Goal: Task Accomplishment & Management: Manage account settings

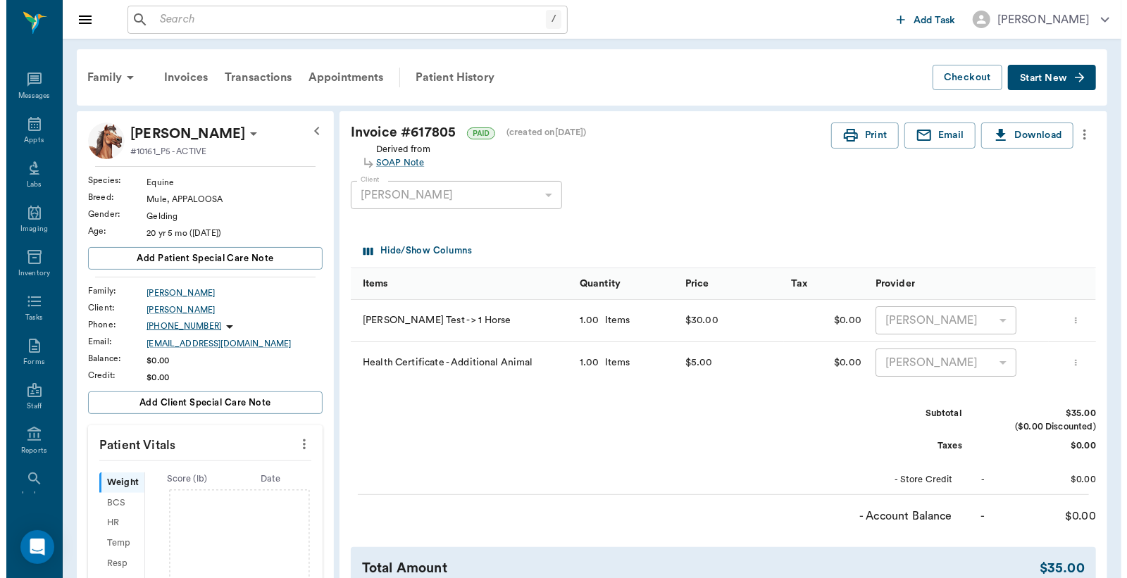
scroll to position [65, 0]
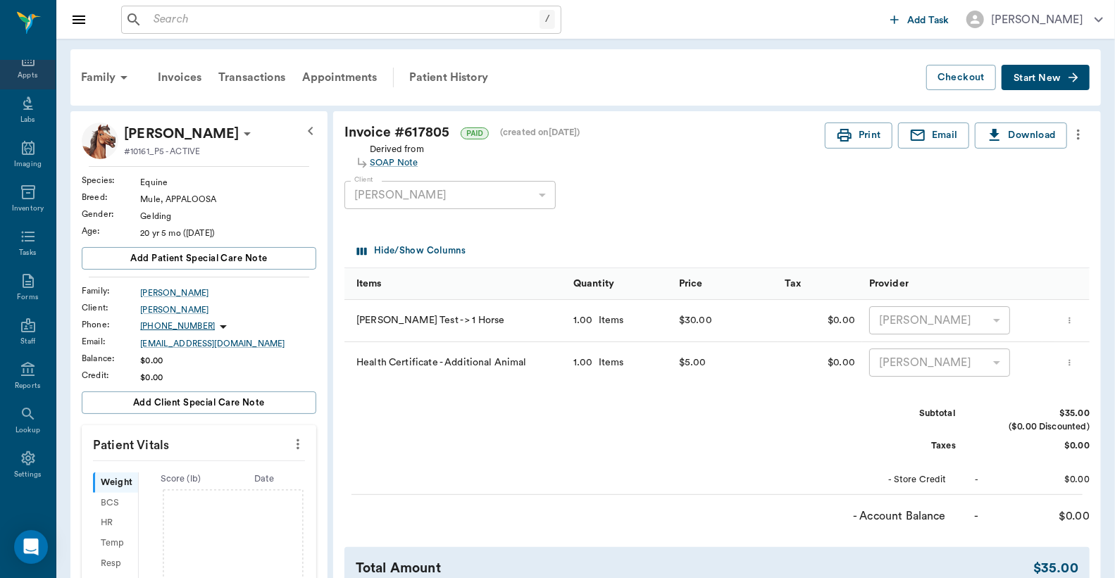
click at [20, 72] on div "Appts" at bounding box center [28, 75] width 20 height 11
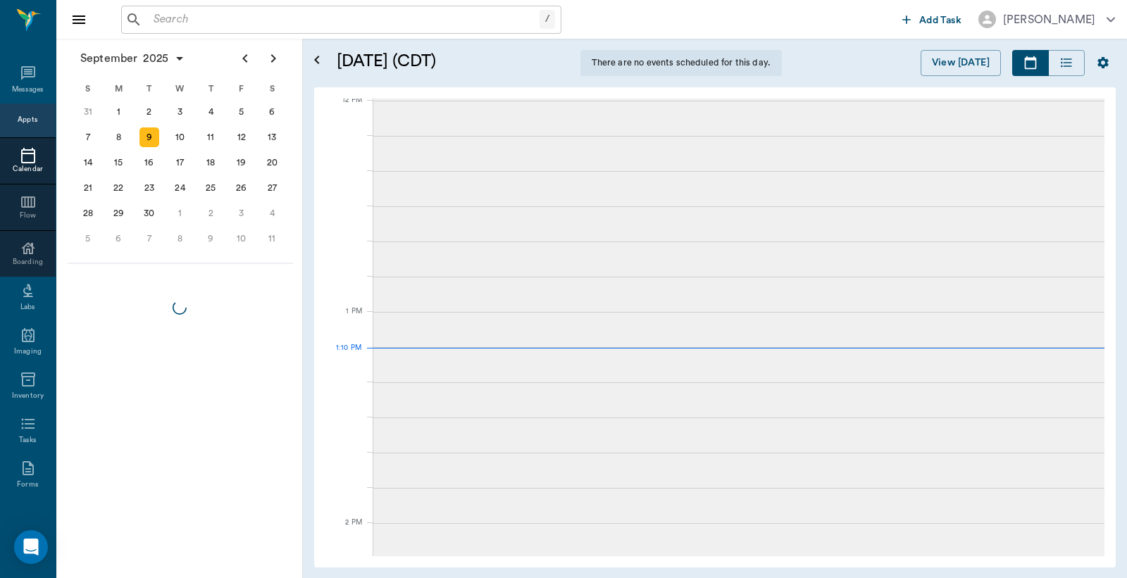
scroll to position [65, 0]
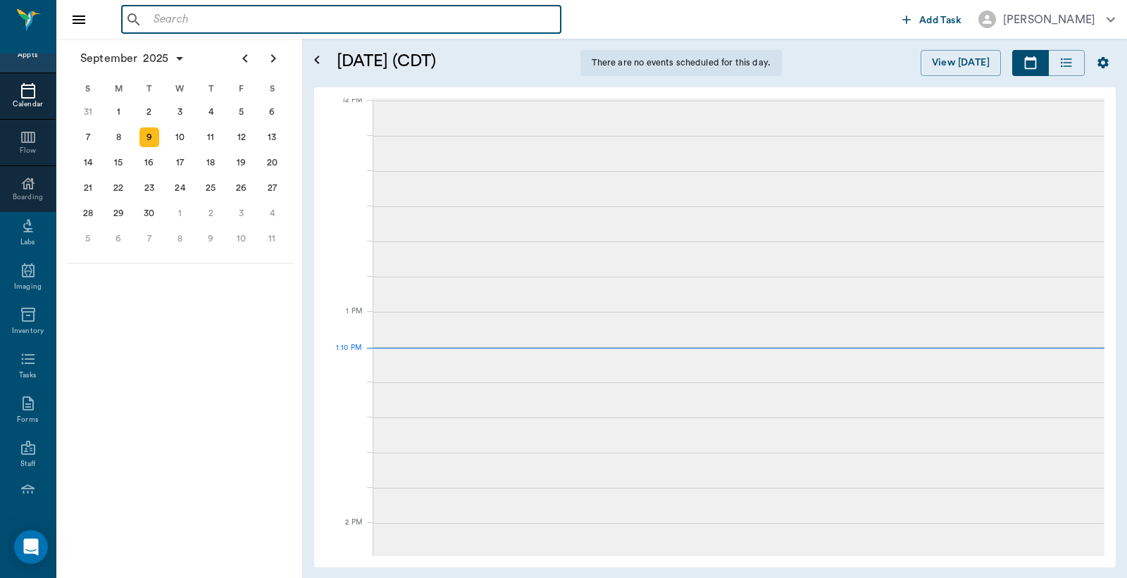
click at [153, 19] on input "text" at bounding box center [351, 20] width 407 height 20
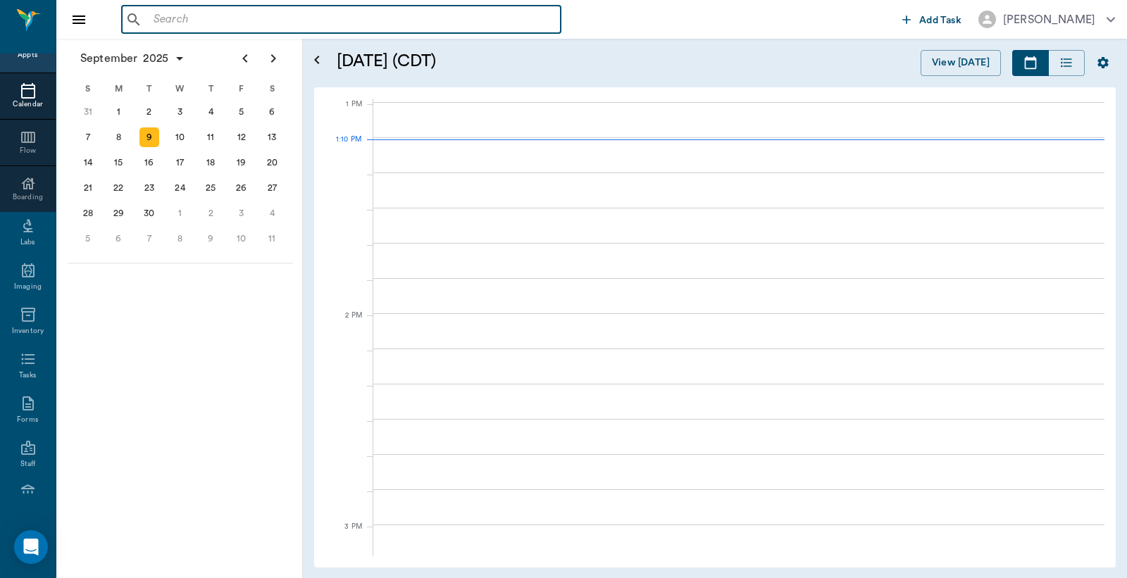
scroll to position [1057, 0]
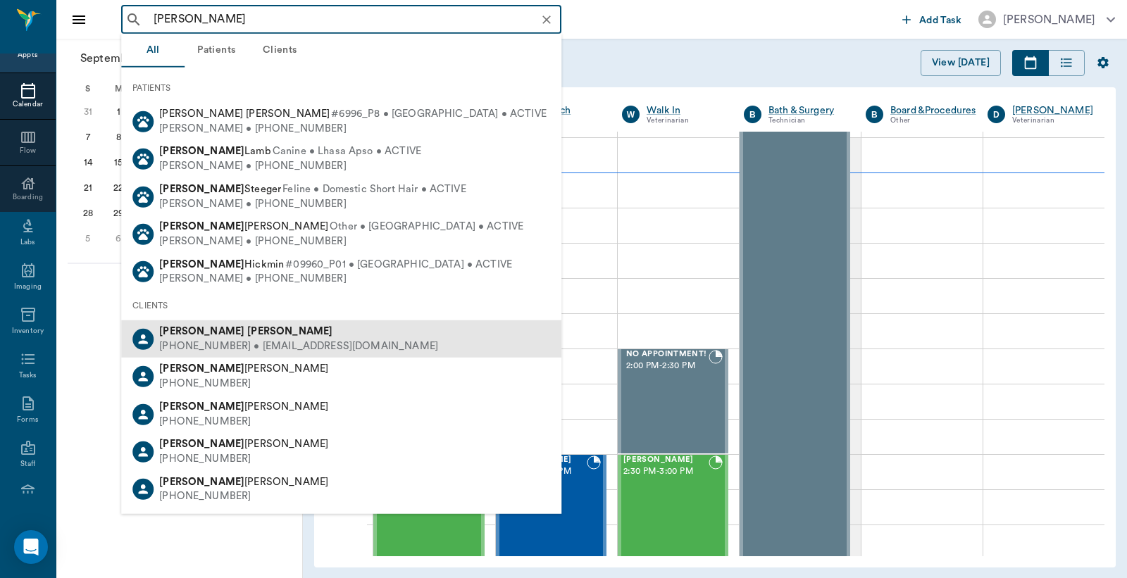
click at [236, 340] on div "(806) 281-7565 • BDASF53@netzero.com" at bounding box center [298, 347] width 279 height 15
type input "Billy Fisher"
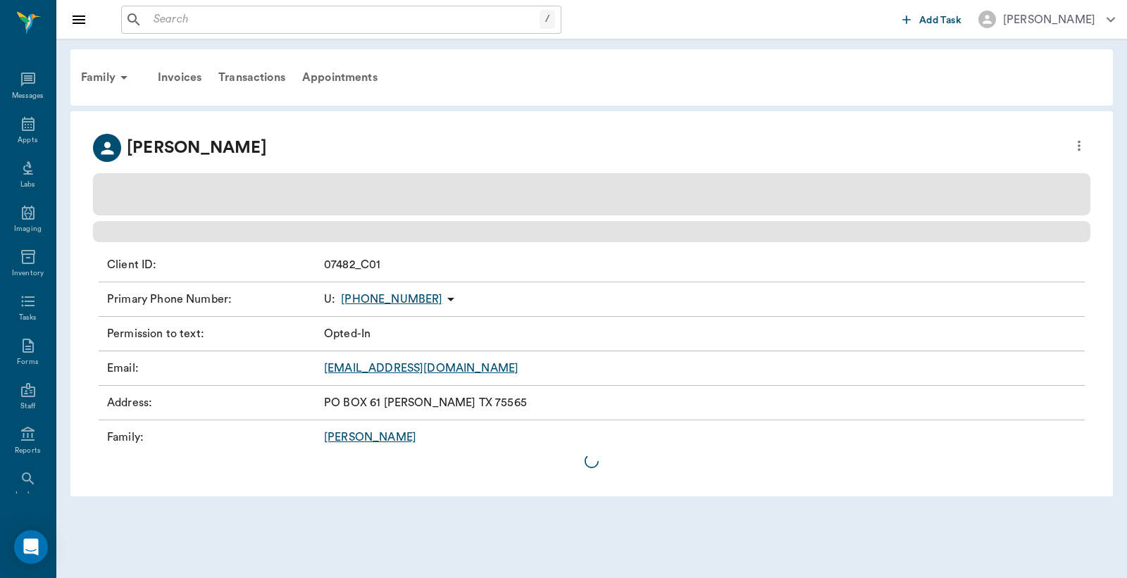
scroll to position [65, 0]
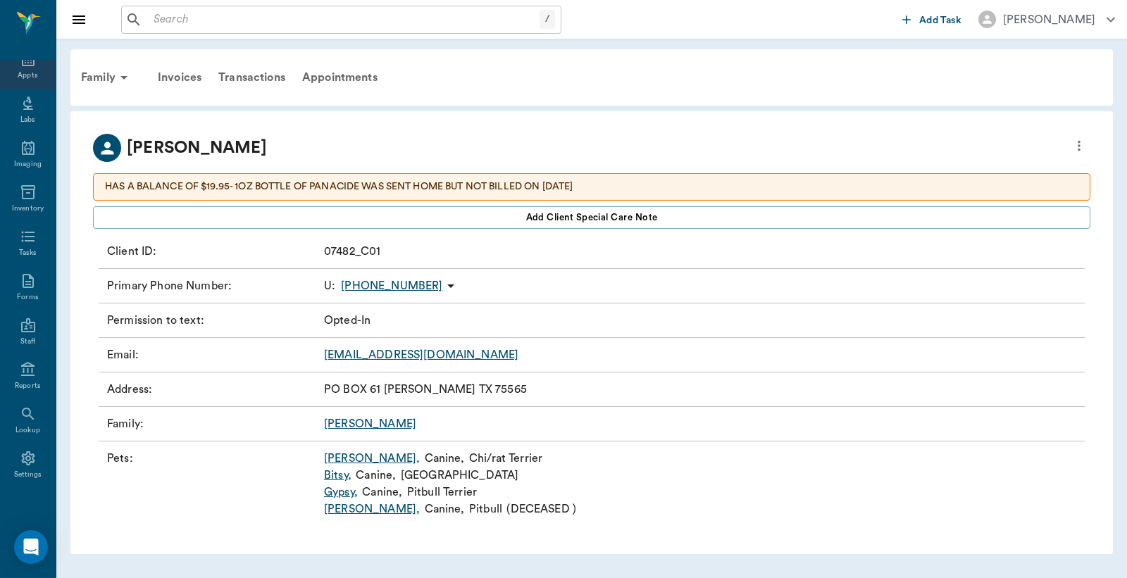
click at [20, 70] on div "Appts" at bounding box center [28, 75] width 20 height 11
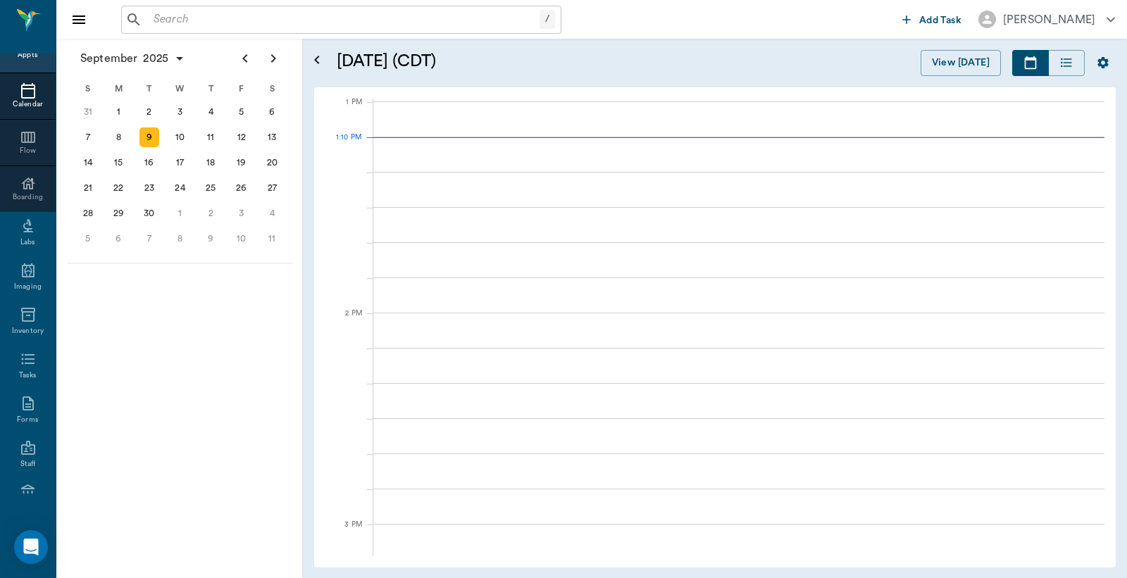
scroll to position [1058, 0]
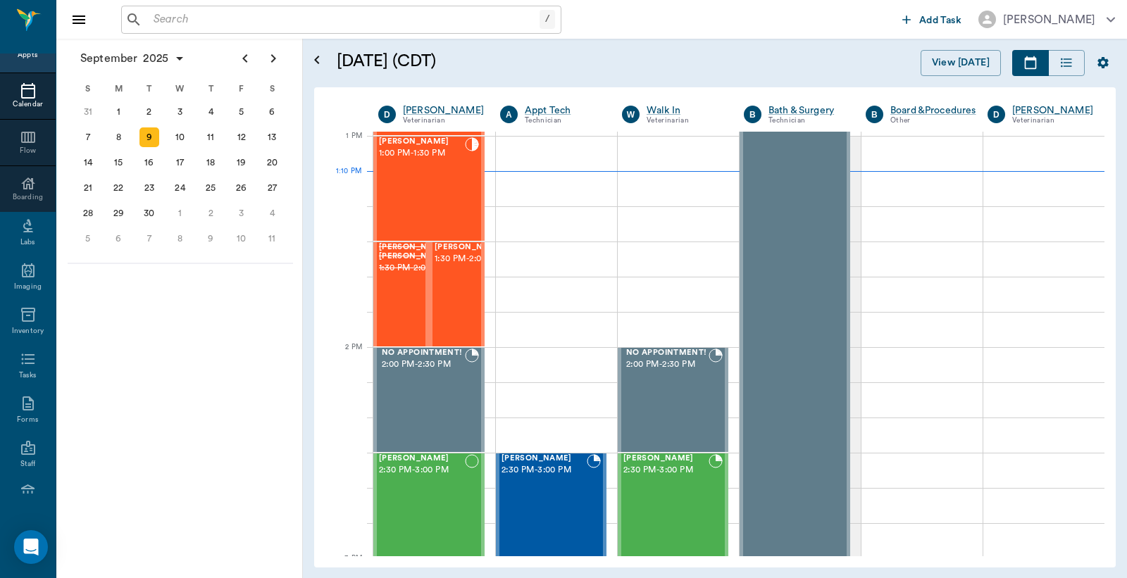
click at [156, 23] on input "text" at bounding box center [344, 20] width 392 height 20
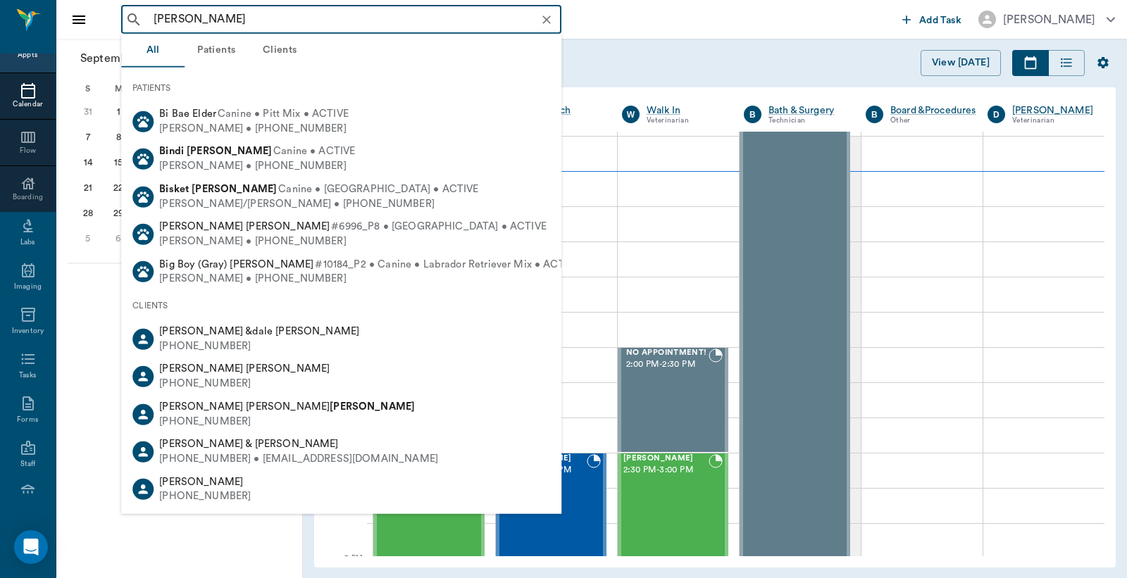
type input "Billy Fisher"
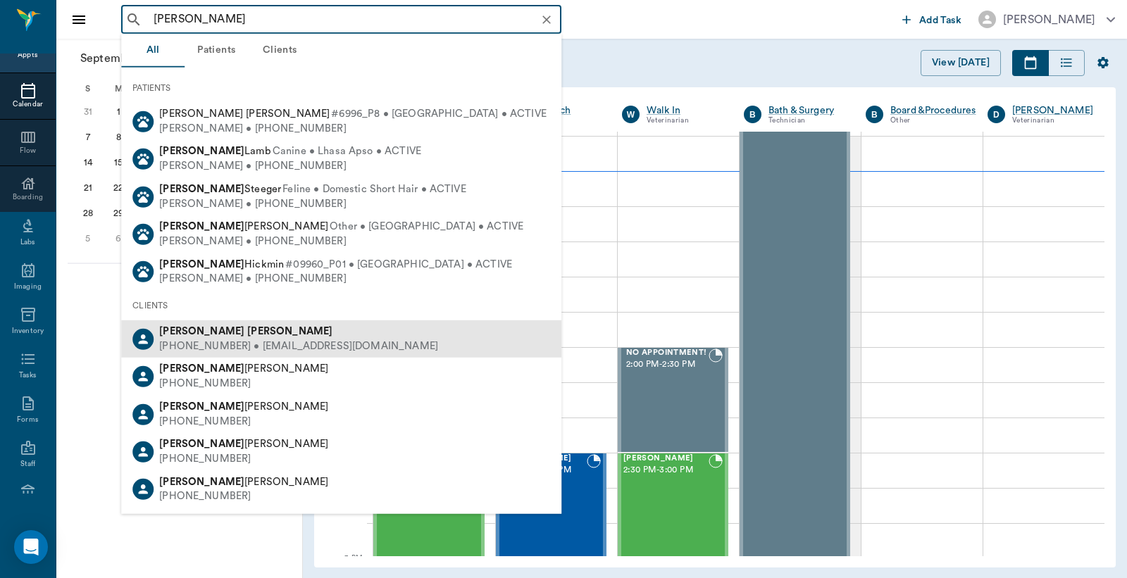
click at [220, 344] on div "(806) 281-7565 • BDASF53@netzero.com" at bounding box center [298, 347] width 279 height 15
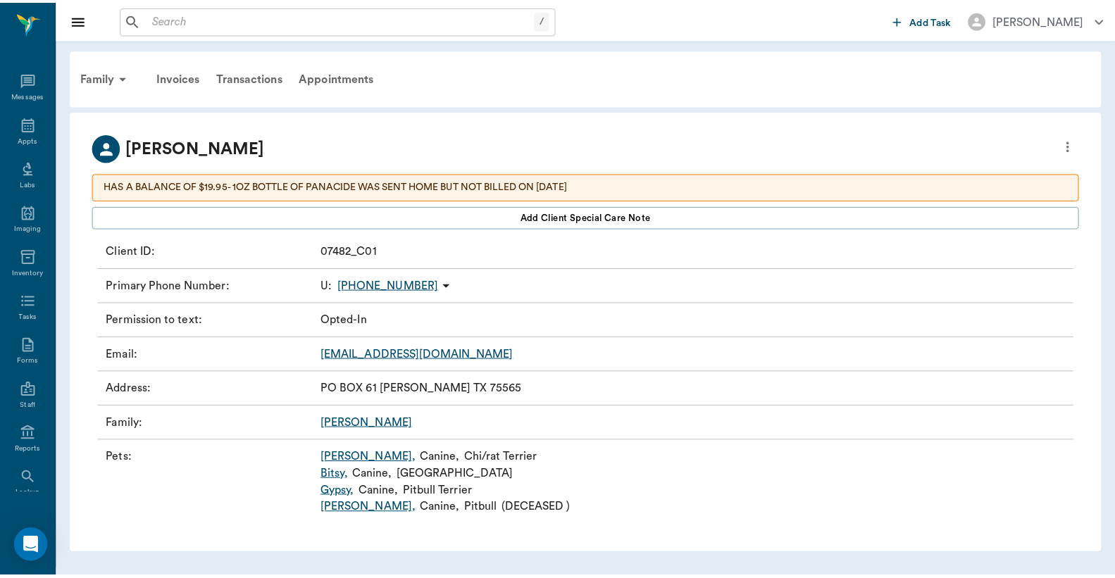
scroll to position [65, 0]
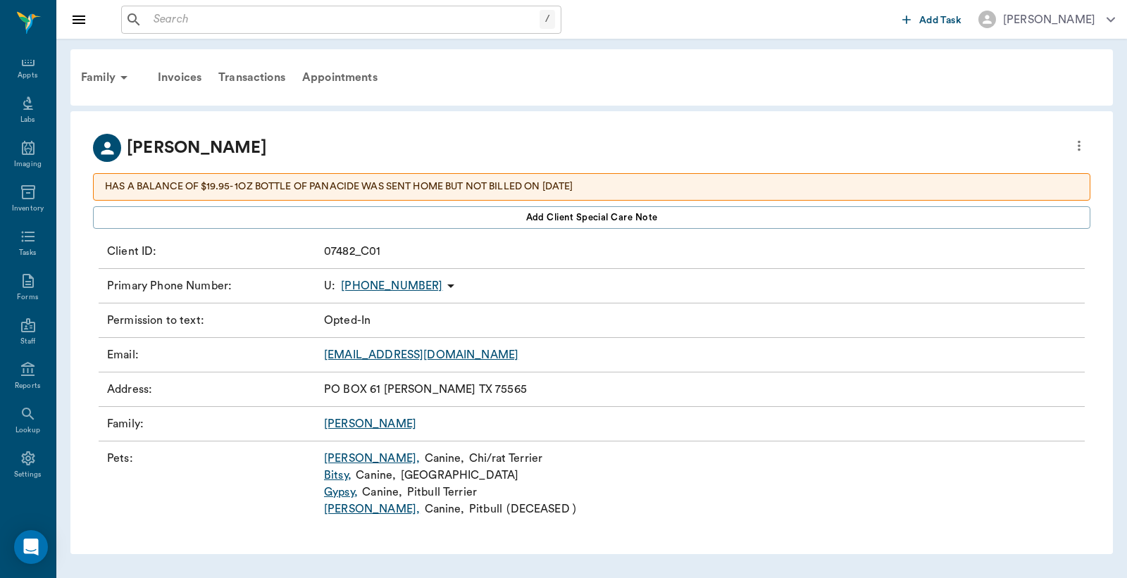
click at [343, 494] on link "Gypsy ," at bounding box center [341, 492] width 34 height 17
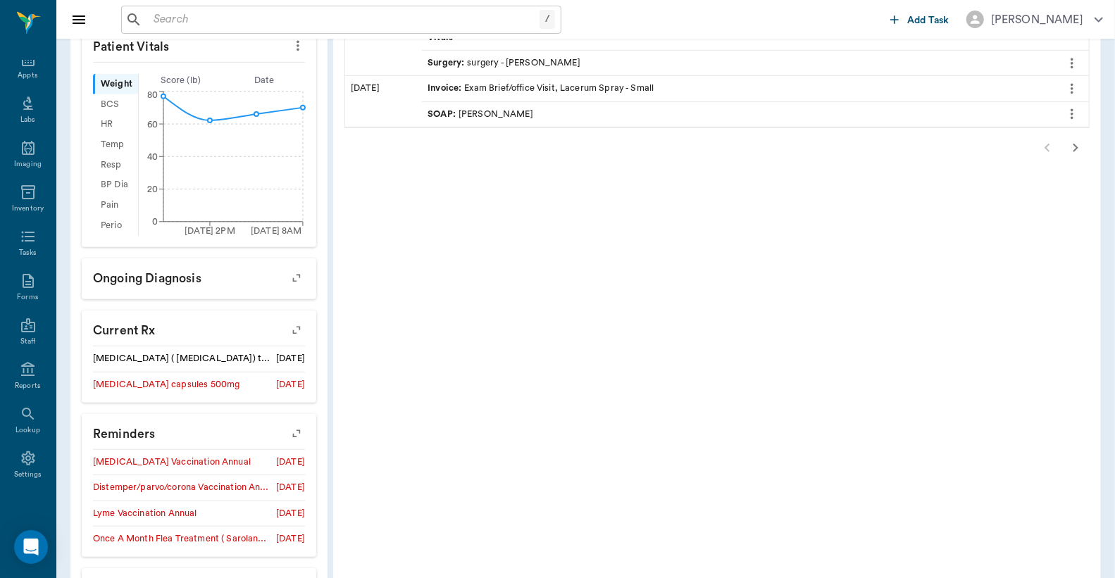
scroll to position [522, 0]
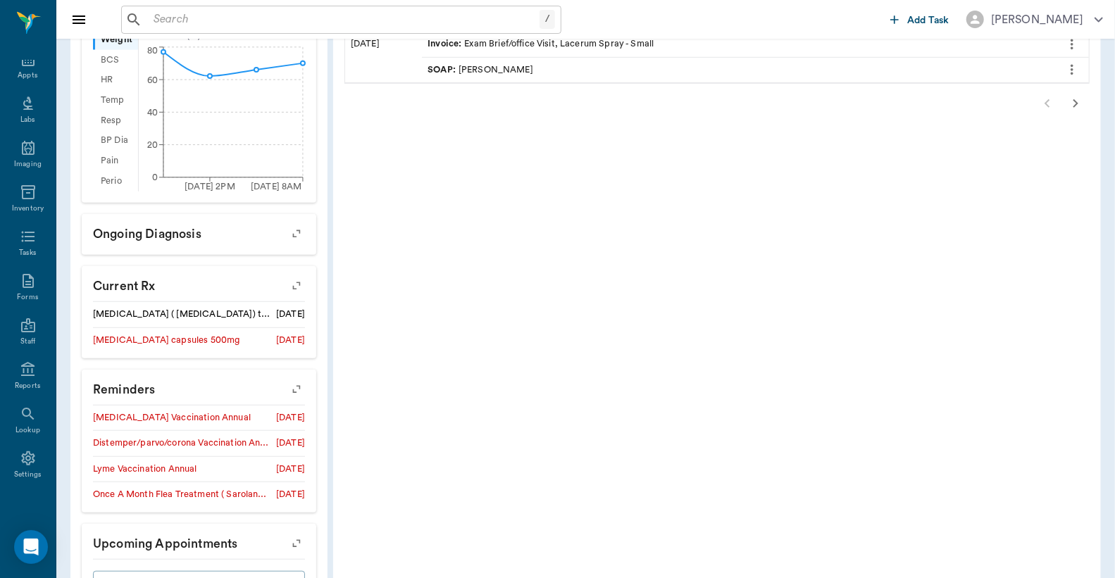
click at [294, 390] on icon "button" at bounding box center [297, 390] width 20 height 20
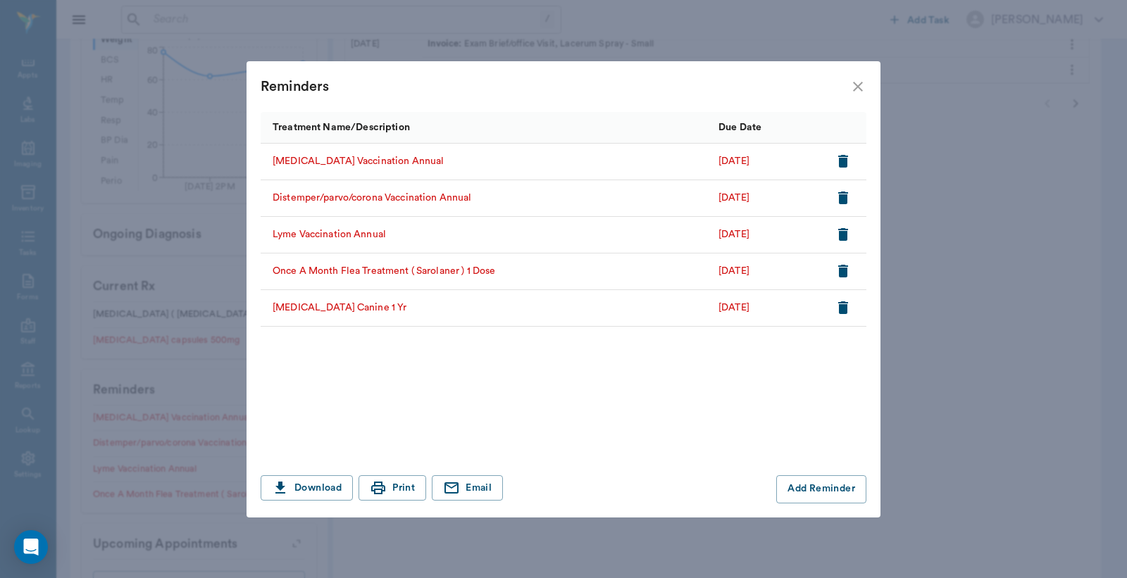
click at [857, 89] on icon "close" at bounding box center [858, 86] width 17 height 17
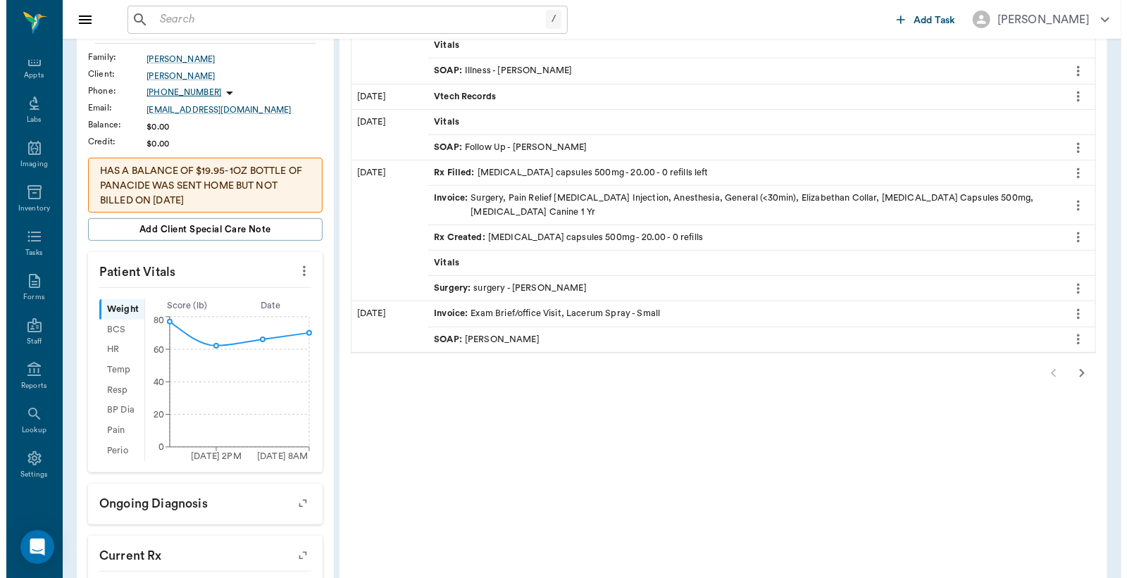
scroll to position [0, 0]
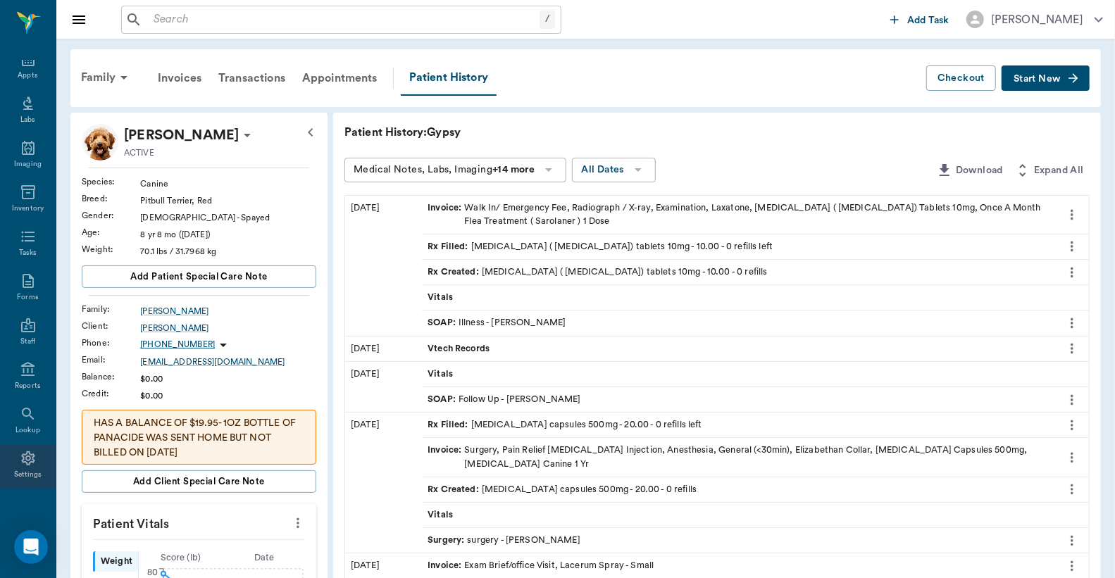
click at [21, 465] on icon at bounding box center [28, 458] width 17 height 17
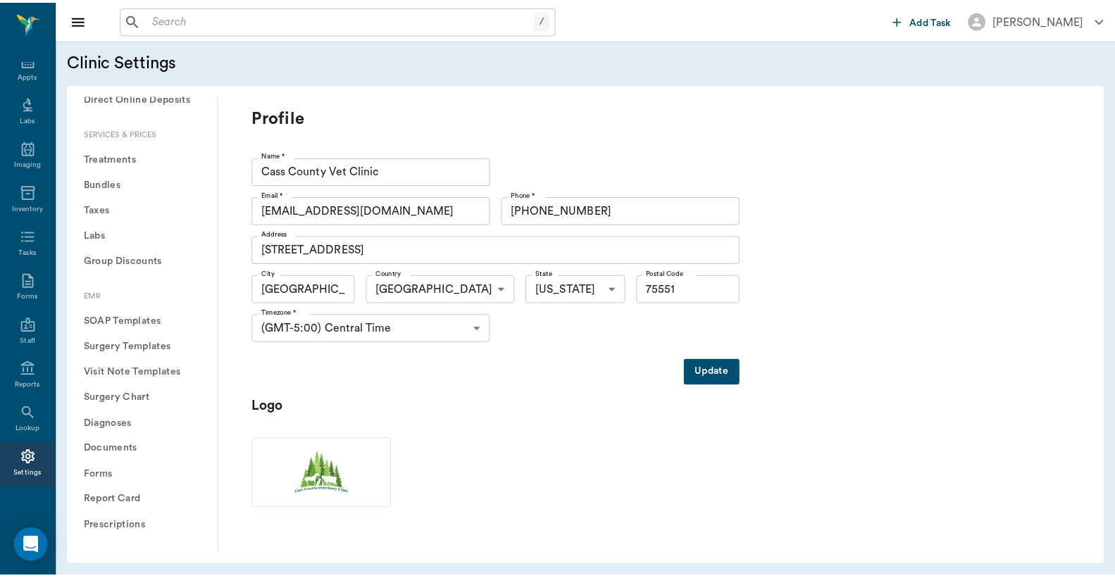
scroll to position [377, 0]
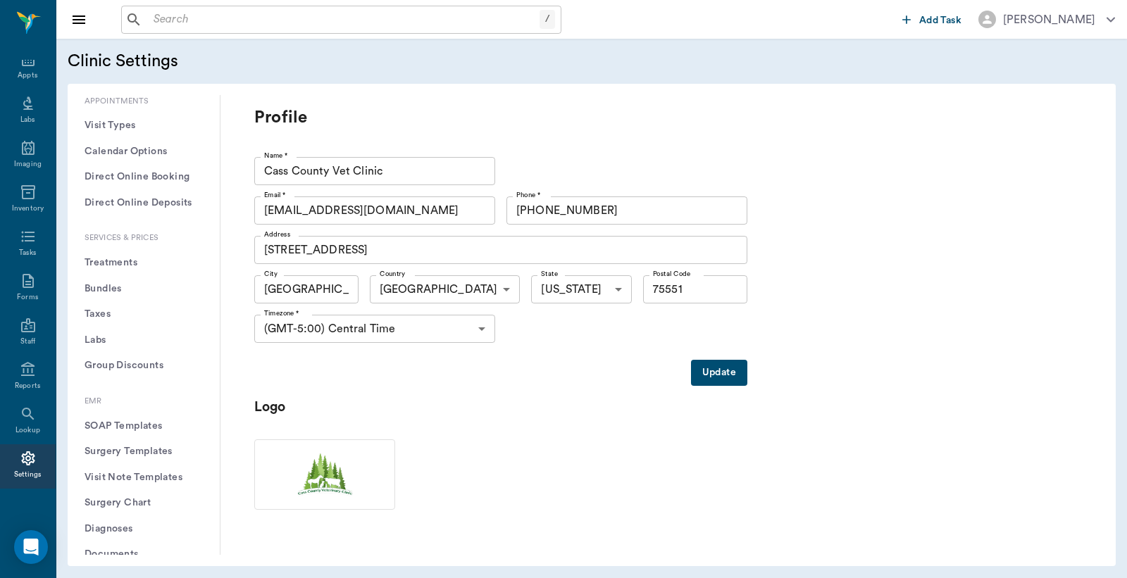
click at [123, 261] on button "Treatments" at bounding box center [144, 263] width 130 height 26
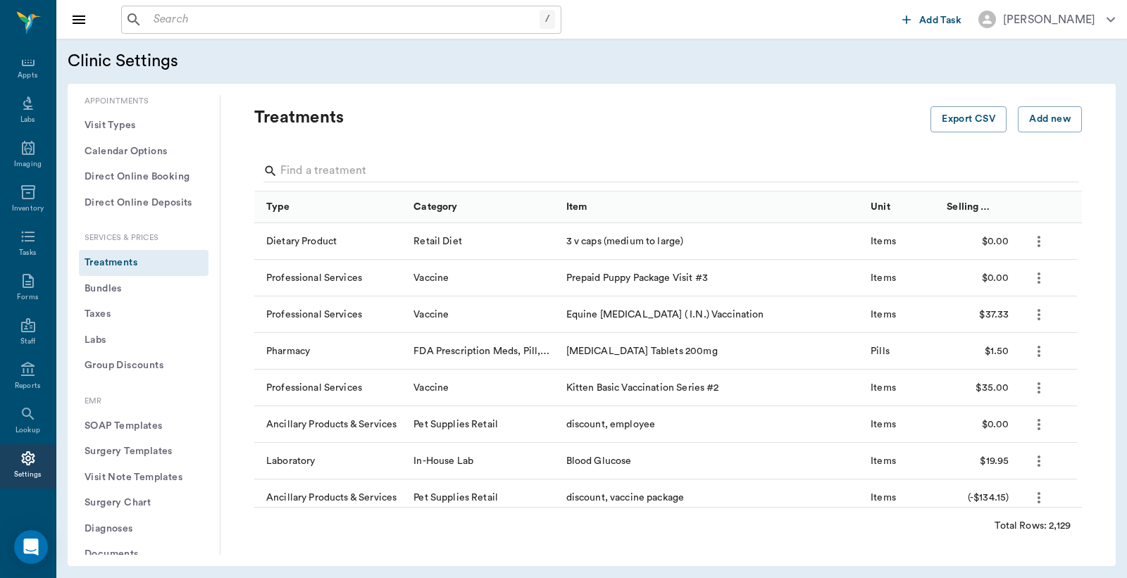
click at [158, 23] on input "text" at bounding box center [344, 20] width 392 height 20
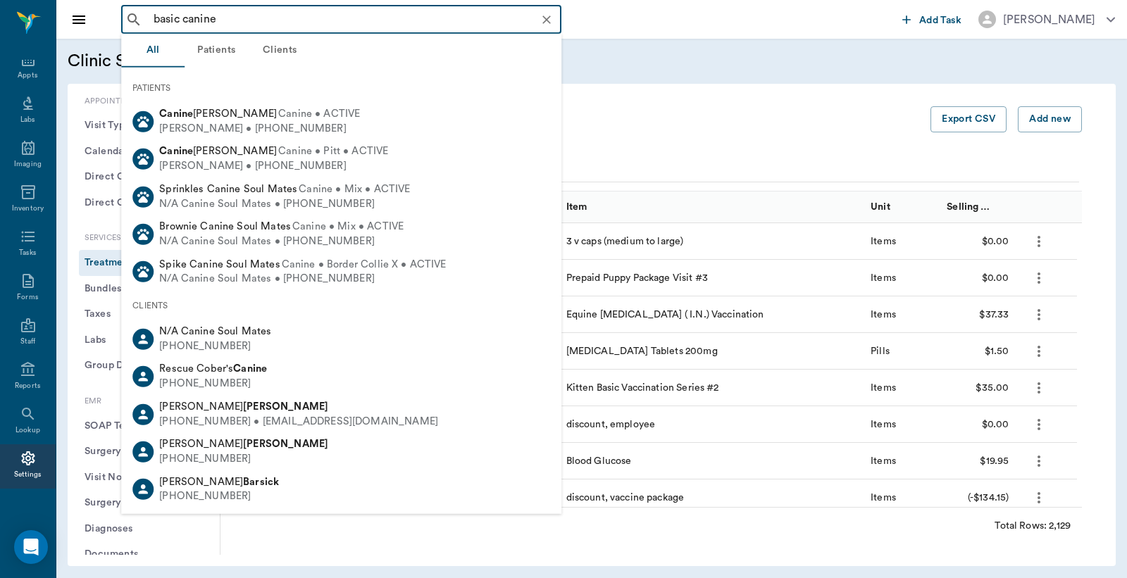
type input "basic canine"
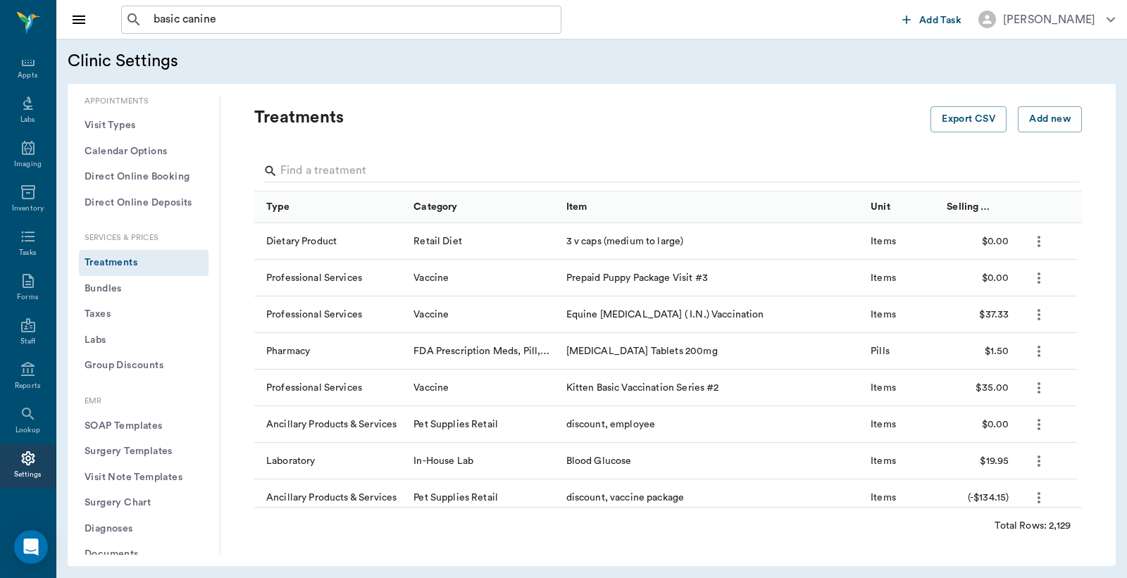
click at [700, 50] on div "Clinic Settings" at bounding box center [592, 61] width 1048 height 23
click at [280, 167] on input "Search" at bounding box center [669, 171] width 778 height 23
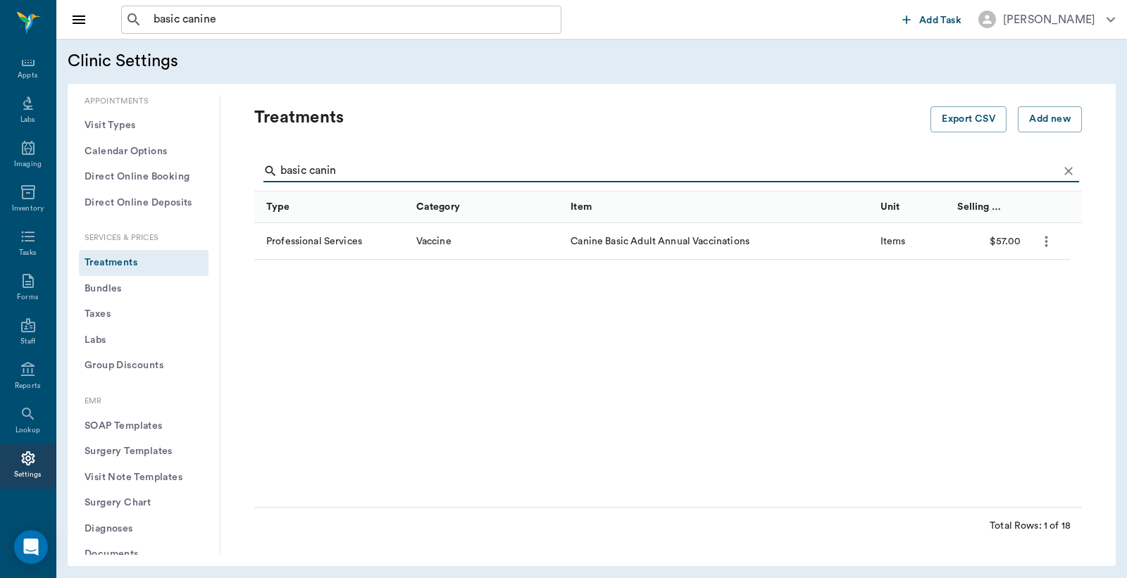
type input "basic canine"
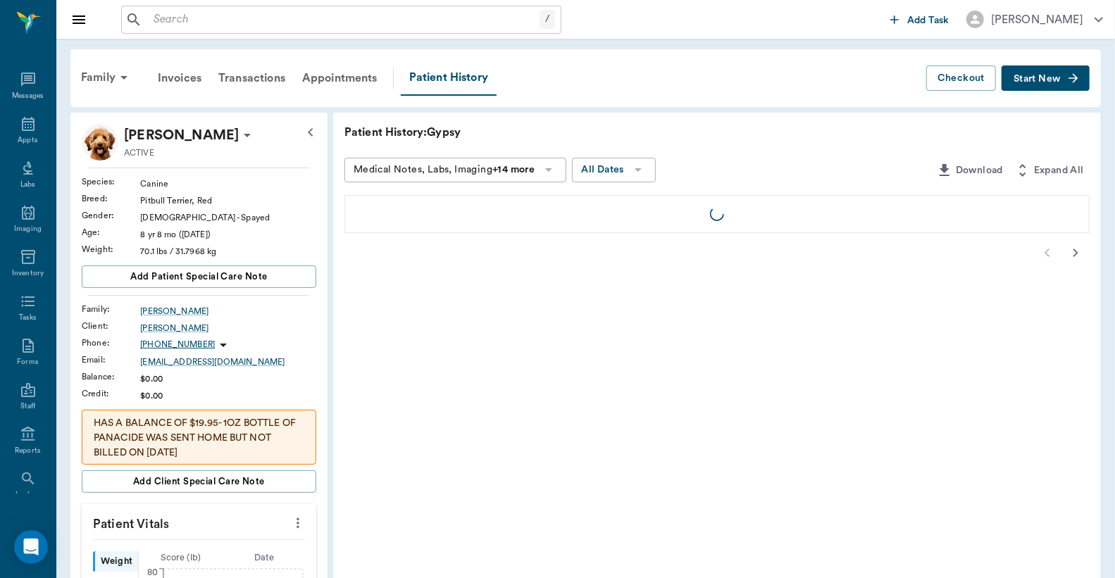
scroll to position [65, 0]
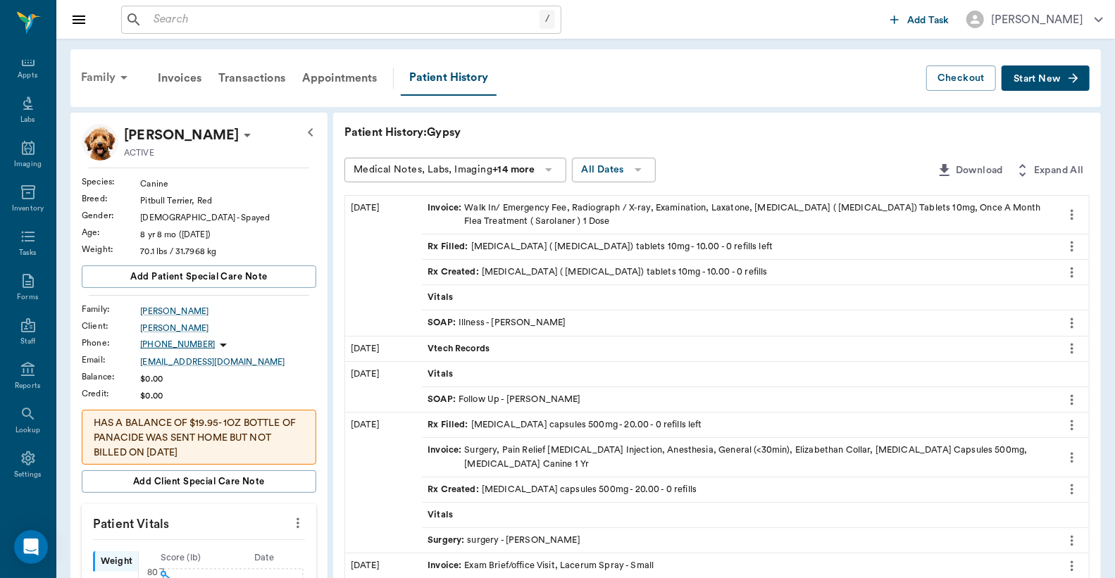
click at [113, 76] on div "Family" at bounding box center [107, 78] width 68 height 34
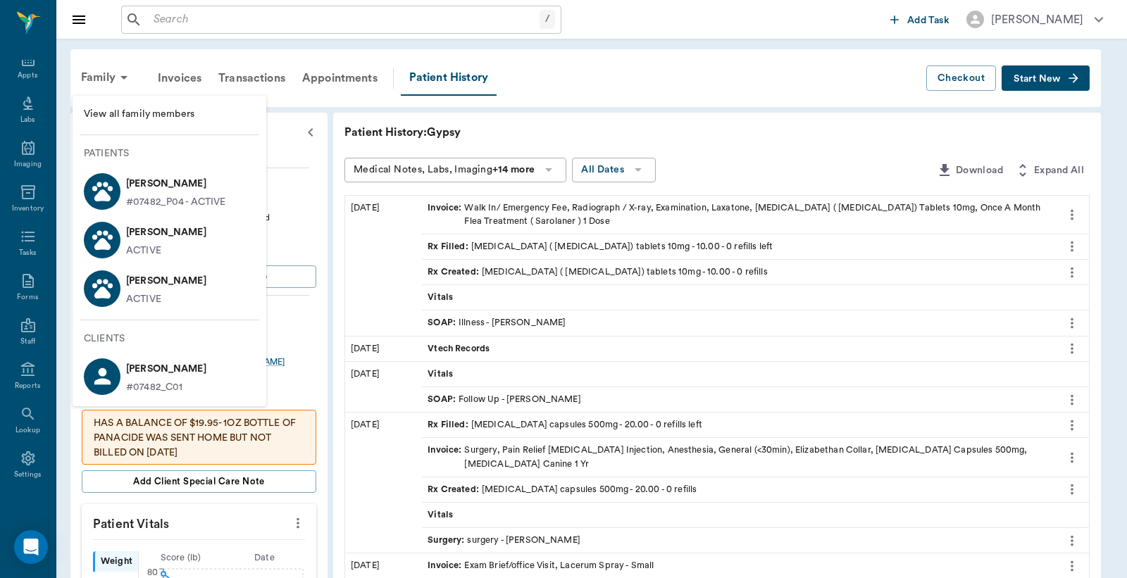
click at [170, 183] on p "Nikki Fisher" at bounding box center [176, 184] width 100 height 23
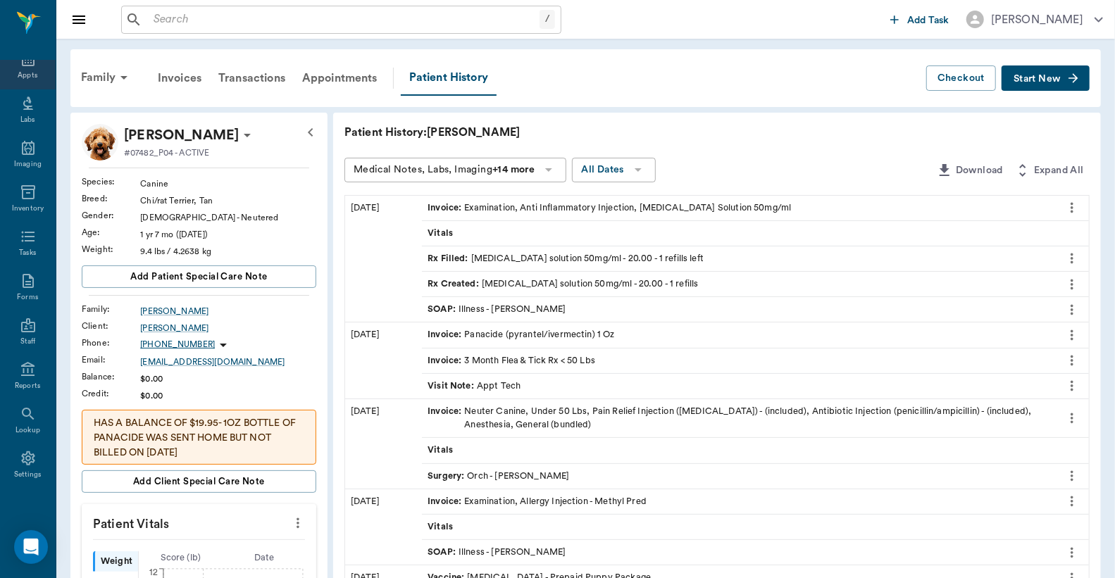
click at [23, 70] on div "Appts" at bounding box center [28, 75] width 20 height 11
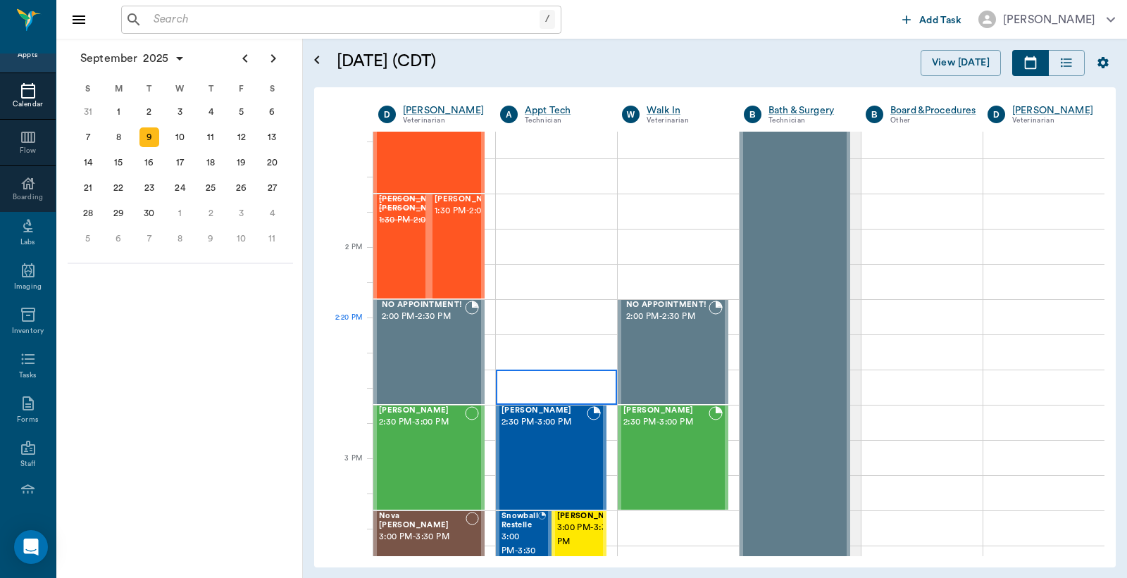
scroll to position [1161, 0]
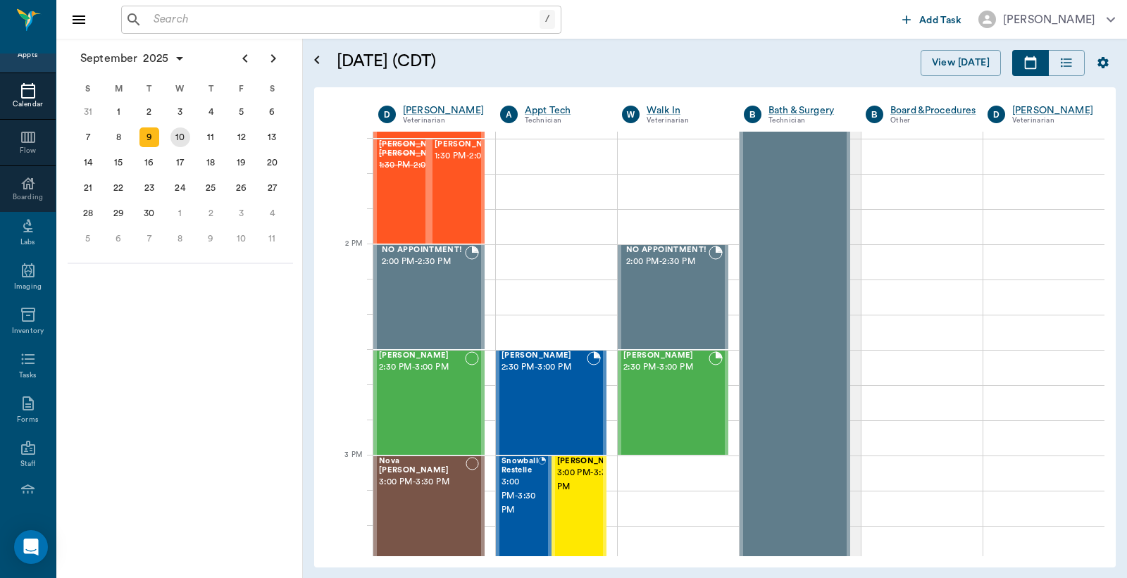
click at [178, 136] on div "10" at bounding box center [180, 138] width 20 height 20
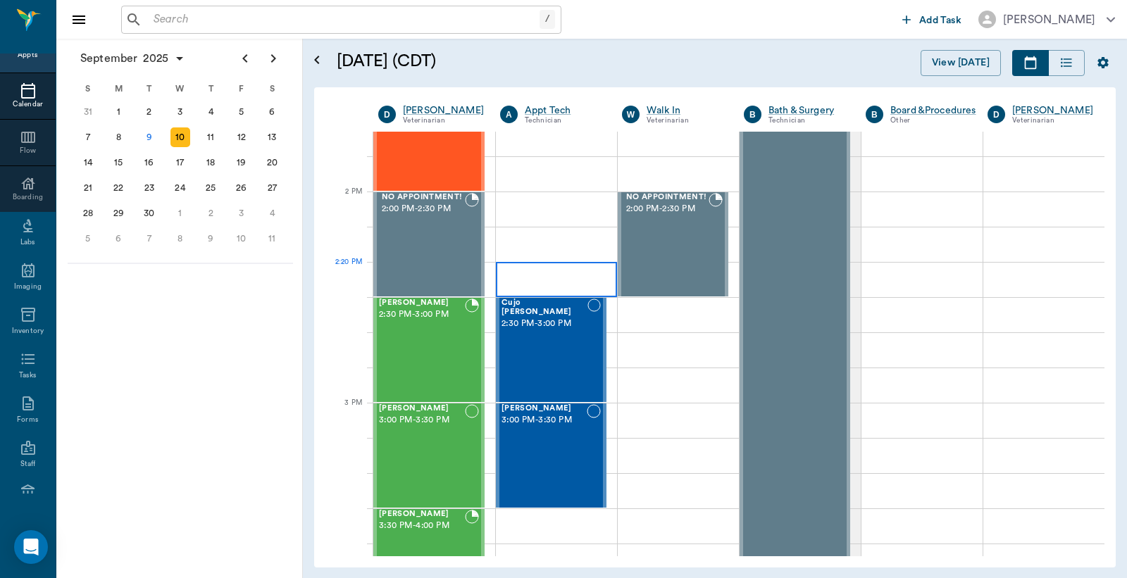
scroll to position [1043, 0]
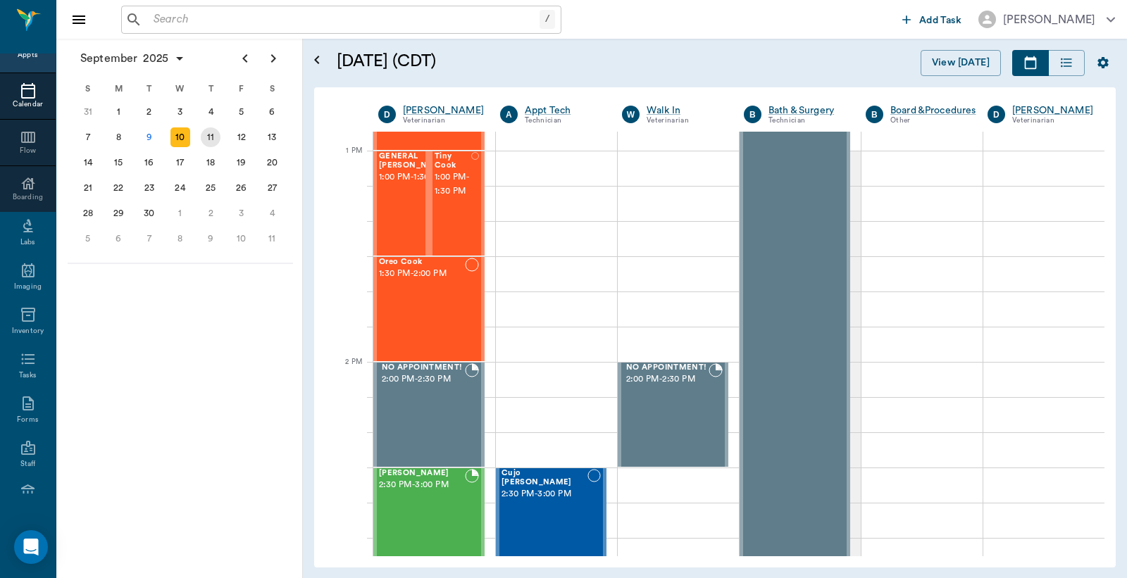
click at [214, 135] on div "11" at bounding box center [211, 138] width 20 height 20
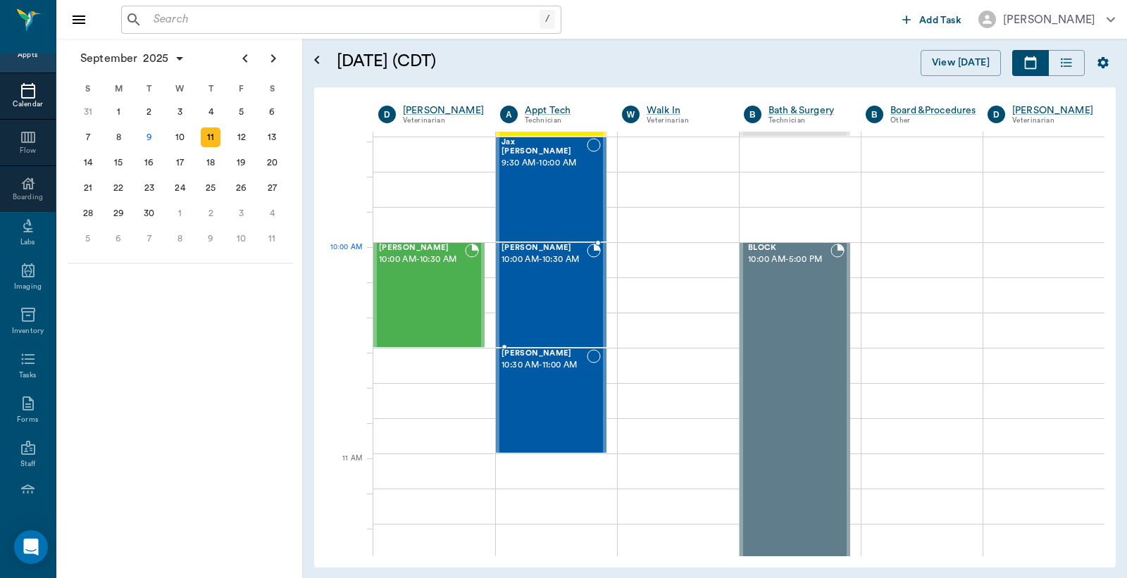
scroll to position [313, 0]
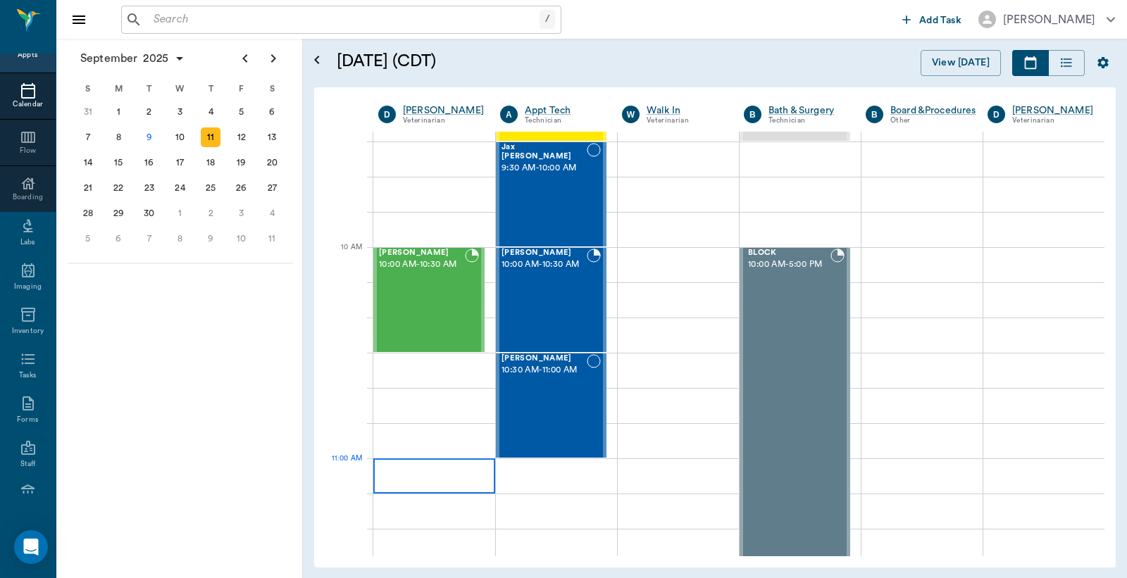
click at [416, 473] on div at bounding box center [434, 476] width 122 height 35
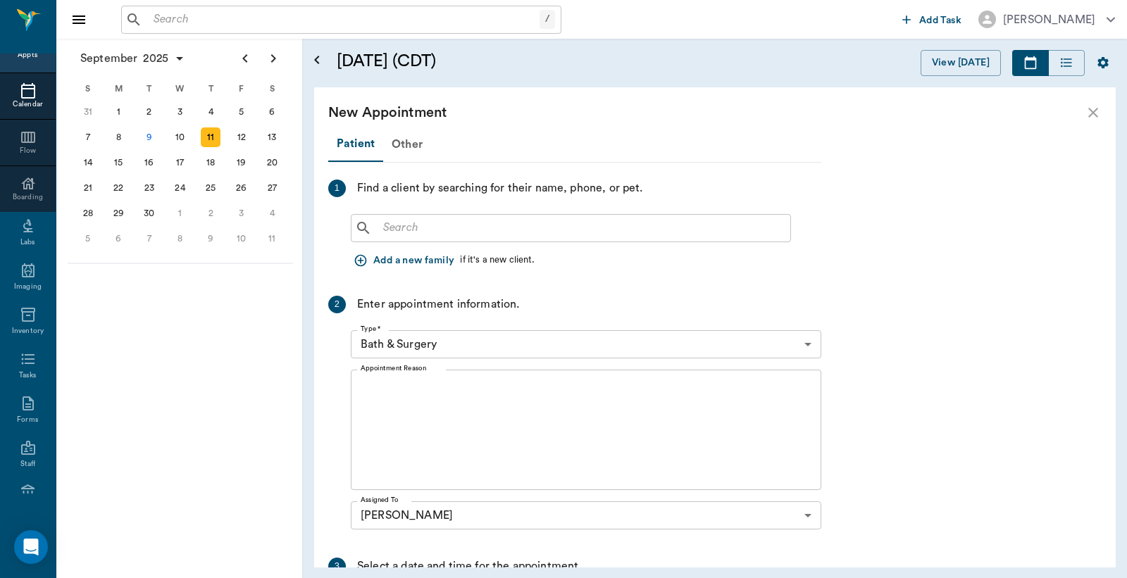
click at [383, 233] on input "text" at bounding box center [581, 228] width 407 height 20
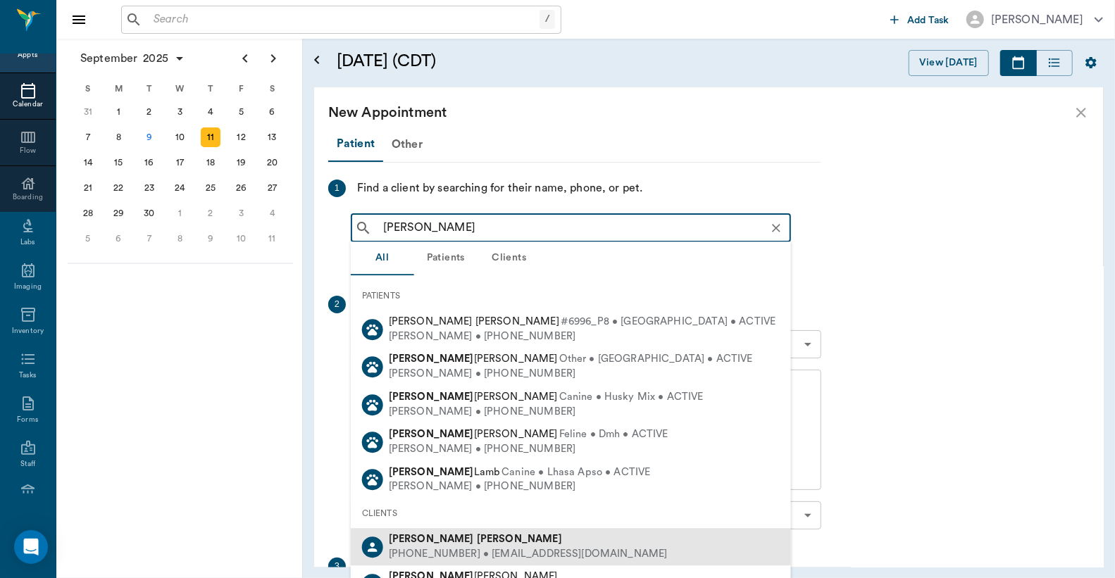
click at [477, 544] on b "Fisher" at bounding box center [519, 539] width 85 height 11
type input "Billy Fisher"
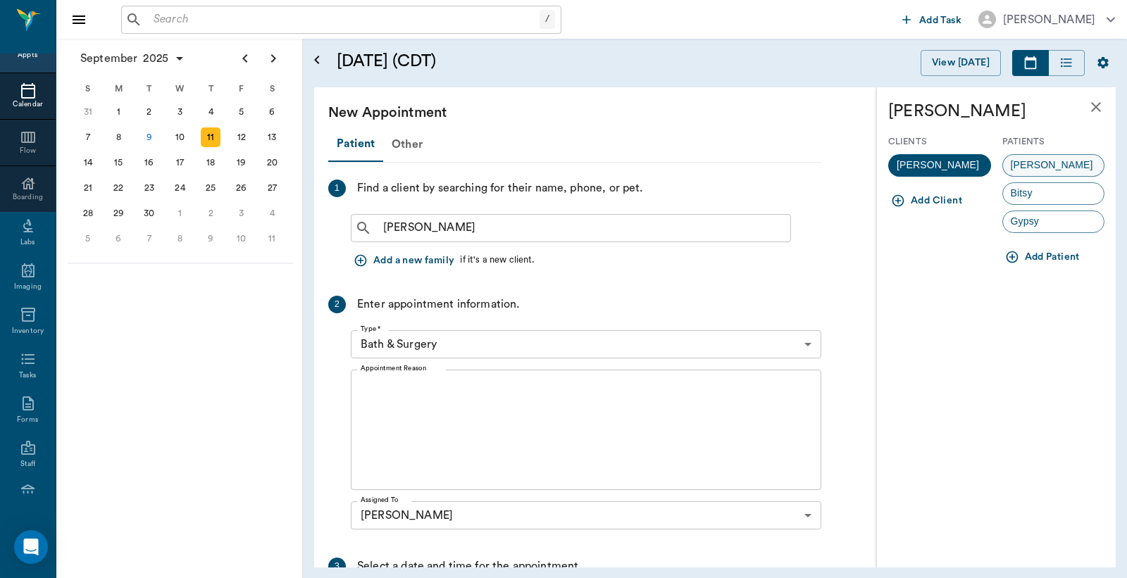
click at [1030, 166] on span "Nikki" at bounding box center [1052, 165] width 98 height 15
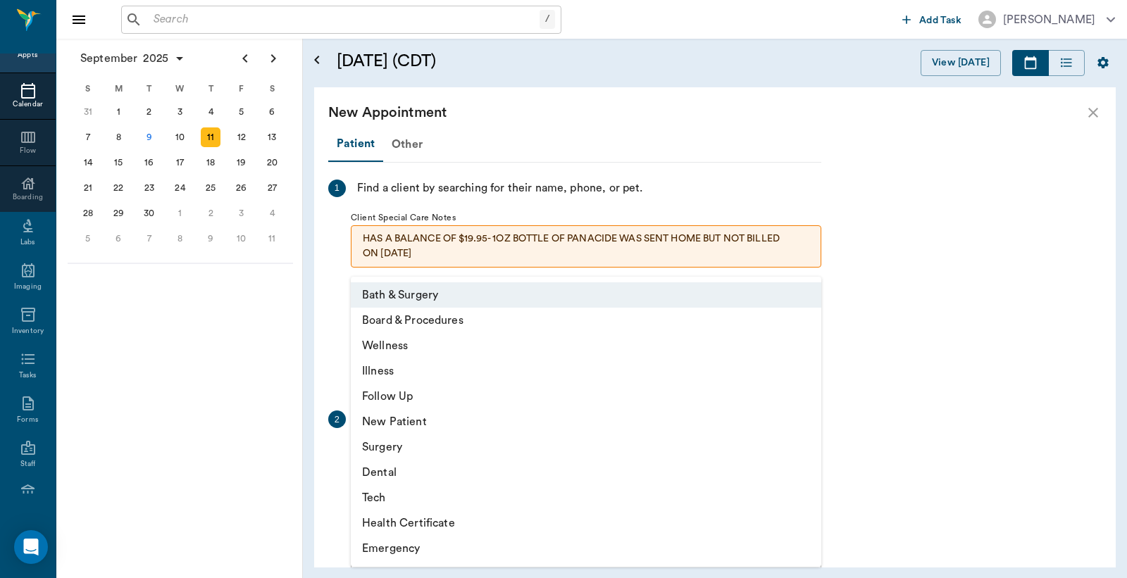
click at [808, 461] on body "/ ​ Add Task Dr. Bert Ellsworth Nectar Messages Appts Calendar Flow Boarding La…" at bounding box center [563, 289] width 1127 height 578
click at [404, 348] on li "Wellness" at bounding box center [586, 345] width 471 height 25
type input "65d2be4f46e3a538d89b8c14"
type input "11:30 AM"
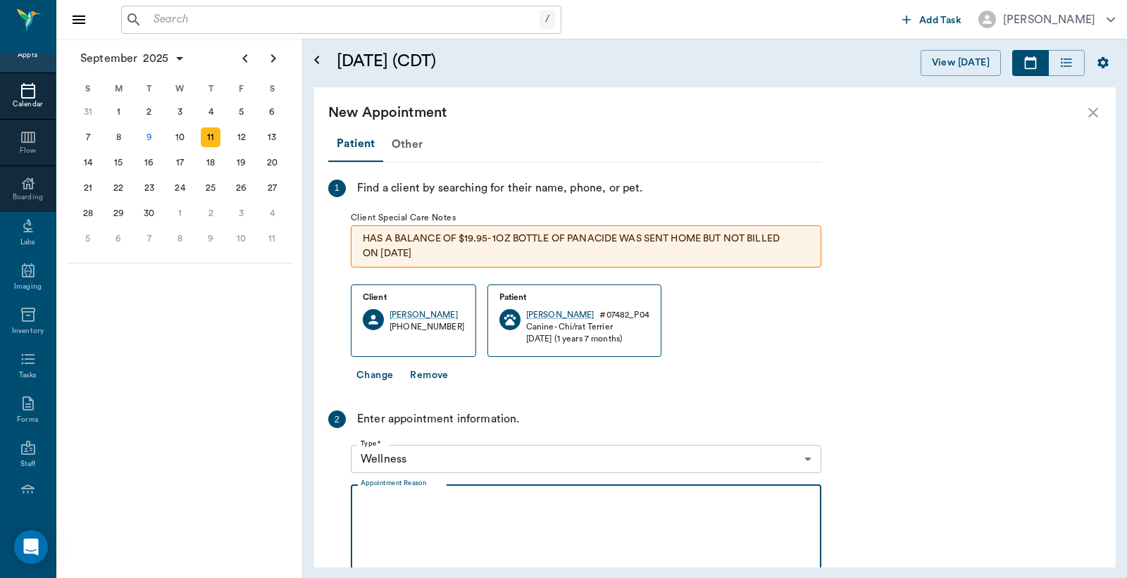
click at [371, 504] on textarea "Appointment Reason" at bounding box center [586, 545] width 451 height 97
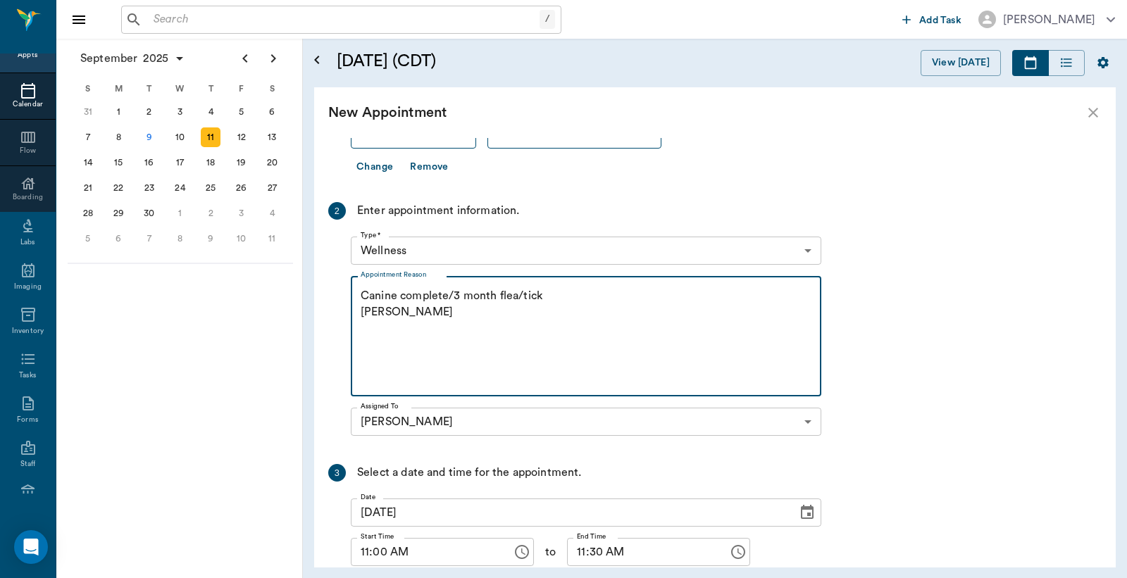
scroll to position [312, 0]
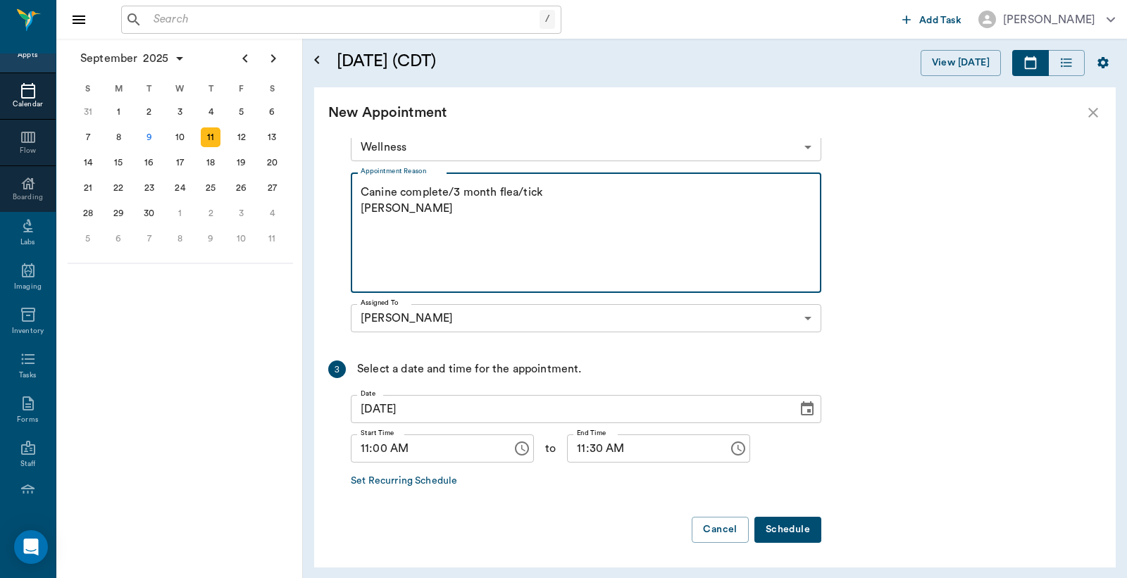
type textarea "Canine complete/3 month flea/tick Christy"
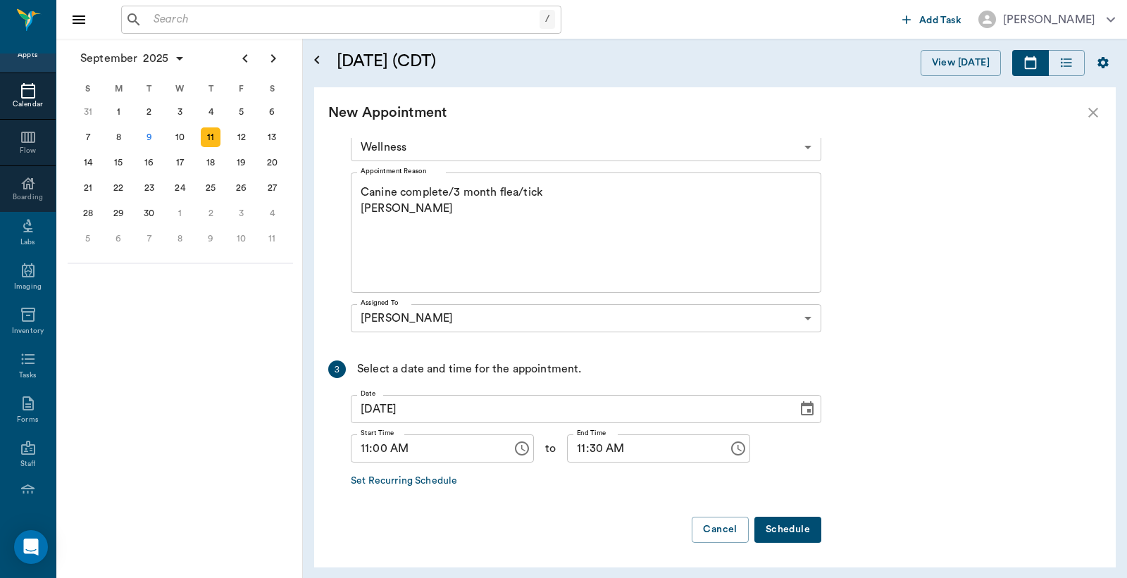
drag, startPoint x: 794, startPoint y: 532, endPoint x: 799, endPoint y: 526, distance: 8.0
click at [794, 530] on button "Schedule" at bounding box center [787, 530] width 67 height 26
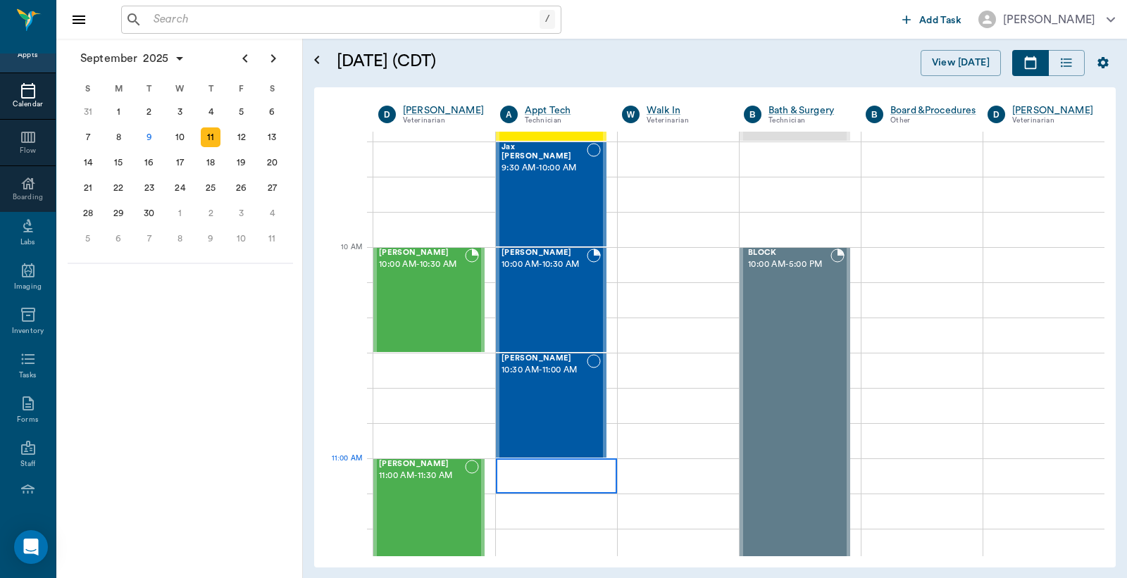
click at [534, 480] on div at bounding box center [556, 476] width 121 height 35
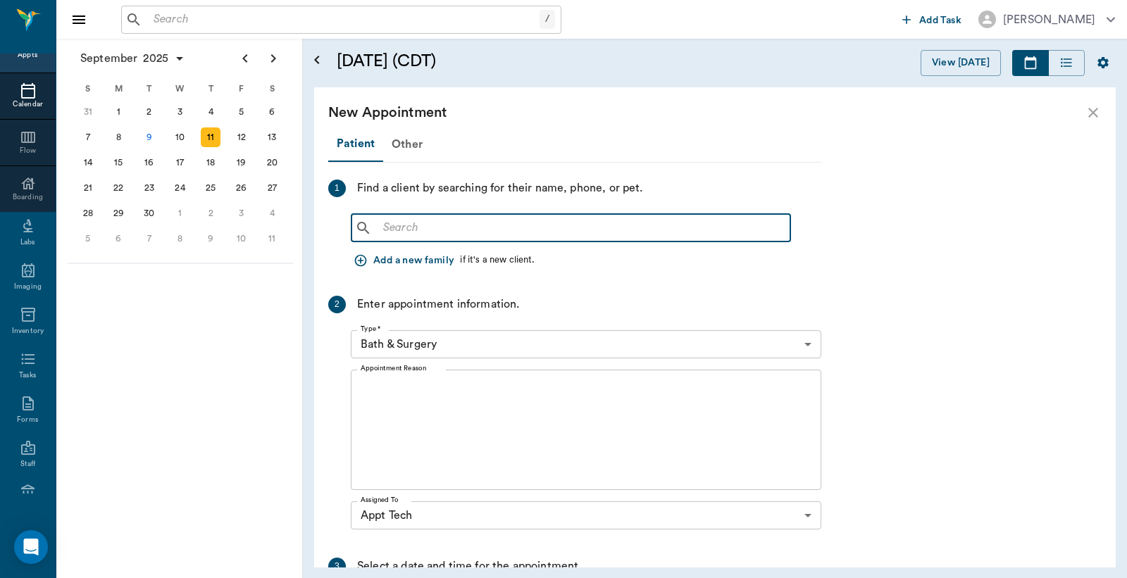
click at [390, 223] on input "text" at bounding box center [581, 228] width 407 height 20
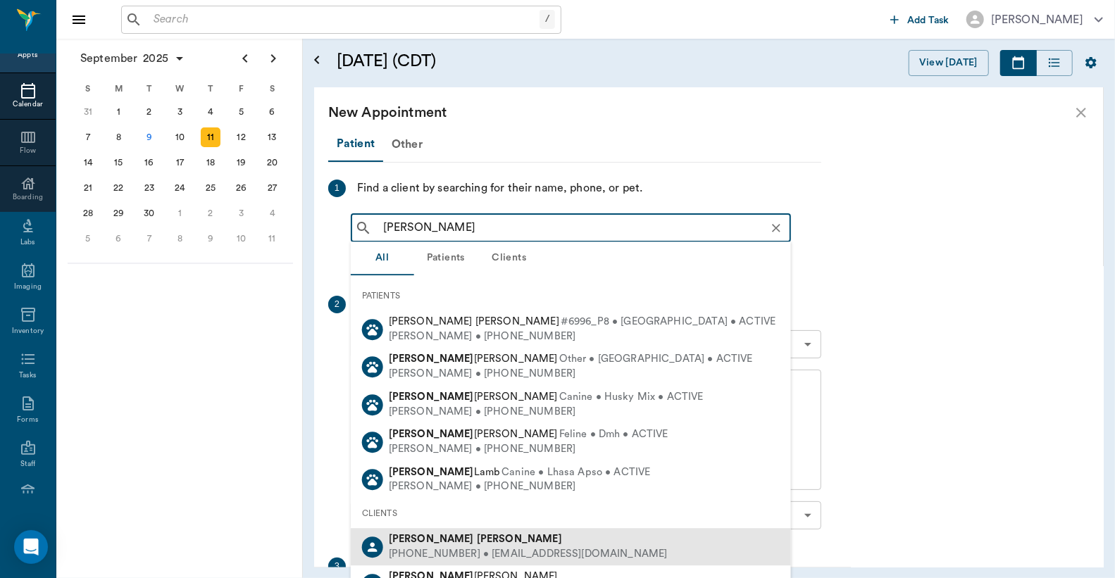
click at [477, 539] on b "Fisher" at bounding box center [519, 539] width 85 height 11
type input "Billy Fisher"
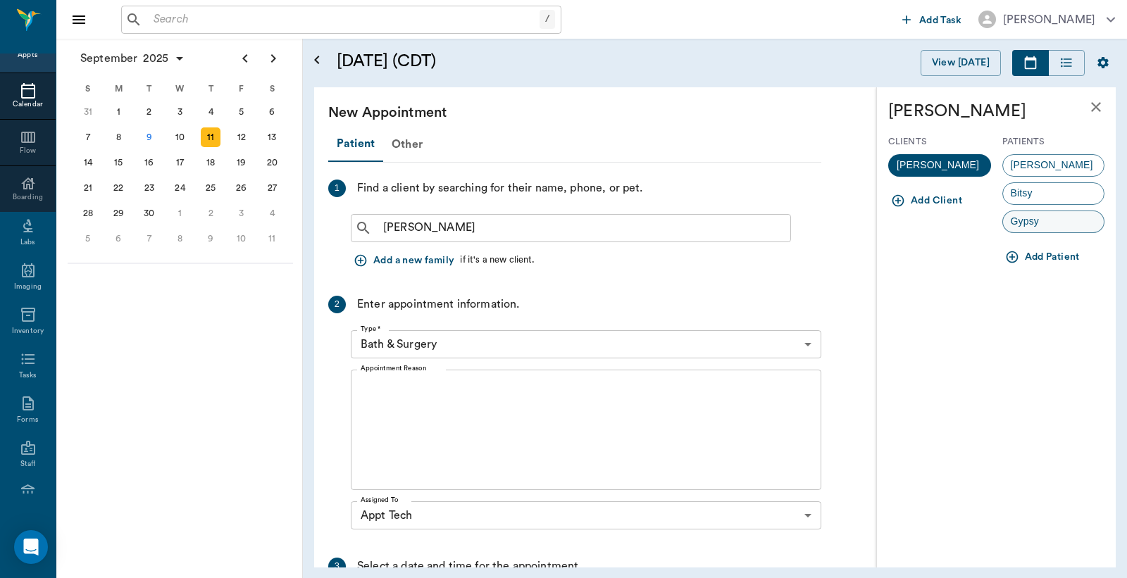
click at [1025, 222] on span "Gypsy" at bounding box center [1025, 221] width 44 height 15
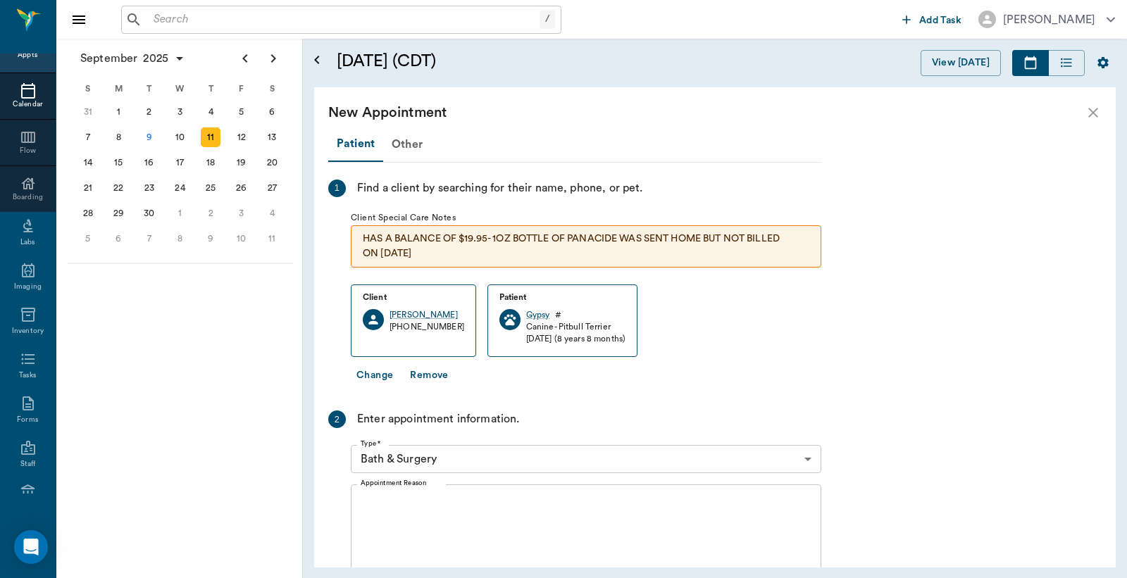
click at [810, 456] on body "/ ​ Add Task Dr. Bert Ellsworth Nectar Messages Appts Calendar Flow Boarding La…" at bounding box center [563, 289] width 1127 height 578
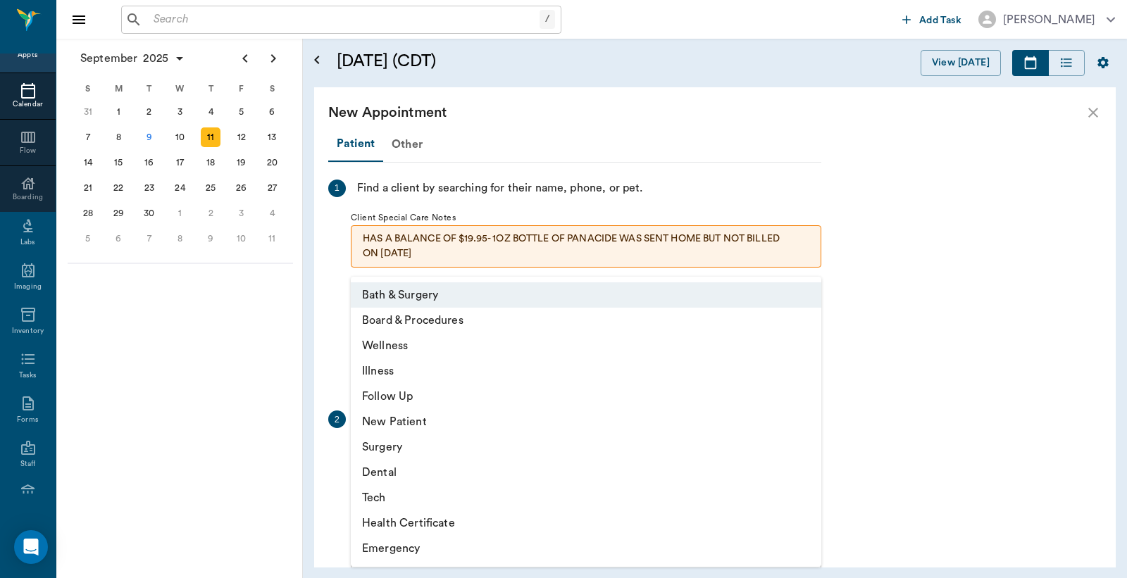
click at [378, 495] on li "Tech" at bounding box center [586, 497] width 471 height 25
type input "65d2be4f46e3a538d89b8c1a"
type input "11:30 AM"
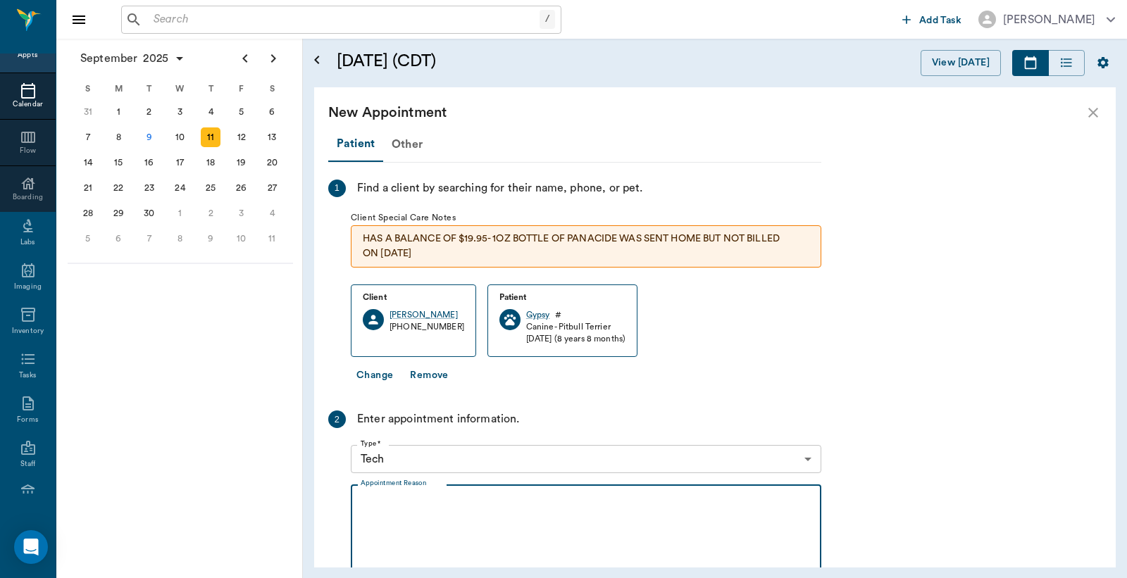
click at [363, 514] on textarea "Appointment Reason" at bounding box center [586, 545] width 451 height 97
type textarea "b"
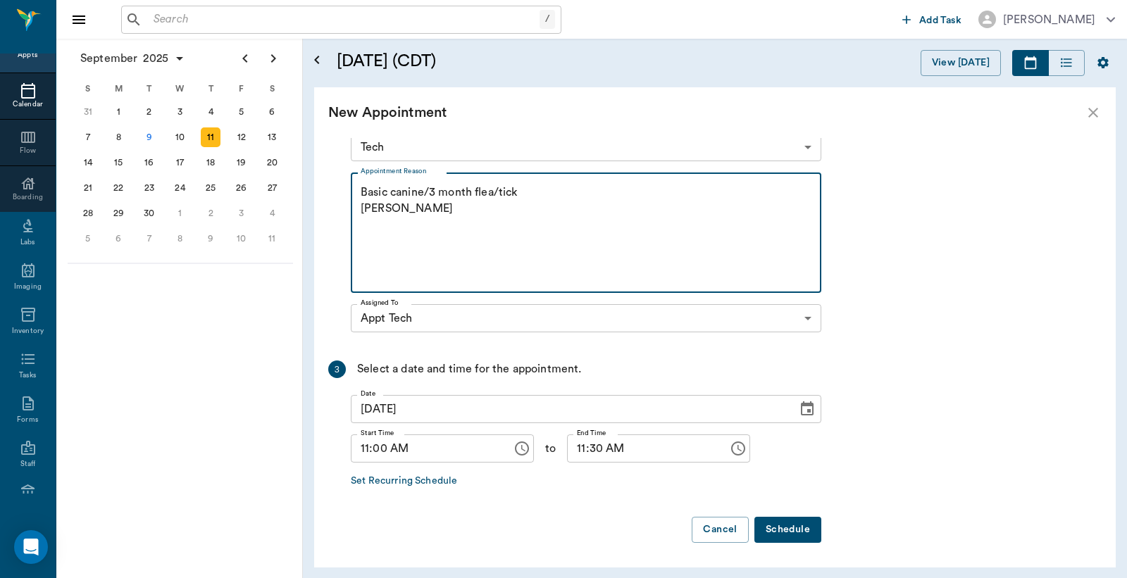
type textarea "Basic canine/3 month flea/tick Christy"
click at [795, 526] on button "Schedule" at bounding box center [787, 530] width 67 height 26
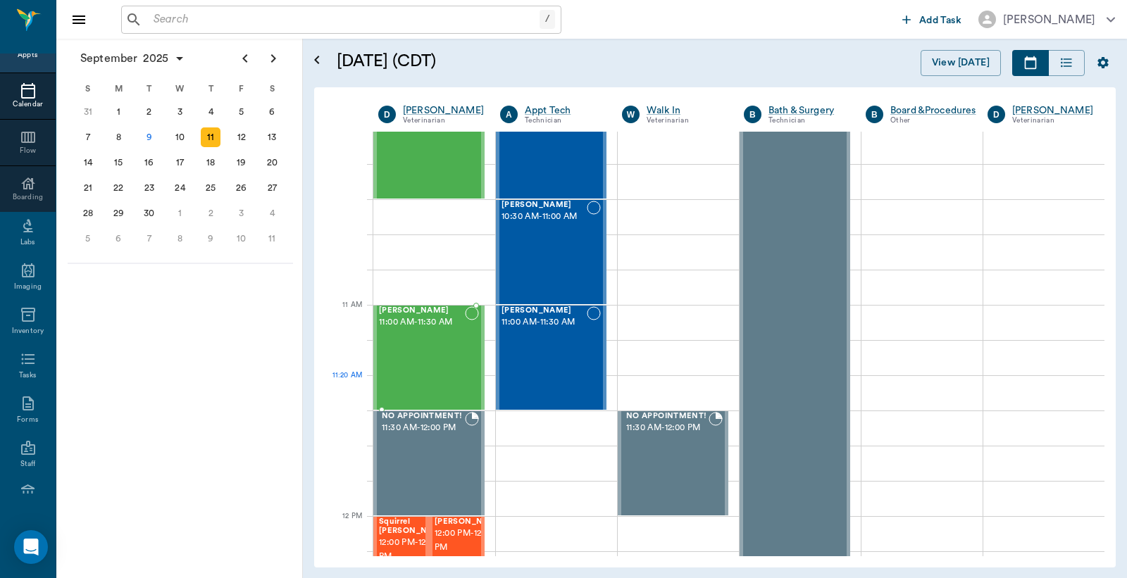
scroll to position [313, 0]
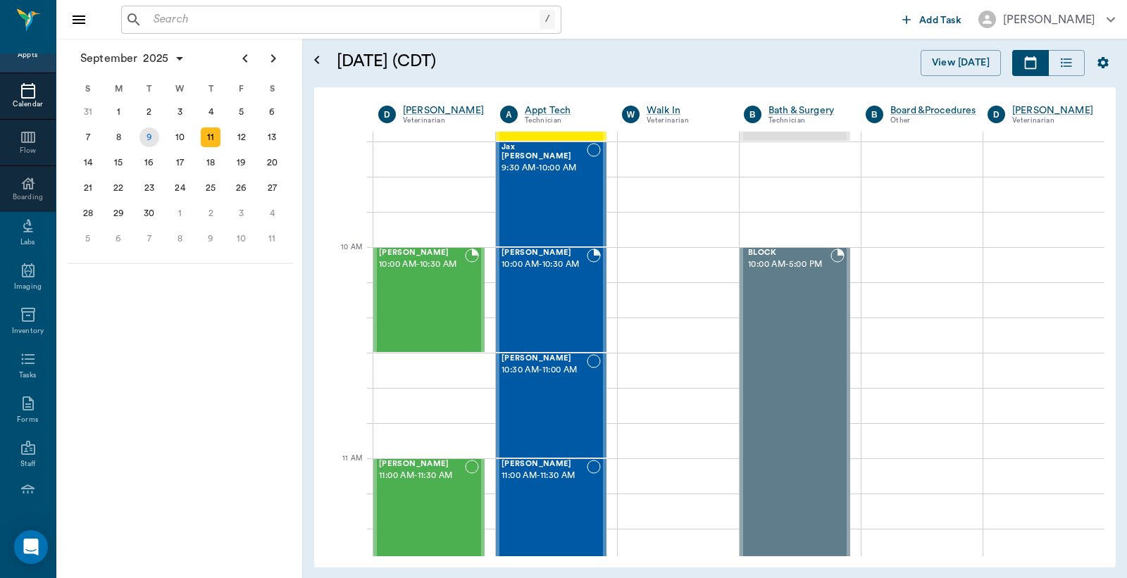
click at [145, 137] on div "9" at bounding box center [149, 138] width 20 height 20
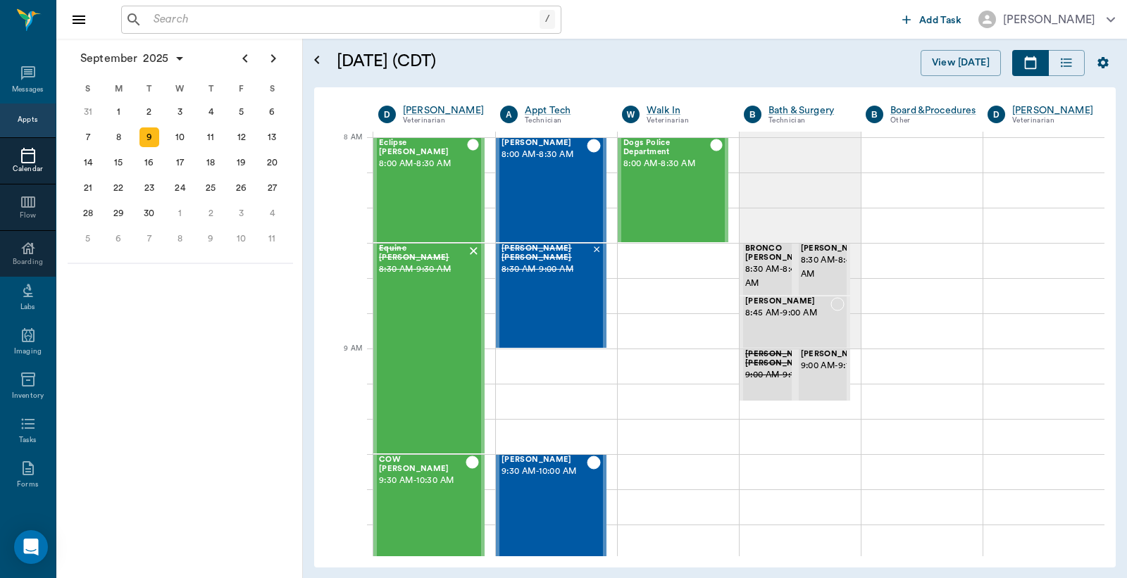
click at [23, 118] on div "Appts" at bounding box center [28, 120] width 20 height 11
click at [157, 20] on input "text" at bounding box center [344, 20] width 392 height 20
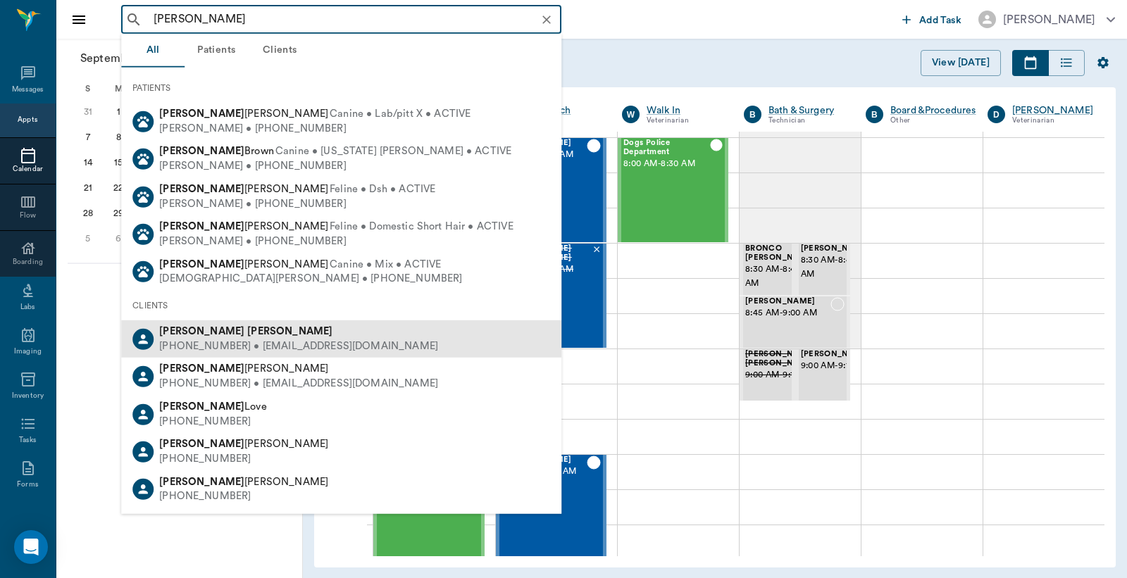
click at [242, 340] on div "(903) 559-1038 • SCUBATEXASTONY@aol.com" at bounding box center [298, 347] width 279 height 15
type input "Larry Montoy"
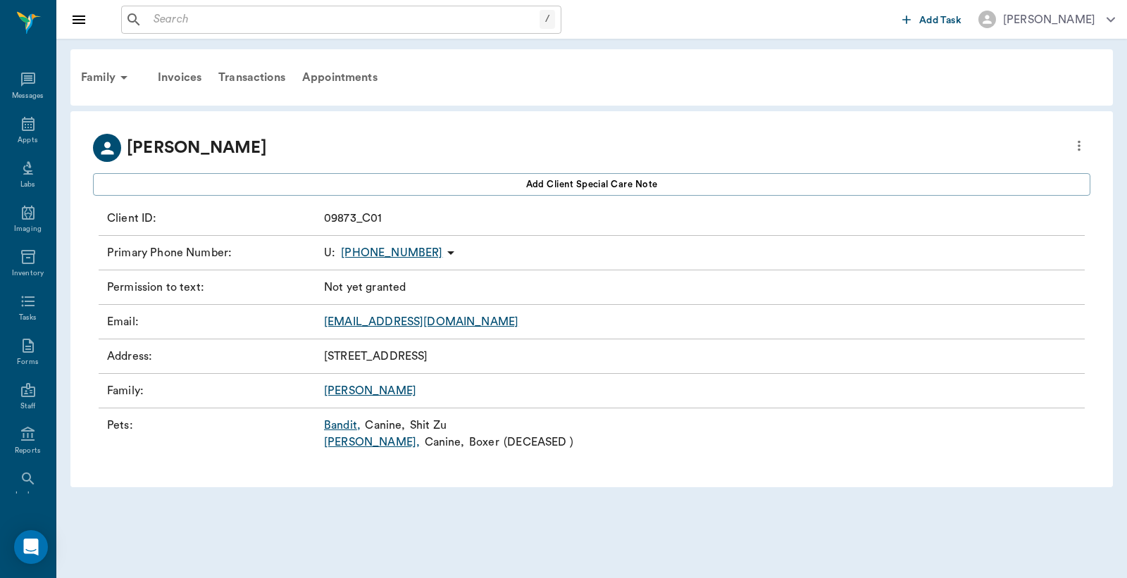
click at [341, 424] on link "Bandit ," at bounding box center [342, 425] width 37 height 17
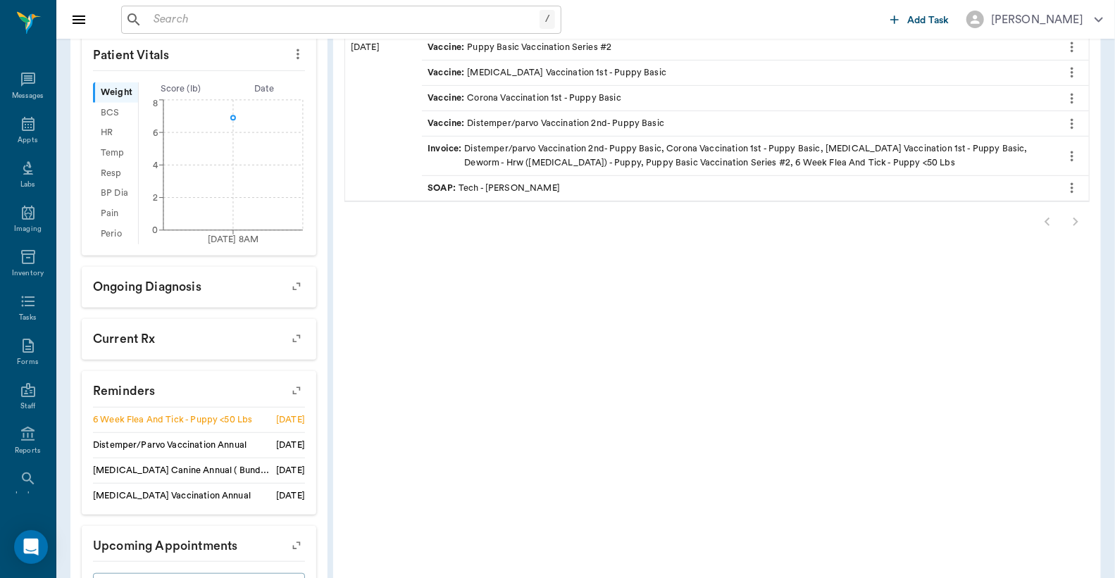
scroll to position [473, 0]
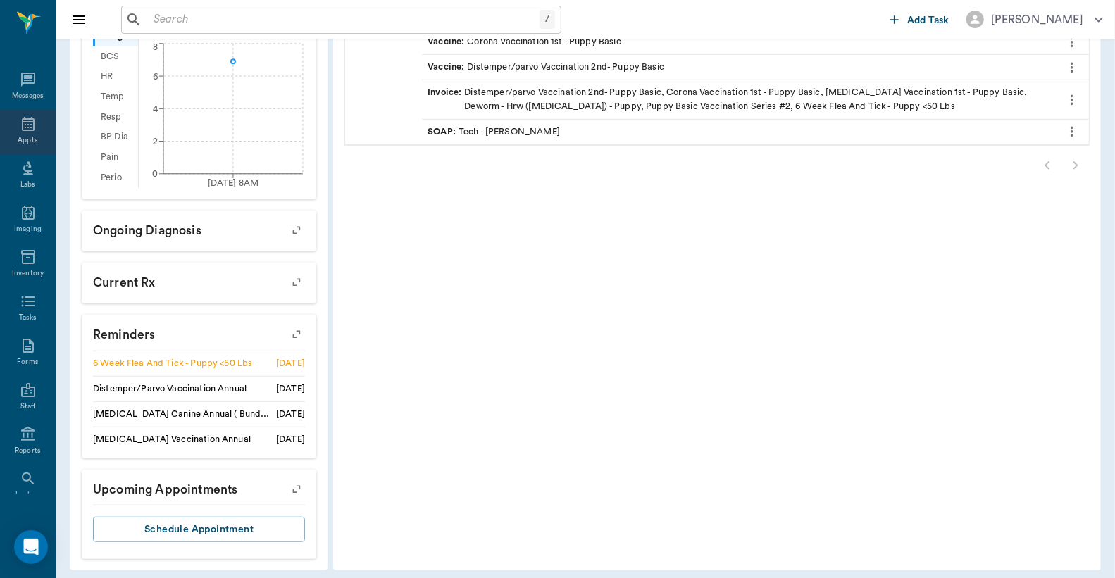
click at [26, 132] on div "Appts" at bounding box center [28, 132] width 56 height 44
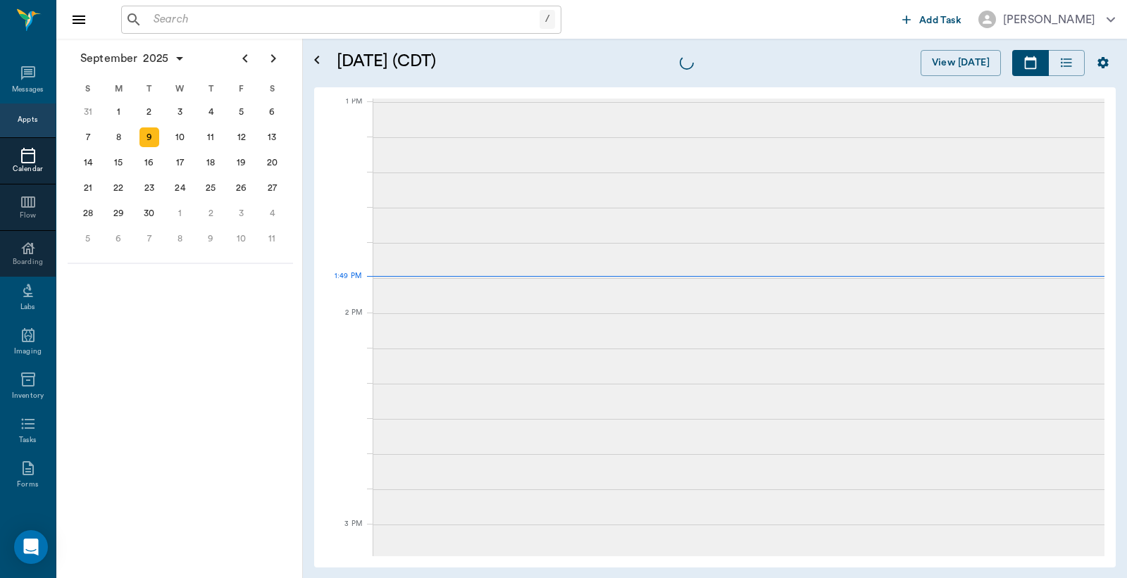
scroll to position [1057, 0]
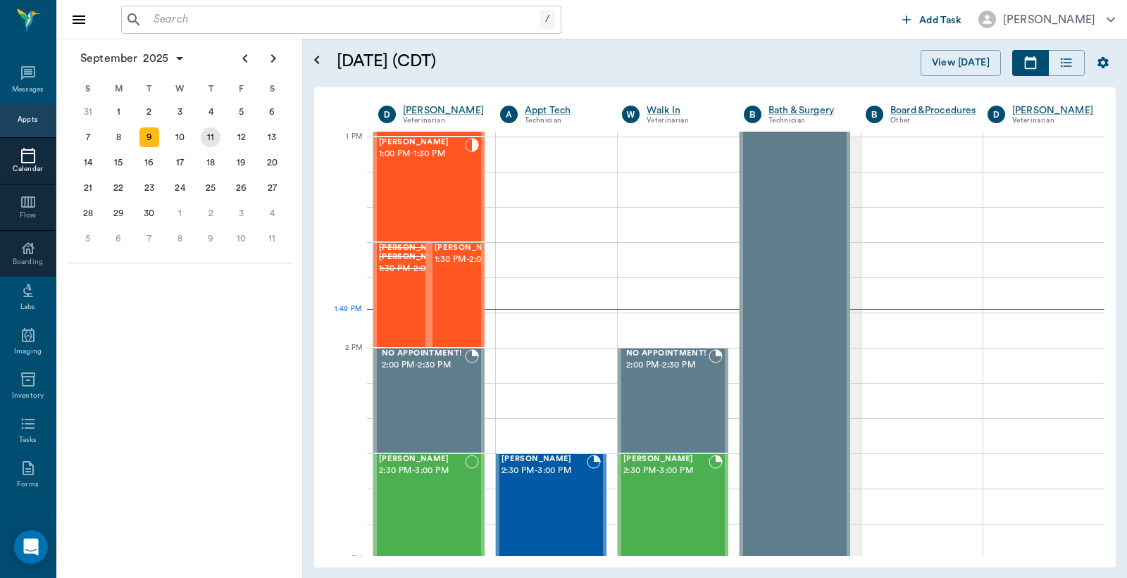
click at [214, 137] on div "11" at bounding box center [211, 138] width 20 height 20
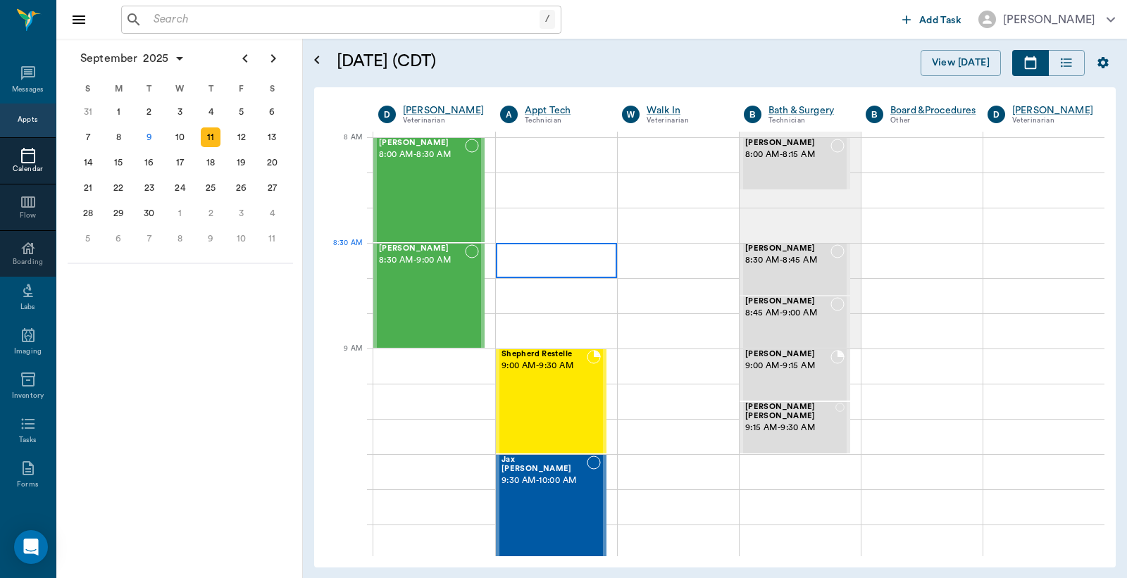
click at [546, 261] on div at bounding box center [556, 260] width 121 height 35
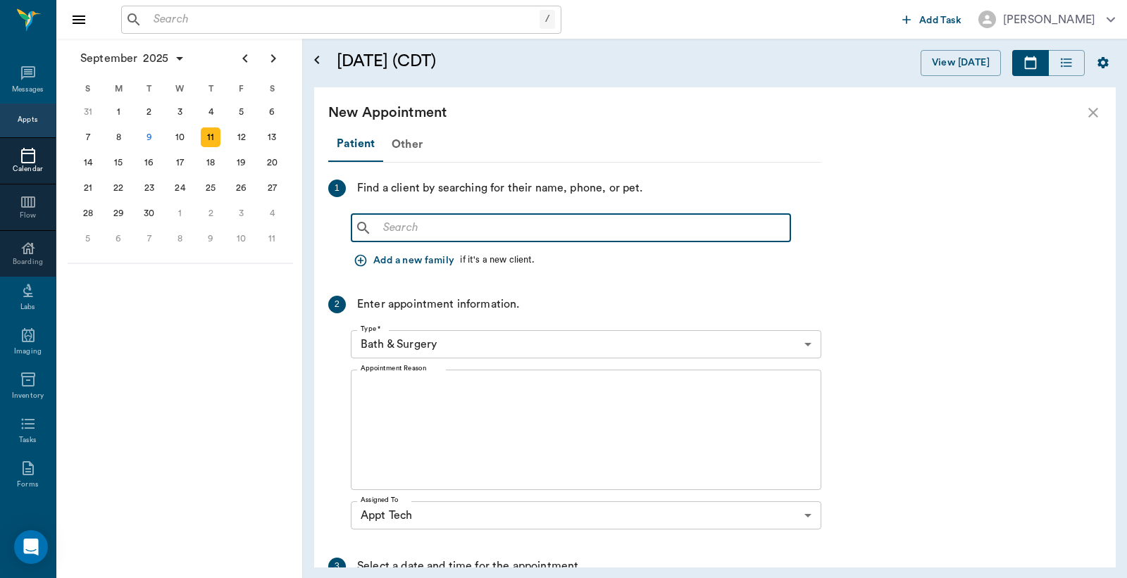
click at [397, 233] on input "text" at bounding box center [581, 228] width 407 height 20
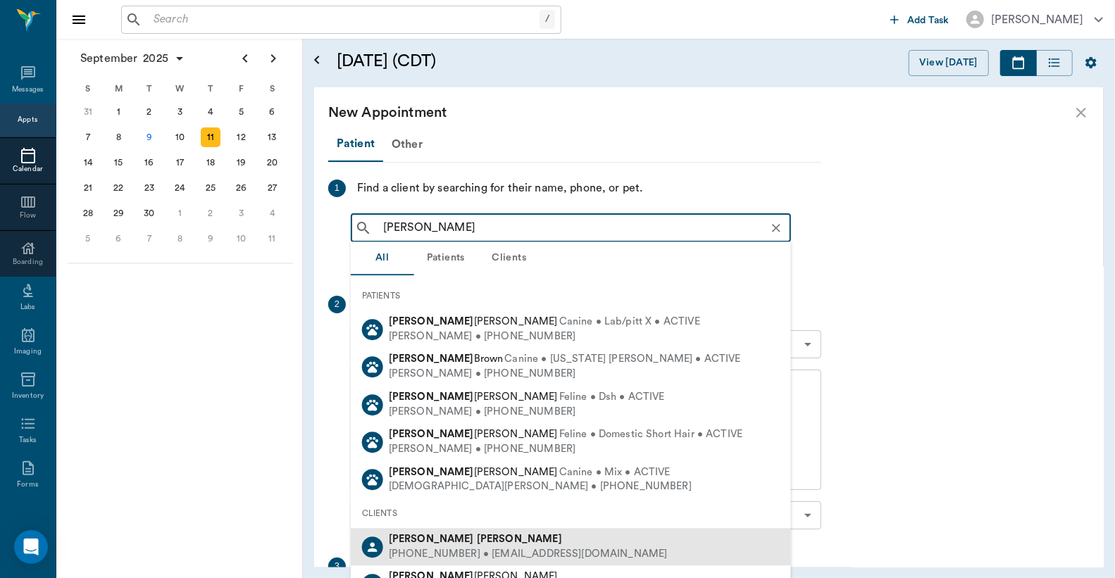
click at [492, 545] on div "Larry Montoya" at bounding box center [528, 540] width 279 height 15
type input "Larry Monto"
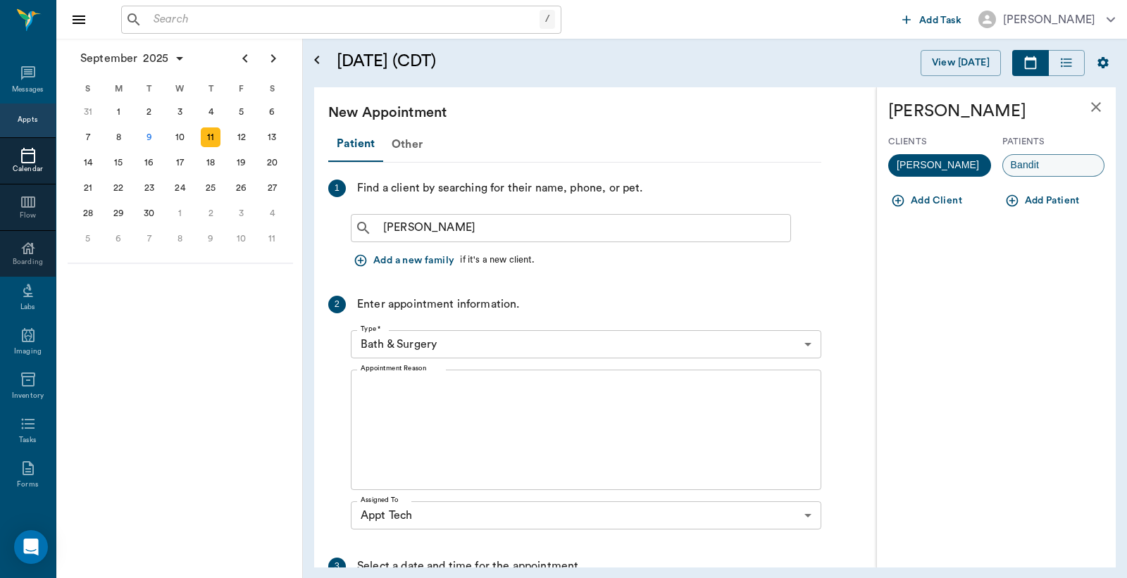
click at [1039, 166] on span "Bandit" at bounding box center [1025, 165] width 44 height 15
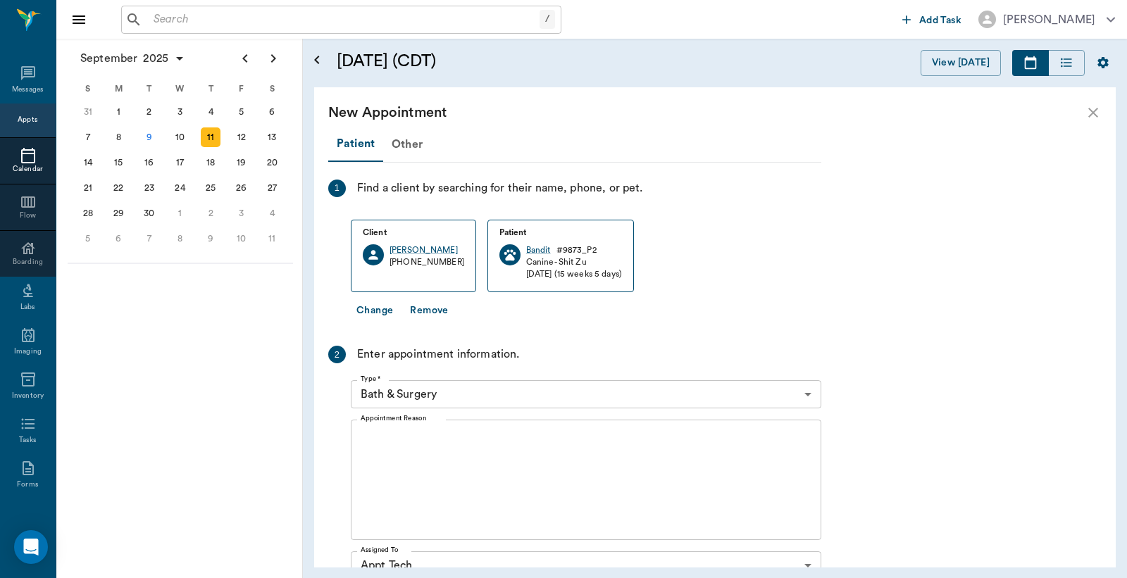
click at [807, 392] on body "/ ​ Add Task Dr. Bert Ellsworth Nectar Messages Appts Calendar Flow Boarding La…" at bounding box center [563, 289] width 1127 height 578
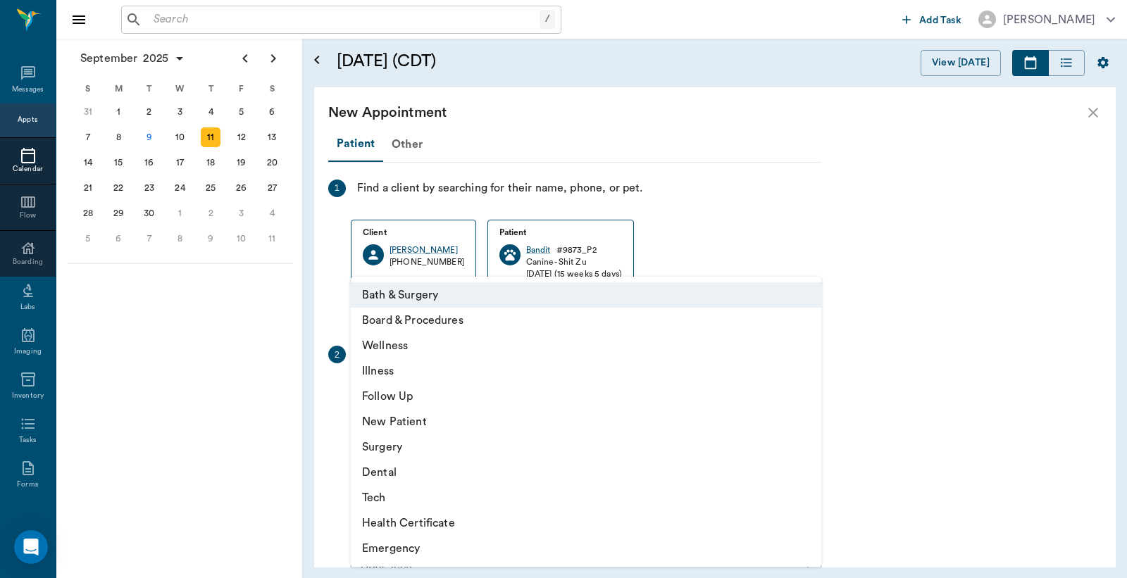
click at [400, 497] on li "Tech" at bounding box center [586, 497] width 471 height 25
type input "65d2be4f46e3a538d89b8c1a"
type input "09:00 AM"
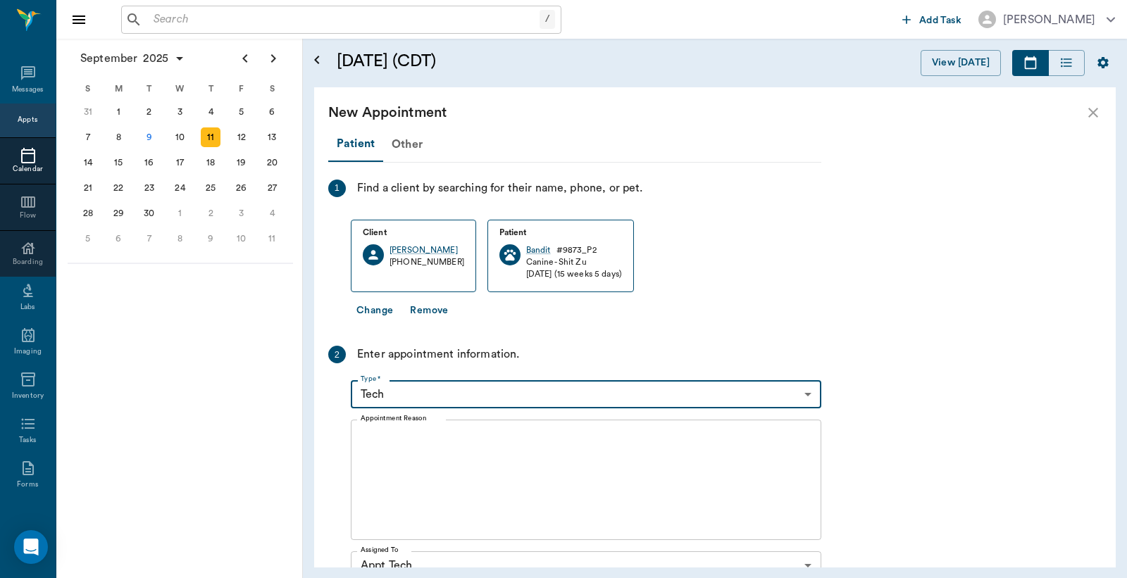
click at [372, 444] on textarea "Appointment Reason" at bounding box center [586, 480] width 451 height 97
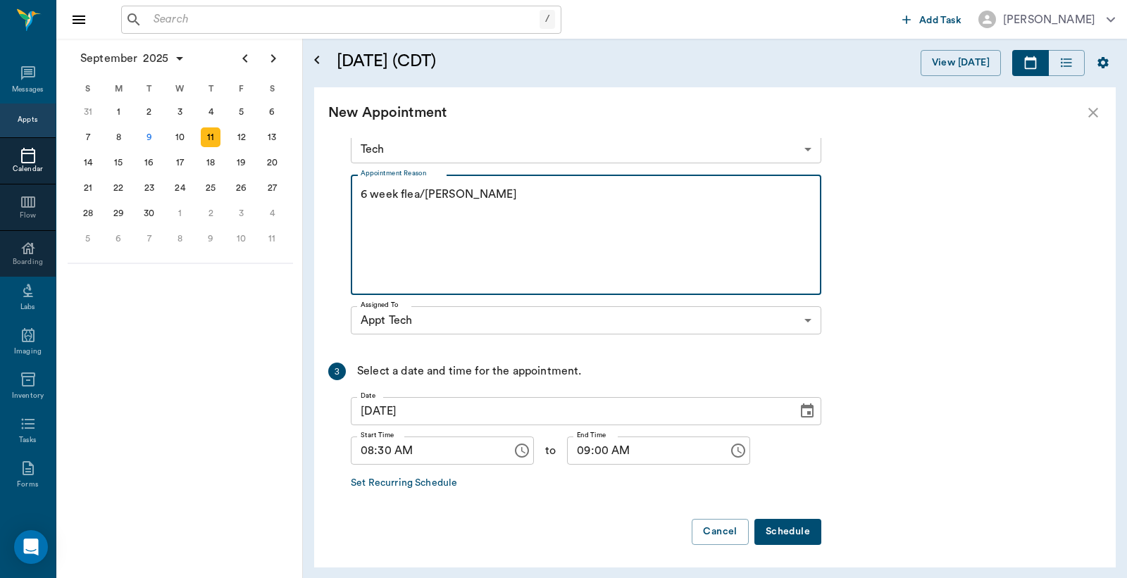
scroll to position [247, 0]
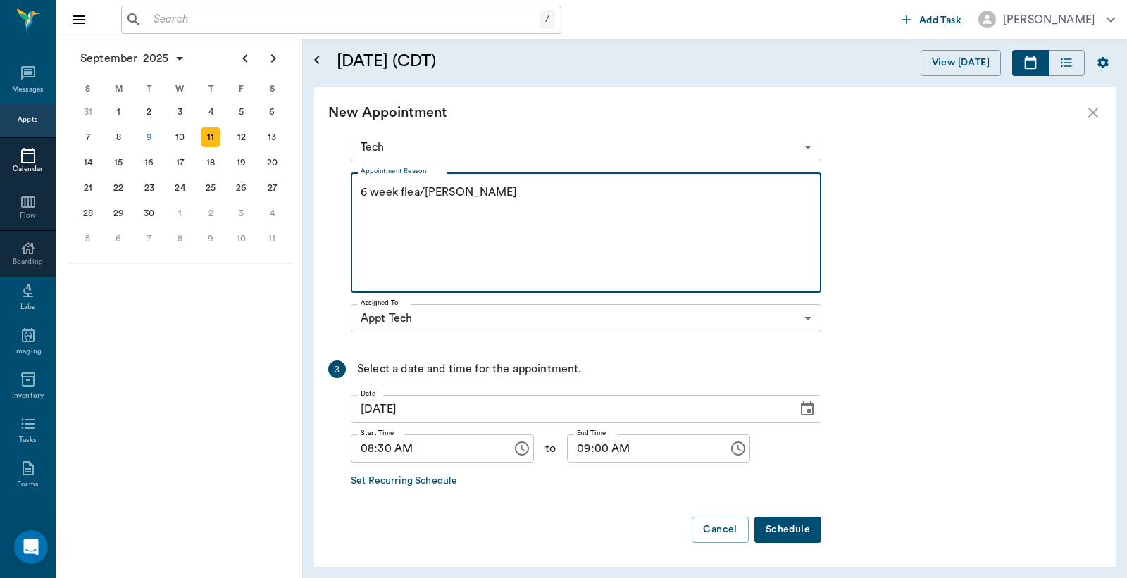
type textarea "6 week flea/tick Christy"
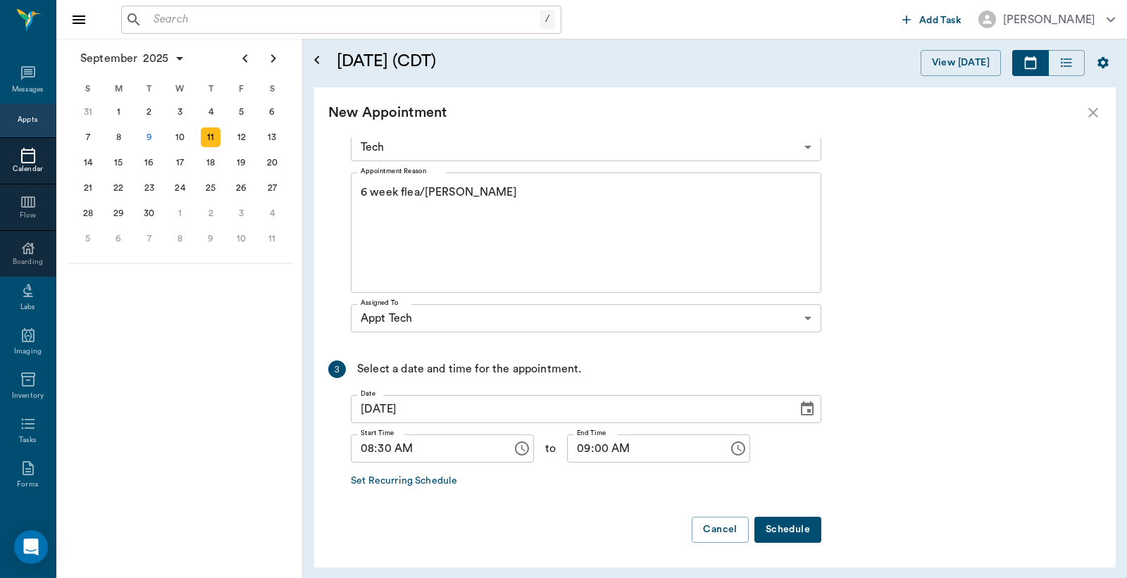
click at [781, 533] on button "Schedule" at bounding box center [787, 530] width 67 height 26
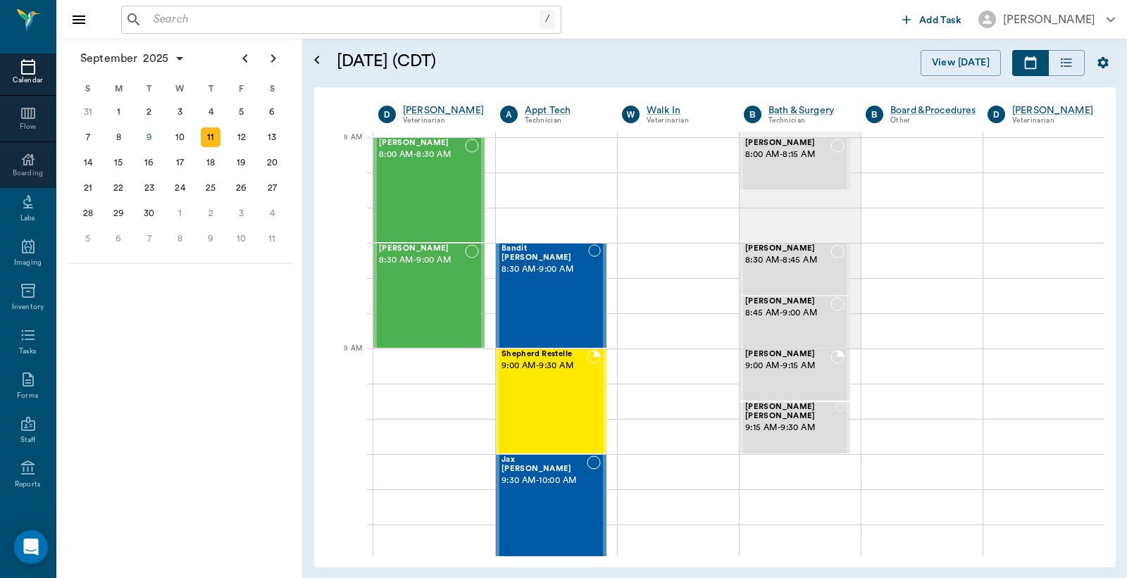
scroll to position [187, 0]
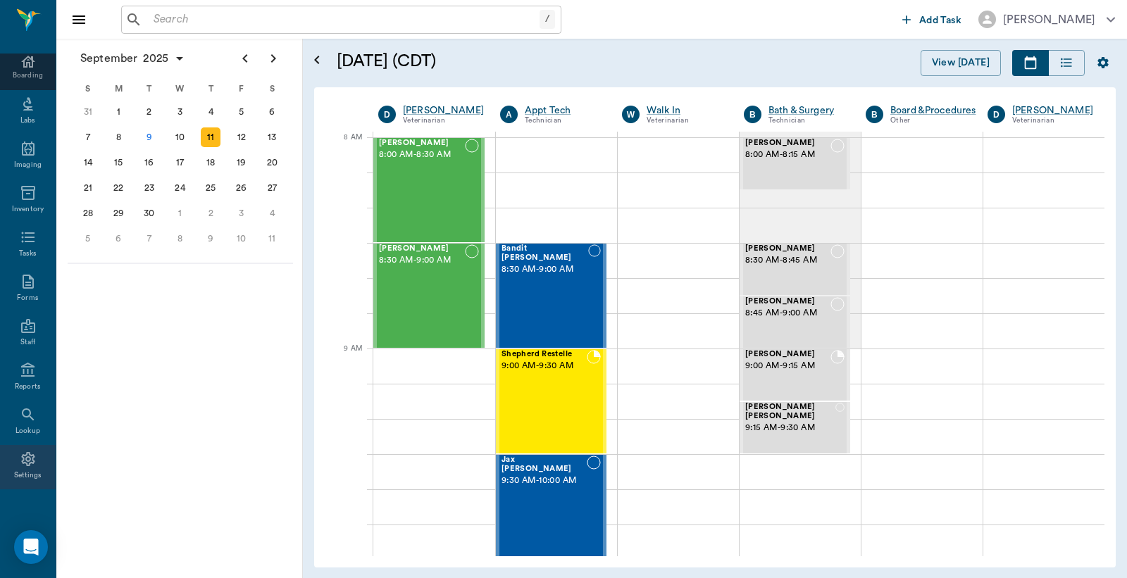
click at [20, 463] on icon at bounding box center [28, 459] width 17 height 17
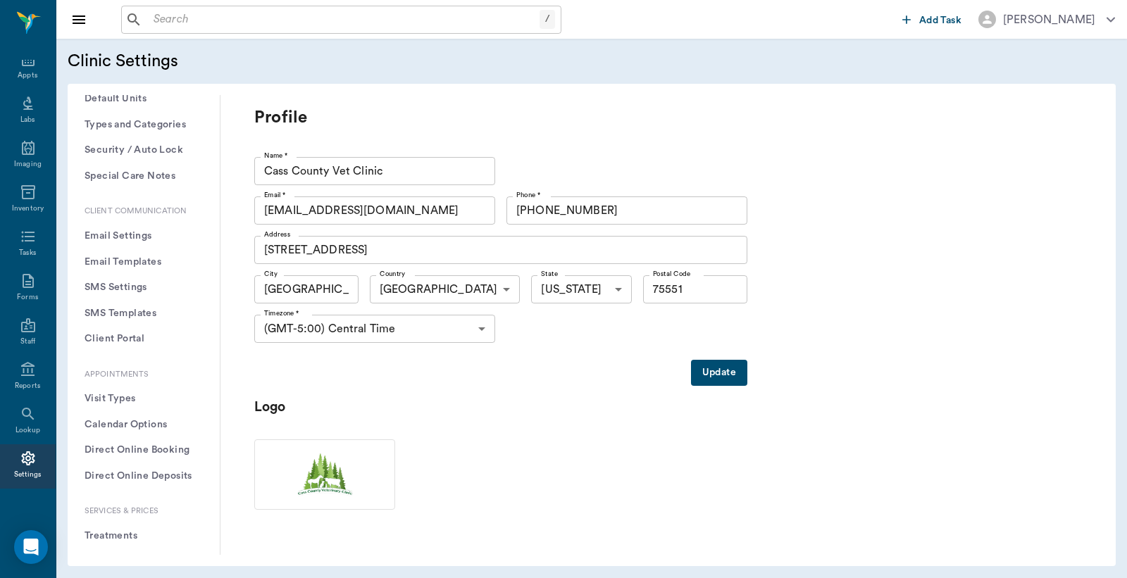
scroll to position [209, 0]
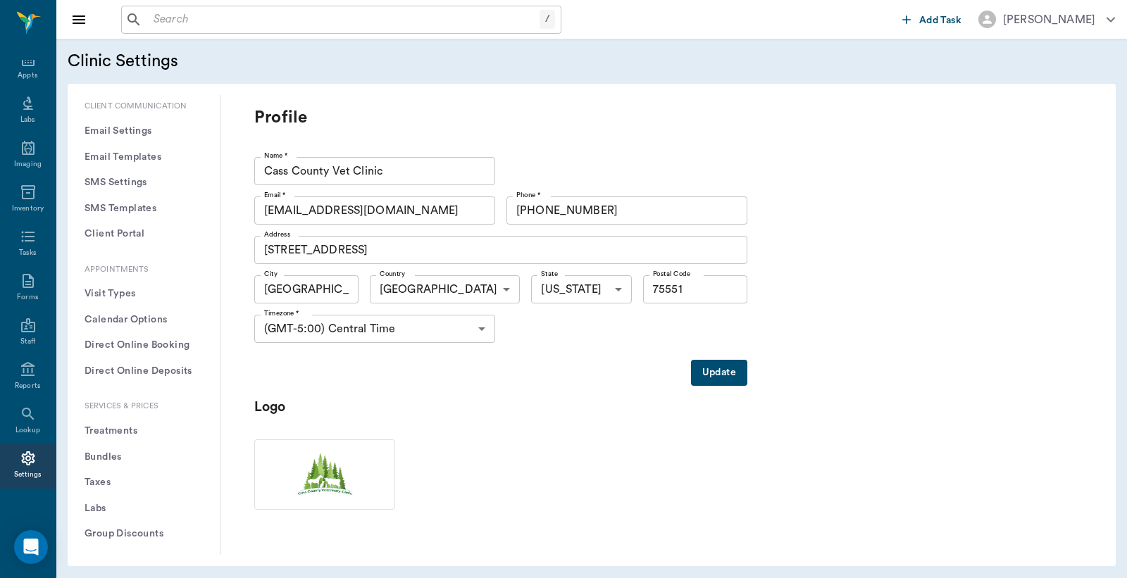
click at [107, 431] on button "Treatments" at bounding box center [144, 431] width 130 height 26
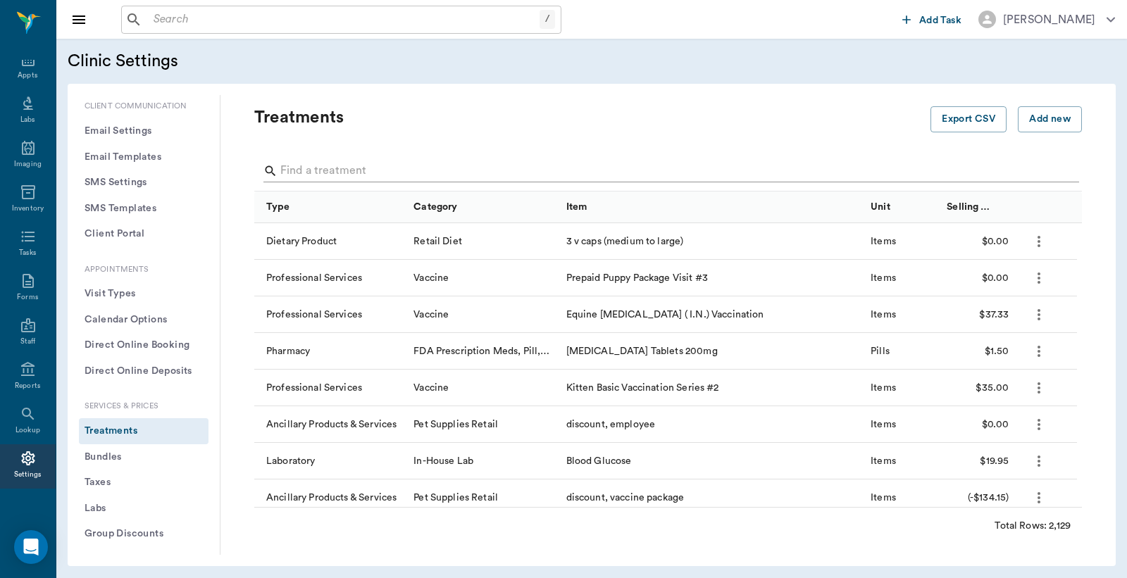
click at [286, 174] on input "Search" at bounding box center [669, 171] width 778 height 23
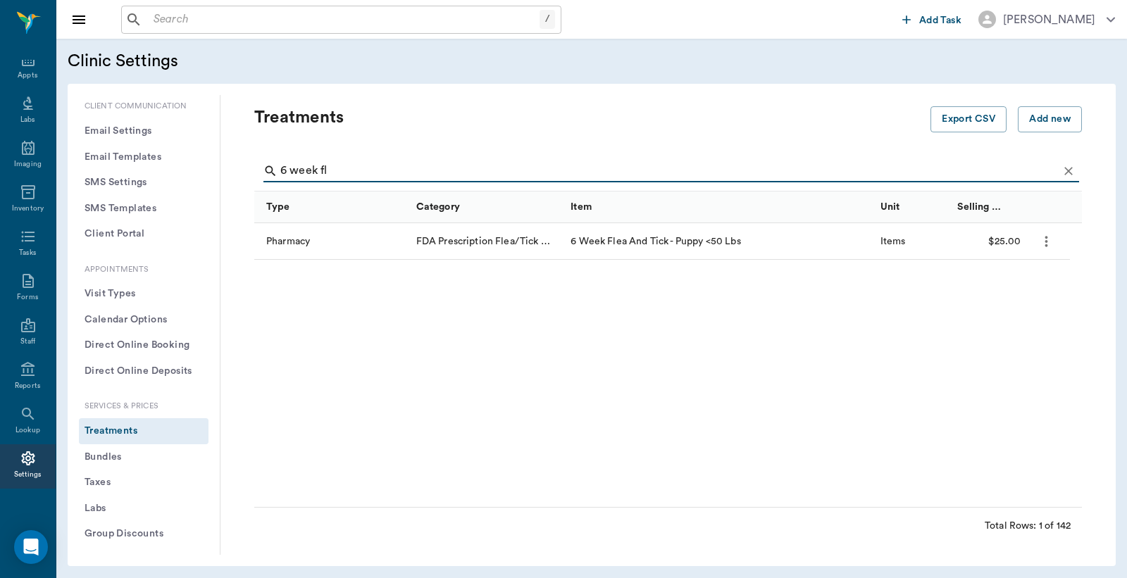
type input "6 week fl"
click at [155, 20] on input "text" at bounding box center [344, 20] width 392 height 20
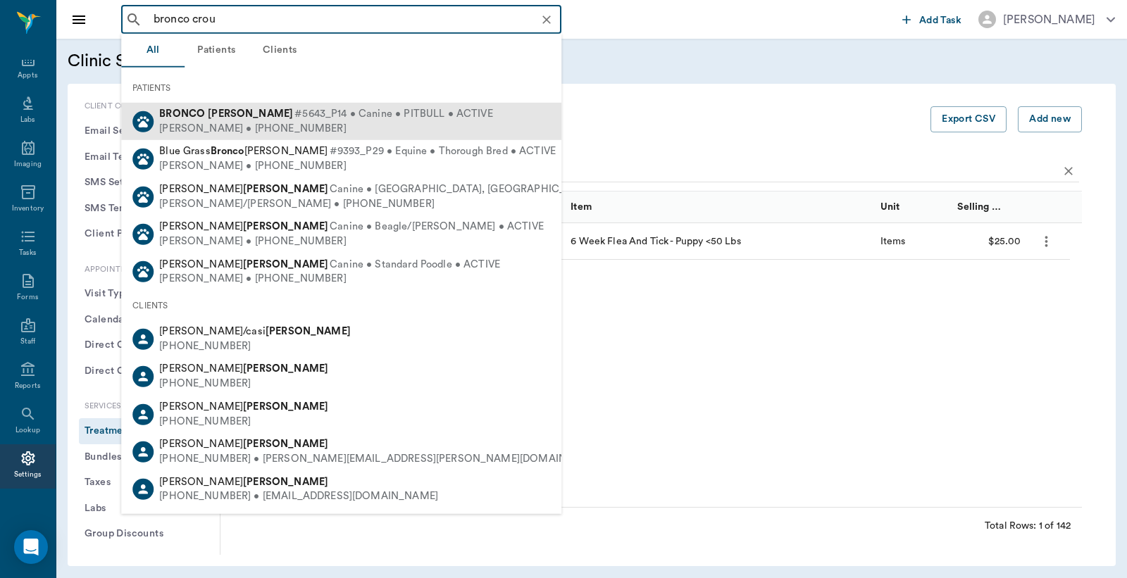
click at [228, 125] on div "Angela Crouse • (903) 559-1421" at bounding box center [326, 128] width 334 height 15
type input "bronco crou"
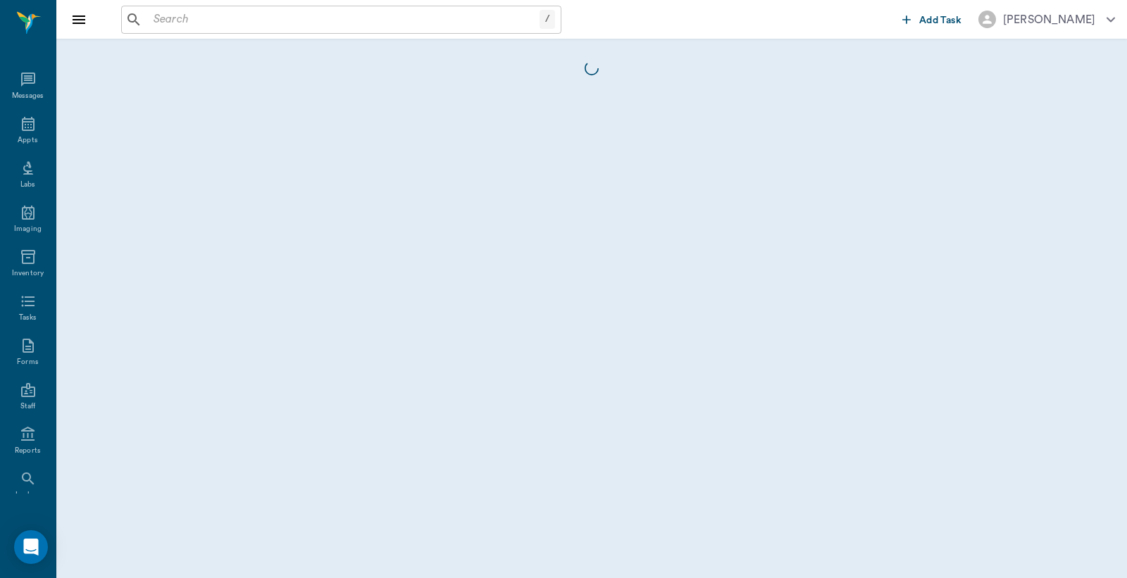
scroll to position [65, 0]
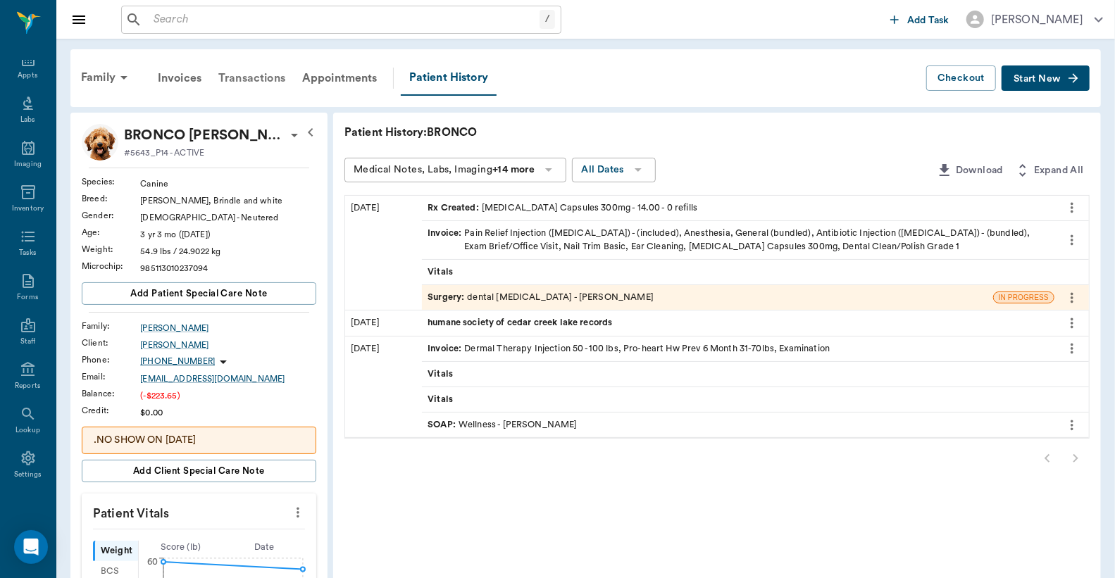
click at [258, 79] on div "Transactions" at bounding box center [252, 78] width 84 height 34
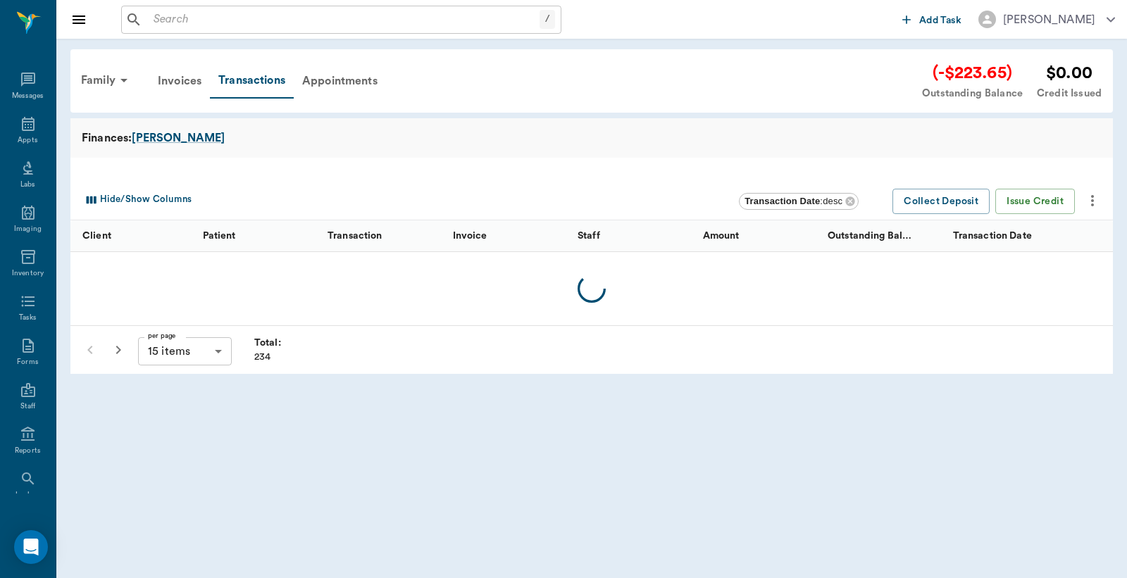
scroll to position [65, 0]
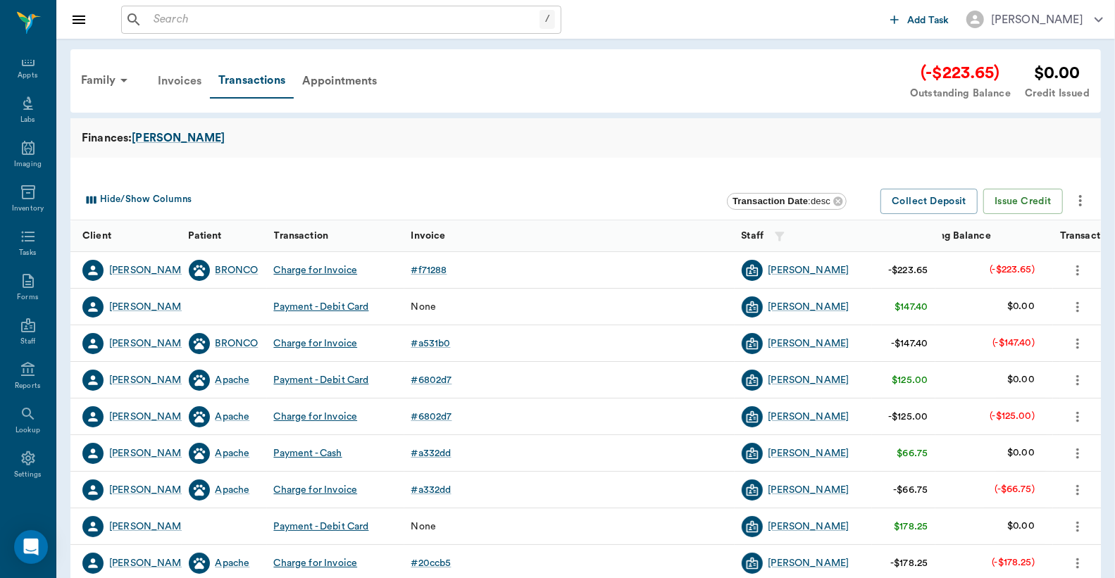
click at [181, 82] on div "Invoices" at bounding box center [179, 81] width 61 height 34
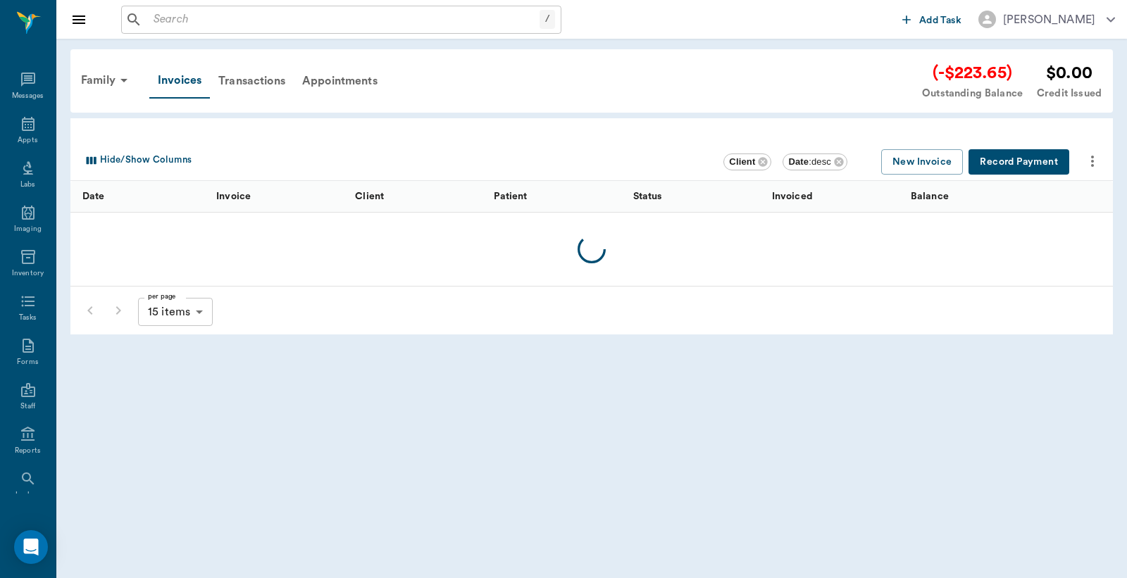
scroll to position [65, 0]
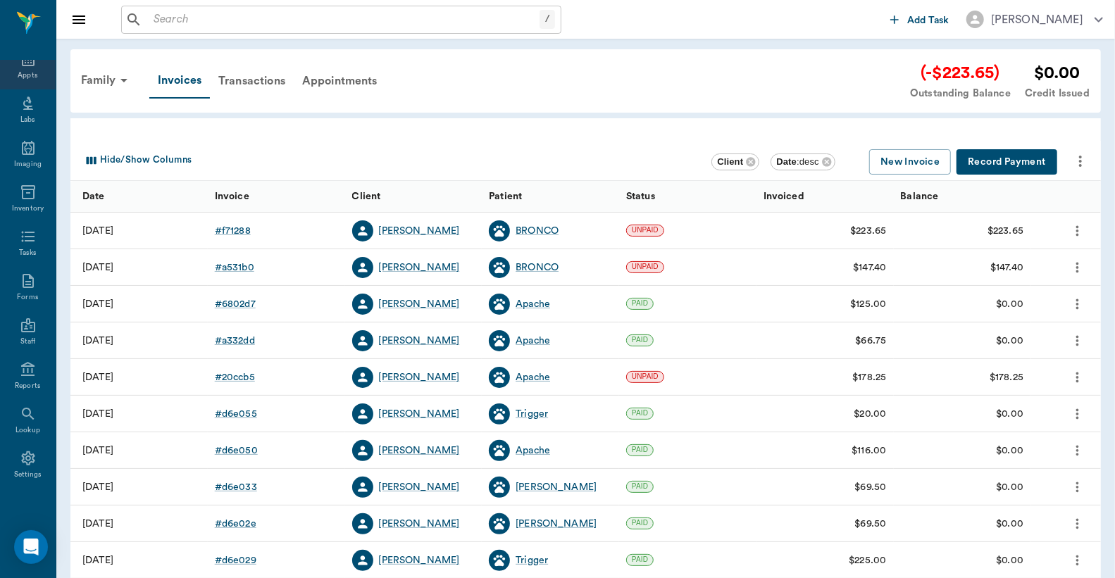
click at [23, 77] on div "Appts" at bounding box center [28, 75] width 20 height 11
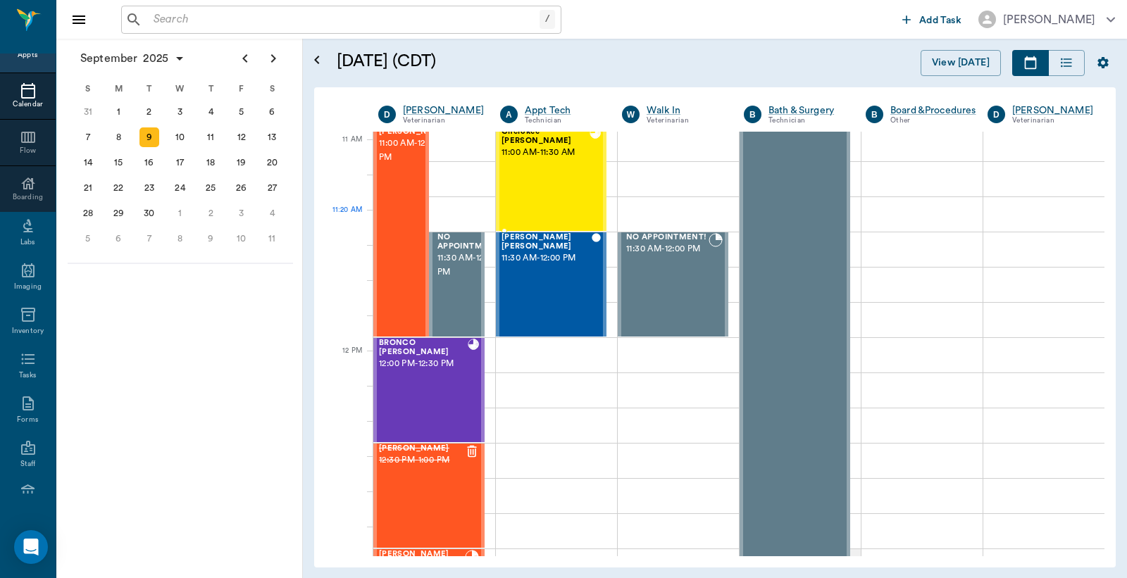
scroll to position [541, 0]
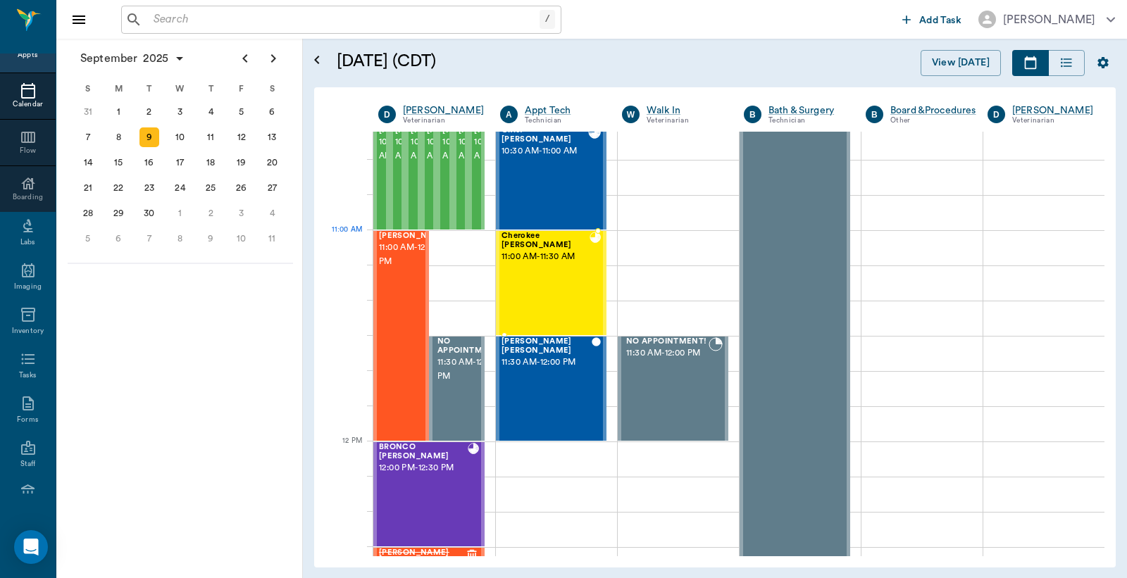
click at [557, 255] on div "Cherokee Farris 11:00 AM - 11:30 AM" at bounding box center [546, 283] width 88 height 103
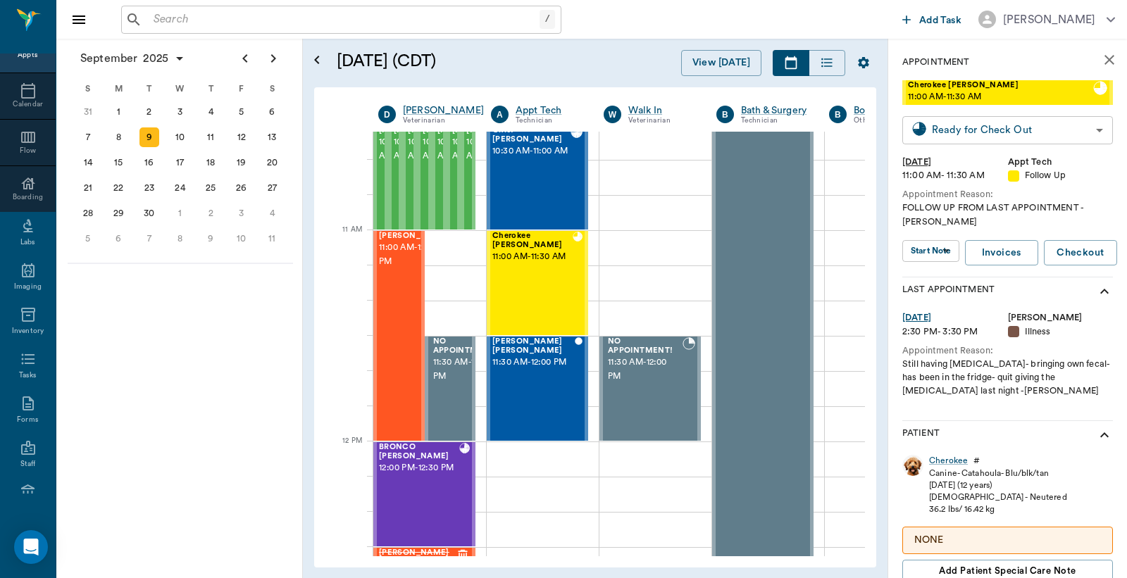
click at [977, 124] on body "/ ​ Add Task Dr. Bert Ellsworth Nectar Messages Appts Calendar Flow Boarding La…" at bounding box center [563, 289] width 1127 height 578
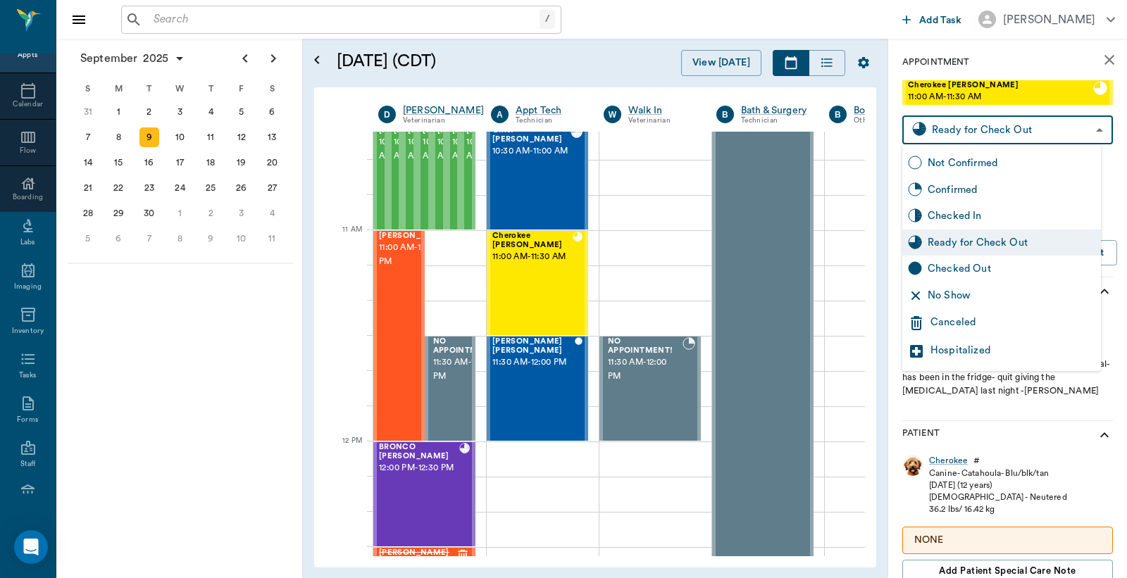
click at [933, 266] on div "Checked Out" at bounding box center [1012, 268] width 168 height 15
type input "CHECKED_OUT"
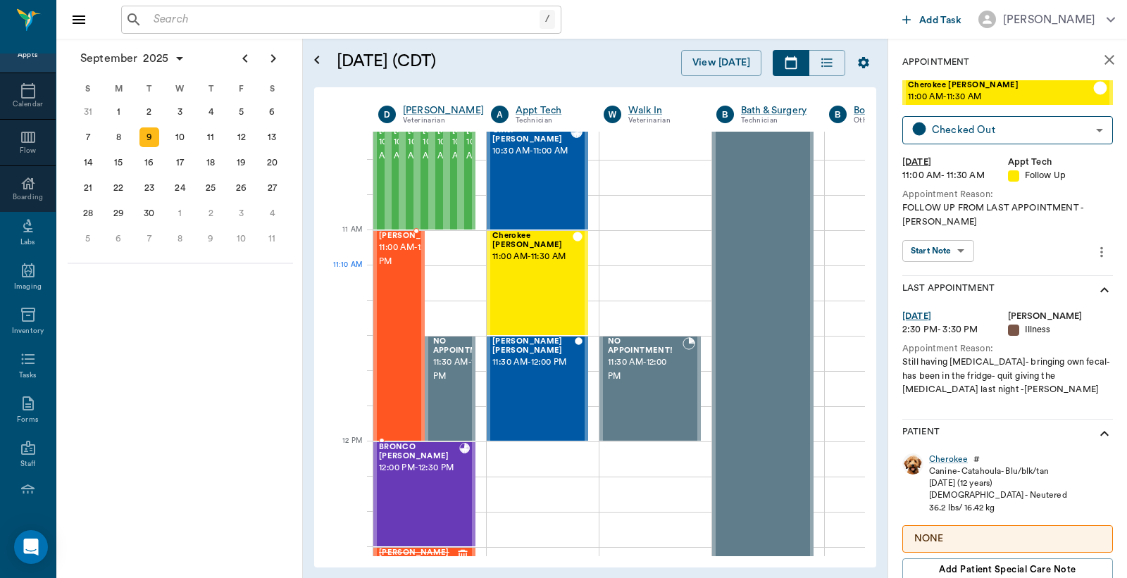
click at [406, 269] on span "11:00 AM - 12:00 PM" at bounding box center [414, 255] width 70 height 28
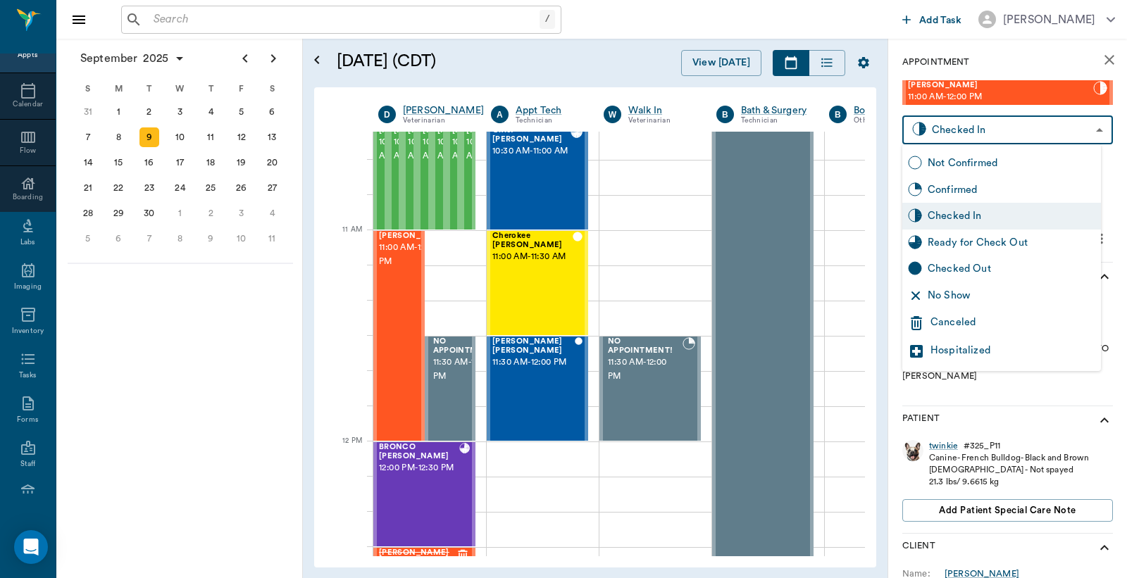
click at [992, 134] on body "/ ​ Add Task Dr. Bert Ellsworth Nectar Messages Appts Calendar Flow Boarding La…" at bounding box center [563, 289] width 1127 height 578
click at [957, 266] on div "Checked Out" at bounding box center [1012, 268] width 168 height 15
type input "CHECKED_OUT"
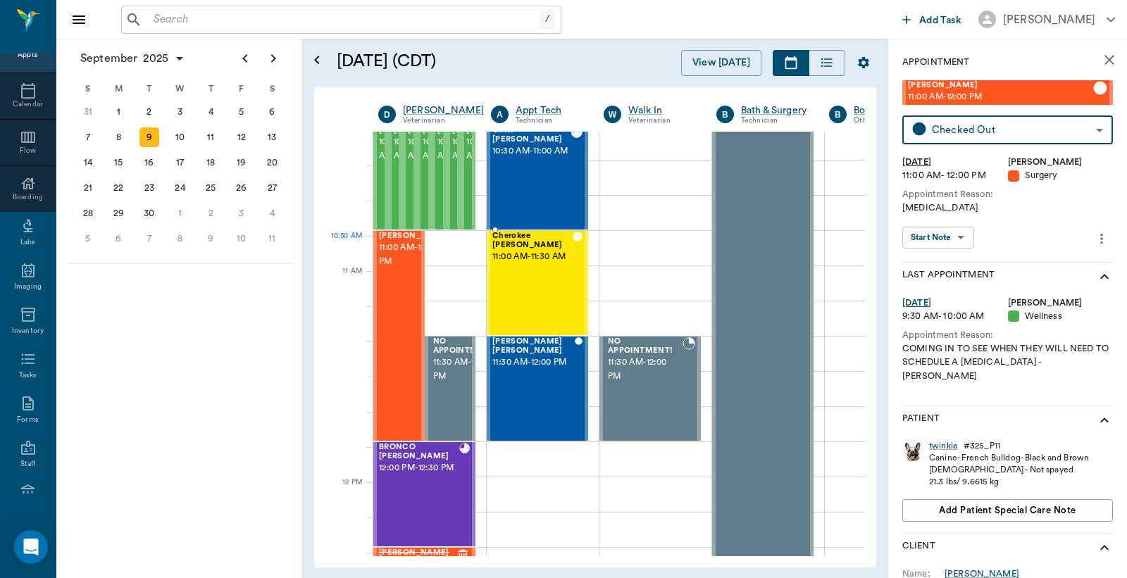
scroll to position [332, 0]
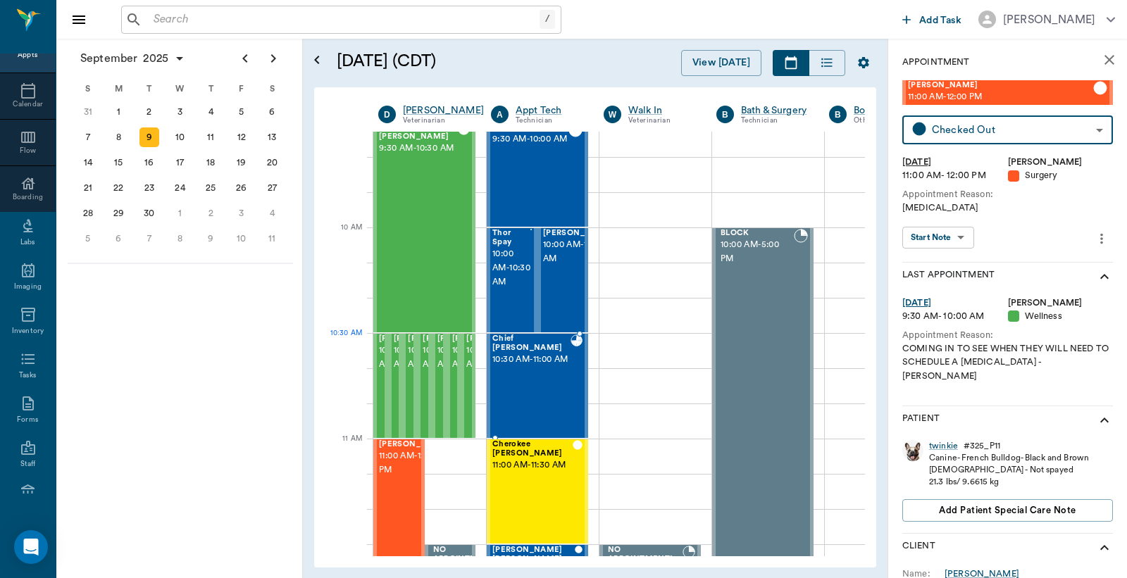
click at [533, 367] on span "10:30 AM - 11:00 AM" at bounding box center [531, 360] width 78 height 14
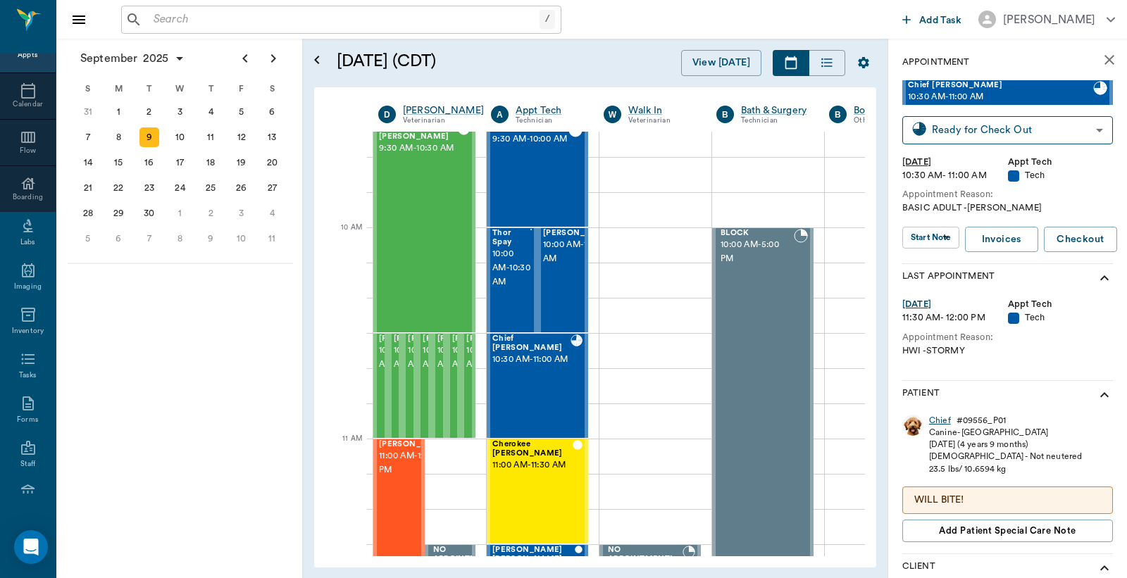
click at [942, 420] on div "Chief" at bounding box center [940, 421] width 22 height 12
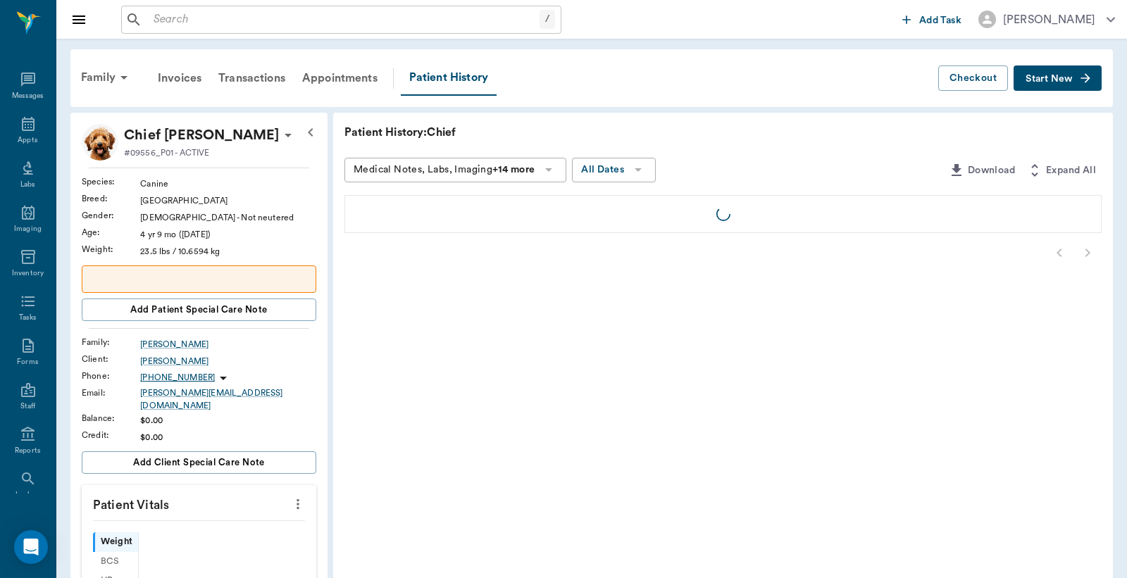
scroll to position [65, 0]
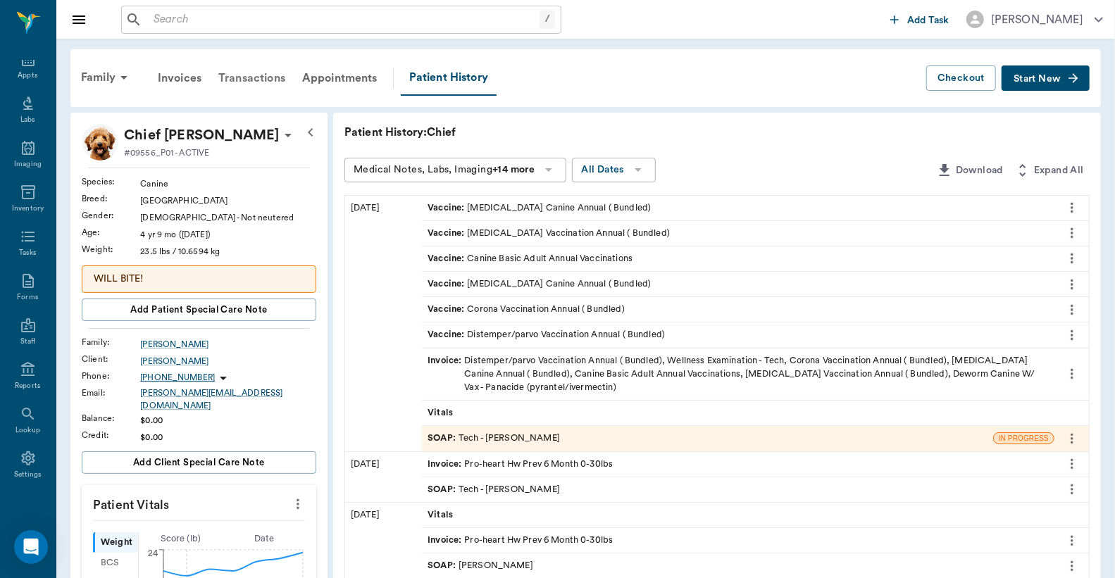
click at [265, 80] on div "Transactions" at bounding box center [252, 78] width 84 height 34
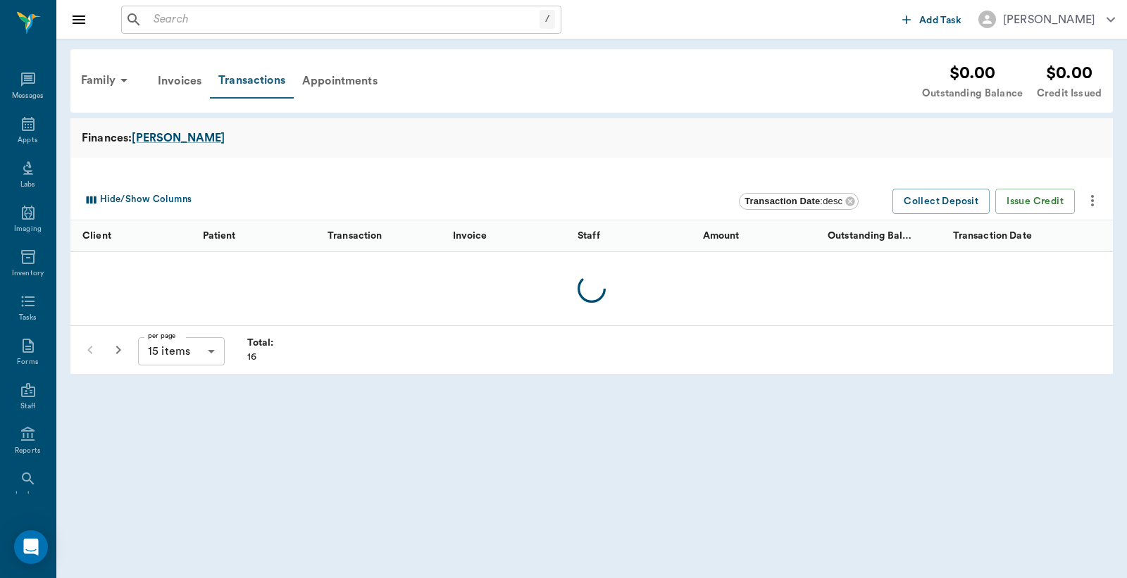
scroll to position [65, 0]
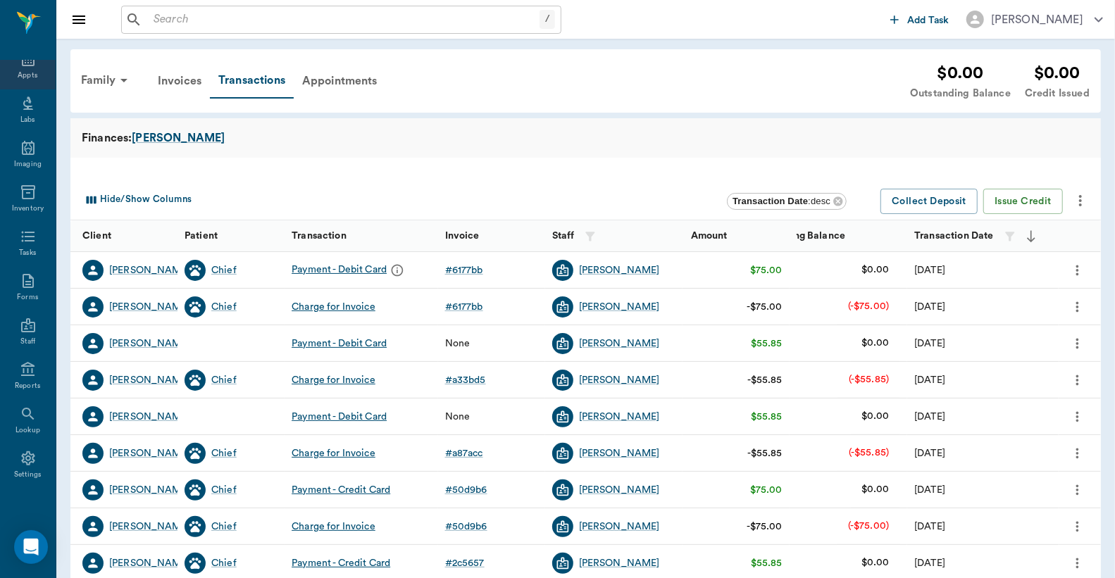
click at [19, 72] on div "Appts" at bounding box center [28, 75] width 20 height 11
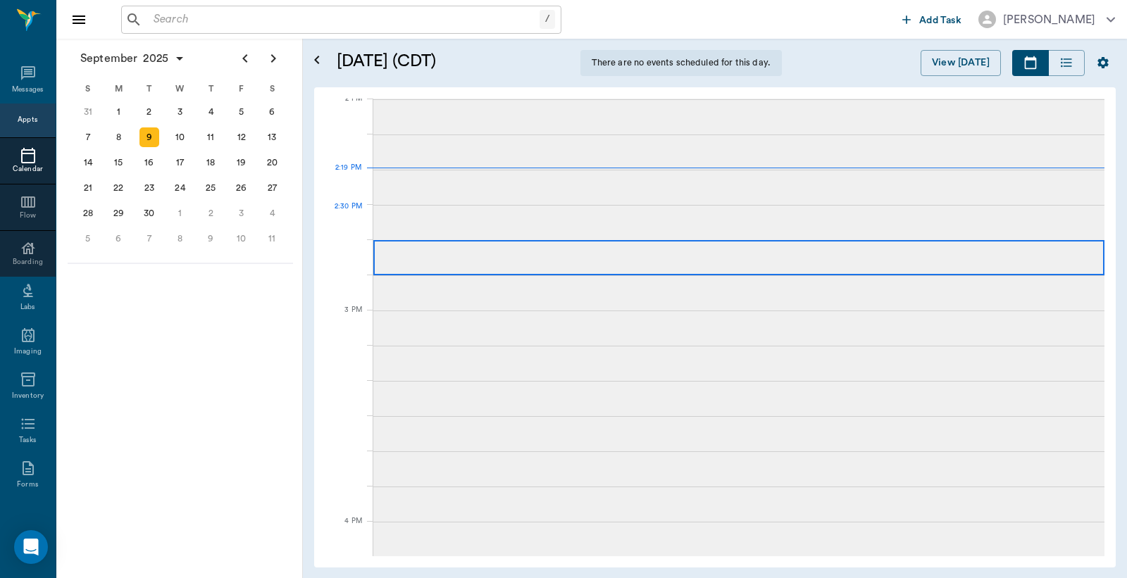
scroll to position [65, 0]
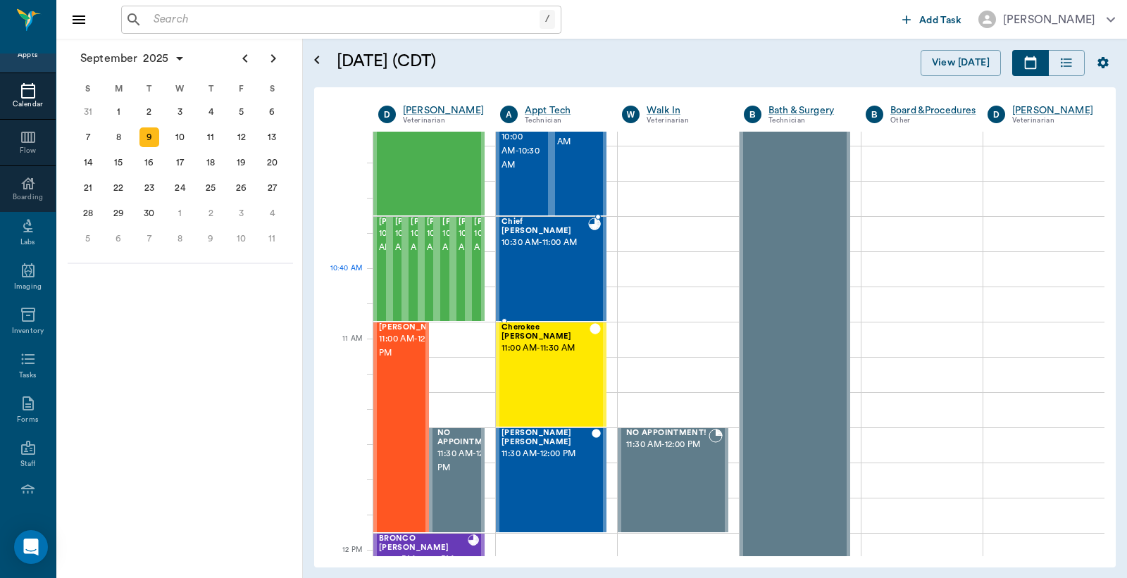
scroll to position [433, 0]
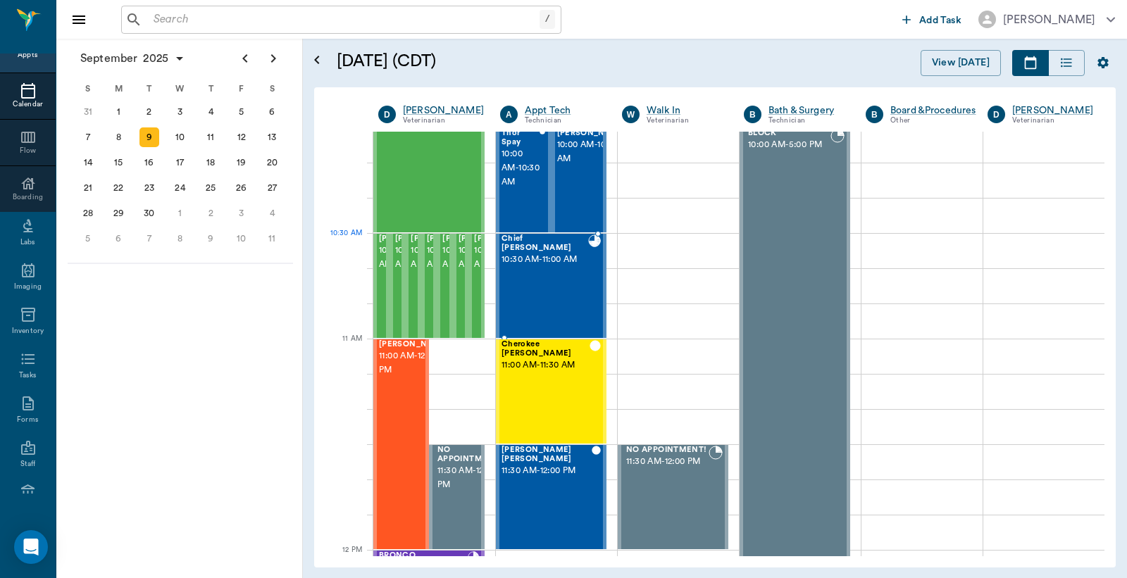
click at [547, 261] on div "Chief [PERSON_NAME] 10:30 AM - 11:00 AM" at bounding box center [545, 286] width 87 height 103
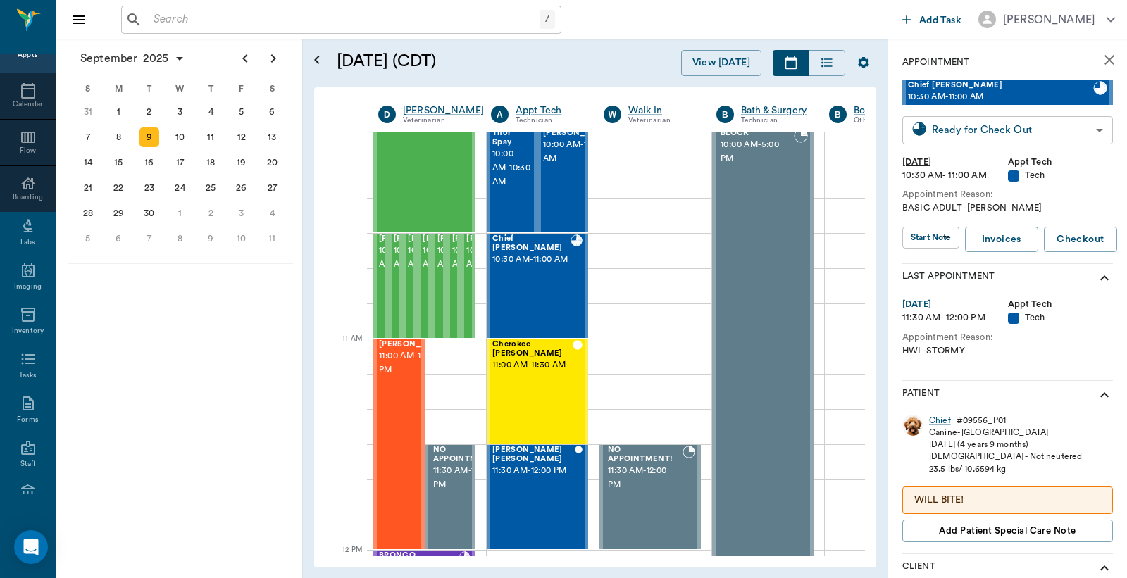
click at [968, 130] on body "/ ​ Add Task [PERSON_NAME] Nectar Messages Appts Calendar Flow Boarding Labs Im…" at bounding box center [563, 289] width 1127 height 578
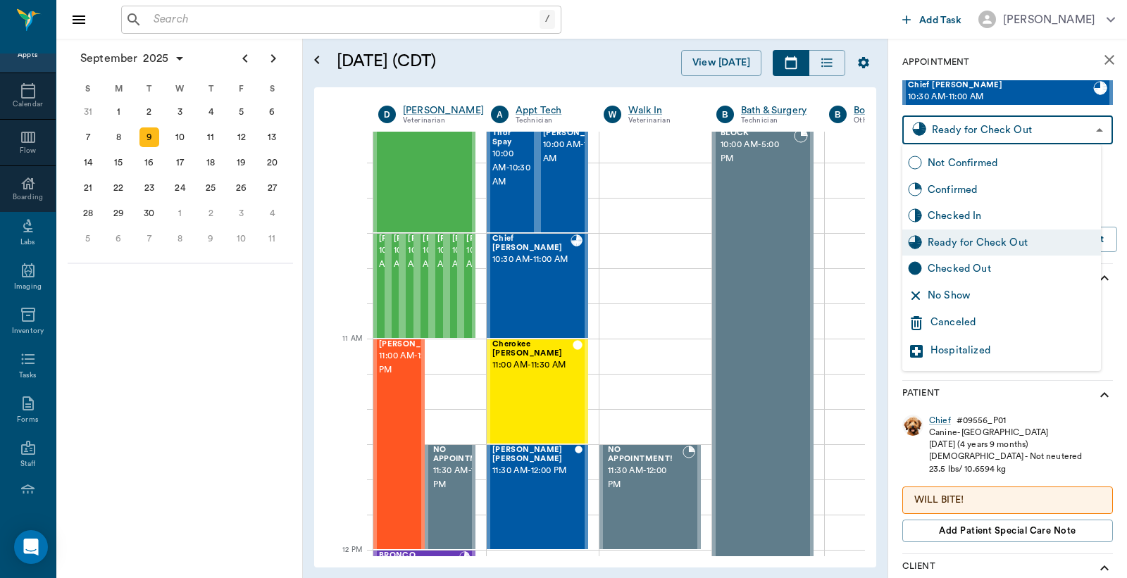
click at [947, 268] on div "Checked Out" at bounding box center [1012, 268] width 168 height 15
type input "CHECKED_OUT"
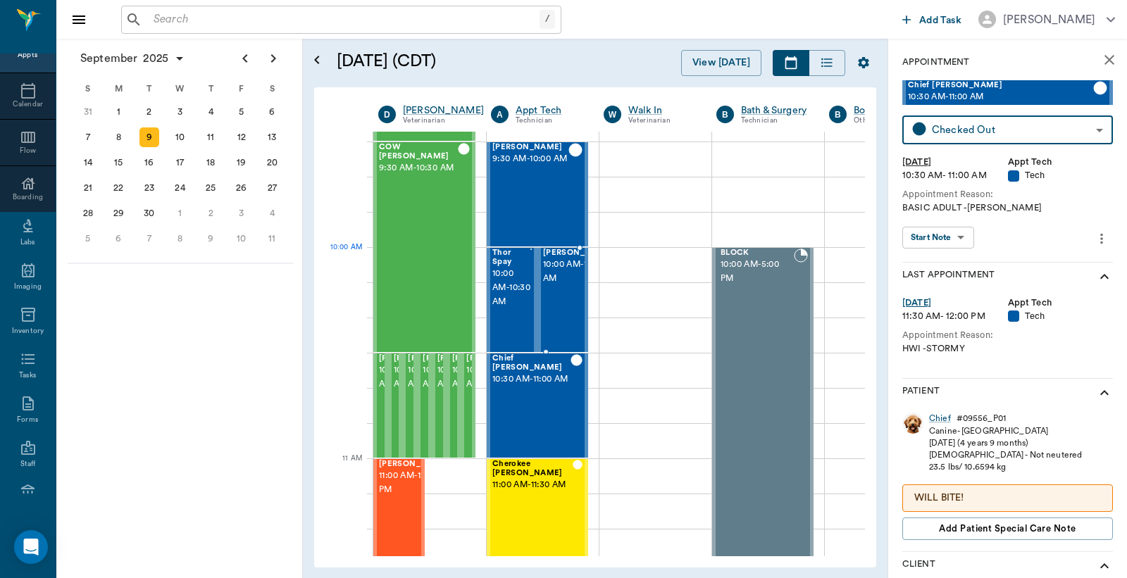
scroll to position [417, 0]
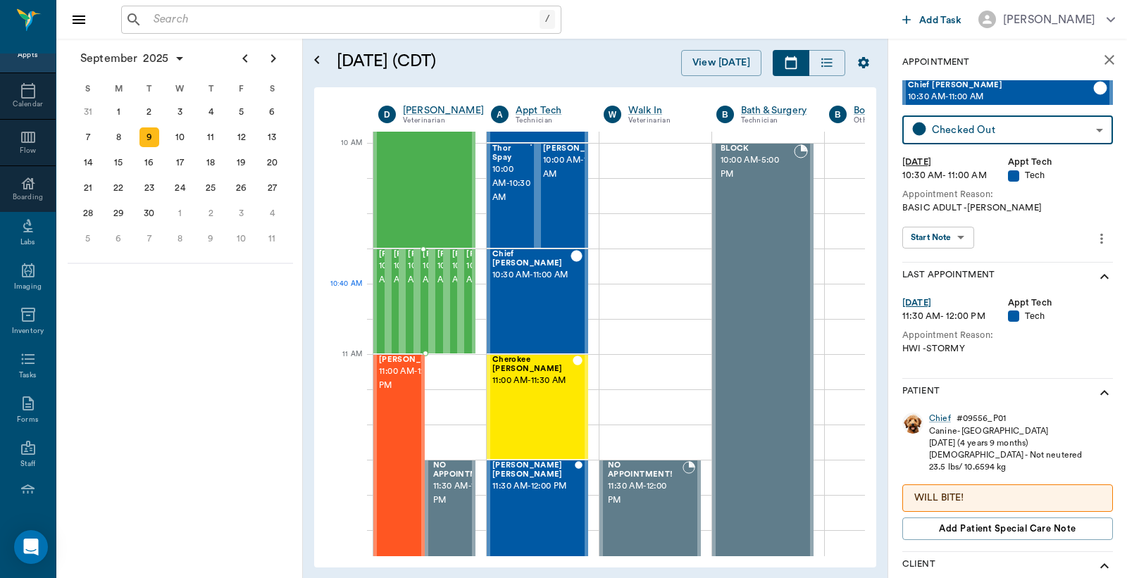
click at [426, 287] on span "10:30 AM - 11:00 AM" at bounding box center [458, 273] width 70 height 28
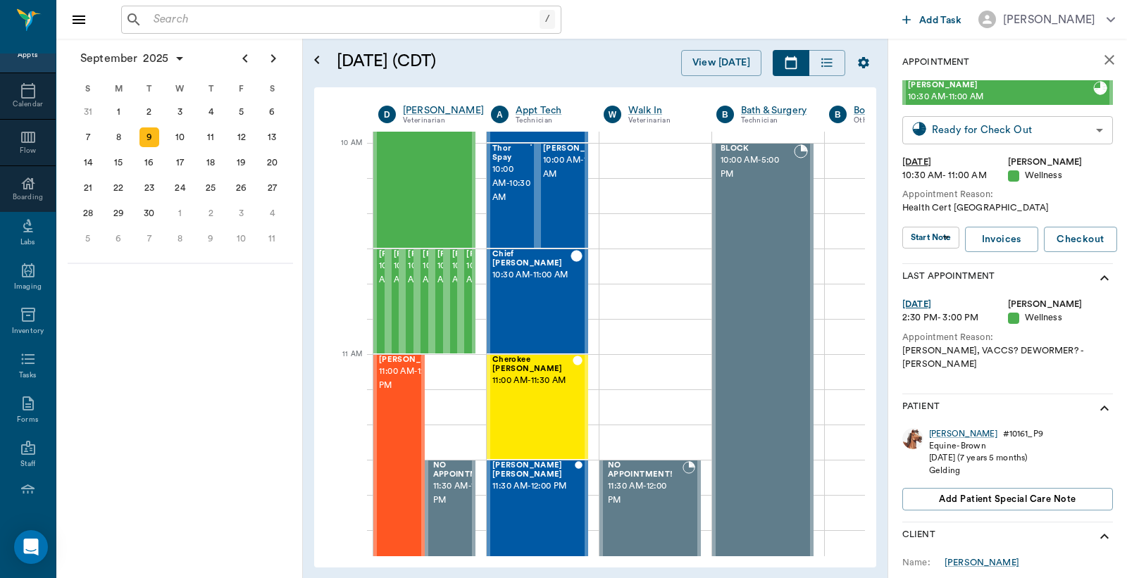
click at [960, 125] on body "/ ​ Add Task Dr. Bert Ellsworth Nectar Messages Appts Calendar Flow Boarding La…" at bounding box center [563, 289] width 1127 height 578
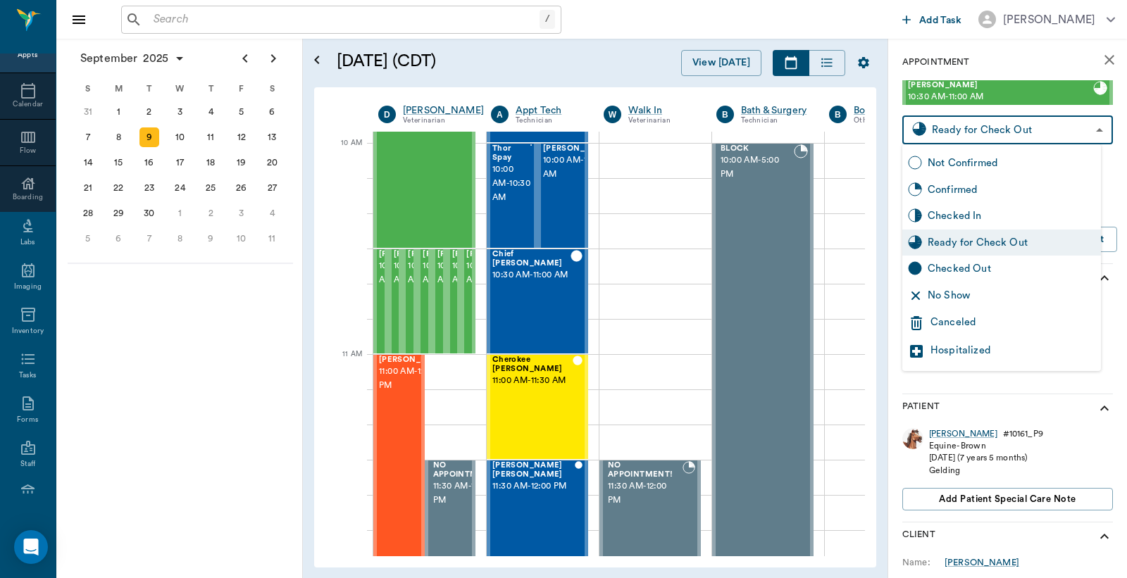
click at [947, 268] on div "Checked Out" at bounding box center [1012, 268] width 168 height 15
type input "CHECKED_OUT"
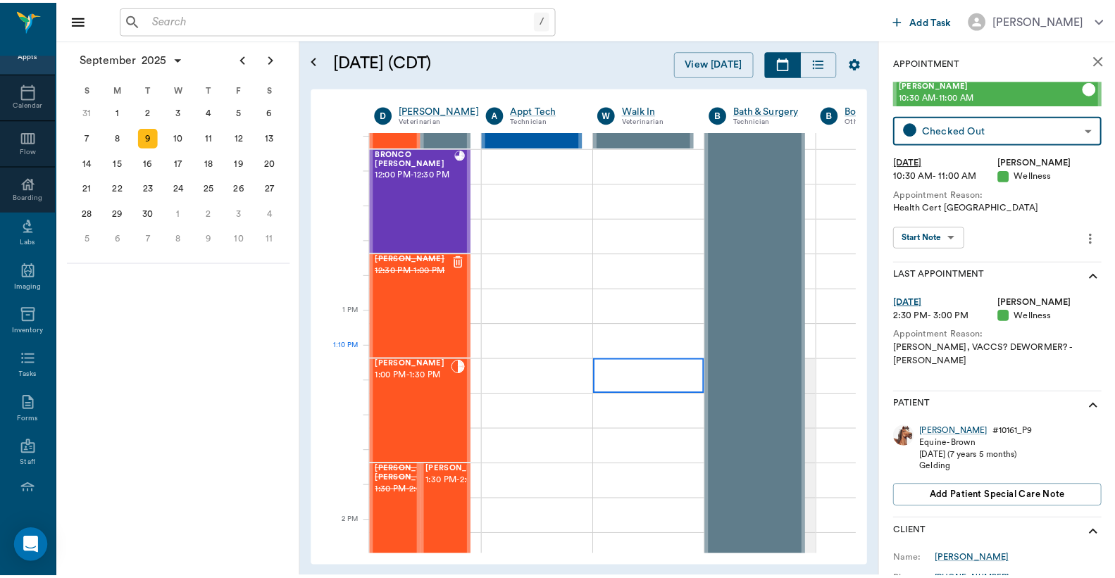
scroll to position [1148, 0]
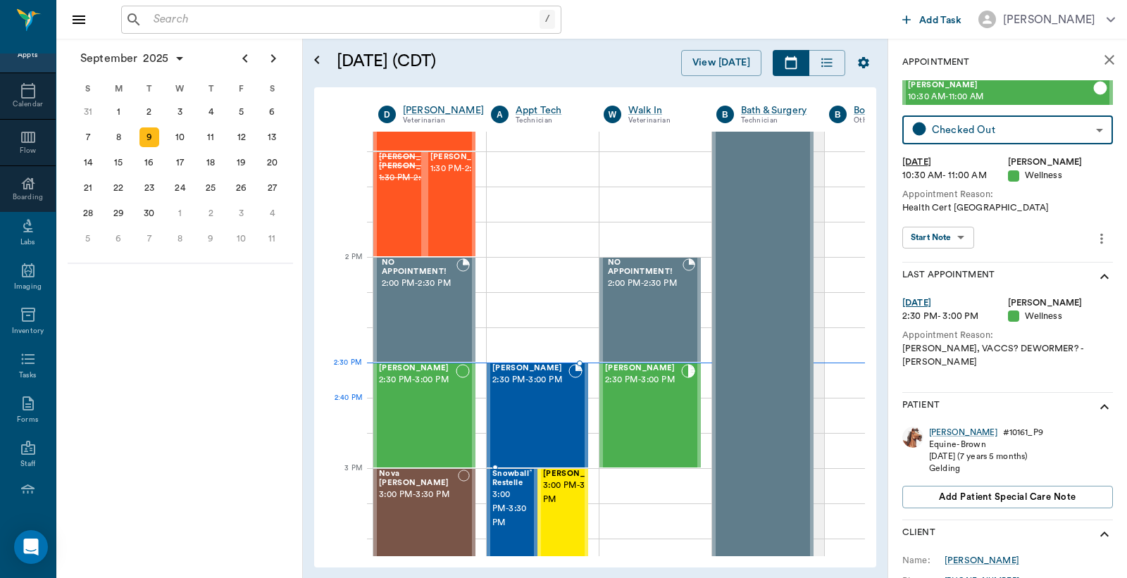
click at [519, 409] on div "Max Caudle 2:30 PM - 3:00 PM" at bounding box center [530, 415] width 76 height 103
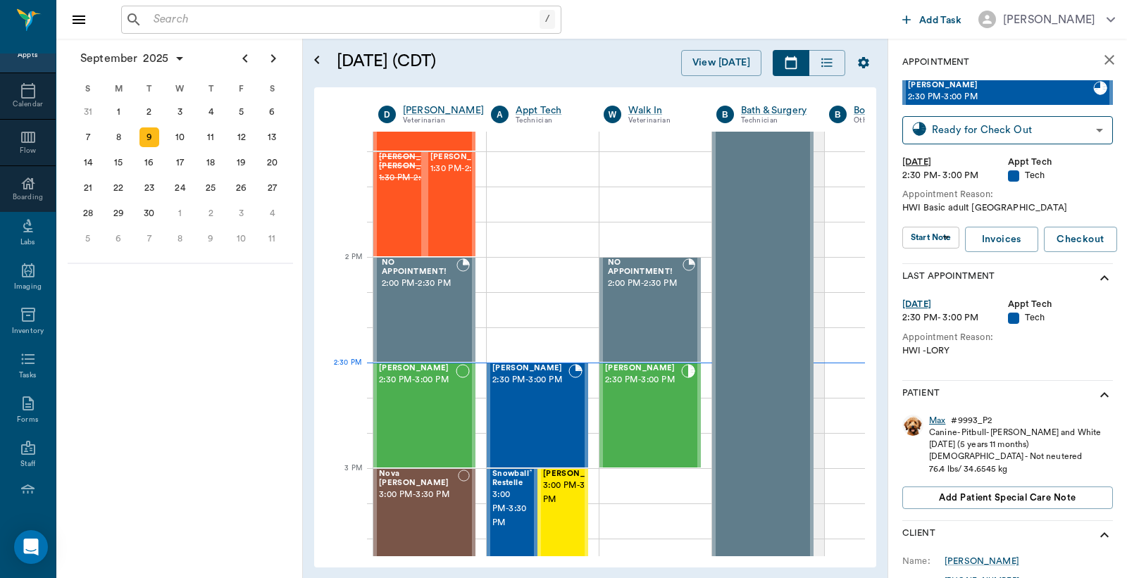
click at [939, 423] on div "Max" at bounding box center [937, 421] width 16 height 12
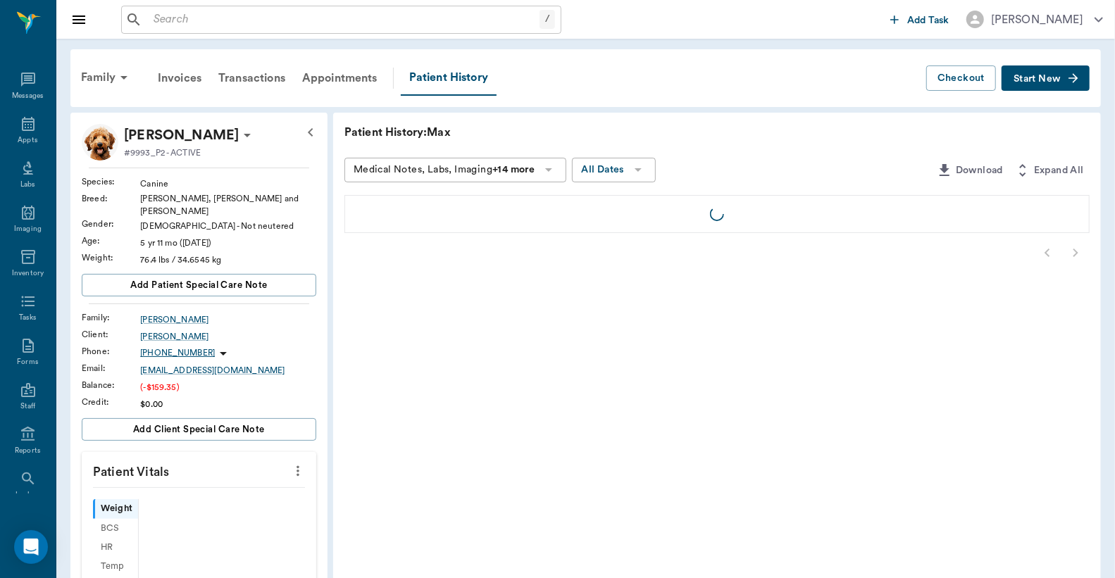
scroll to position [65, 0]
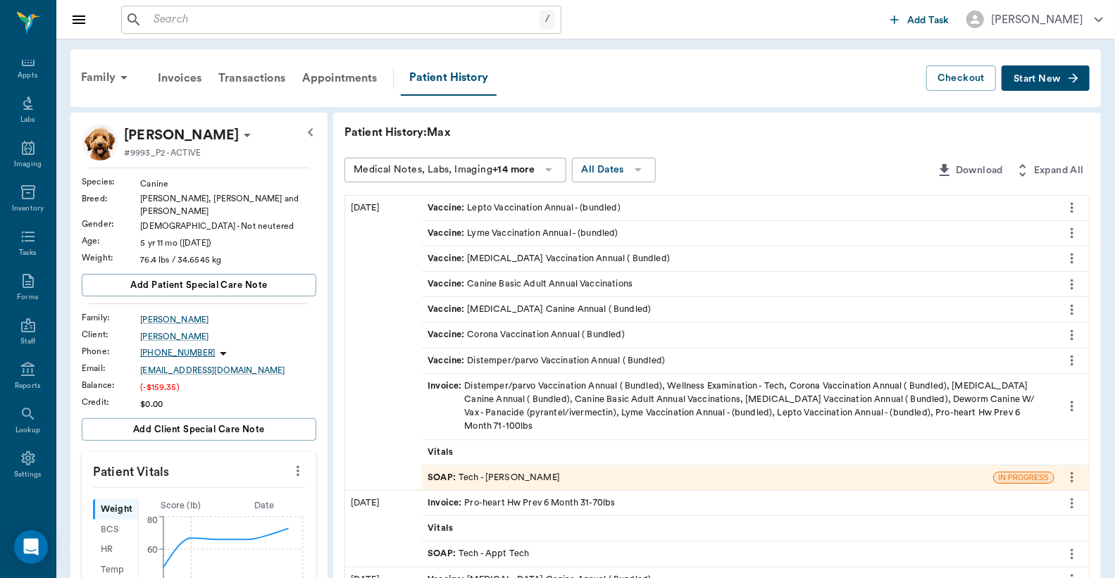
click at [499, 404] on div "Invoice : Distemper/parvo Vaccination Annual ( Bundled), Wellness Examination -…" at bounding box center [738, 407] width 621 height 54
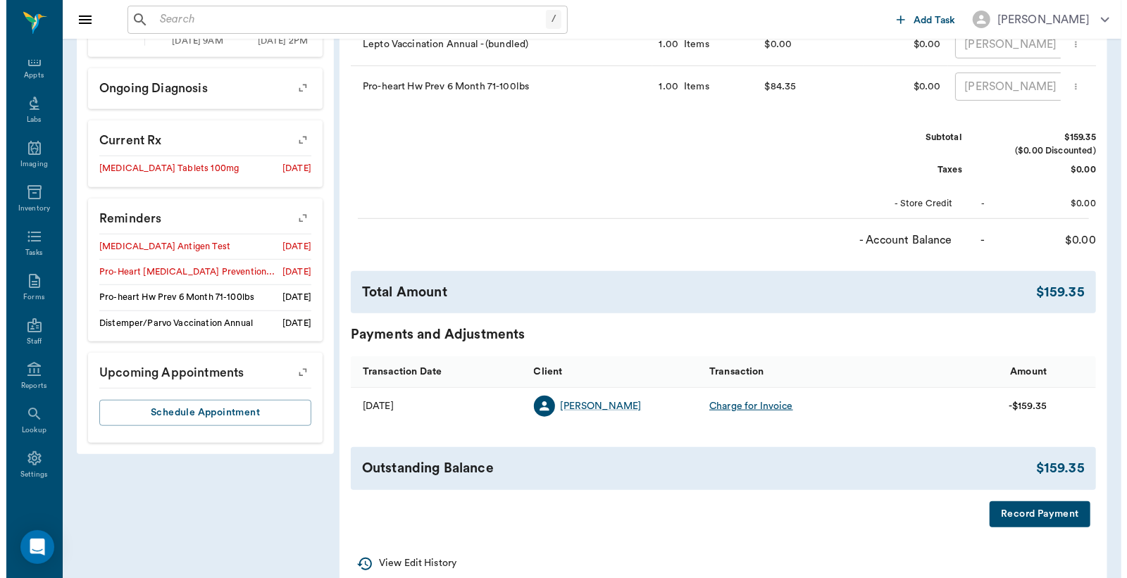
scroll to position [626, 0]
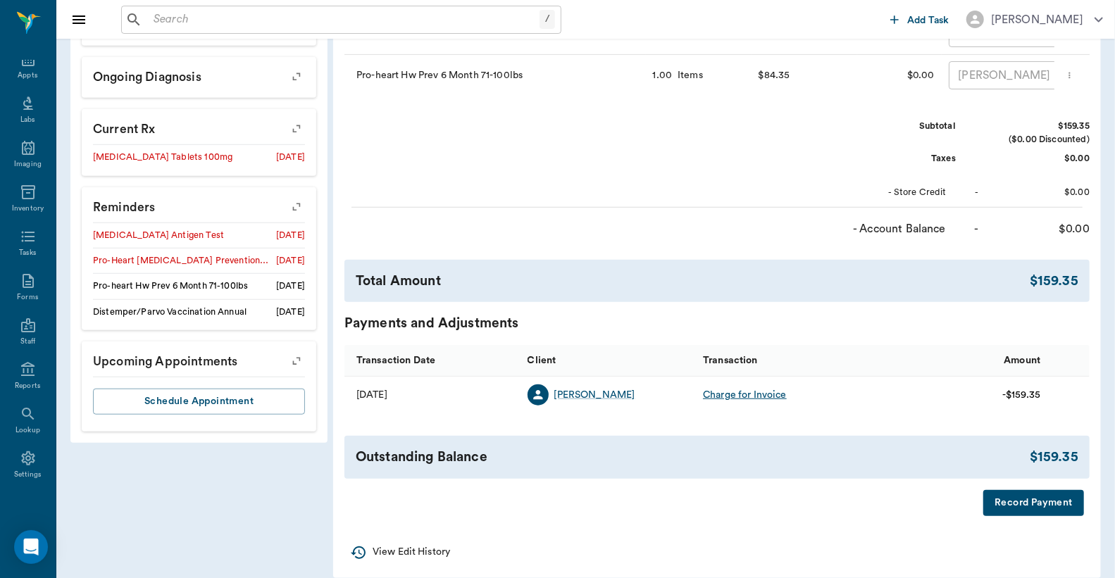
click at [1027, 516] on button "Record Payment" at bounding box center [1033, 503] width 101 height 26
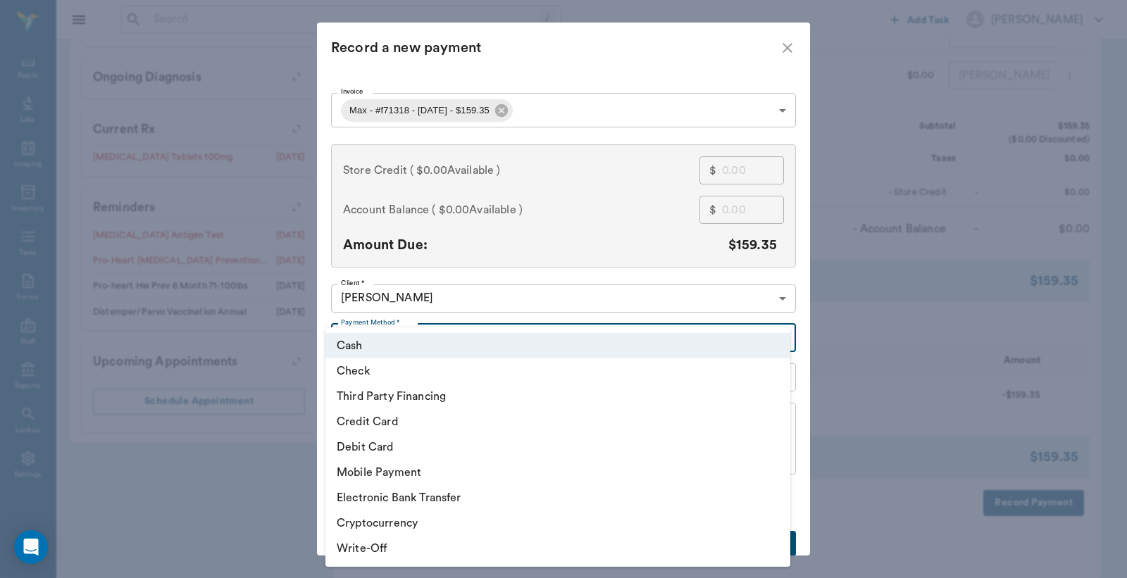
click at [391, 421] on li "Credit Card" at bounding box center [557, 421] width 465 height 25
type input "CREDIT_CARD"
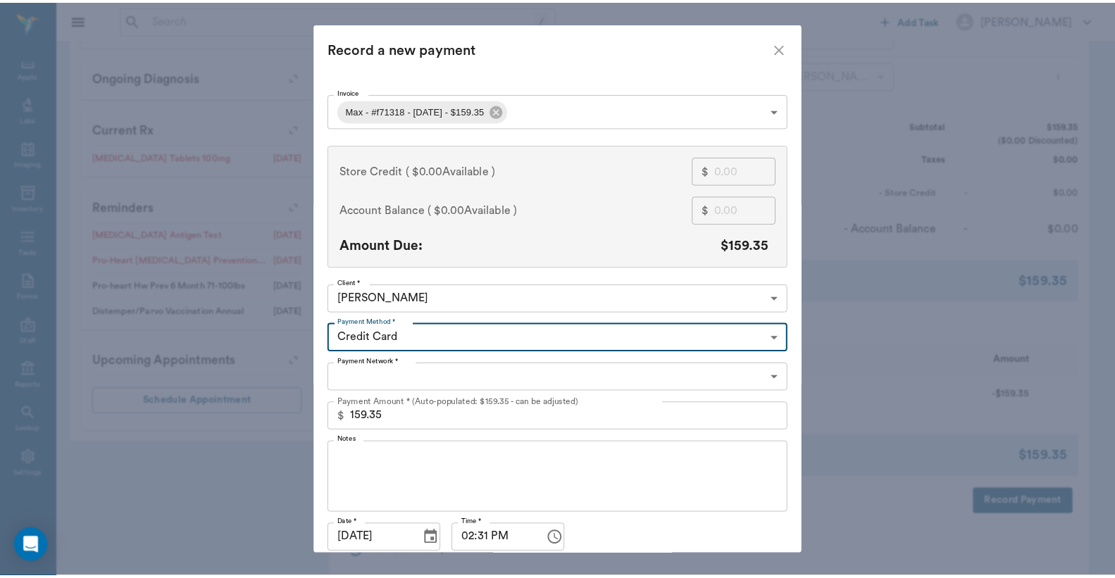
scroll to position [54, 0]
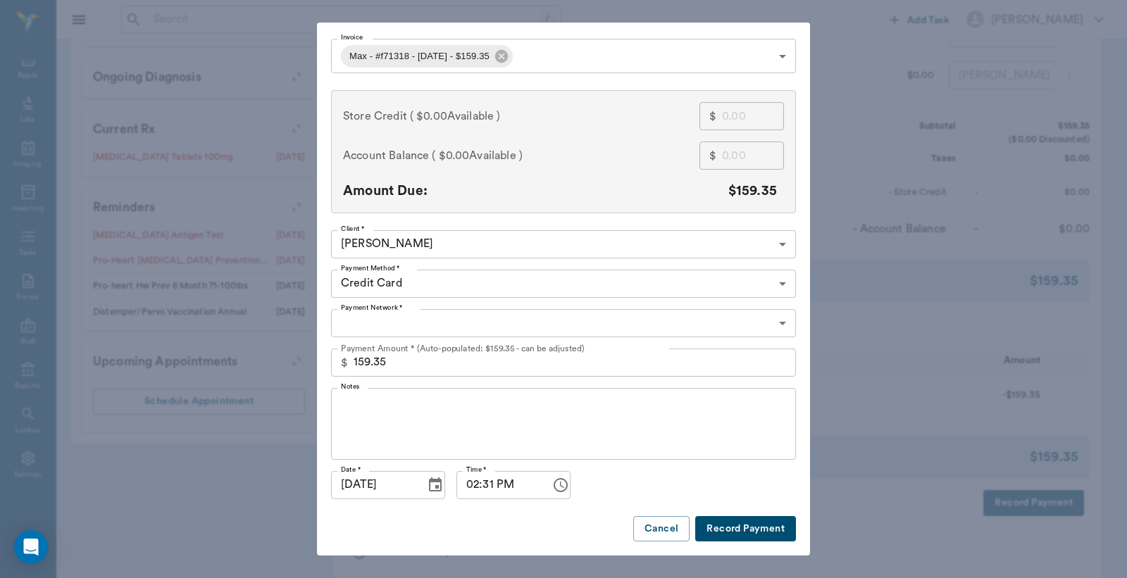
click at [723, 536] on button "Record Payment" at bounding box center [745, 529] width 101 height 26
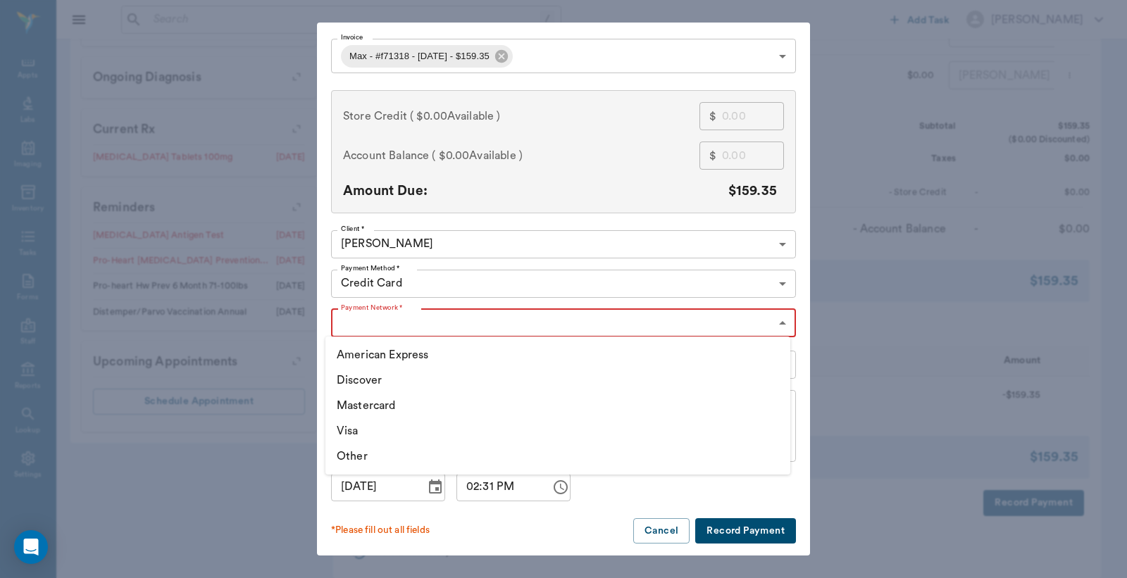
click at [423, 437] on li "Visa" at bounding box center [557, 430] width 465 height 25
type input "VISA"
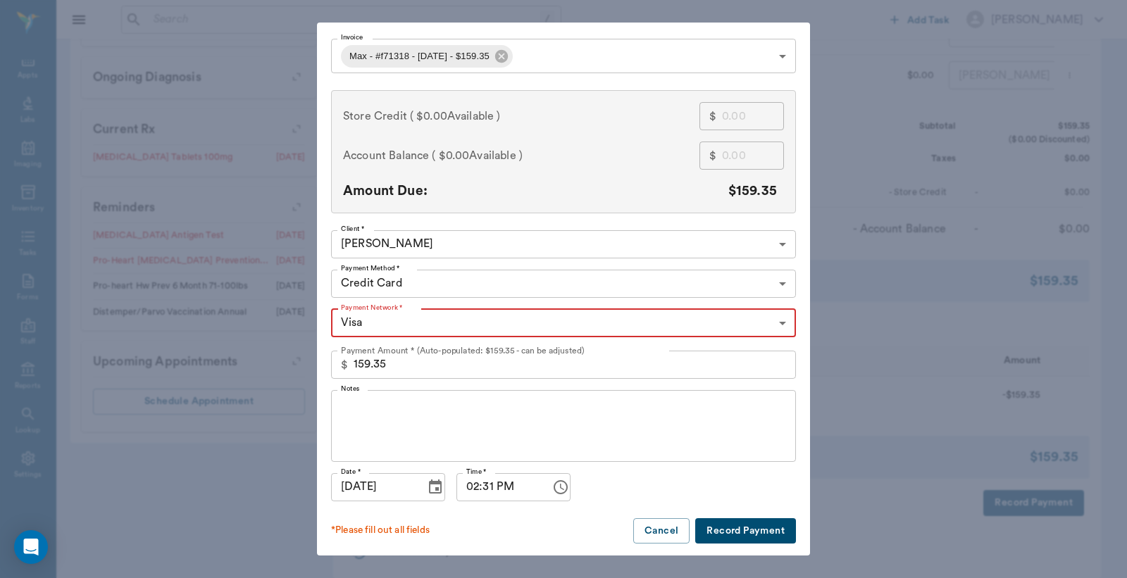
click at [763, 533] on button "Record Payment" at bounding box center [745, 531] width 101 height 26
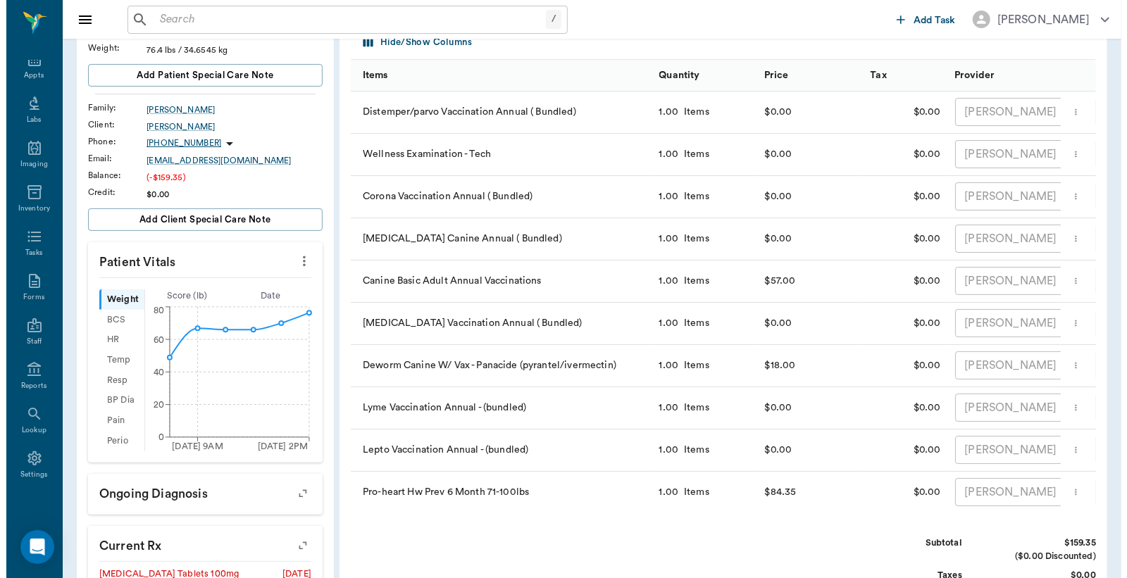
scroll to position [0, 0]
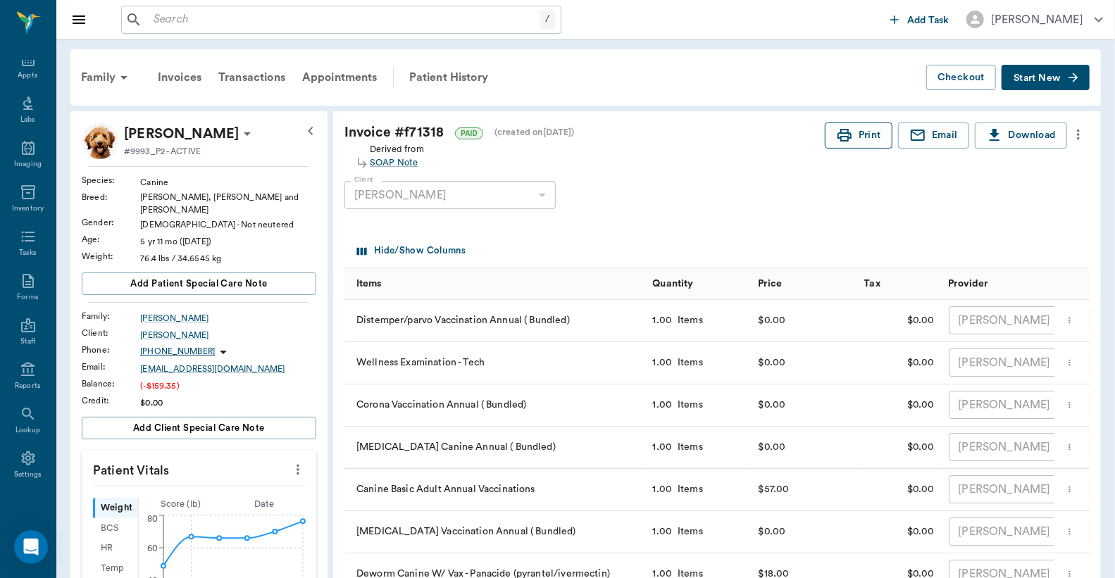
click at [871, 138] on button "Print" at bounding box center [859, 136] width 68 height 26
click at [25, 73] on div "Appts" at bounding box center [28, 75] width 20 height 11
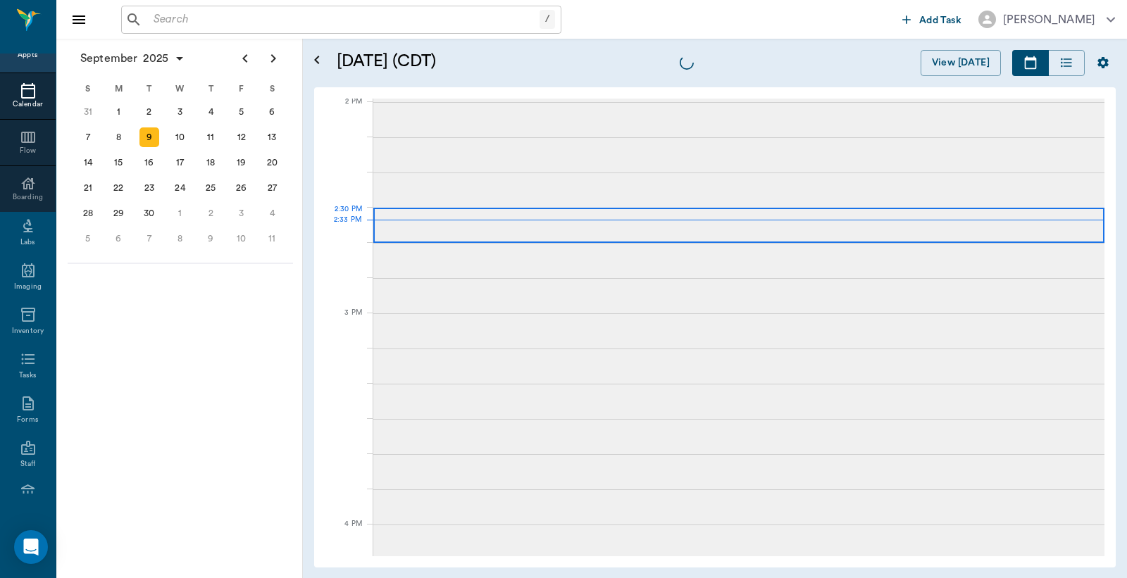
scroll to position [1270, 0]
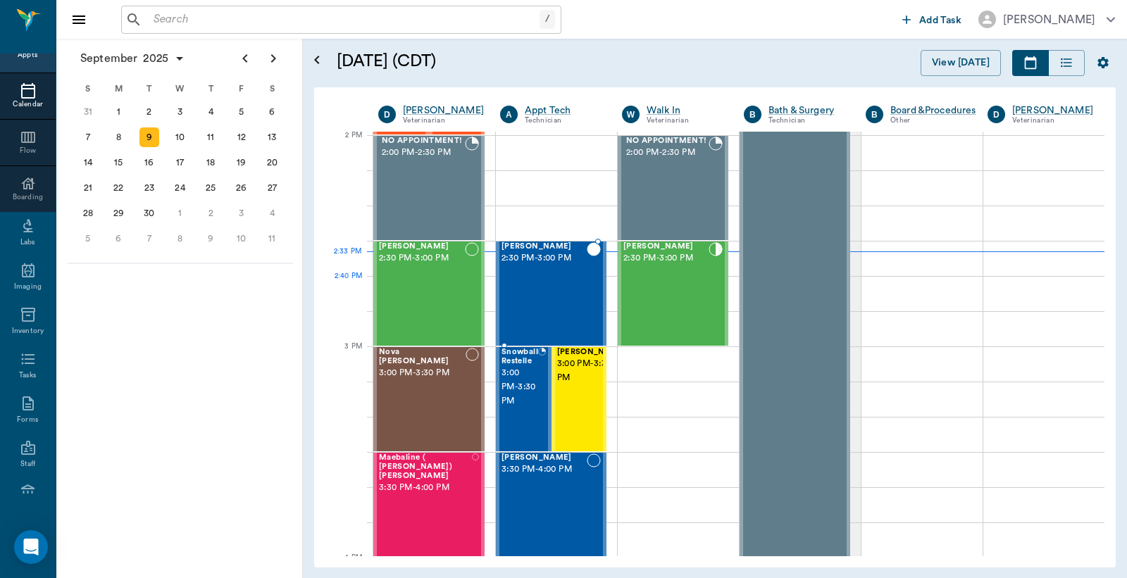
drag, startPoint x: 561, startPoint y: 303, endPoint x: 633, endPoint y: 289, distance: 72.5
click at [562, 301] on div "Max Caudle 2:30 PM - 3:00 PM" at bounding box center [544, 293] width 85 height 103
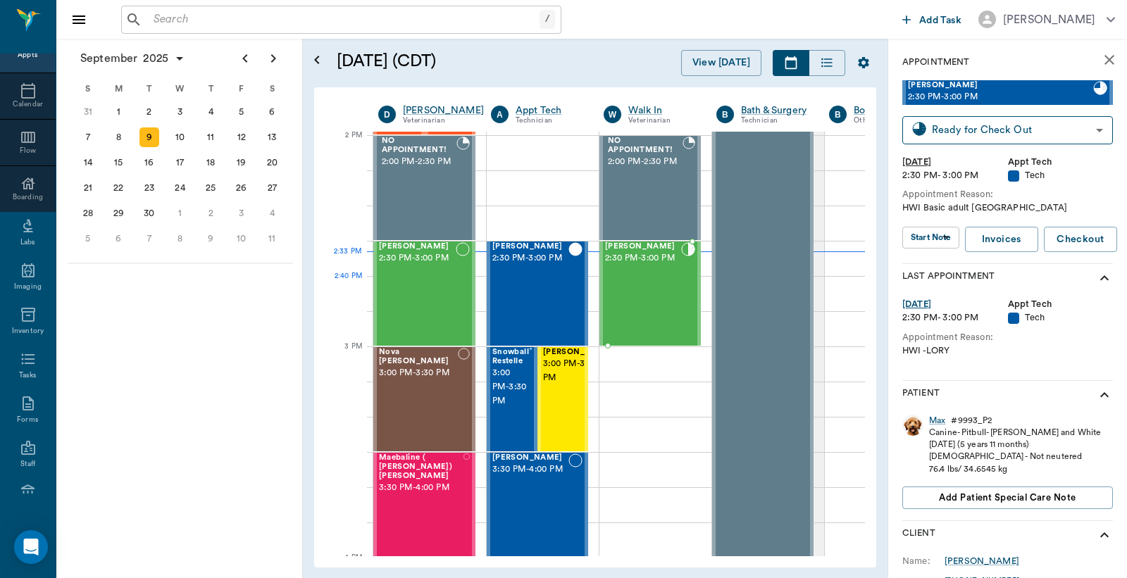
type input "CHECKED_OUT"
click at [182, 357] on div "September 2025 S M T W T F S 27 28 29 30 31 Aug 1 2 3 4 5 6 7 8 9 10 11 12 13 1…" at bounding box center [179, 309] width 247 height 540
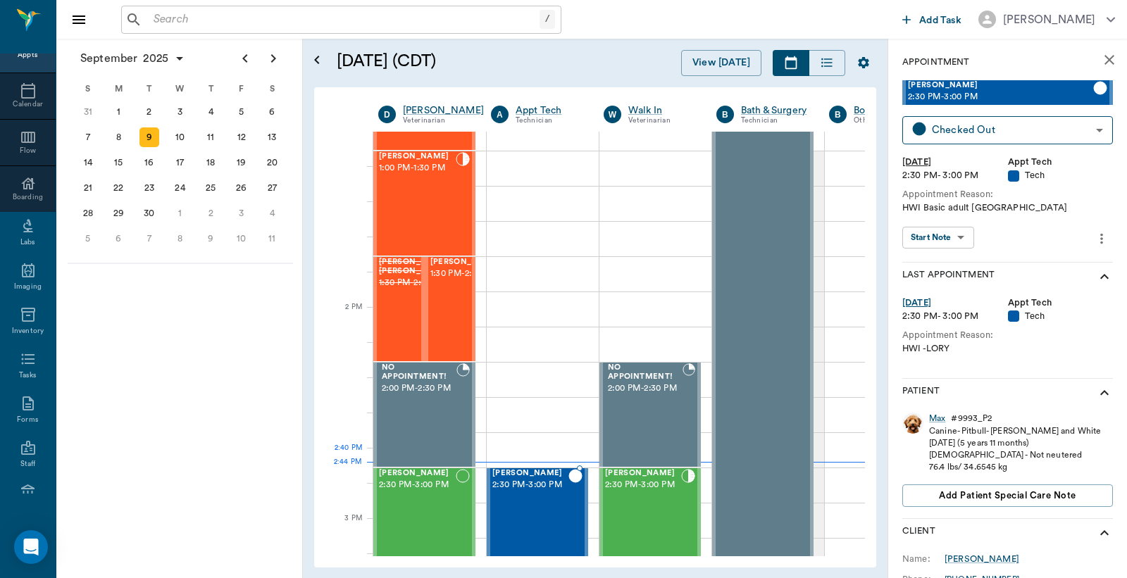
scroll to position [1252, 0]
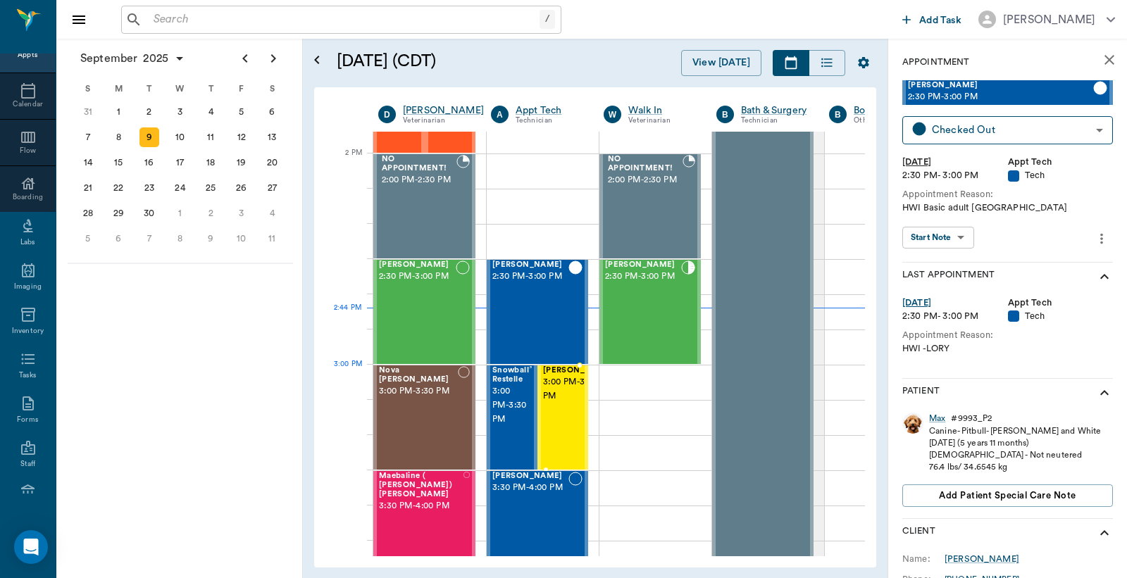
click at [566, 396] on span "3:00 PM - 3:30 PM" at bounding box center [578, 389] width 70 height 28
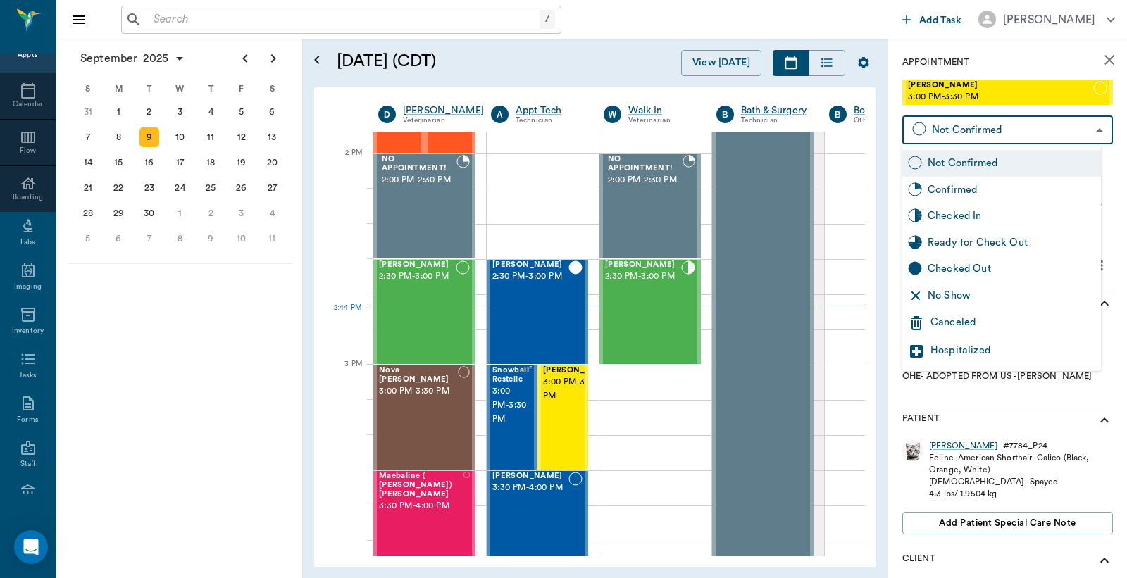
click at [979, 123] on body "/ ​ Add Task Dr. Bert Ellsworth Nectar Messages Appts Calendar Flow Boarding La…" at bounding box center [563, 289] width 1127 height 578
click at [969, 216] on div "Checked In" at bounding box center [1012, 216] width 168 height 15
type input "CHECKED_IN"
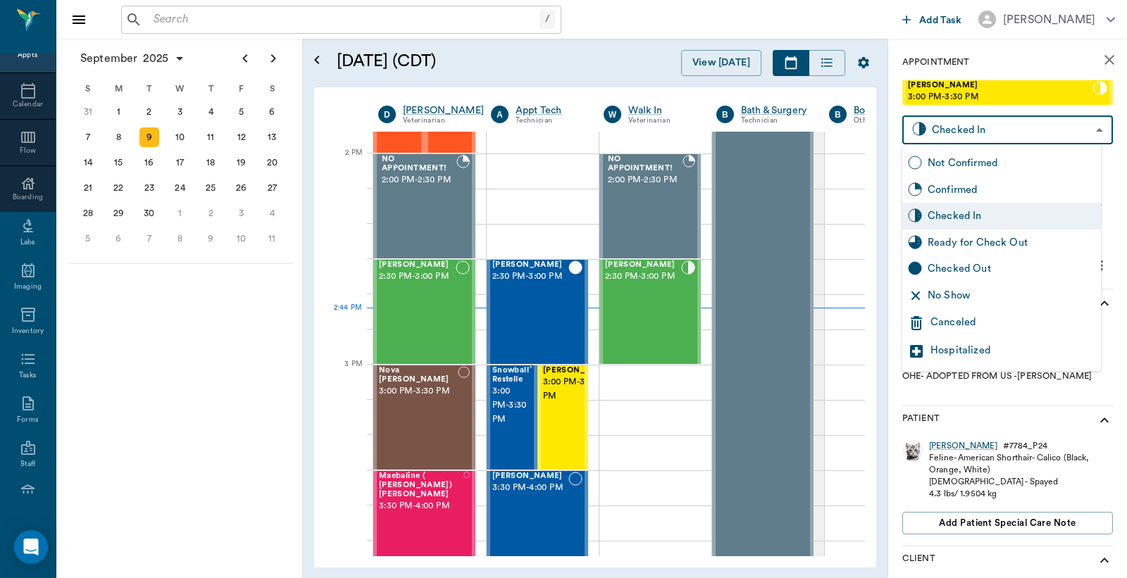
click at [962, 128] on body "/ ​ Add Task Dr. Bert Ellsworth Nectar Messages Appts Calendar Flow Boarding La…" at bounding box center [563, 289] width 1127 height 578
click at [965, 216] on div "Checked In" at bounding box center [1012, 216] width 168 height 15
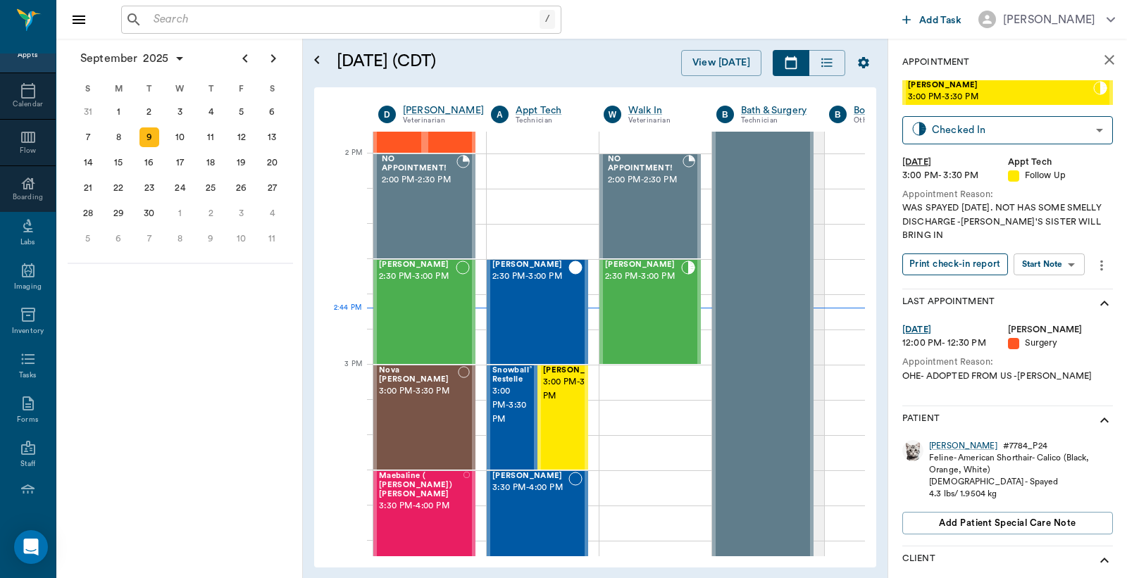
click at [956, 265] on button "Print check-in report" at bounding box center [955, 265] width 106 height 22
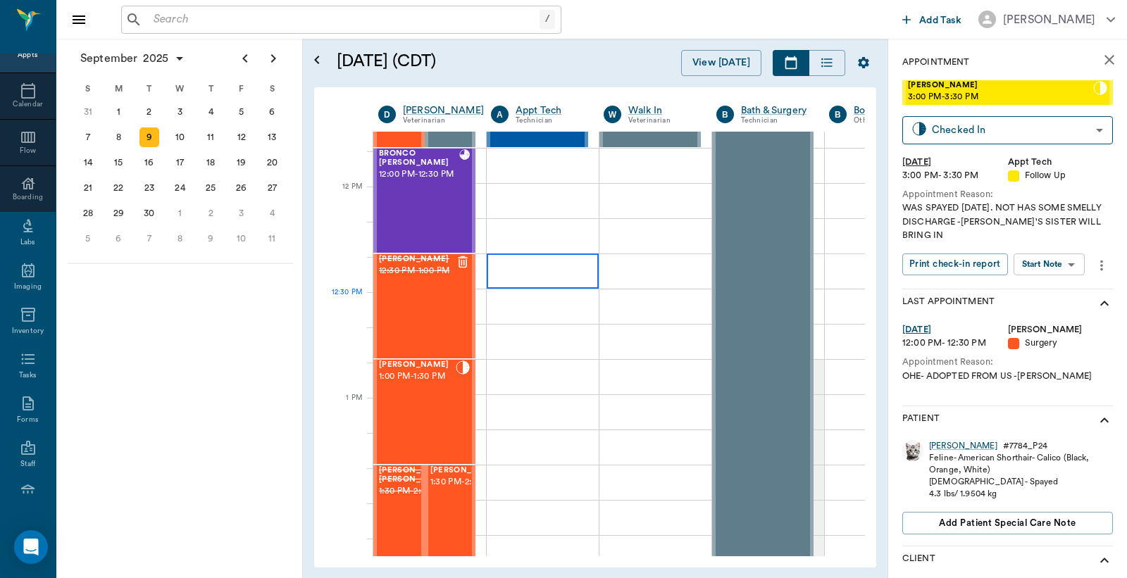
scroll to position [730, 0]
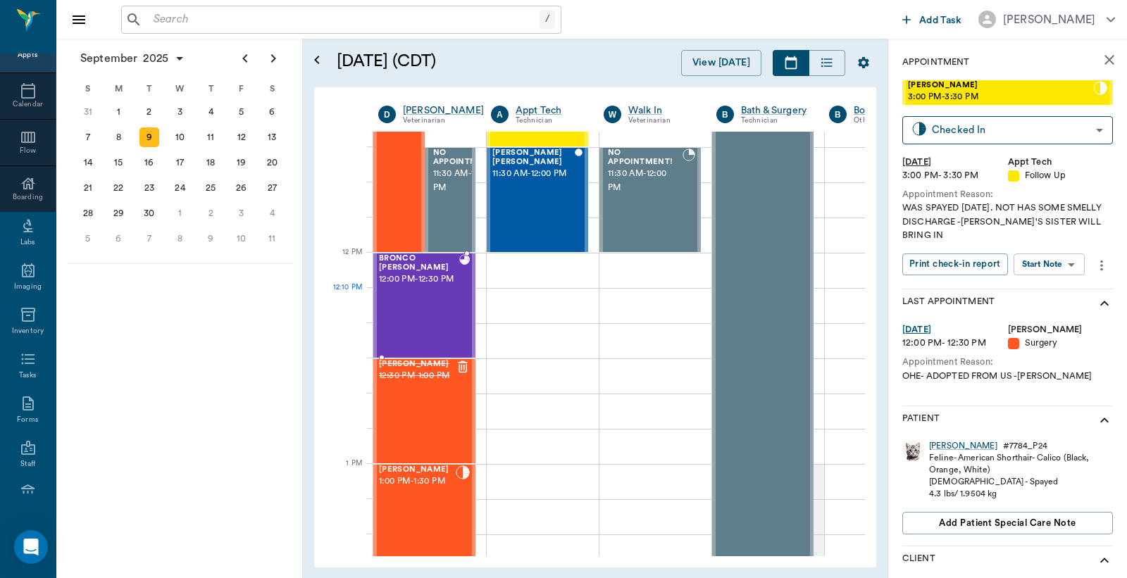
click at [433, 287] on span "12:00 PM - 12:30 PM" at bounding box center [419, 280] width 80 height 14
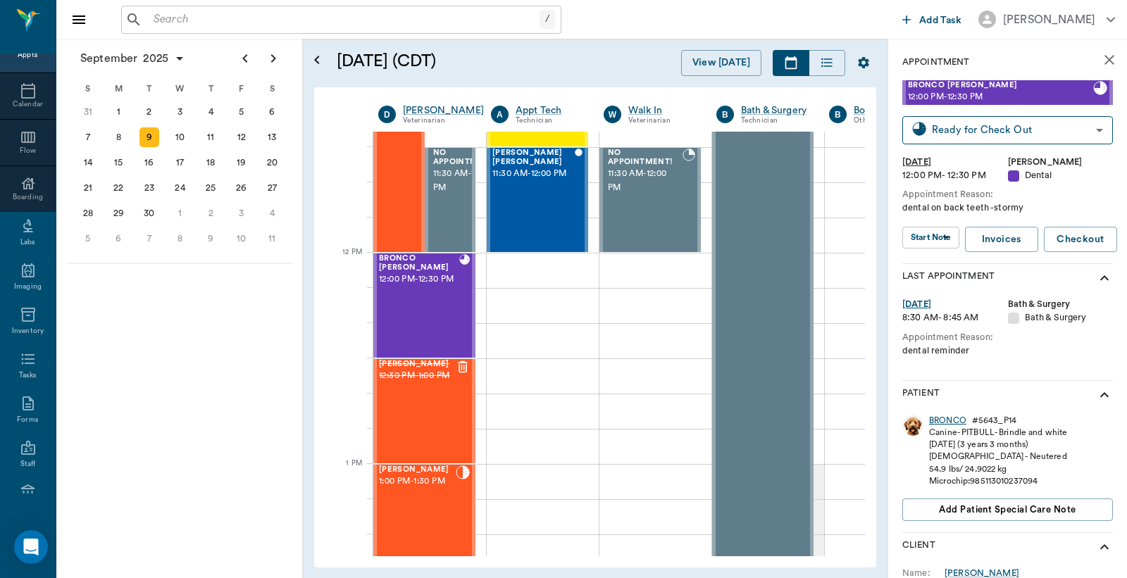
click at [943, 421] on div "BRONCO" at bounding box center [947, 421] width 37 height 12
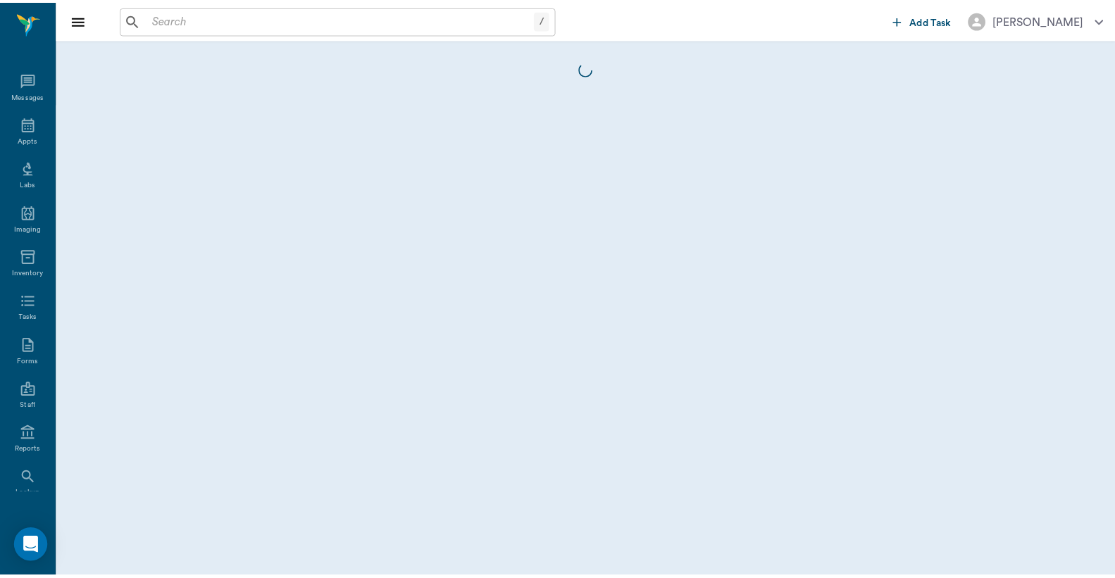
scroll to position [65, 0]
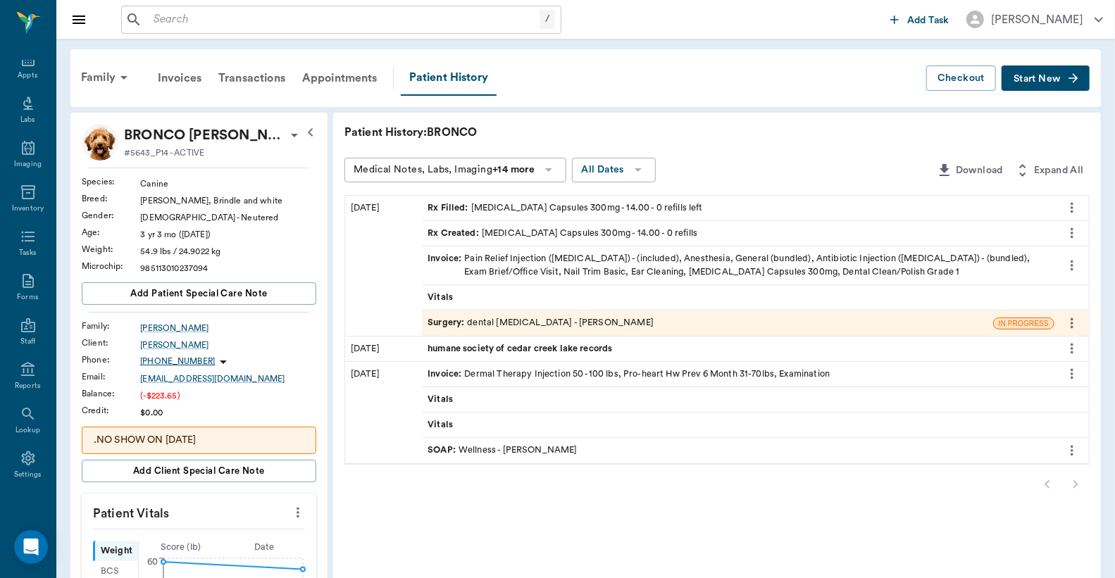
click at [547, 265] on div "Invoice : Pain Relief Injection (meloxicam) - (included), Anesthesia, General (…" at bounding box center [738, 265] width 621 height 27
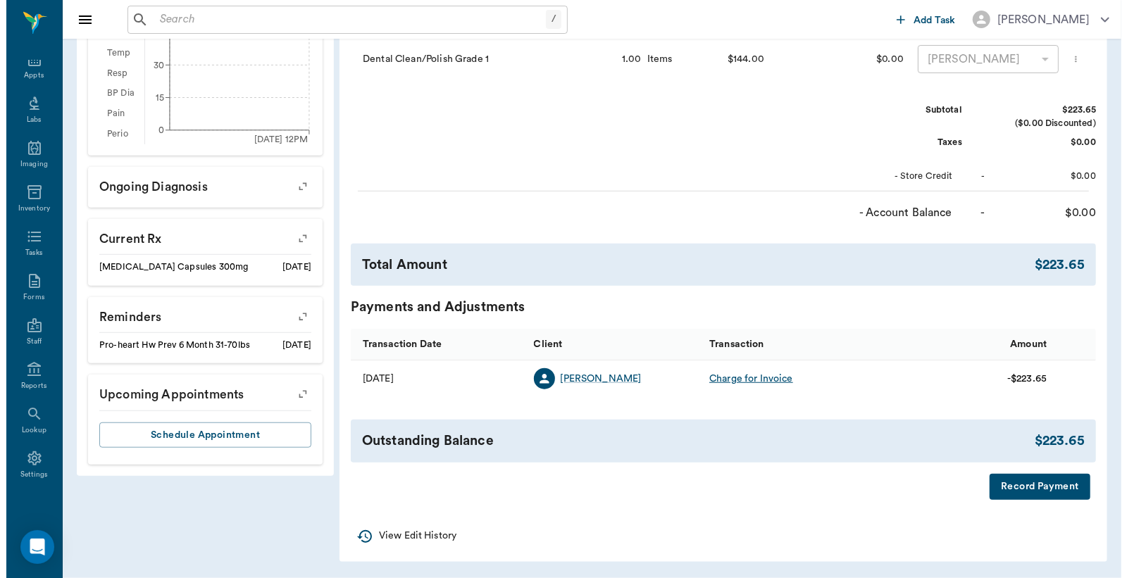
scroll to position [568, 0]
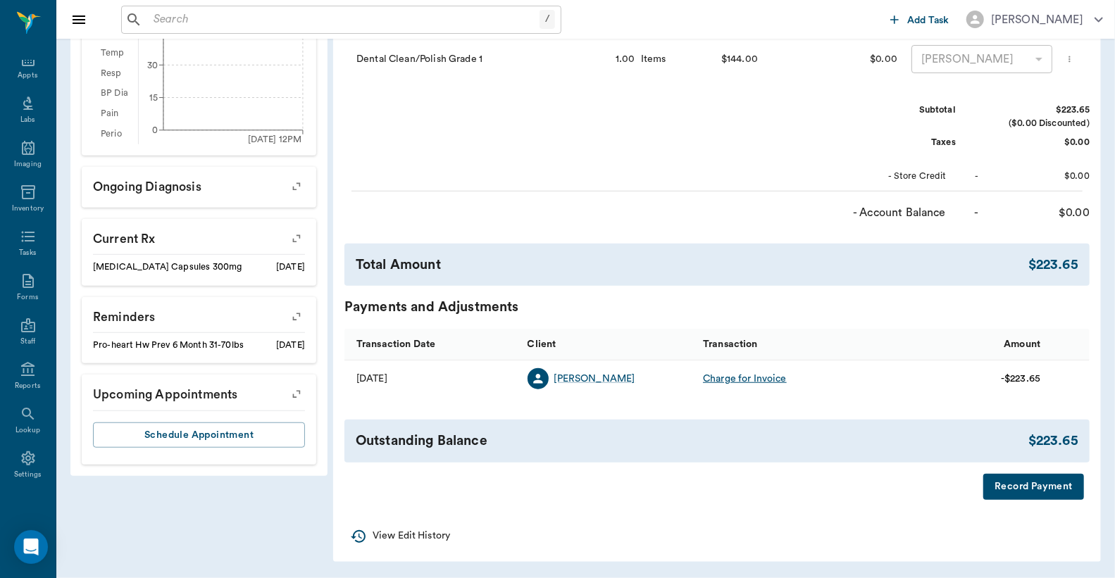
click at [1019, 488] on button "Record Payment" at bounding box center [1033, 487] width 101 height 26
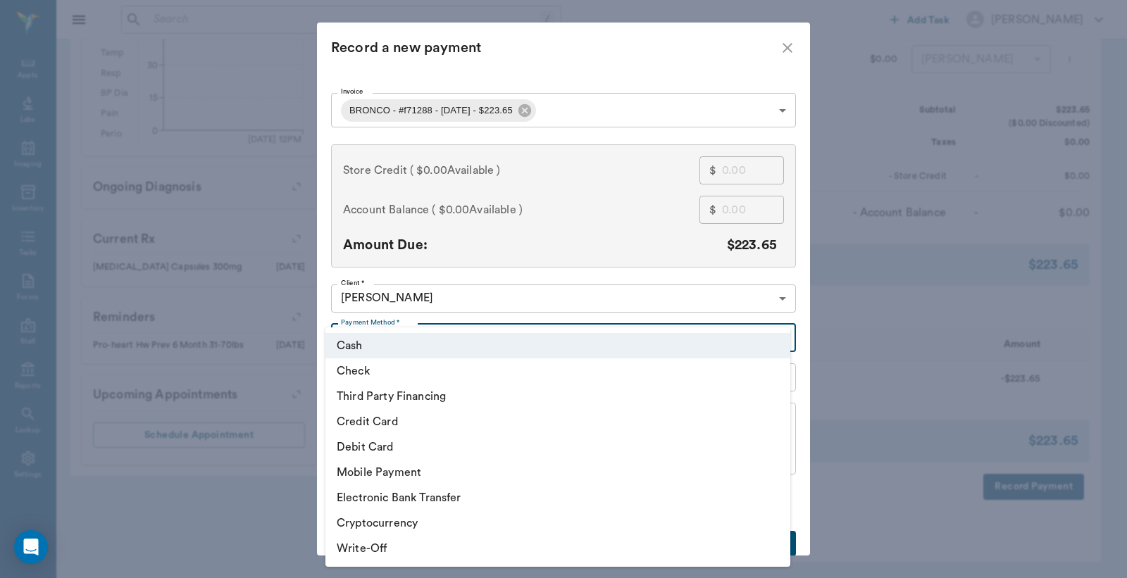
click at [780, 341] on body "/ ​ Add Task Dr. Bert Ellsworth Nectar Messages Appts Labs Imaging Inventory Ta…" at bounding box center [563, 11] width 1127 height 1136
click at [402, 454] on li "Debit Card" at bounding box center [557, 447] width 465 height 25
type input "DEBIT_CARD"
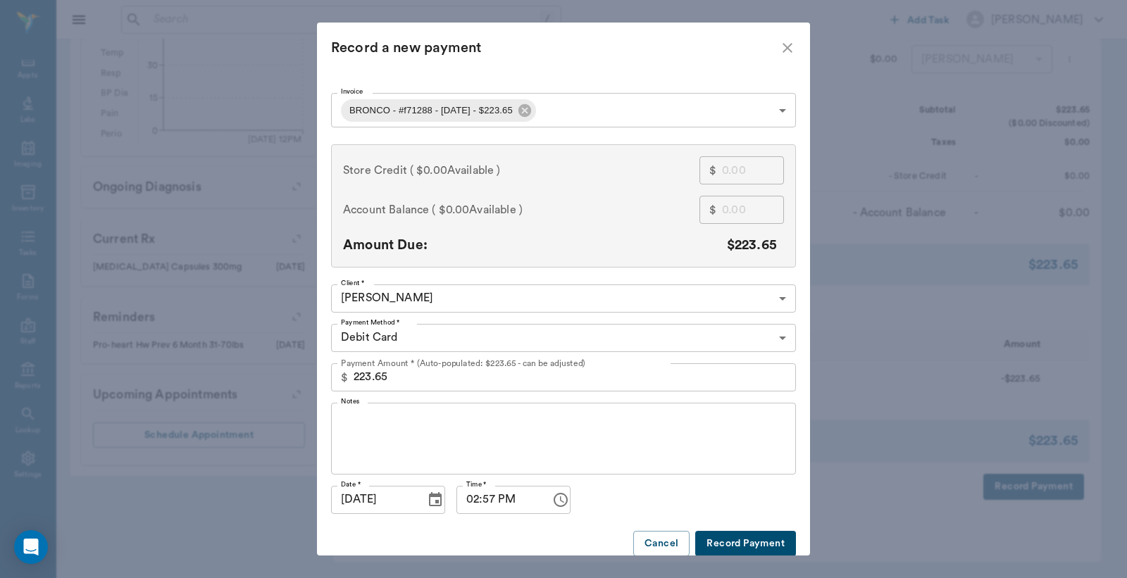
click at [724, 538] on button "Record Payment" at bounding box center [745, 544] width 101 height 26
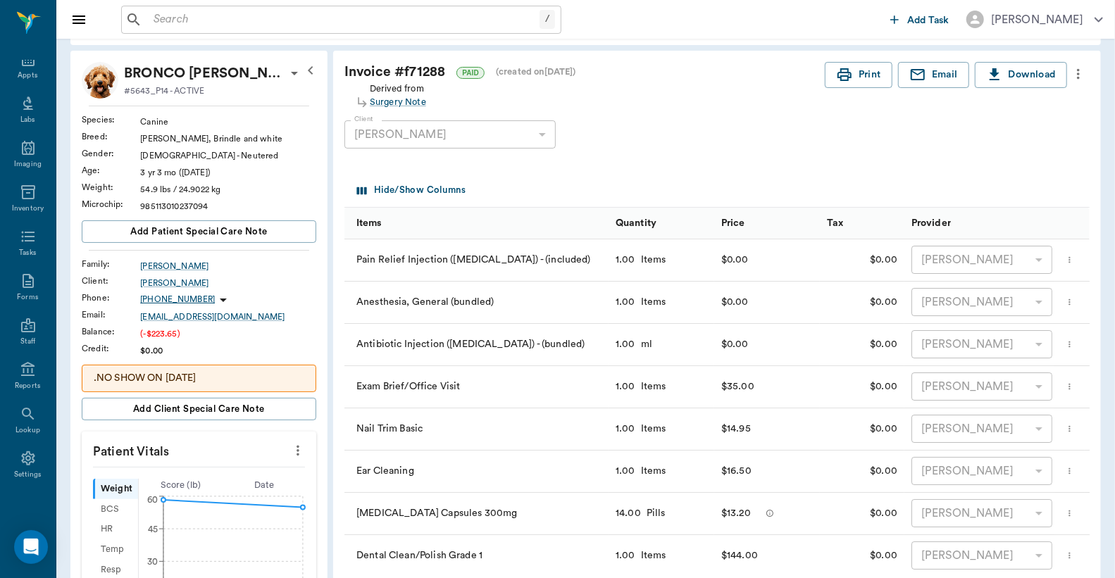
scroll to position [0, 0]
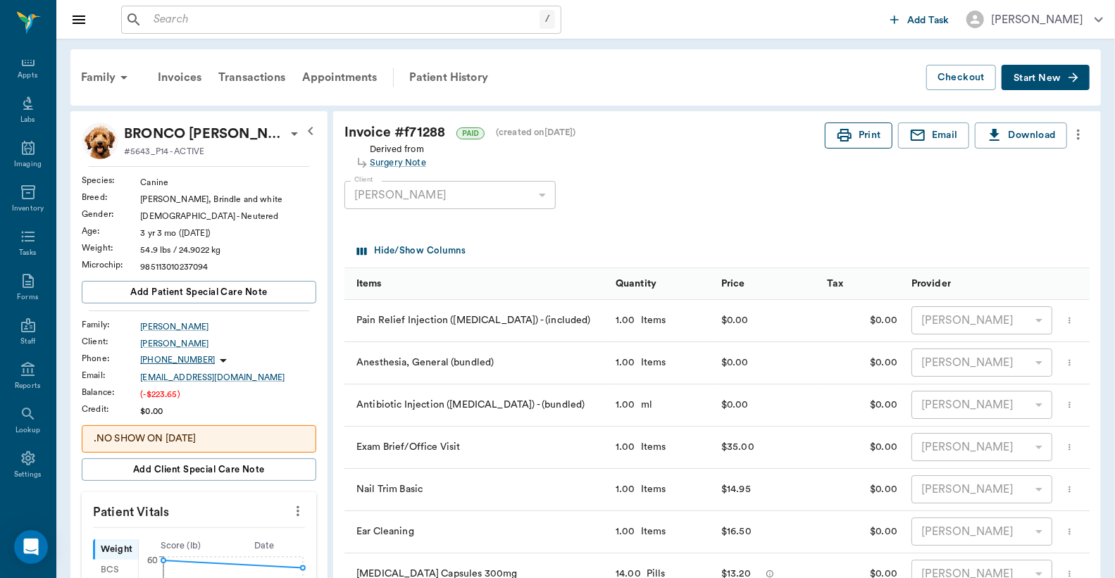
click at [845, 134] on icon "button" at bounding box center [845, 135] width 14 height 13
click at [177, 77] on div "Invoices" at bounding box center [179, 78] width 61 height 34
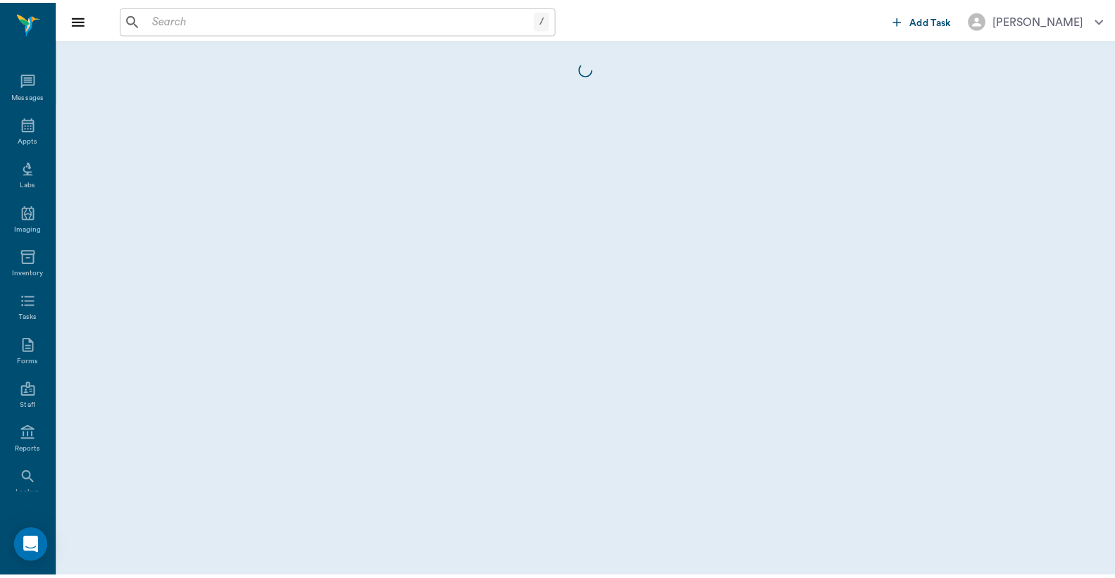
scroll to position [65, 0]
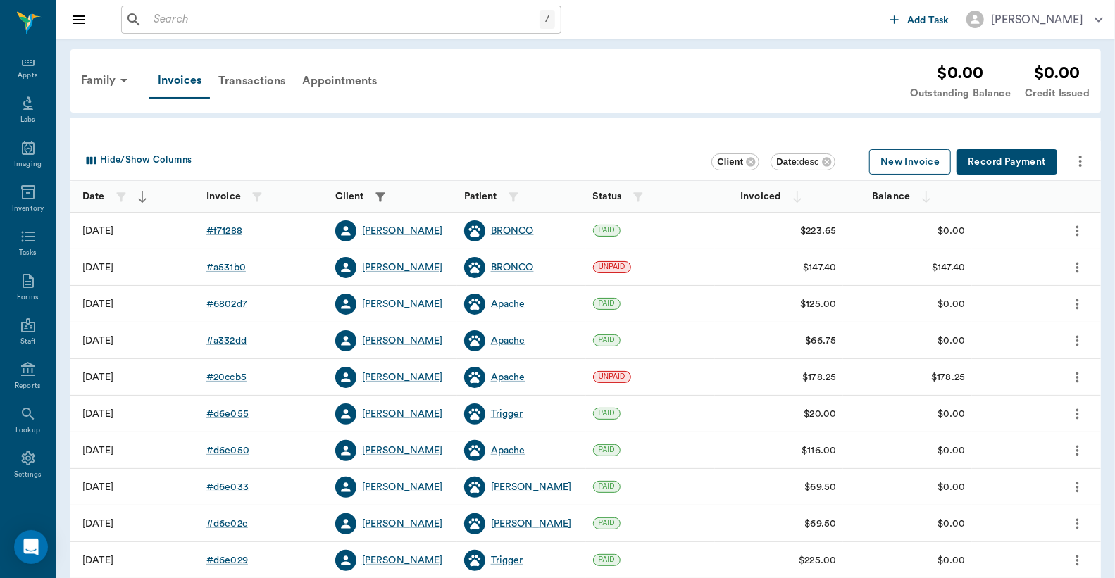
click at [902, 164] on button "New Invoice" at bounding box center [910, 162] width 82 height 26
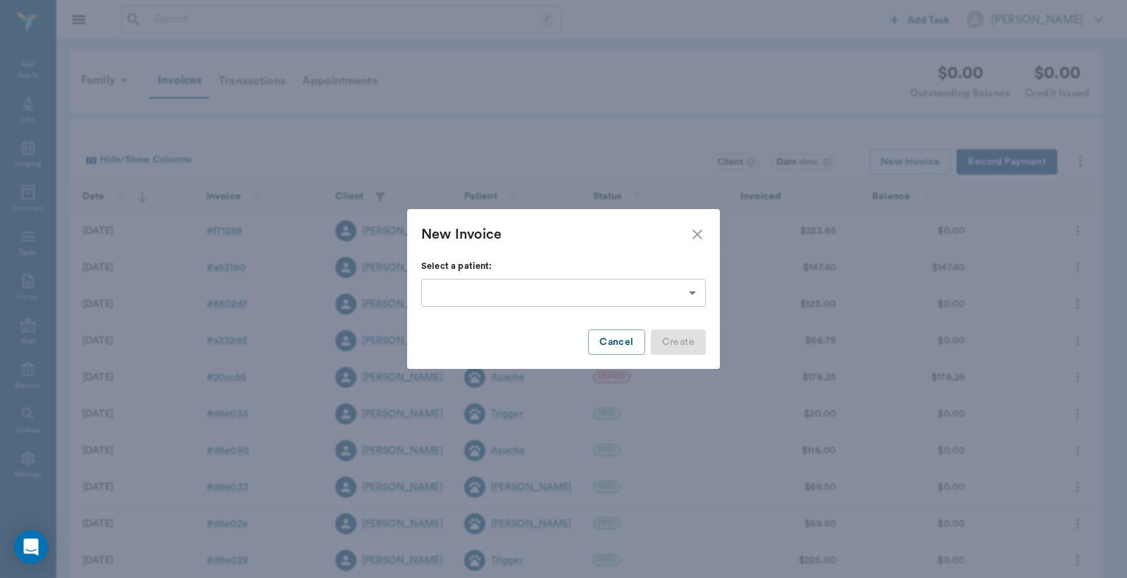
click at [695, 286] on body "/ ​ Add Task Dr. Bert Ellsworth Nectar Messages Appts Labs Imaging Inventory Ta…" at bounding box center [563, 413] width 1127 height 827
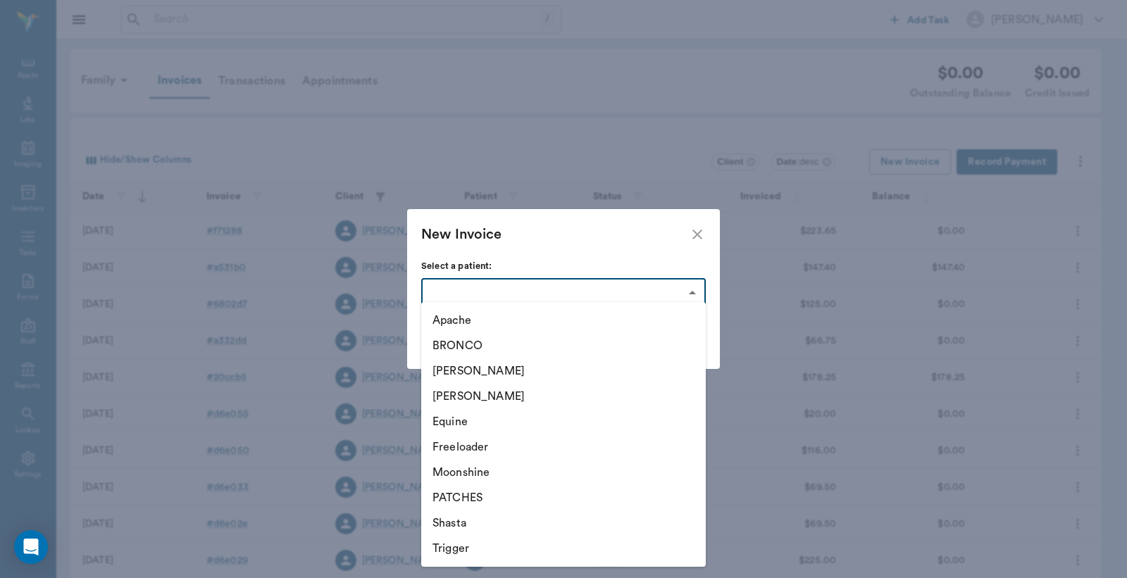
click at [512, 348] on li "BRONCO" at bounding box center [563, 345] width 285 height 25
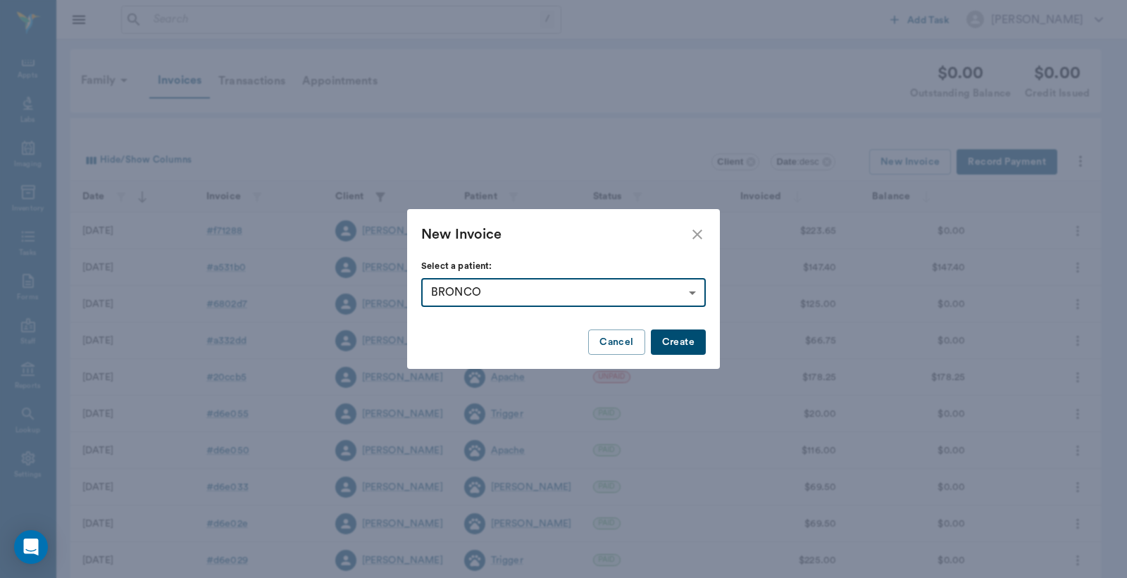
type input "686beb4cd4c98e09526802d5"
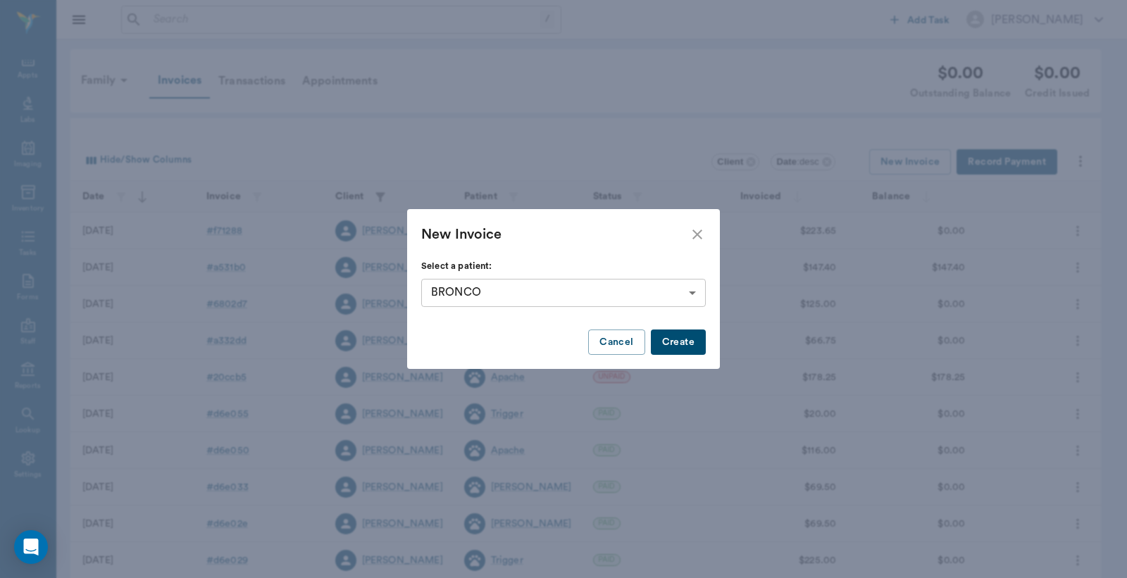
click at [677, 340] on button "Create" at bounding box center [678, 343] width 55 height 26
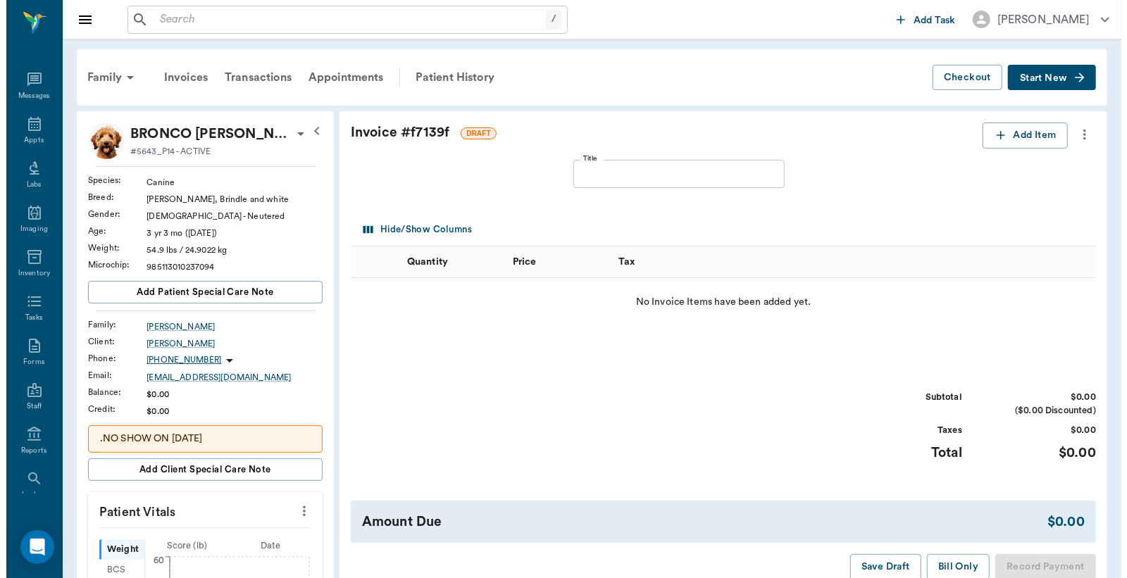
scroll to position [65, 0]
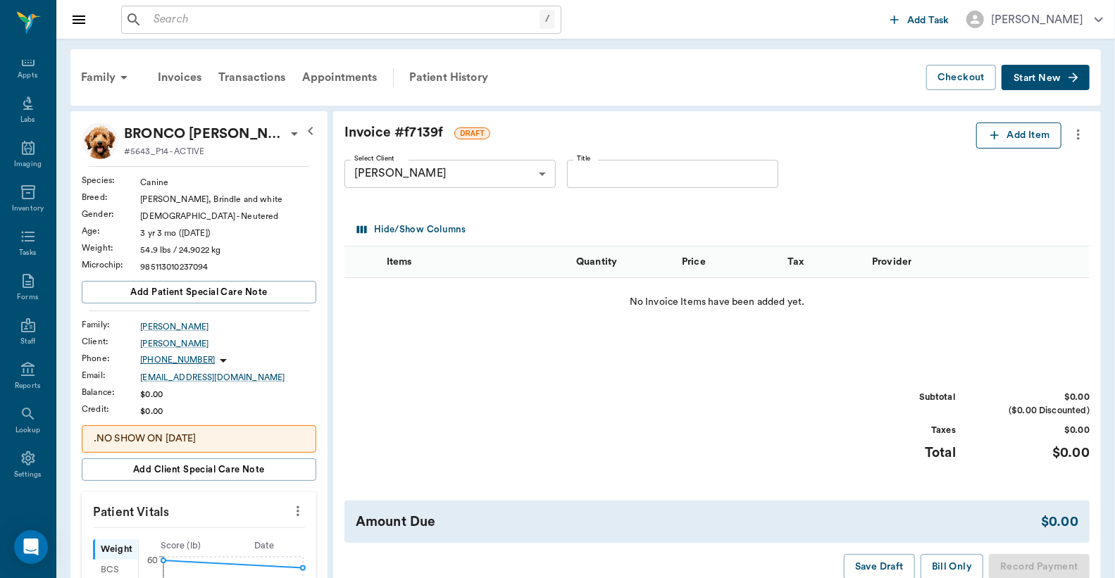
click at [1031, 138] on button "Add Item" at bounding box center [1018, 136] width 85 height 26
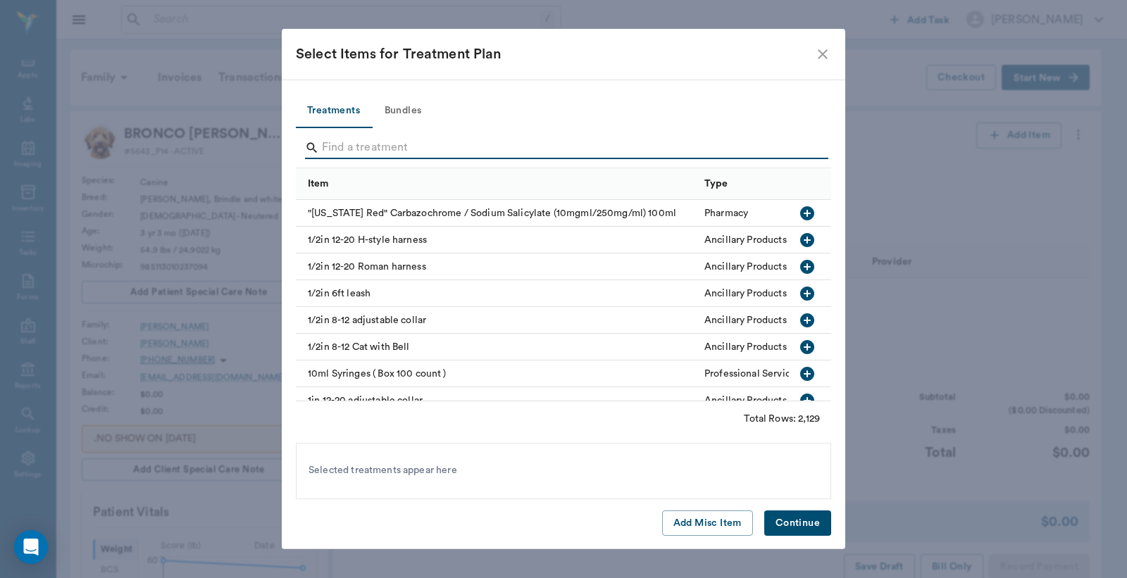
click at [325, 147] on input "Search" at bounding box center [564, 148] width 485 height 23
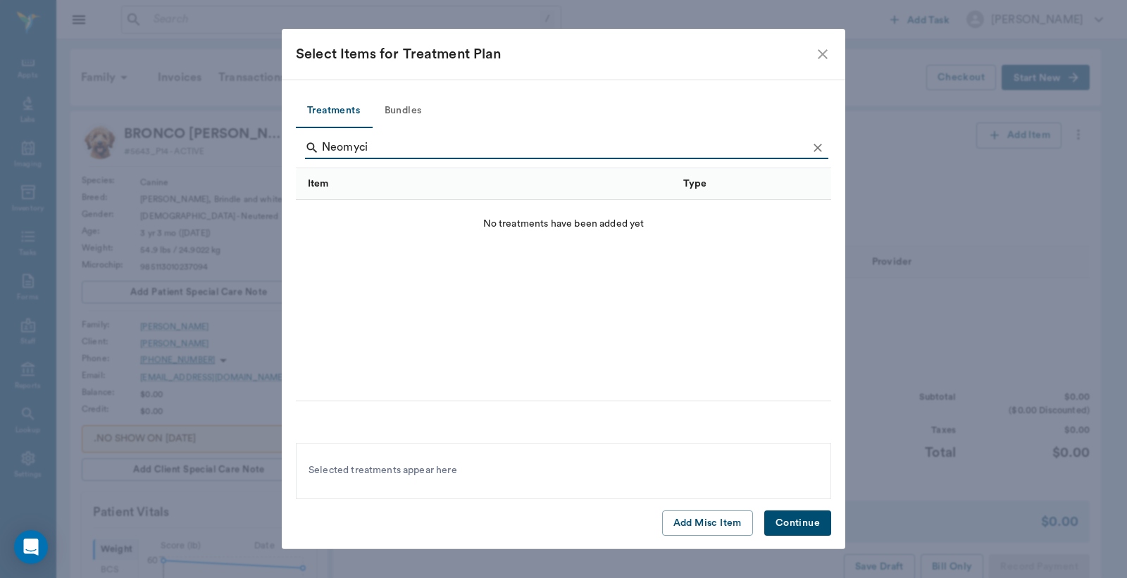
type input "Neomycin"
drag, startPoint x: 322, startPoint y: 151, endPoint x: 399, endPoint y: 144, distance: 77.1
click at [400, 149] on input "Neomycin" at bounding box center [564, 148] width 485 height 23
type input "#"
type input "e"
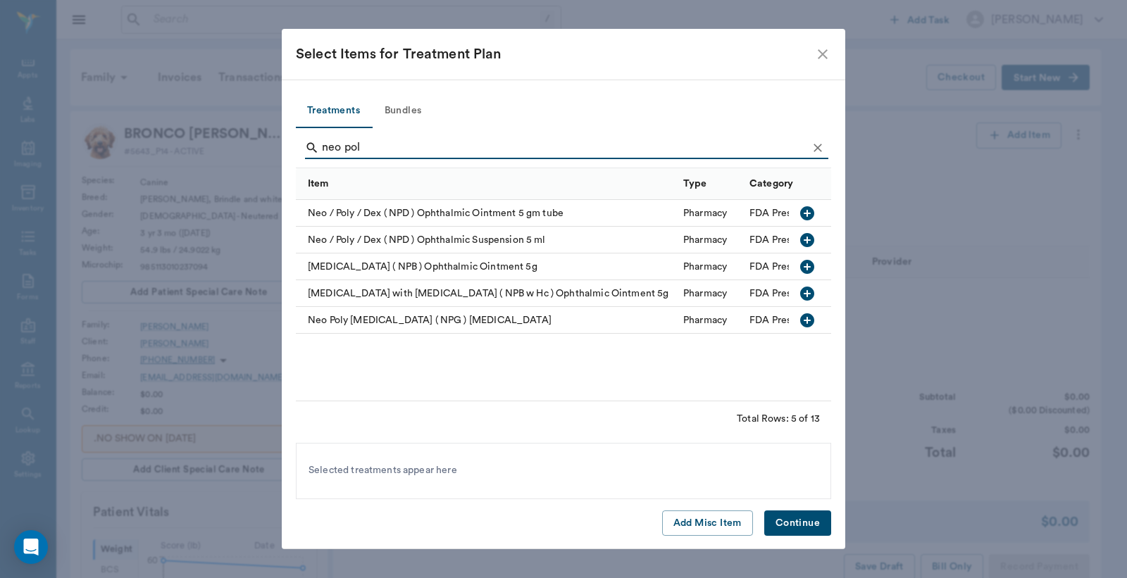
type input "neo pol"
click at [808, 319] on icon "button" at bounding box center [807, 320] width 14 height 14
click at [792, 523] on button "Continue" at bounding box center [797, 524] width 67 height 26
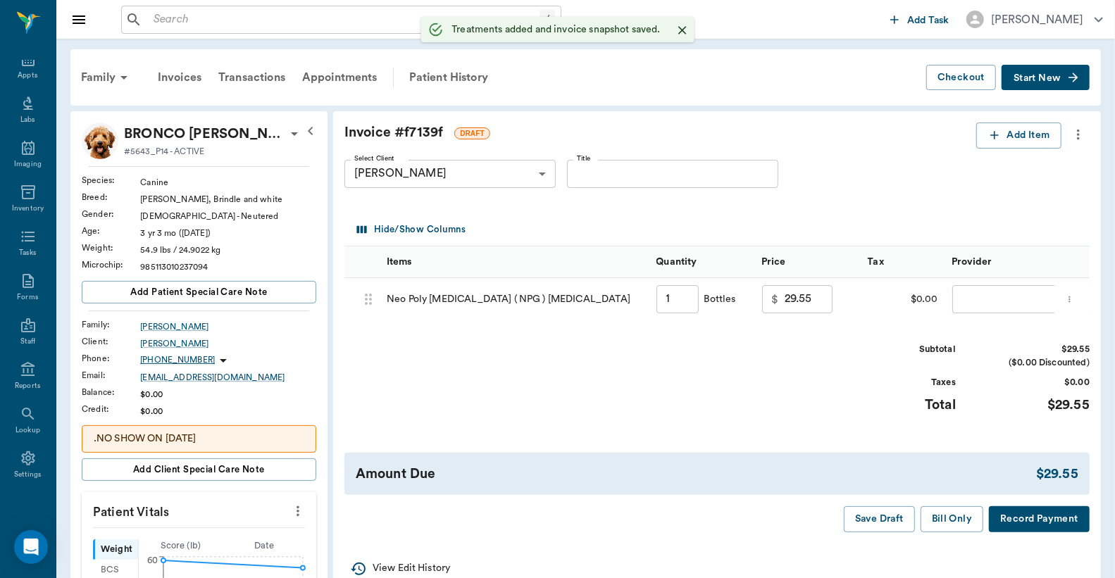
type input "1.00"
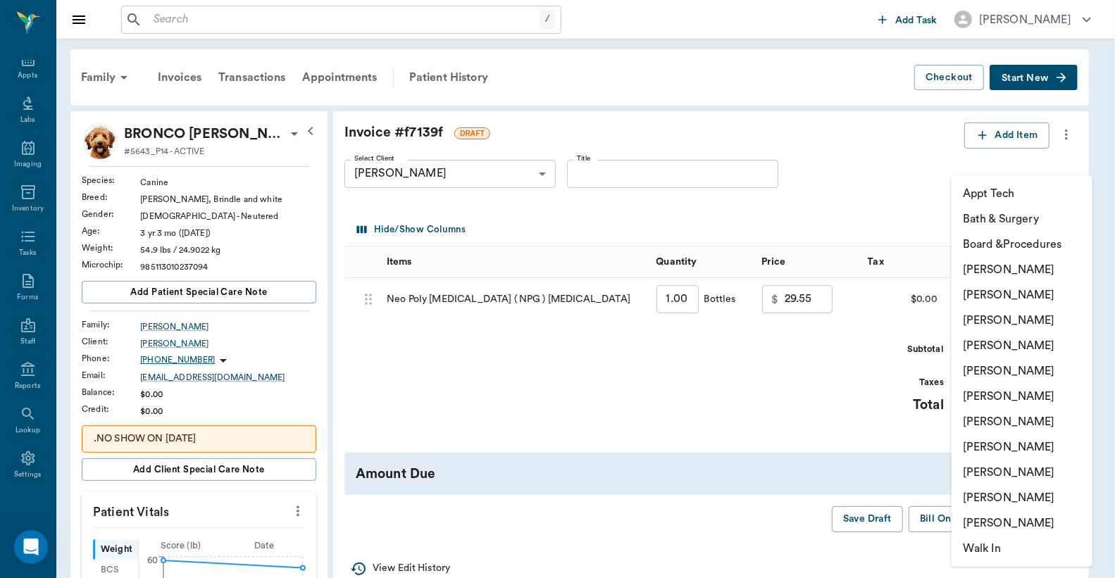
click at [986, 296] on body "/ ​ Add Task Dr. Bert Ellsworth Nectar Messages Appts Labs Imaging Inventory Ta…" at bounding box center [557, 525] width 1115 height 1050
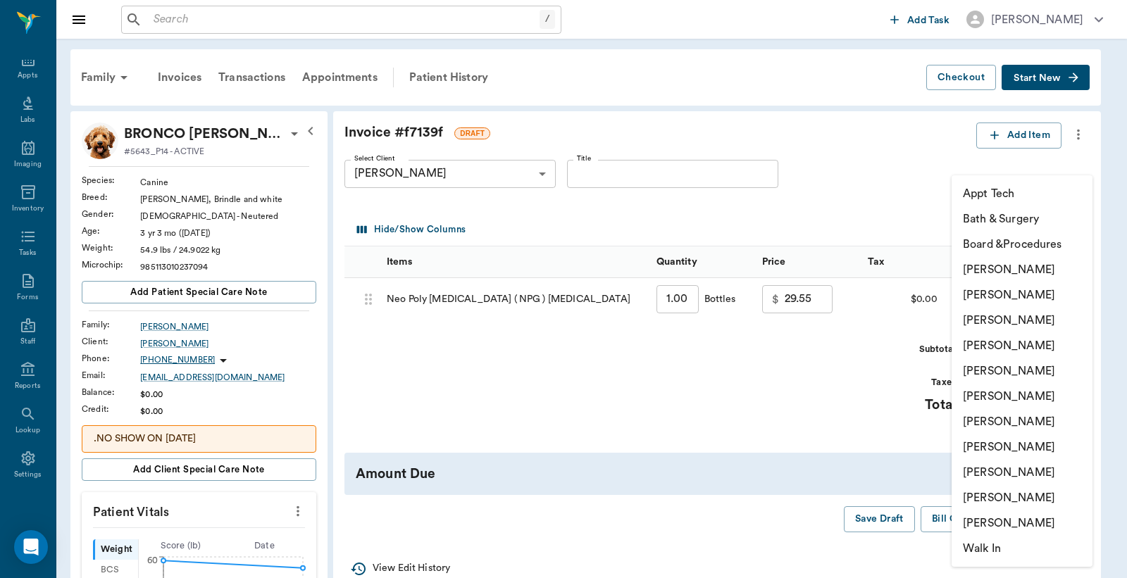
click at [978, 292] on li "Christy Dudley" at bounding box center [1022, 294] width 141 height 25
type input "none-63ec2e2852e12b0ba117910e"
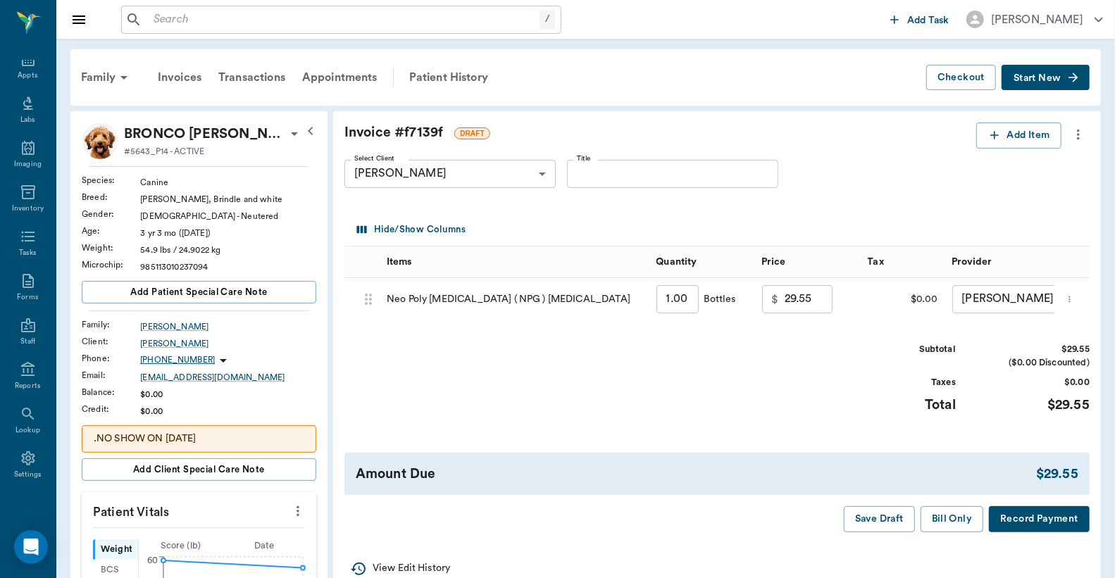
click at [1031, 531] on button "Record Payment" at bounding box center [1039, 519] width 101 height 26
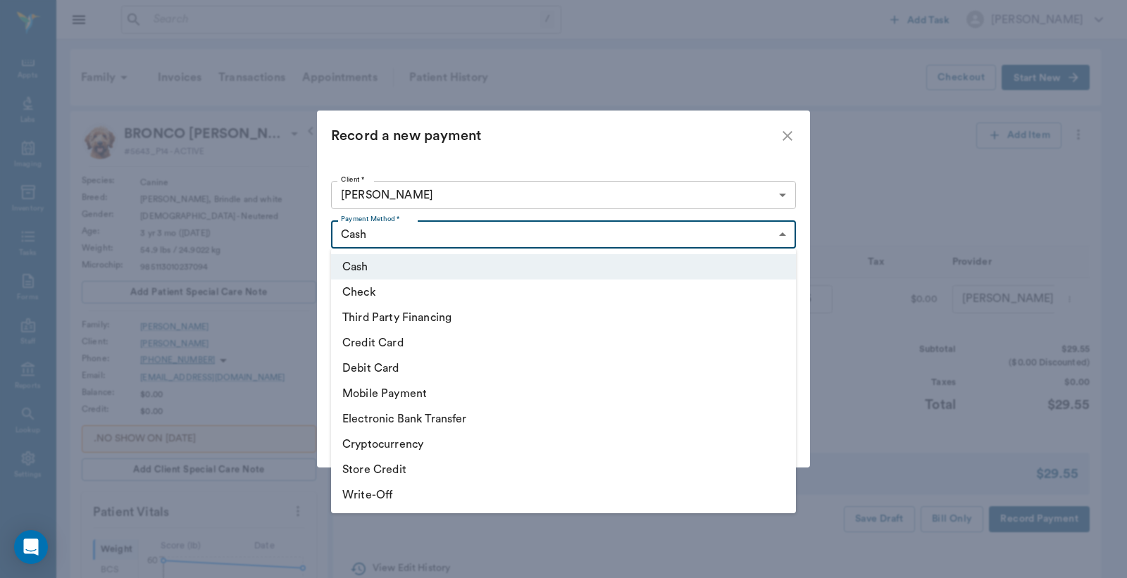
click at [779, 235] on body "/ ​ Add Task Dr. Bert Ellsworth Nectar Messages Appts Labs Imaging Inventory Ta…" at bounding box center [563, 525] width 1127 height 1050
click at [385, 367] on li "Debit Card" at bounding box center [563, 368] width 465 height 25
type input "DEBIT_CARD"
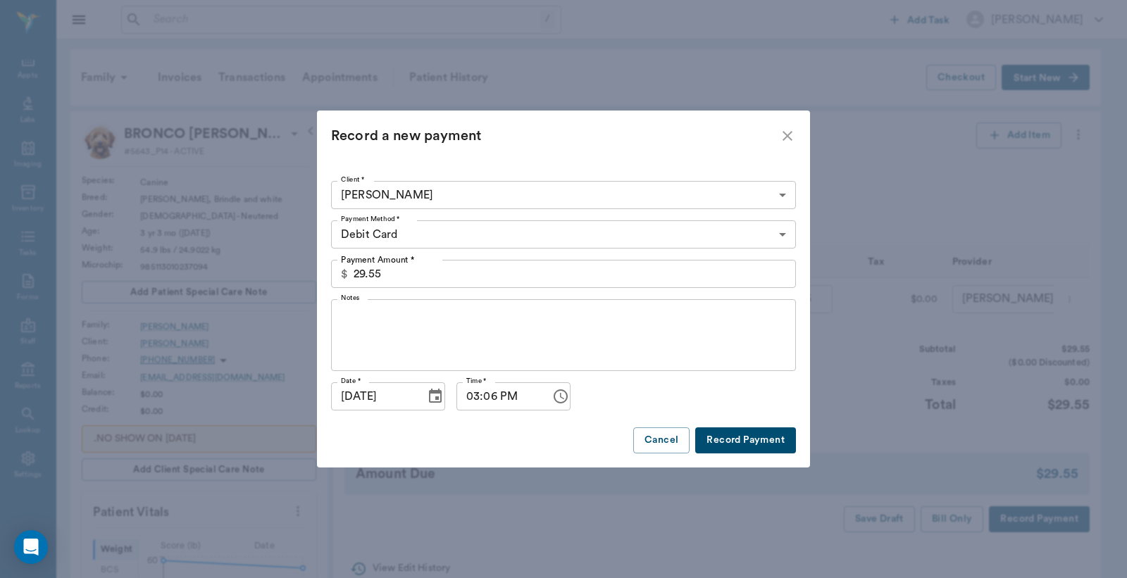
click at [720, 444] on button "Record Payment" at bounding box center [745, 441] width 101 height 26
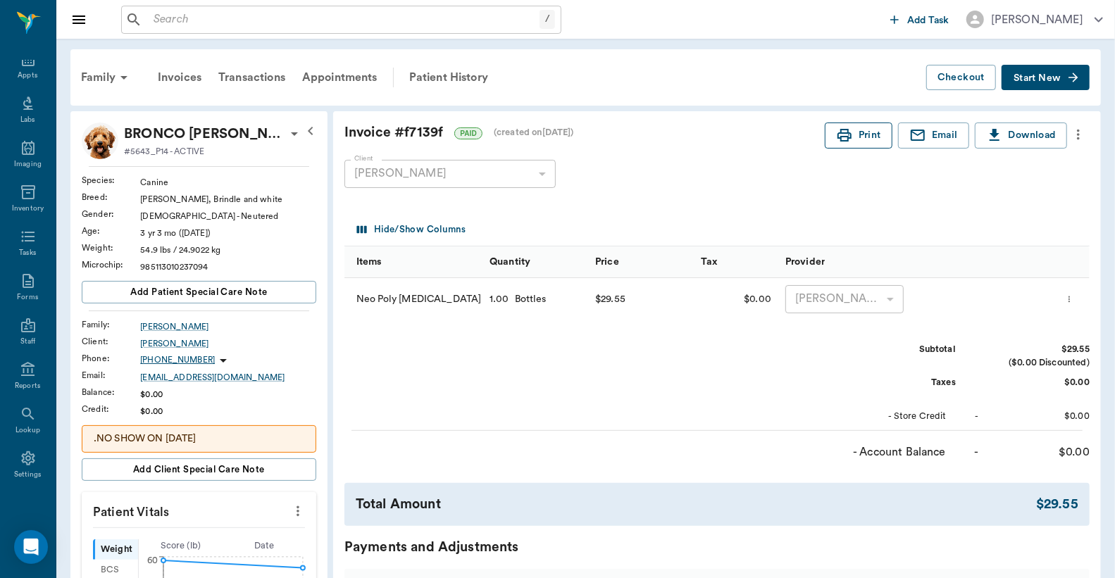
click at [857, 132] on button "Print" at bounding box center [859, 136] width 68 height 26
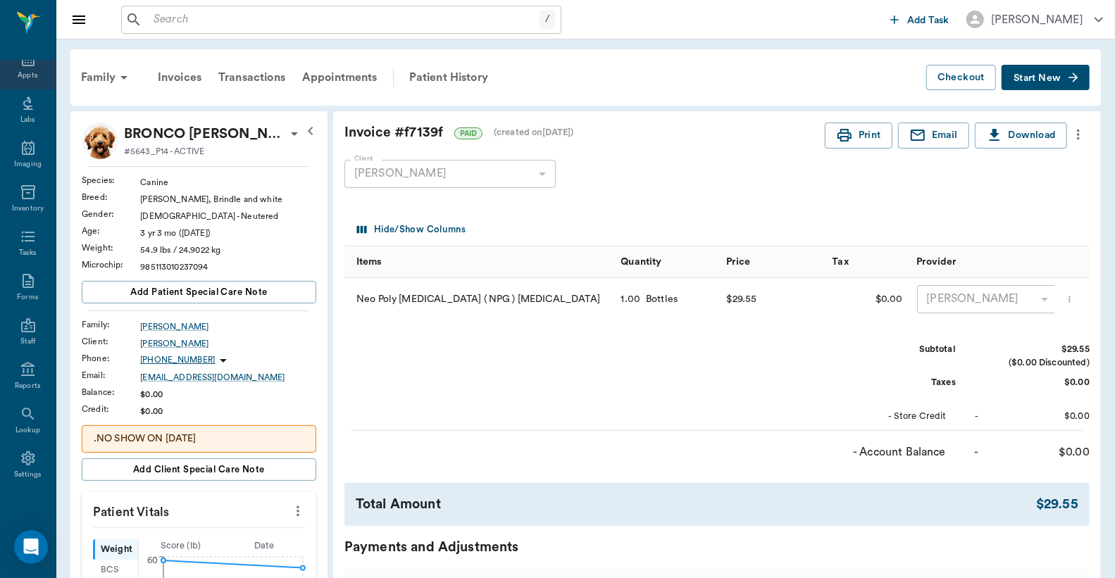
click at [23, 75] on div "Appts" at bounding box center [28, 75] width 20 height 11
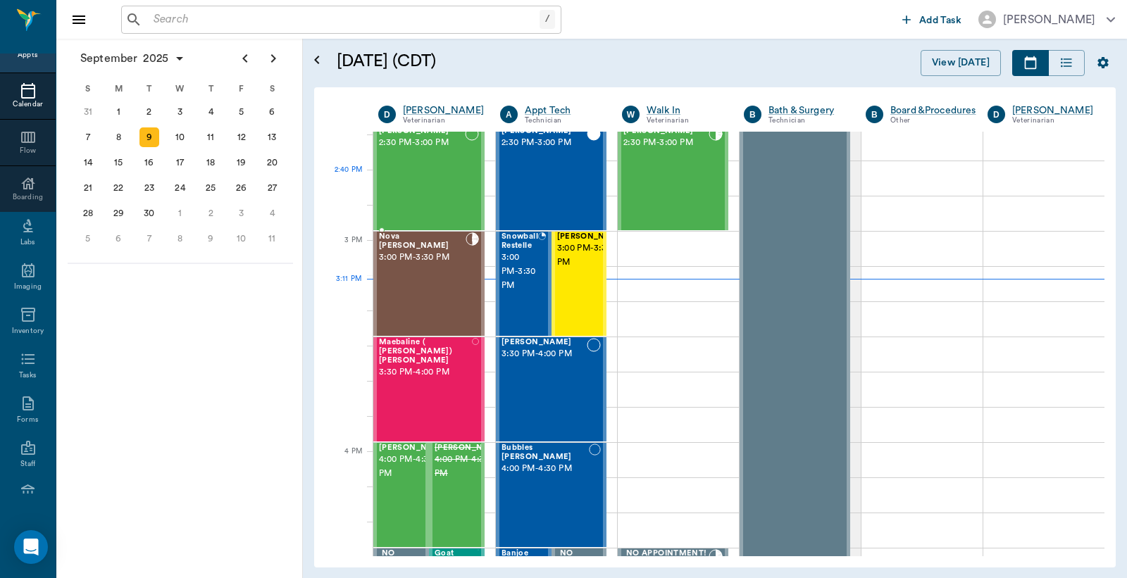
scroll to position [1376, 0]
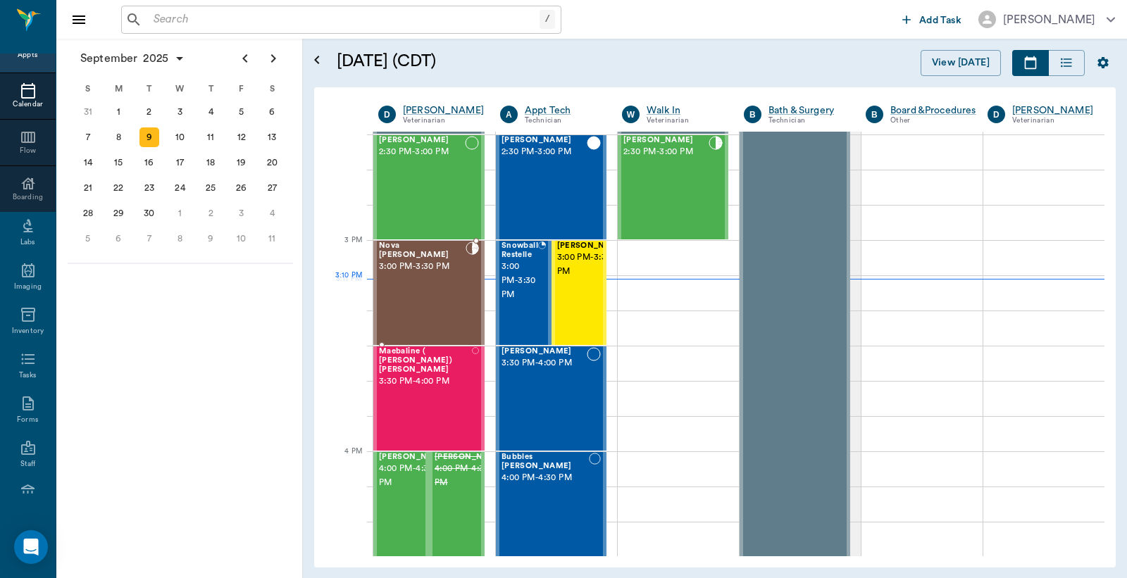
click at [418, 275] on div "Nova Dupree 3:00 PM - 3:30 PM" at bounding box center [422, 293] width 87 height 103
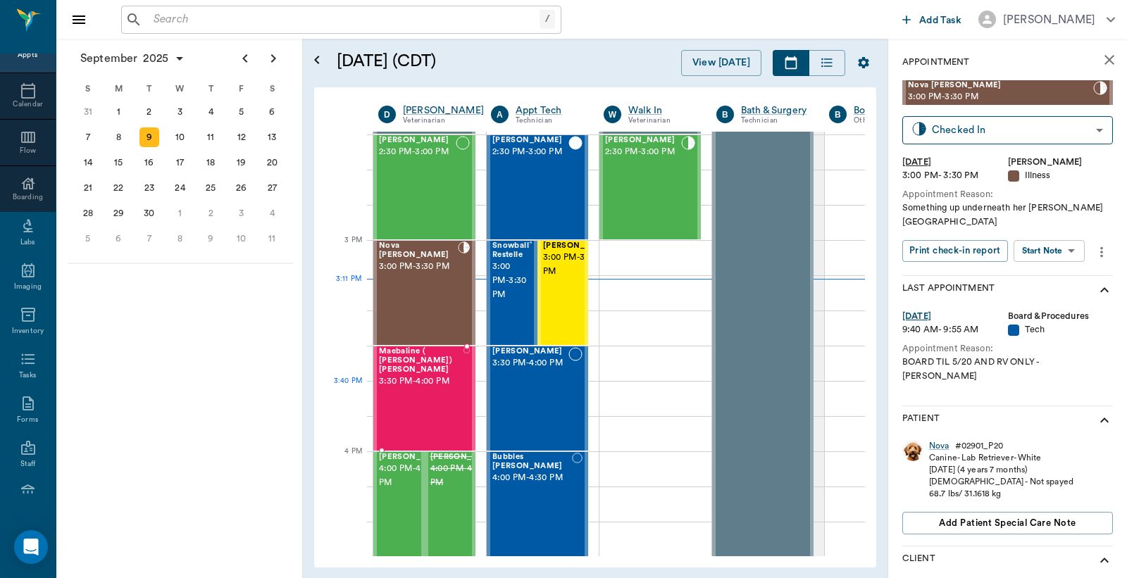
click at [423, 383] on div "Maebaline ( Mable) Thompson 3:30 PM - 4:00 PM" at bounding box center [421, 398] width 85 height 103
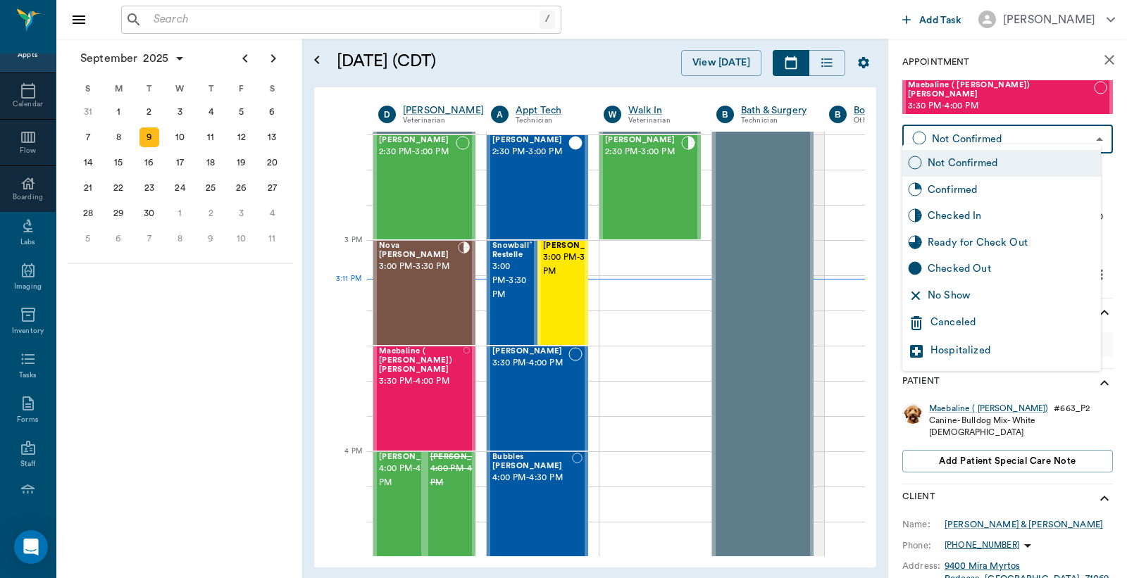
click at [952, 137] on body "/ ​ Add Task Dr. Bert Ellsworth Nectar Messages Appts Calendar Flow Boarding La…" at bounding box center [563, 289] width 1127 height 578
click at [952, 216] on div "Checked In" at bounding box center [1012, 216] width 168 height 15
type input "CHECKED_IN"
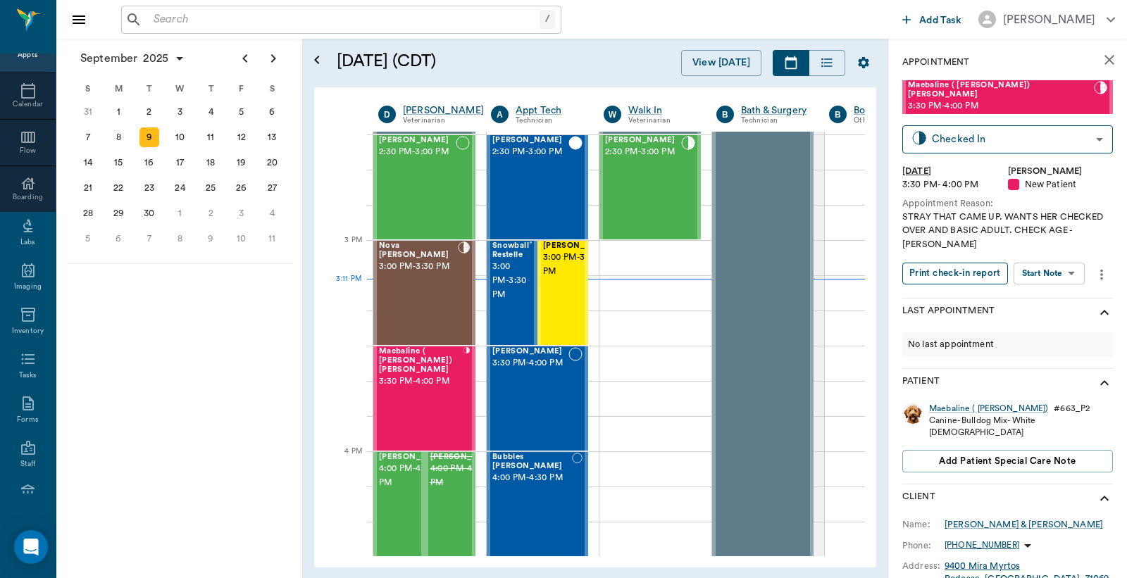
click at [988, 269] on button "Print check-in report" at bounding box center [955, 274] width 106 height 22
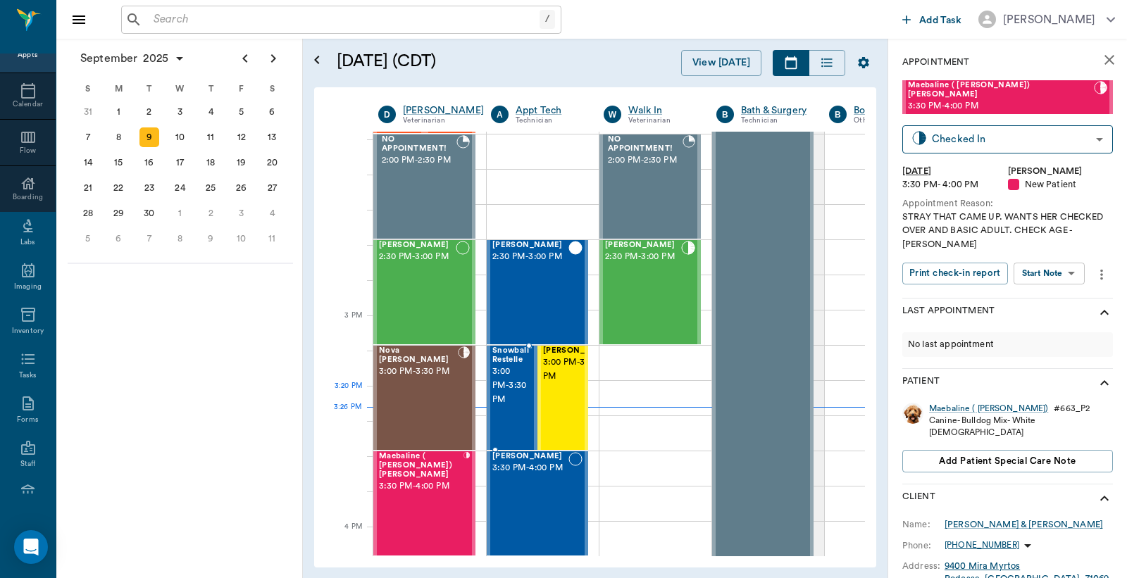
scroll to position [1376, 0]
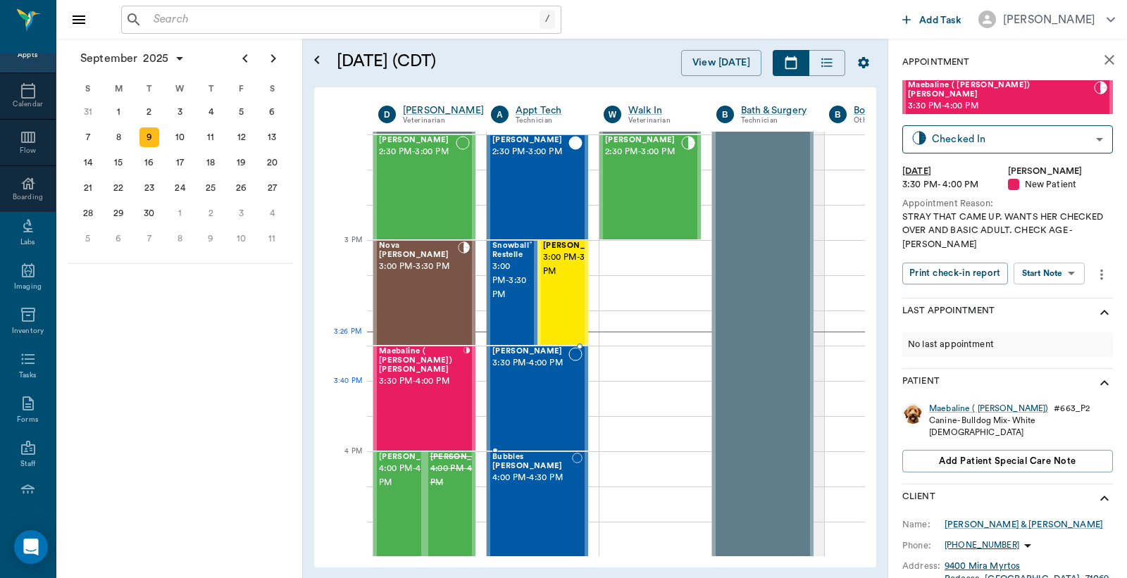
click at [518, 390] on div "Sophie Cochran 3:30 PM - 4:00 PM" at bounding box center [530, 398] width 76 height 103
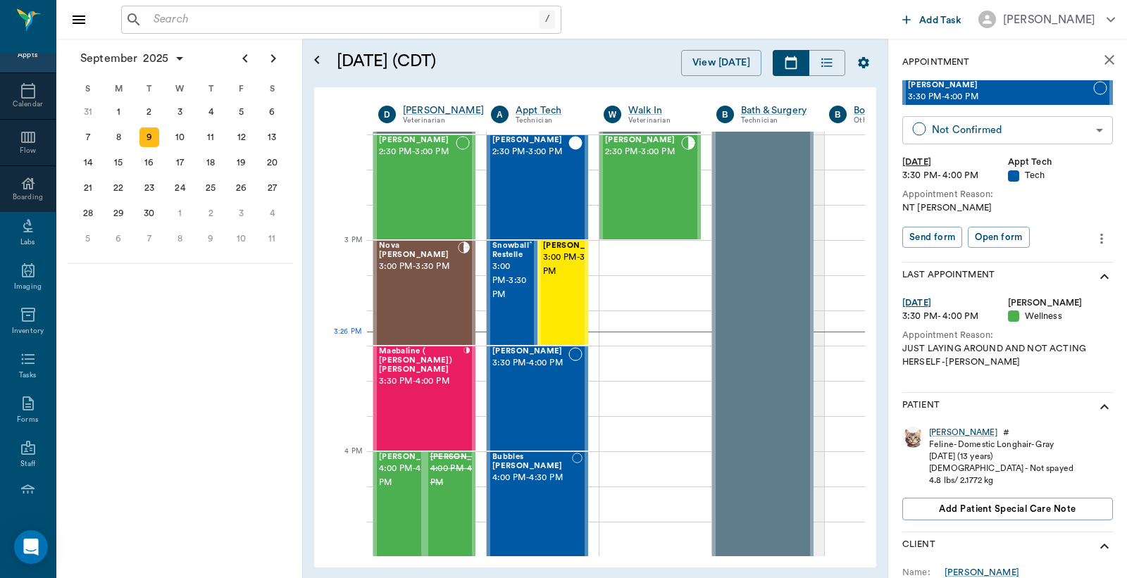
click at [954, 125] on body "/ ​ Add Task Dr. Bert Ellsworth Nectar Messages Appts Calendar Flow Boarding La…" at bounding box center [563, 289] width 1127 height 578
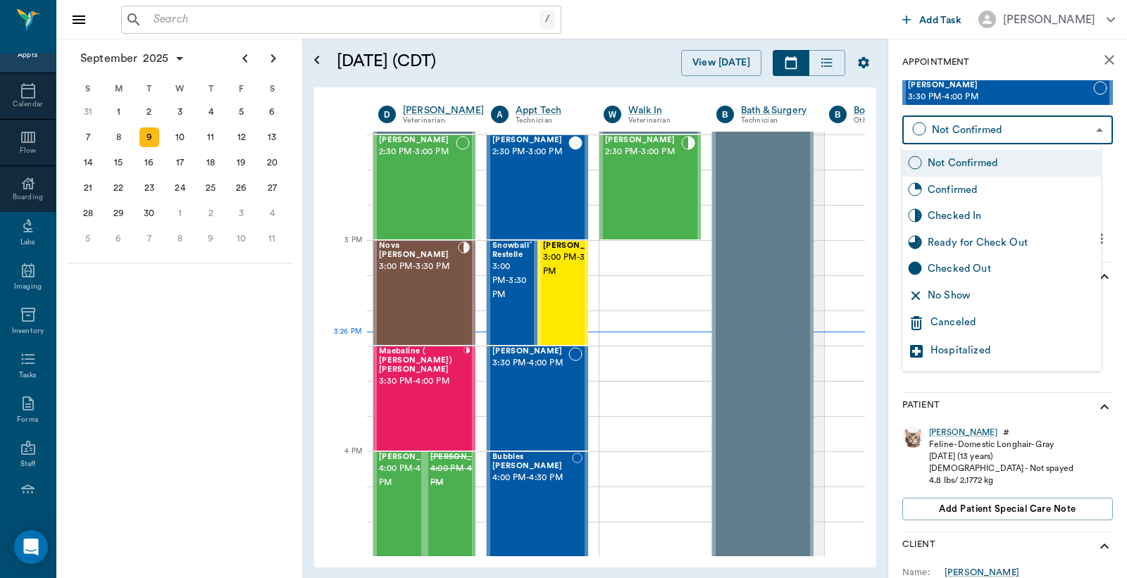
click at [937, 220] on div "Checked In" at bounding box center [1012, 216] width 168 height 15
type input "CHECKED_IN"
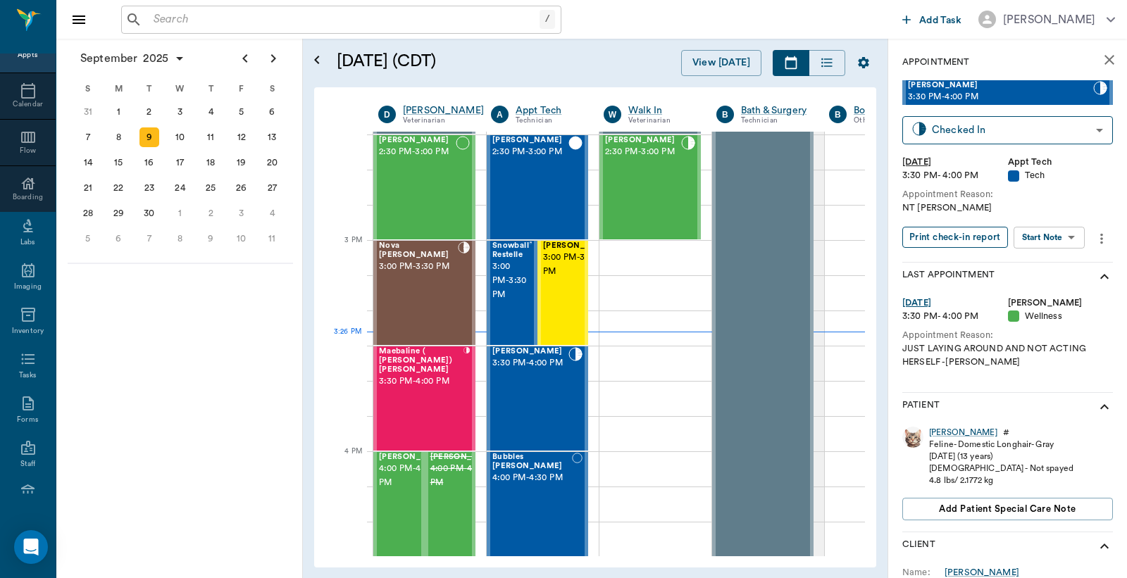
click at [957, 240] on button "Print check-in report" at bounding box center [955, 238] width 106 height 22
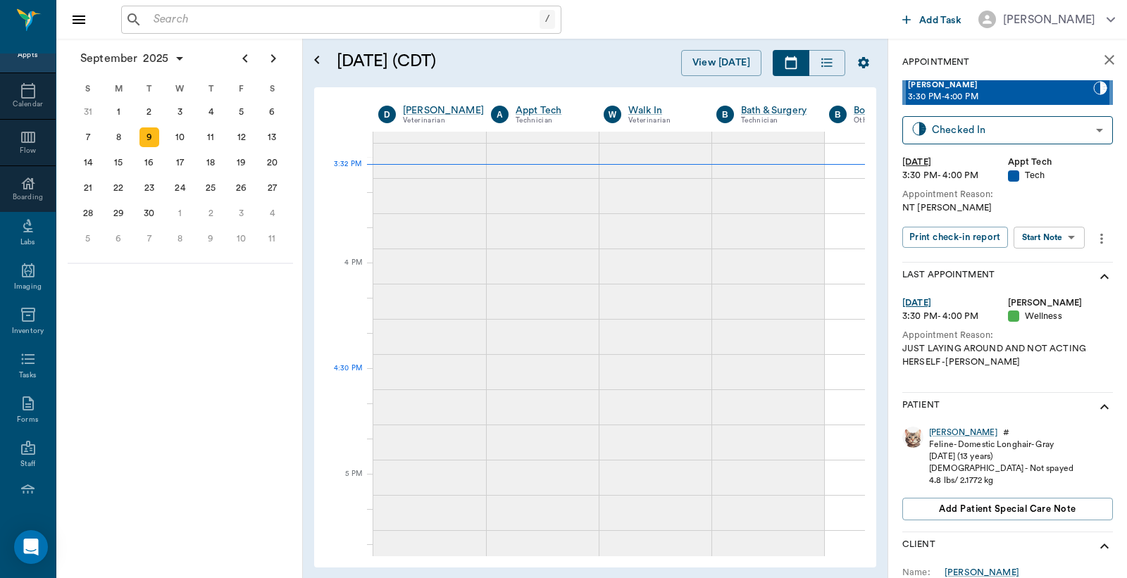
scroll to position [1565, 0]
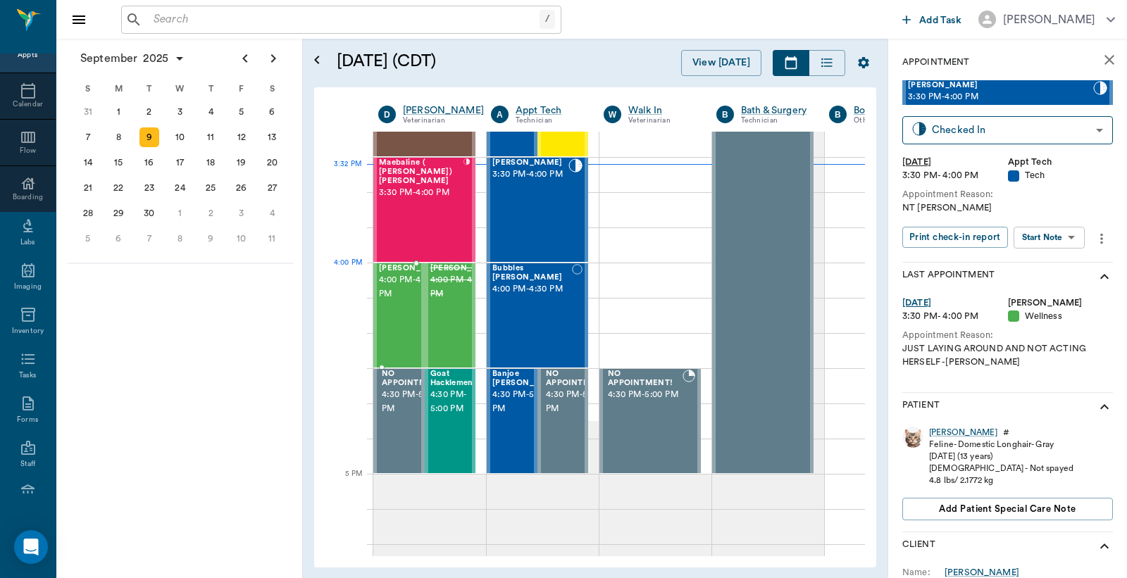
click at [390, 273] on span "Misha Eason" at bounding box center [414, 268] width 70 height 9
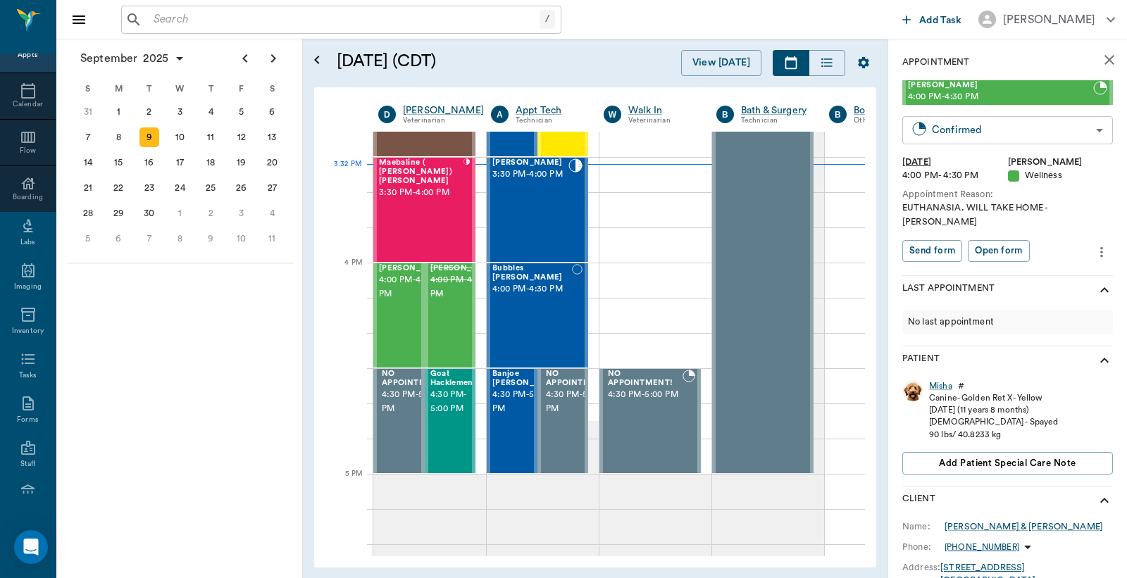
click at [991, 128] on body "/ ​ Add Task Dr. Bert Ellsworth Nectar Messages Appts Calendar Flow Boarding La…" at bounding box center [563, 289] width 1127 height 578
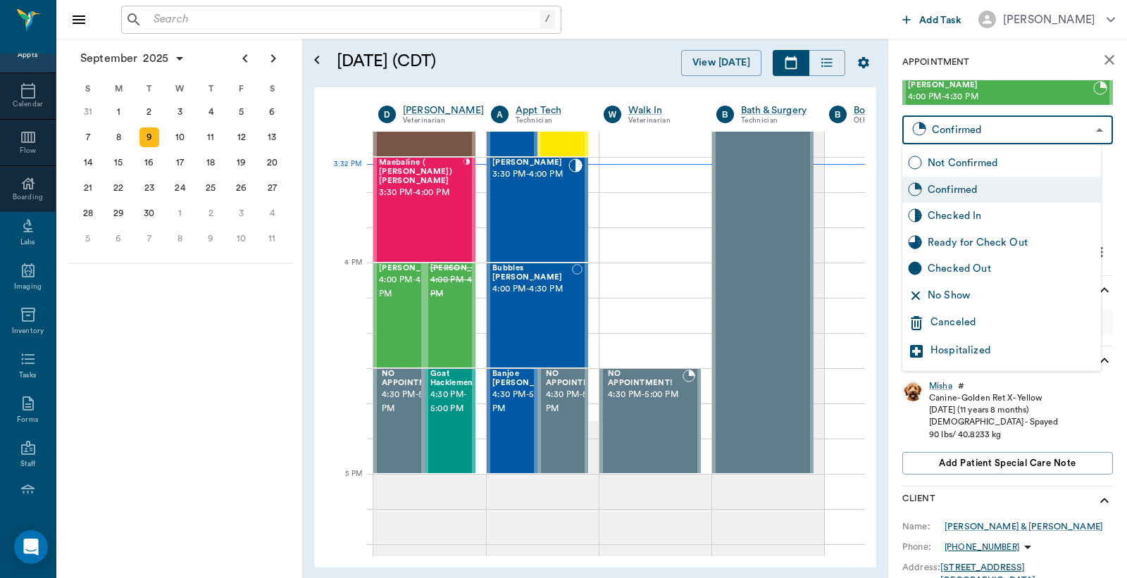
click at [955, 216] on div "Checked In" at bounding box center [1012, 216] width 168 height 15
type input "CHECKED_IN"
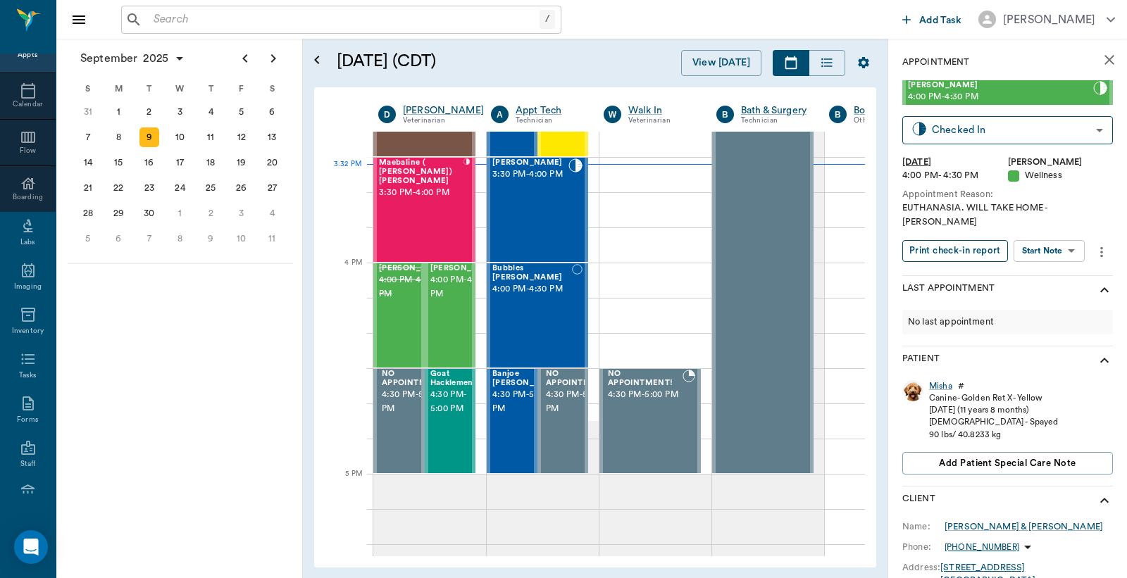
click at [955, 240] on button "Print check-in report" at bounding box center [955, 251] width 106 height 22
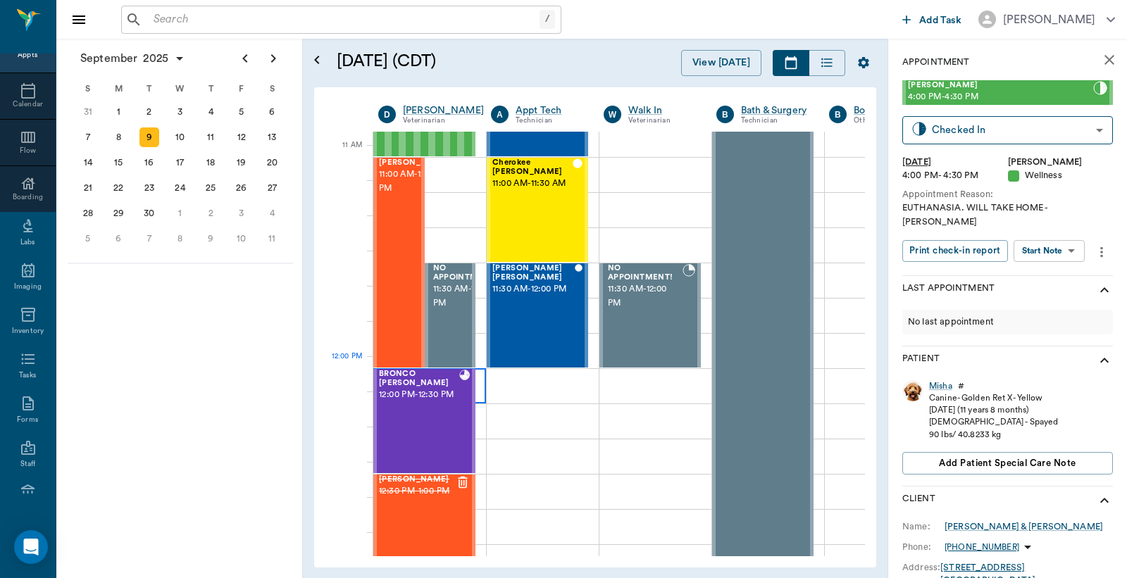
scroll to position [626, 0]
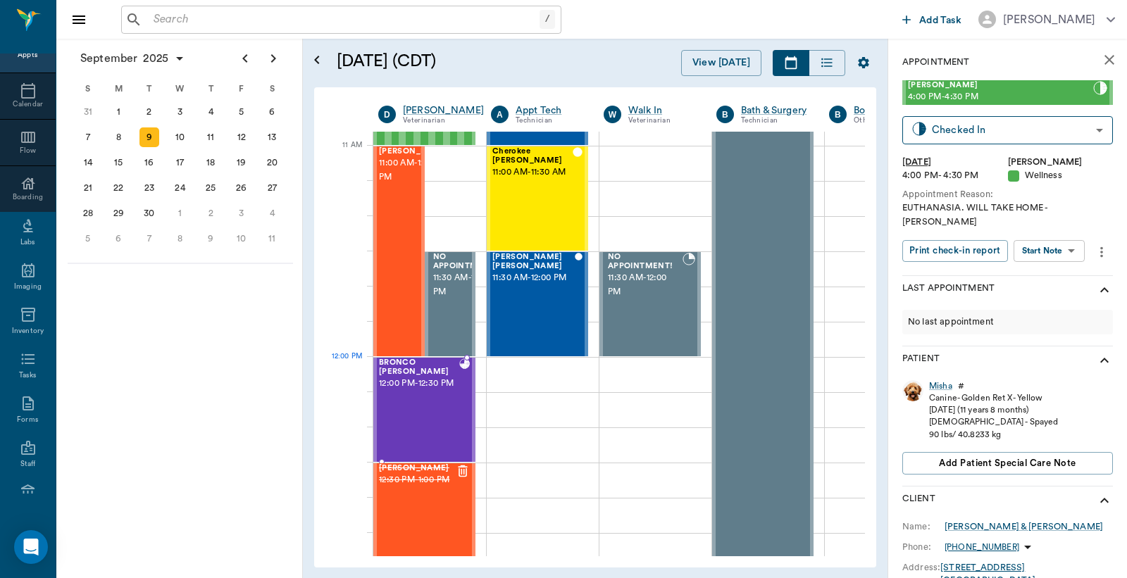
click at [424, 385] on span "12:00 PM - 12:30 PM" at bounding box center [419, 384] width 80 height 14
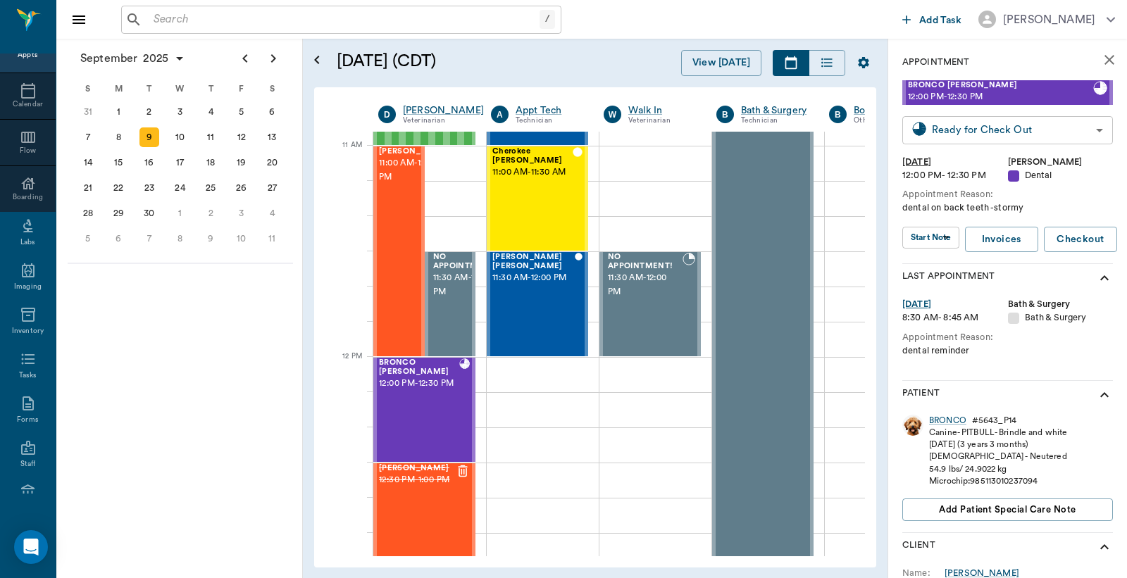
click at [958, 132] on body "/ ​ Add Task Dr. Bert Ellsworth Nectar Messages Appts Calendar Flow Boarding La…" at bounding box center [563, 289] width 1127 height 578
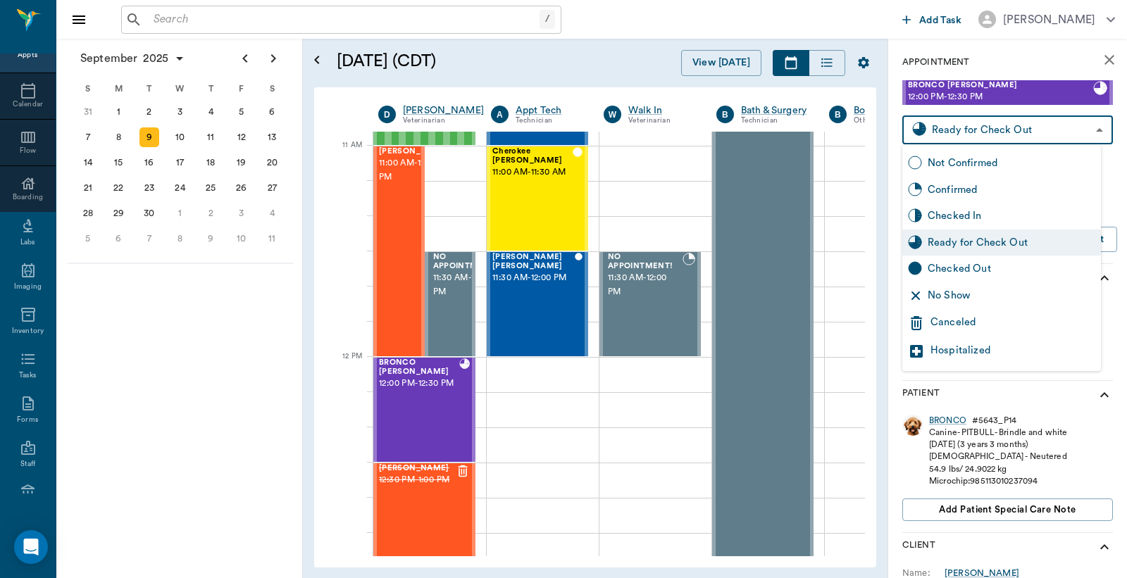
click at [946, 271] on div "Checked Out" at bounding box center [1012, 268] width 168 height 15
type input "CHECKED_OUT"
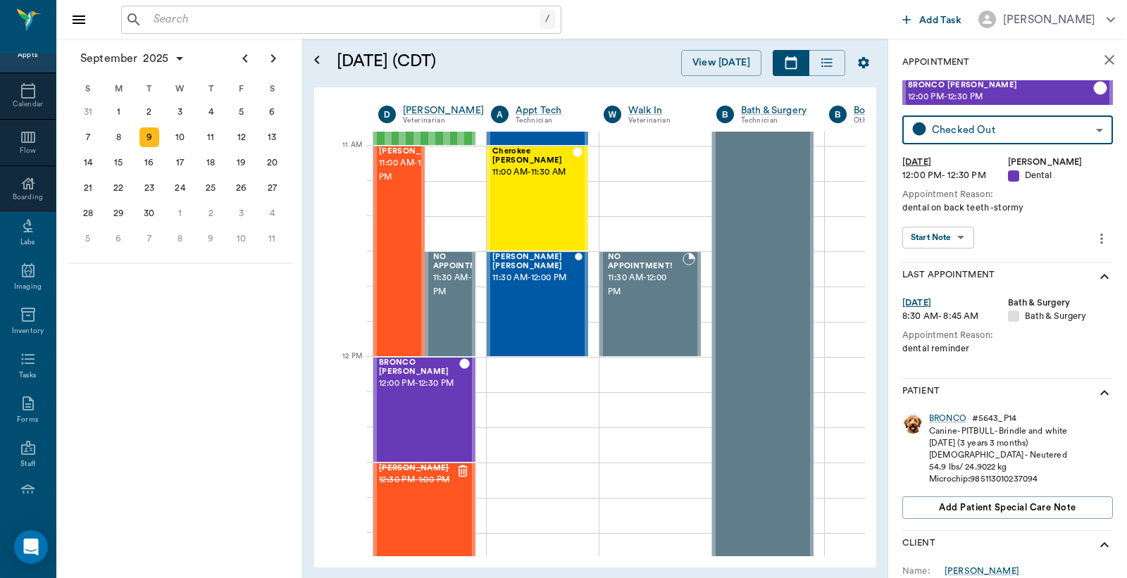
scroll to position [187, 0]
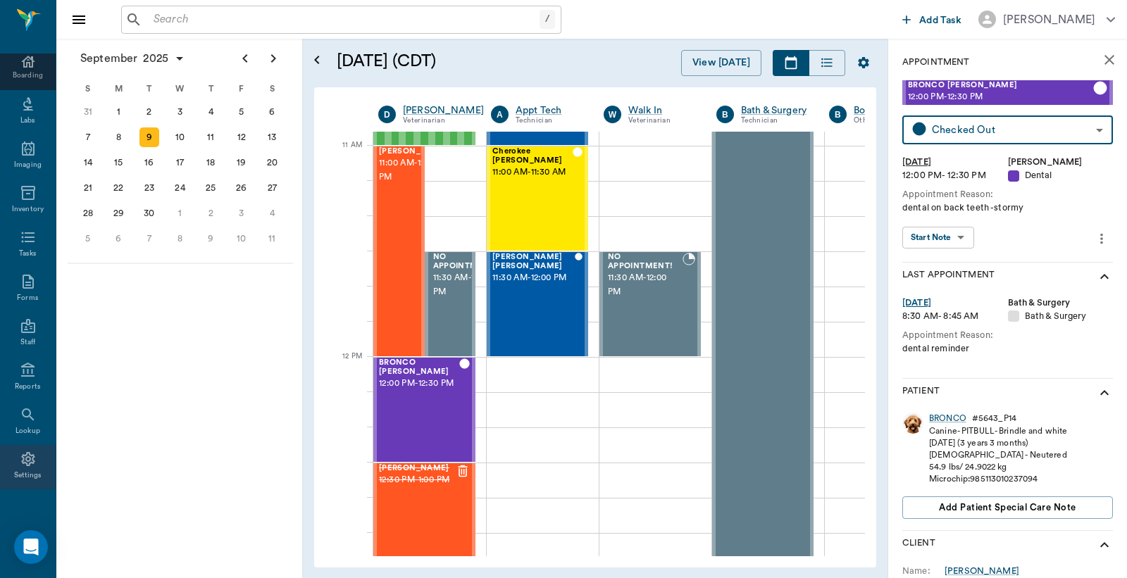
click at [25, 463] on icon at bounding box center [28, 459] width 17 height 17
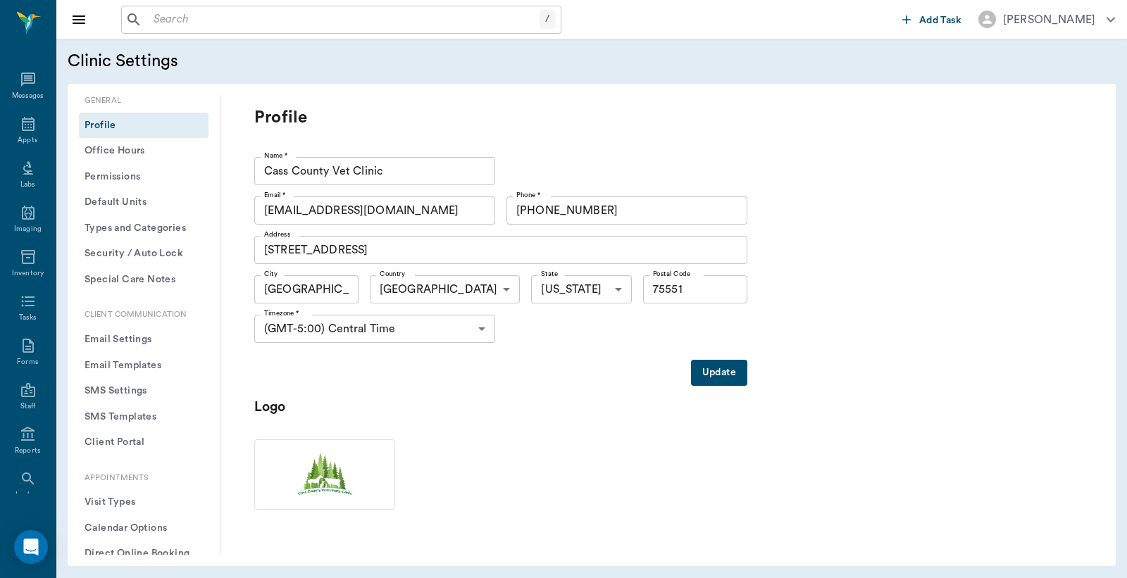
scroll to position [65, 0]
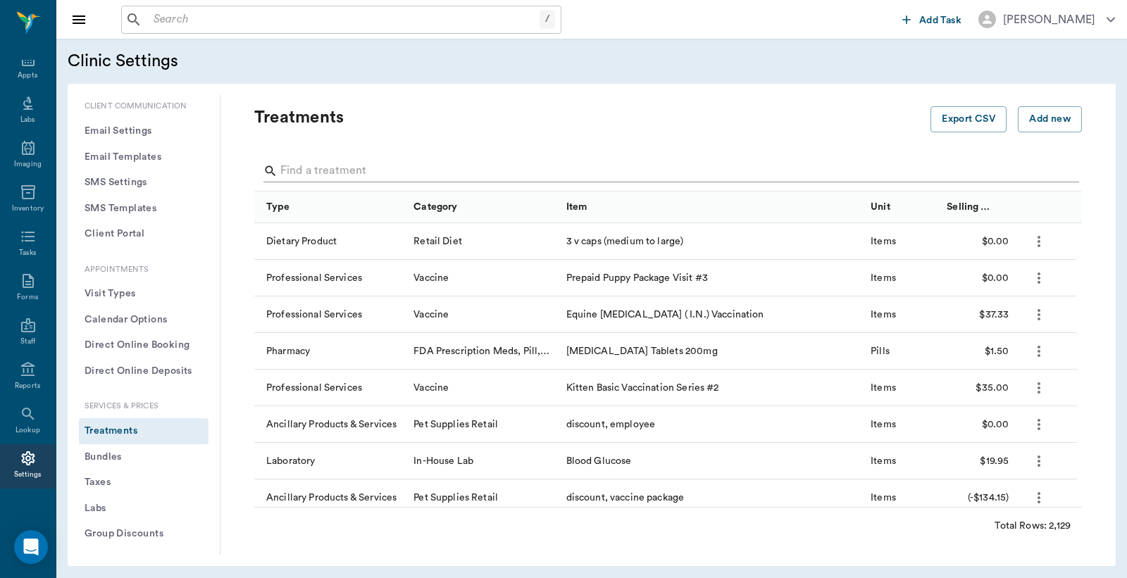
click at [290, 166] on input "Search" at bounding box center [669, 171] width 778 height 23
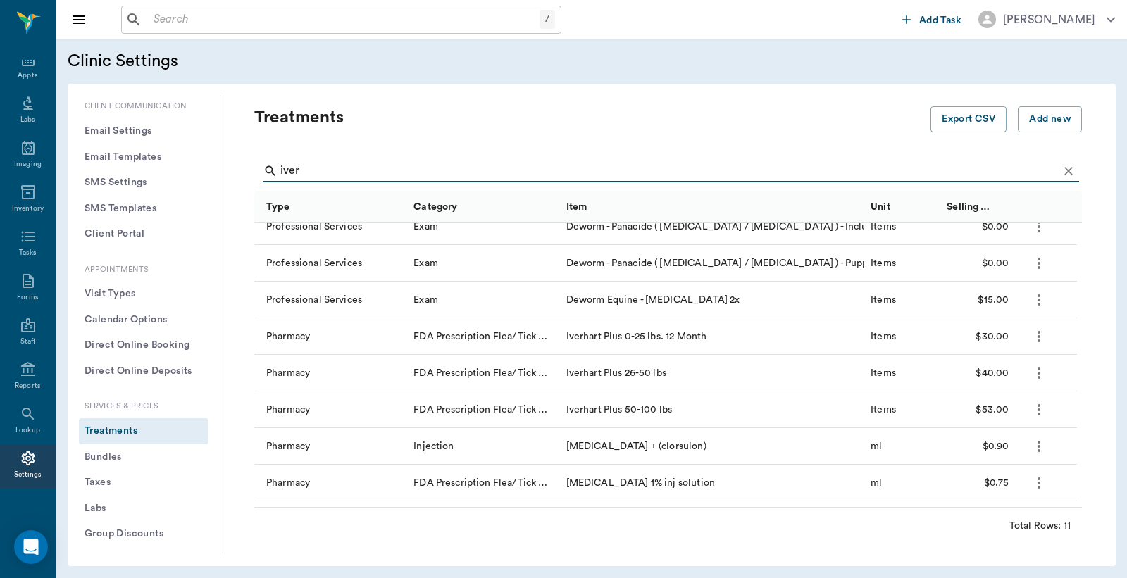
scroll to position [118, 0]
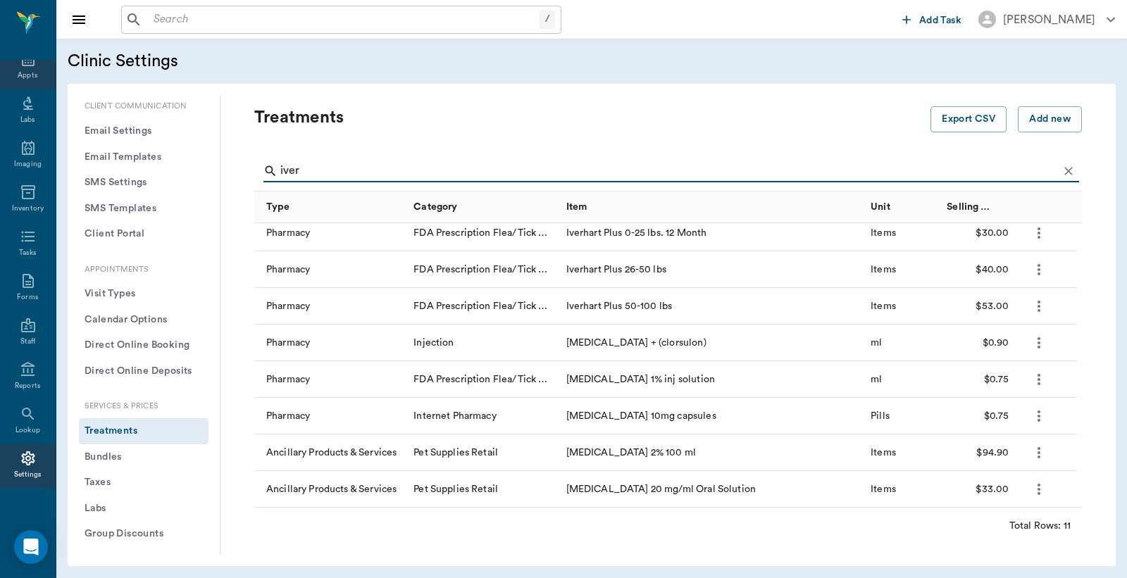
type input "iver"
click at [22, 68] on div "Appts" at bounding box center [28, 67] width 56 height 44
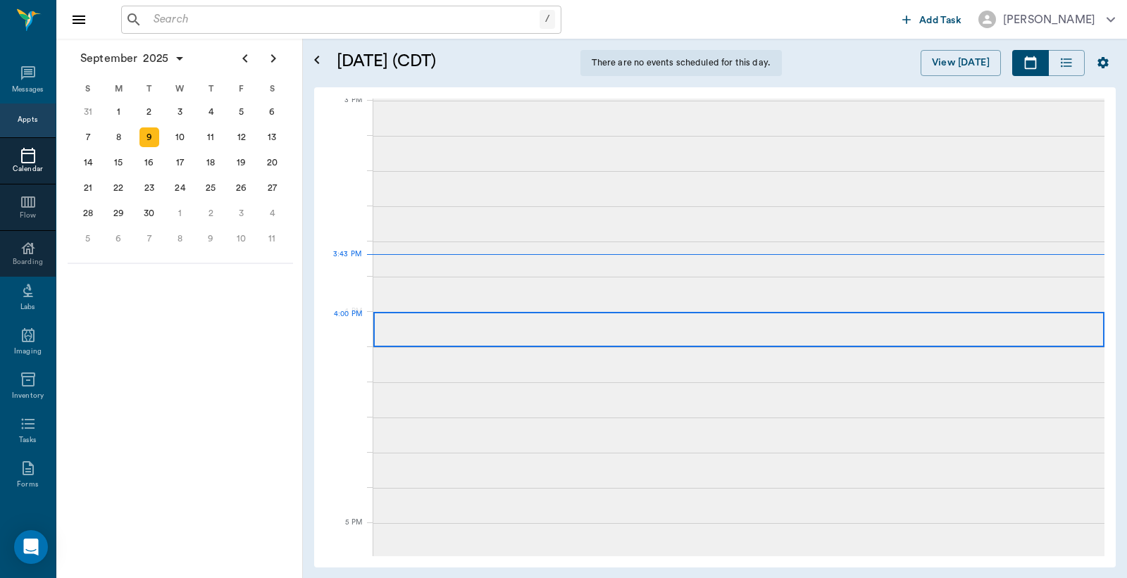
scroll to position [65, 0]
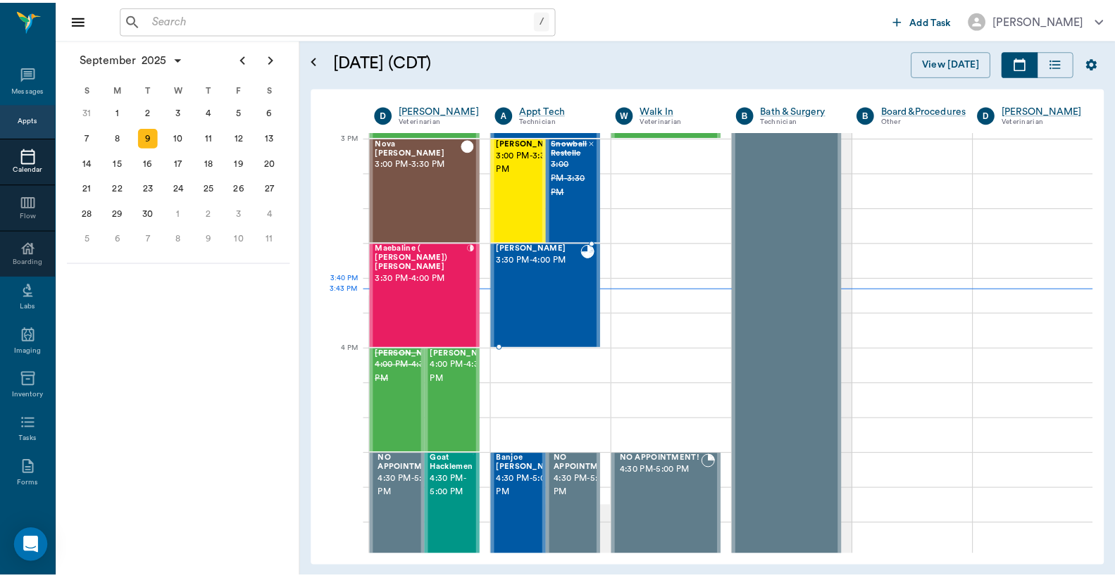
scroll to position [65, 0]
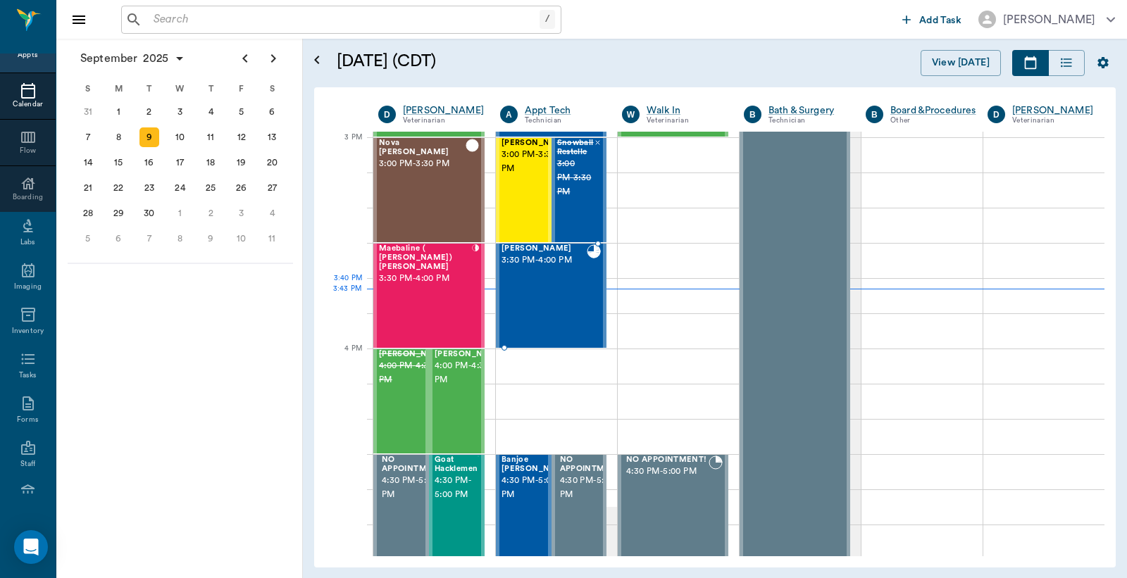
click at [533, 287] on div "[PERSON_NAME] 3:30 PM - 4:00 PM" at bounding box center [544, 295] width 85 height 103
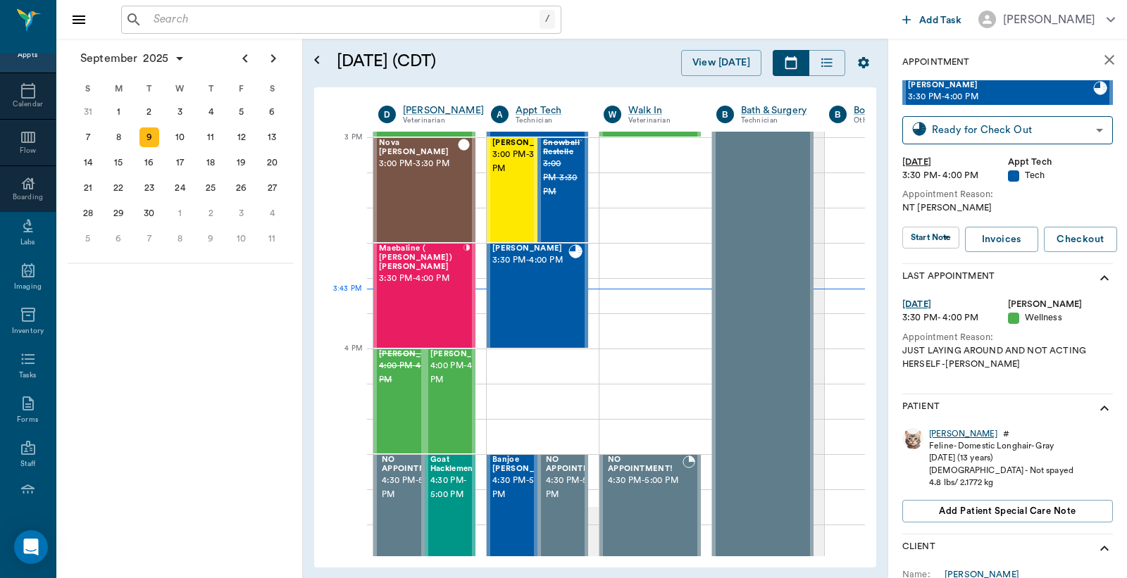
click at [944, 435] on div "[PERSON_NAME]" at bounding box center [963, 434] width 68 height 12
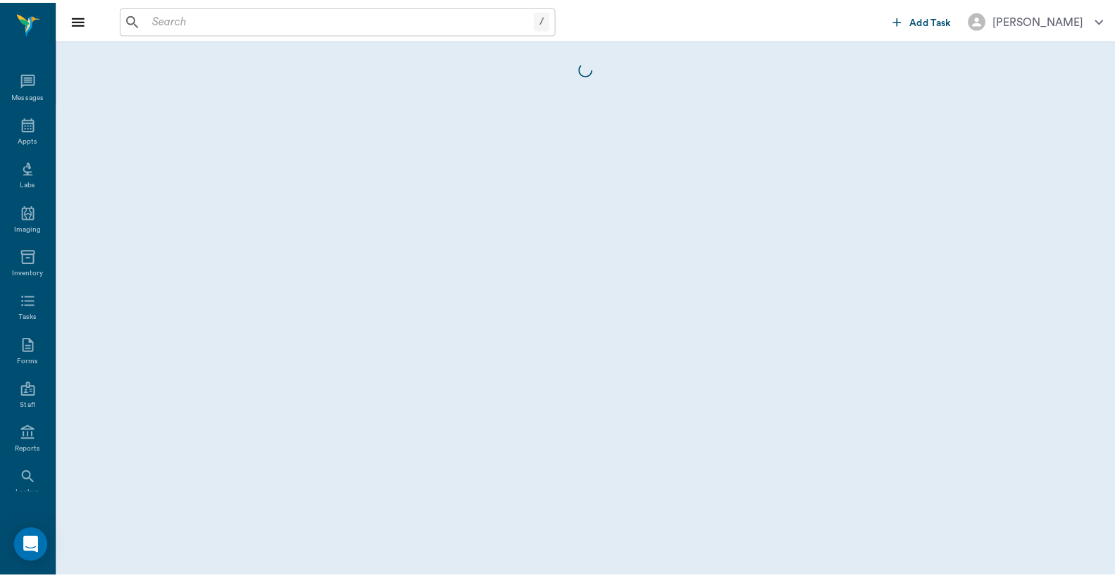
scroll to position [65, 0]
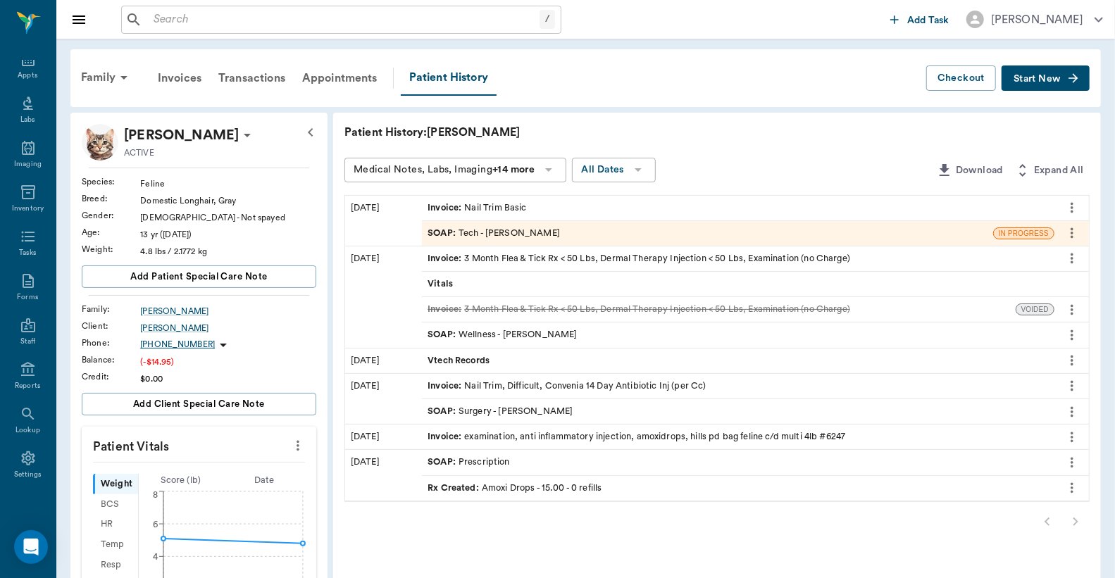
click at [474, 209] on div "Invoice : Nail Trim Basic" at bounding box center [477, 207] width 99 height 13
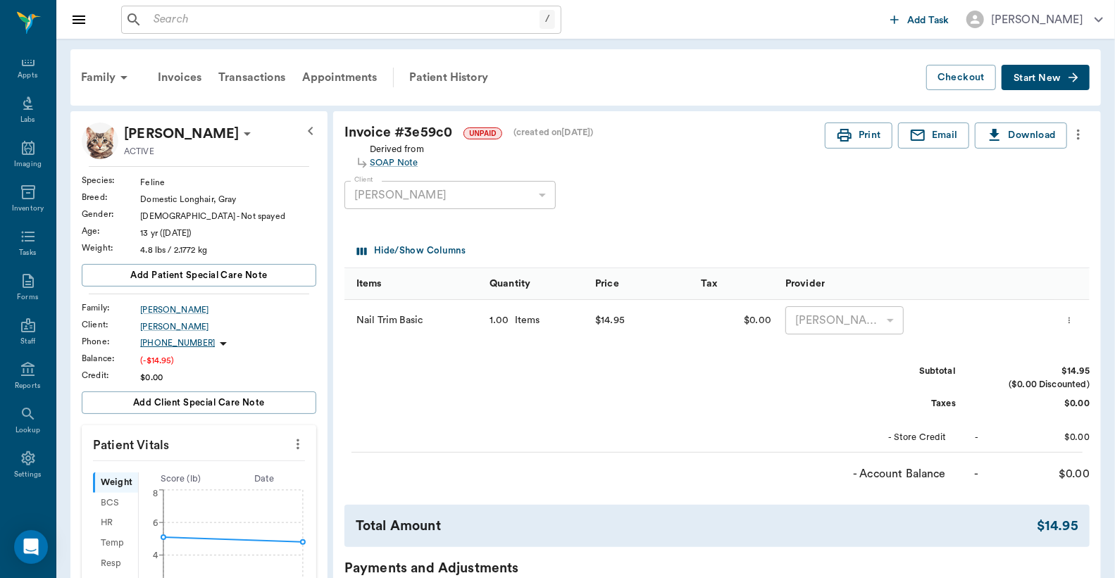
scroll to position [313, 0]
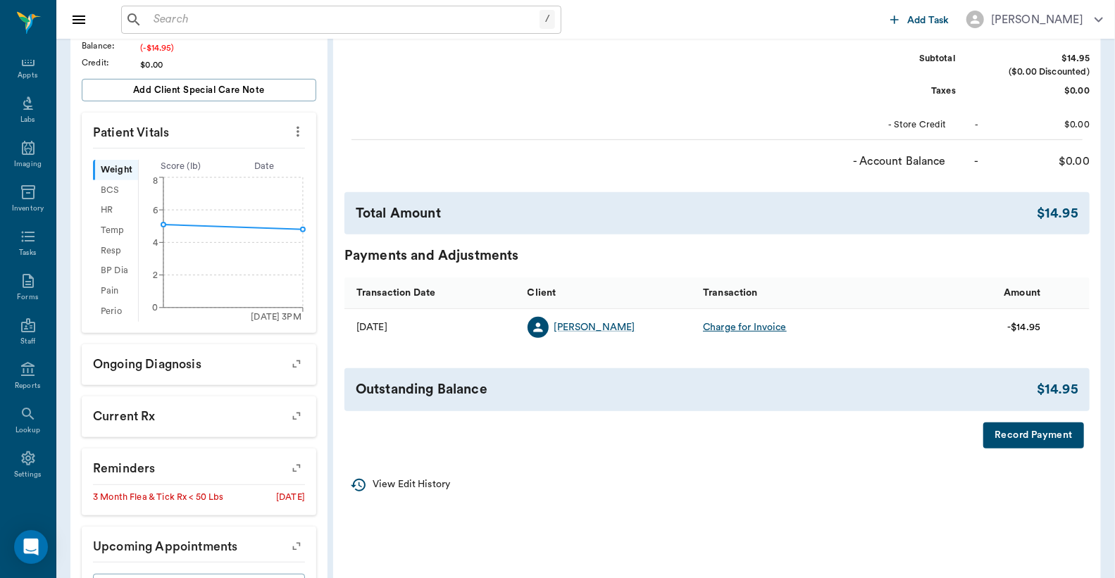
click at [1002, 437] on button "Record Payment" at bounding box center [1033, 436] width 101 height 26
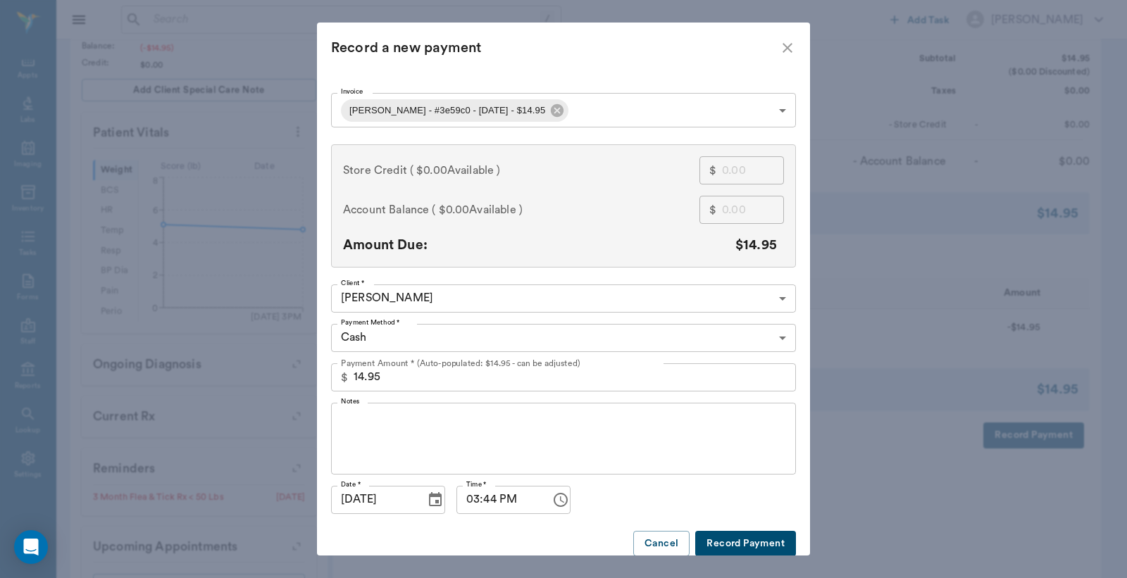
click at [720, 537] on button "Record Payment" at bounding box center [745, 544] width 101 height 26
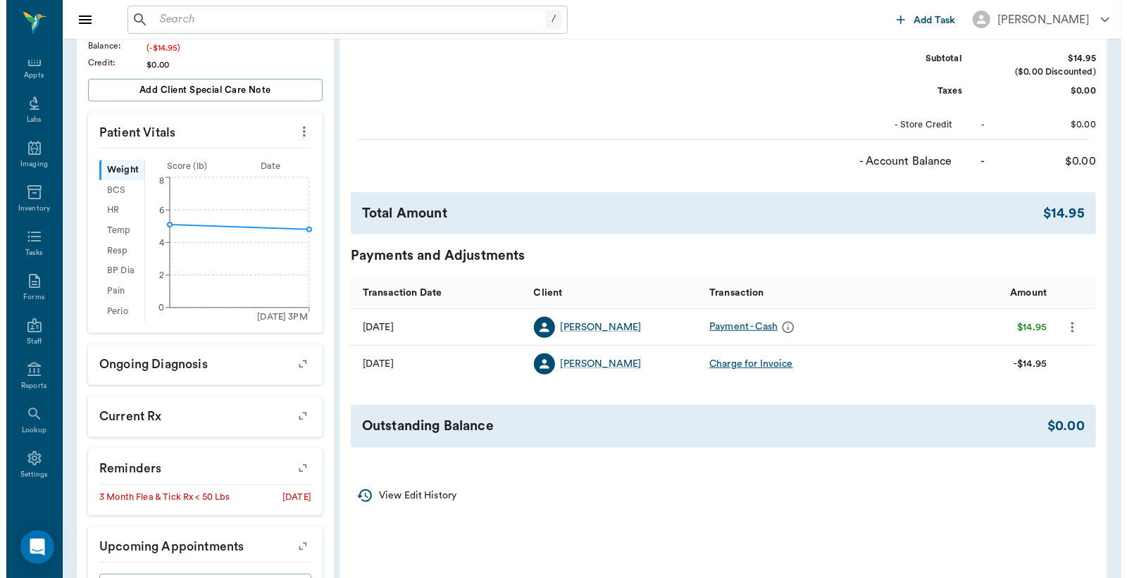
scroll to position [0, 0]
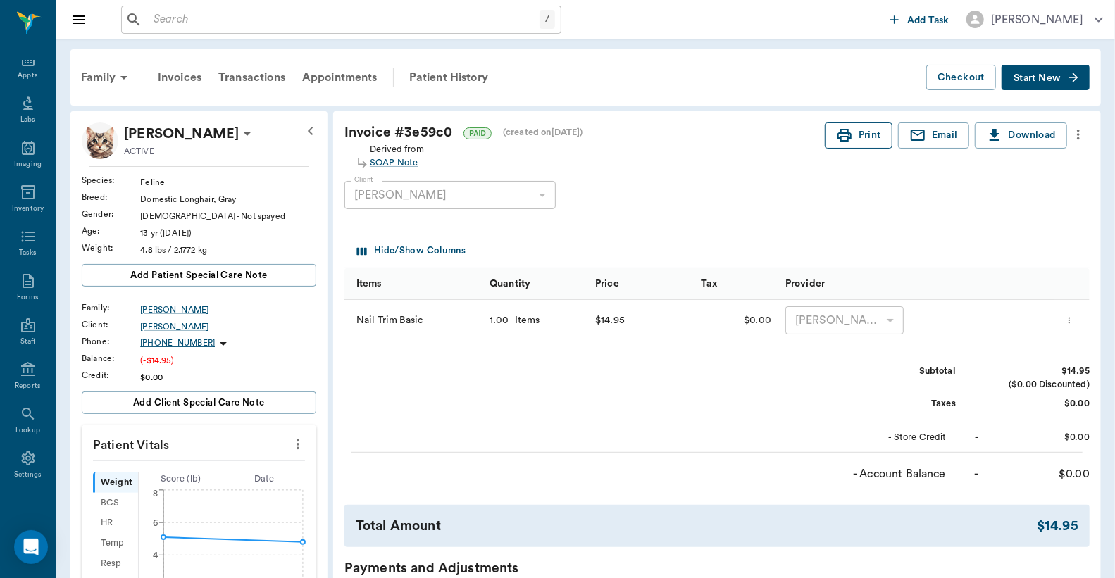
click at [855, 137] on button "Print" at bounding box center [859, 136] width 68 height 26
click at [18, 467] on div "Settings" at bounding box center [28, 466] width 56 height 44
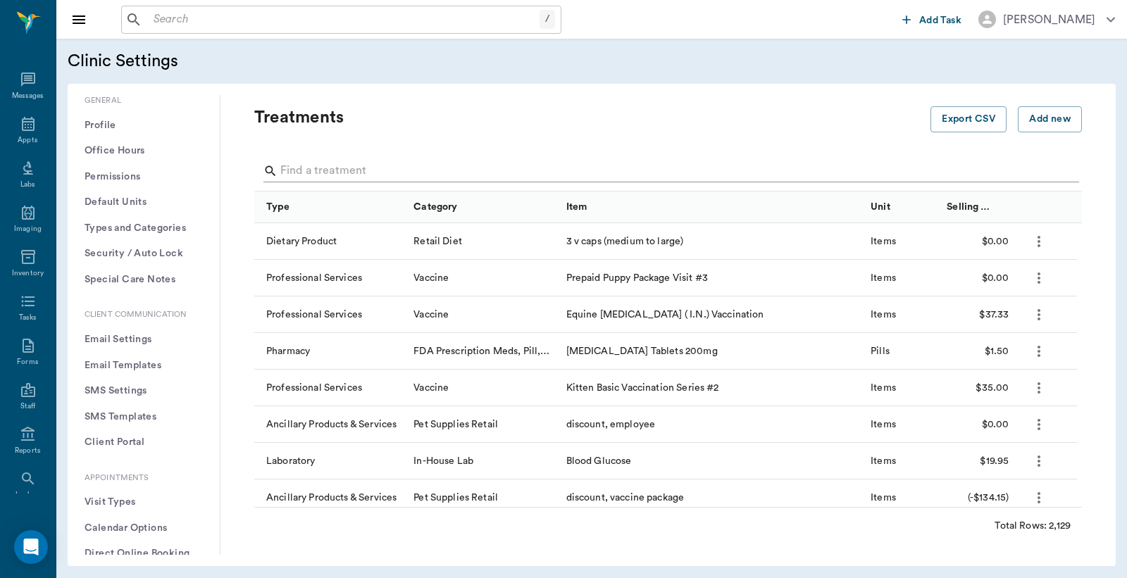
scroll to position [65, 0]
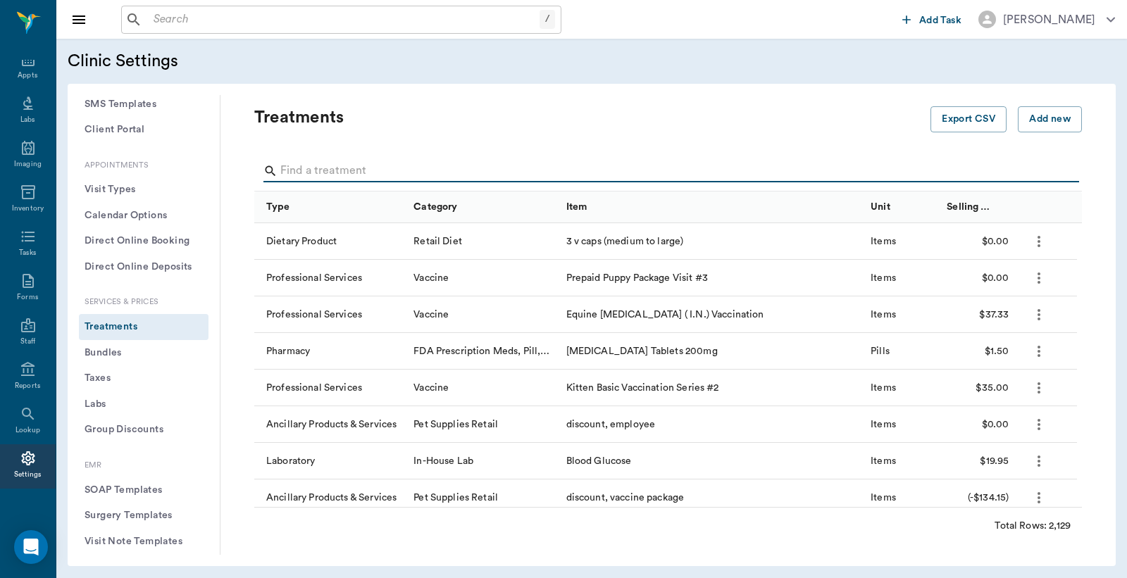
click at [290, 170] on input "Search" at bounding box center [669, 171] width 778 height 23
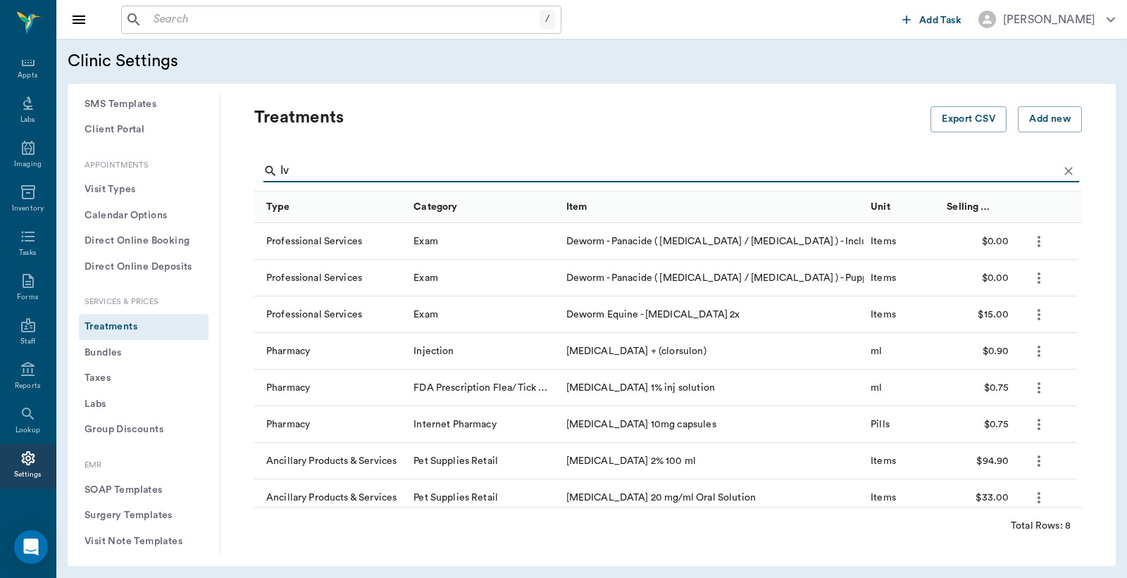
type input "I"
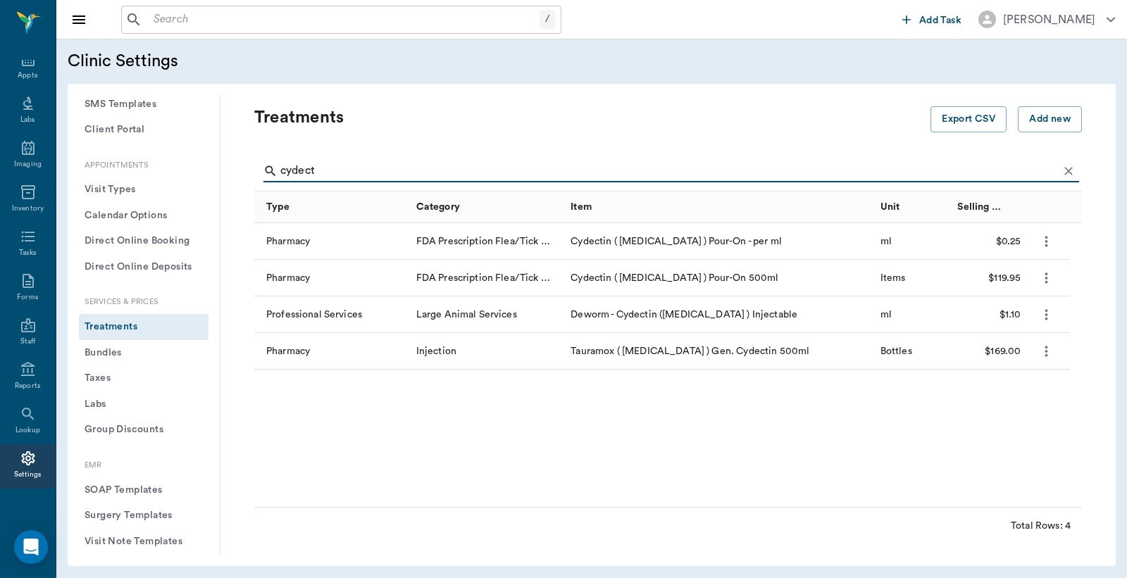
type input "cydect"
click at [585, 243] on div "Cydectin ( moxidectin ) Pour-On - per ml" at bounding box center [718, 241] width 309 height 37
click at [609, 238] on div "Cydectin ( moxidectin ) Pour-On - per ml" at bounding box center [718, 241] width 309 height 37
click at [731, 173] on input "cydect" at bounding box center [669, 171] width 778 height 23
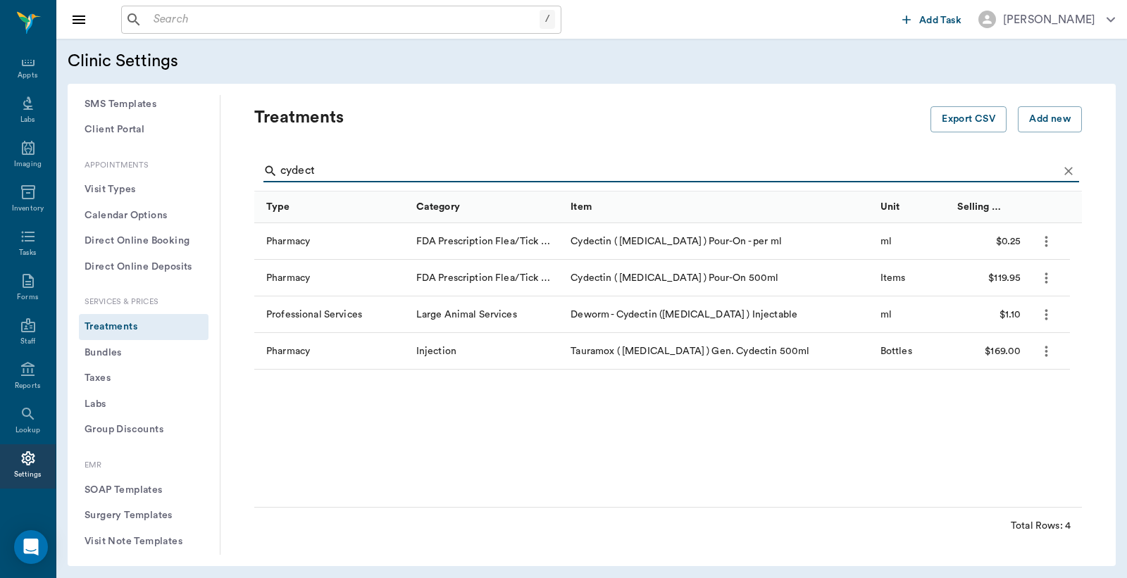
click at [1050, 243] on icon "more" at bounding box center [1046, 241] width 16 height 17
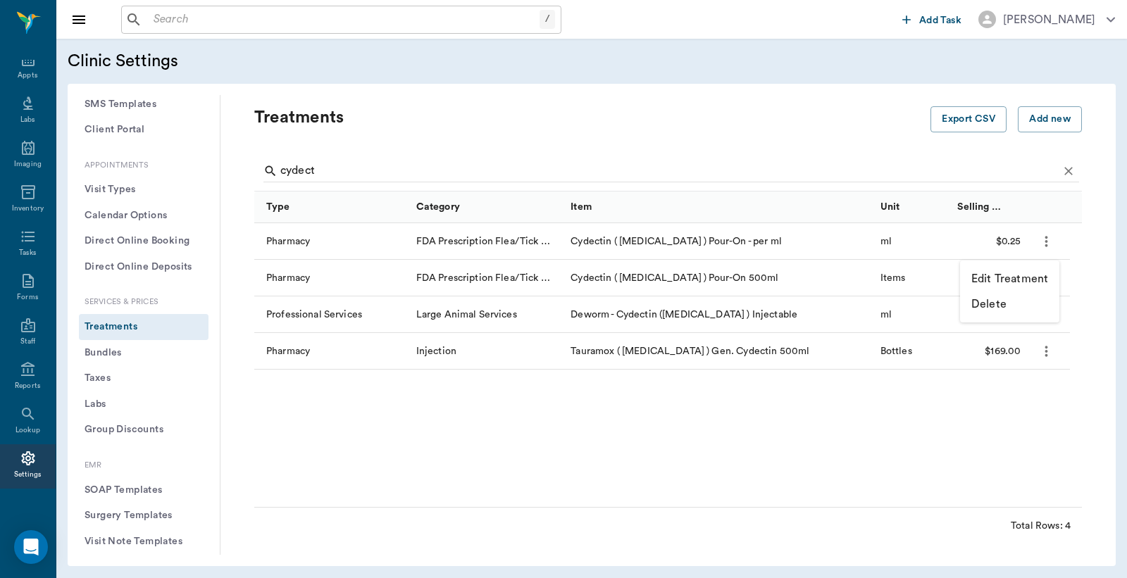
drag, startPoint x: 856, startPoint y: 484, endPoint x: 865, endPoint y: 471, distance: 16.2
click at [858, 477] on div at bounding box center [563, 289] width 1127 height 578
click at [150, 22] on input "text" at bounding box center [344, 20] width 392 height 20
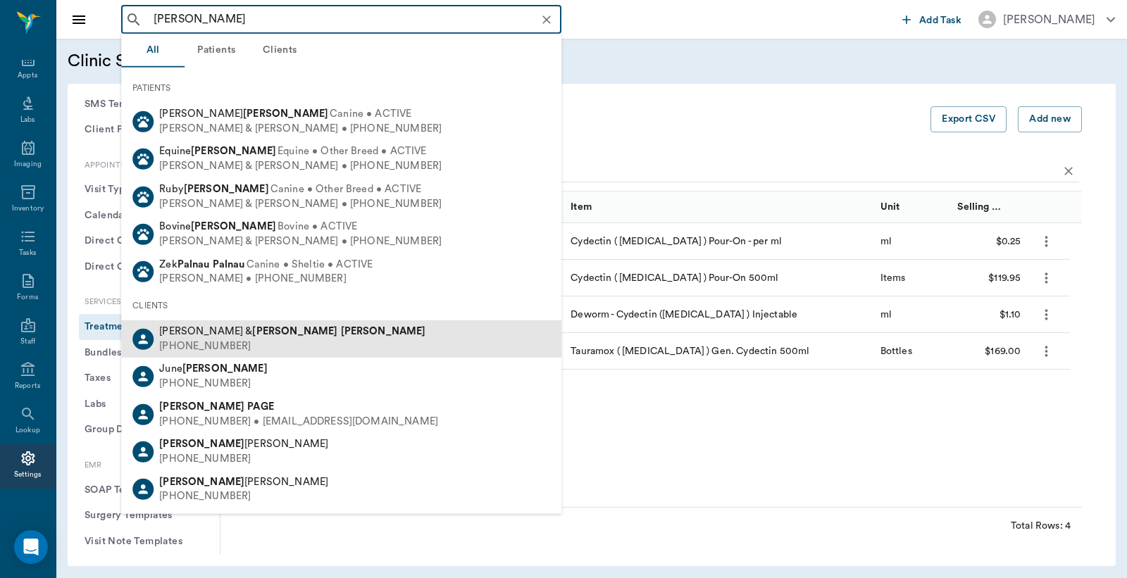
click at [309, 337] on div "Charles & Pam McMichael (903) 756-5247" at bounding box center [341, 339] width 440 height 37
type input "Pam McMichael"
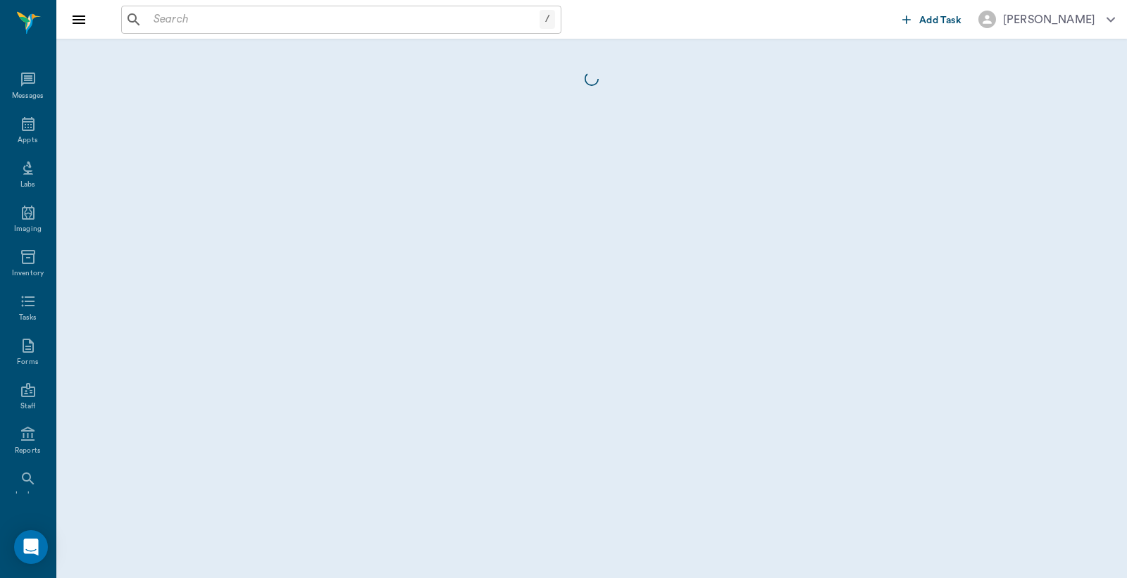
scroll to position [65, 0]
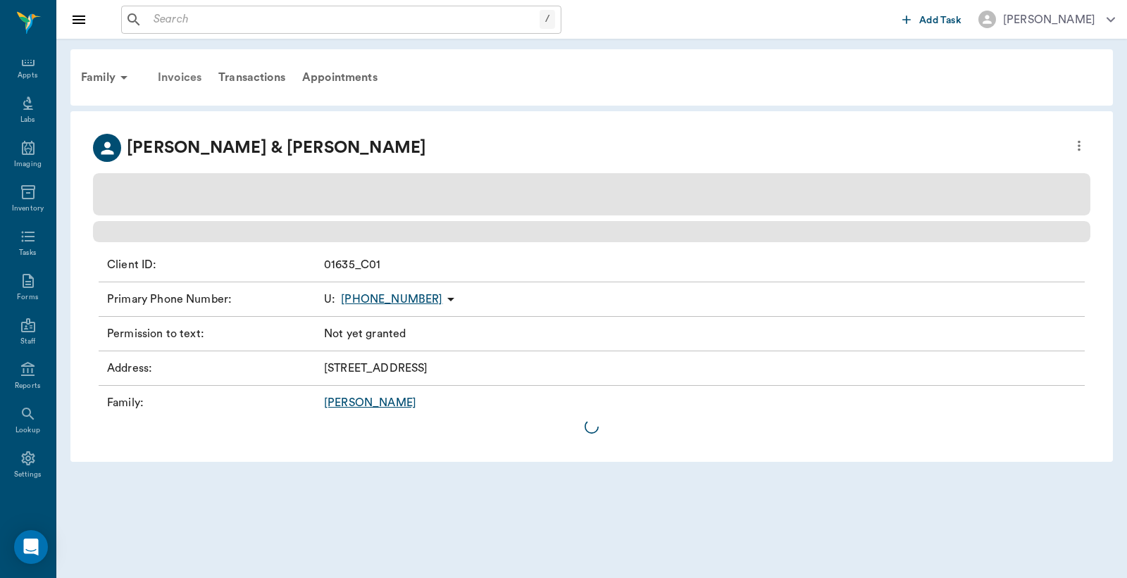
click at [190, 80] on div "Invoices" at bounding box center [179, 78] width 61 height 34
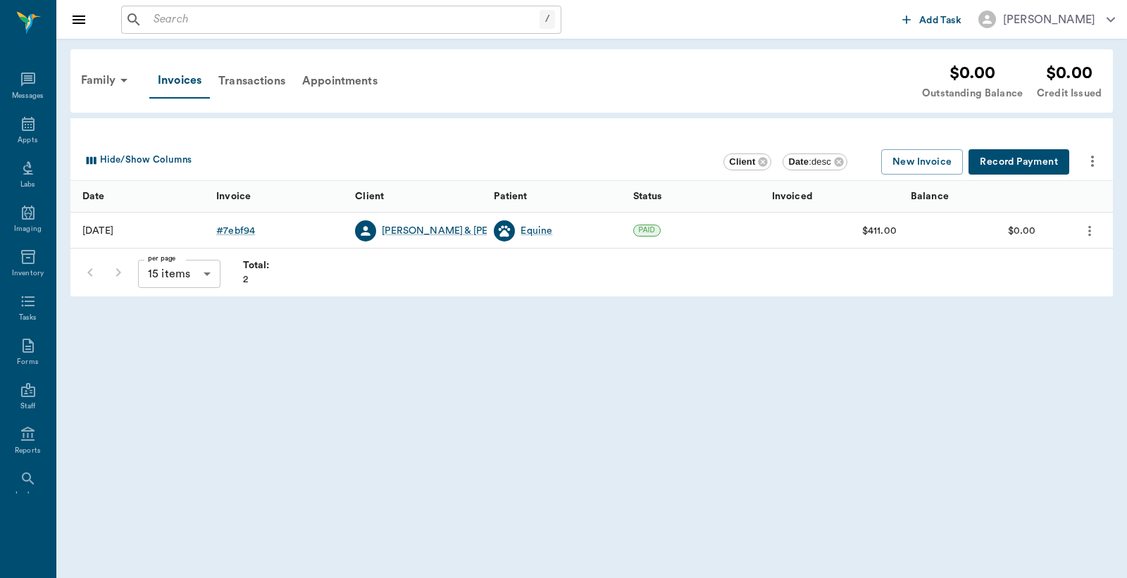
scroll to position [65, 0]
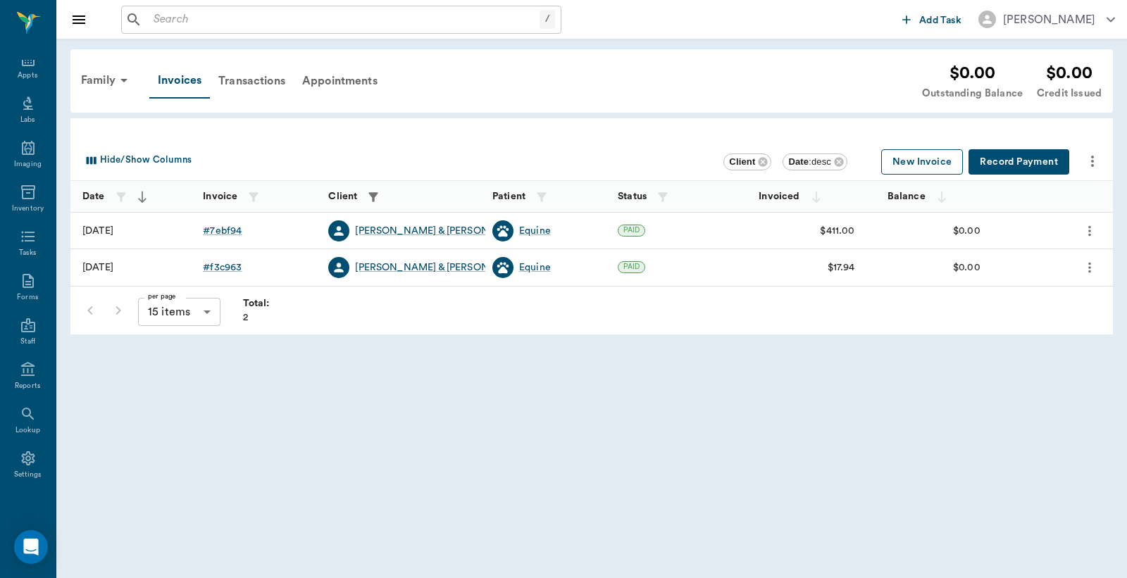
click at [942, 164] on button "New Invoice" at bounding box center [922, 162] width 82 height 26
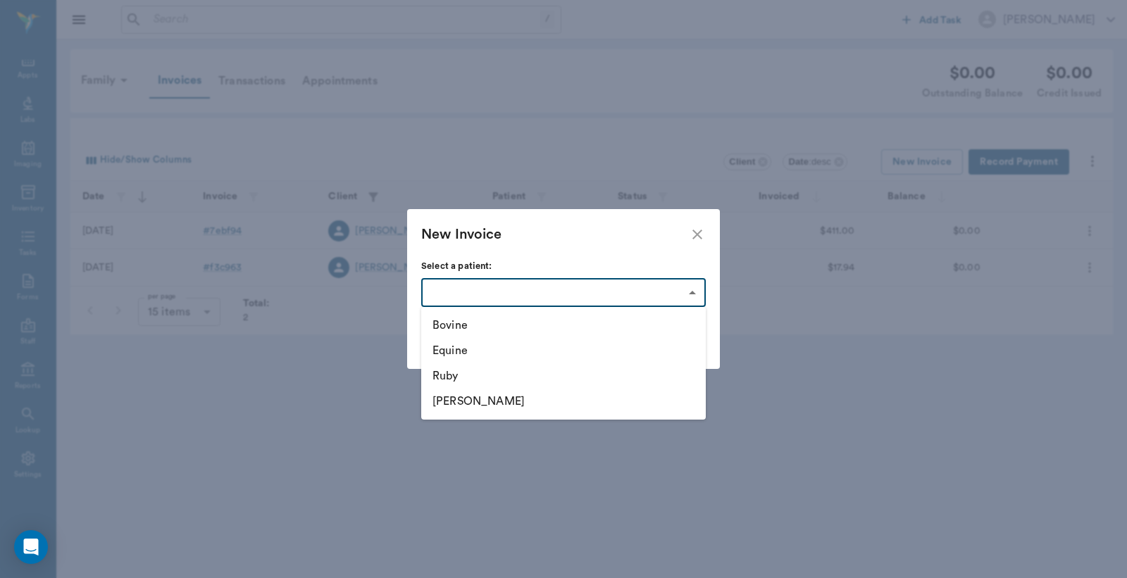
click at [695, 290] on body "/ ​ Add Task Dr. Bert Ellsworth Nectar Messages Appts Labs Imaging Inventory Ta…" at bounding box center [563, 289] width 1127 height 578
click at [507, 328] on li "Bovine" at bounding box center [563, 325] width 285 height 25
type input "63ec3119bf929af01c1dd0bb"
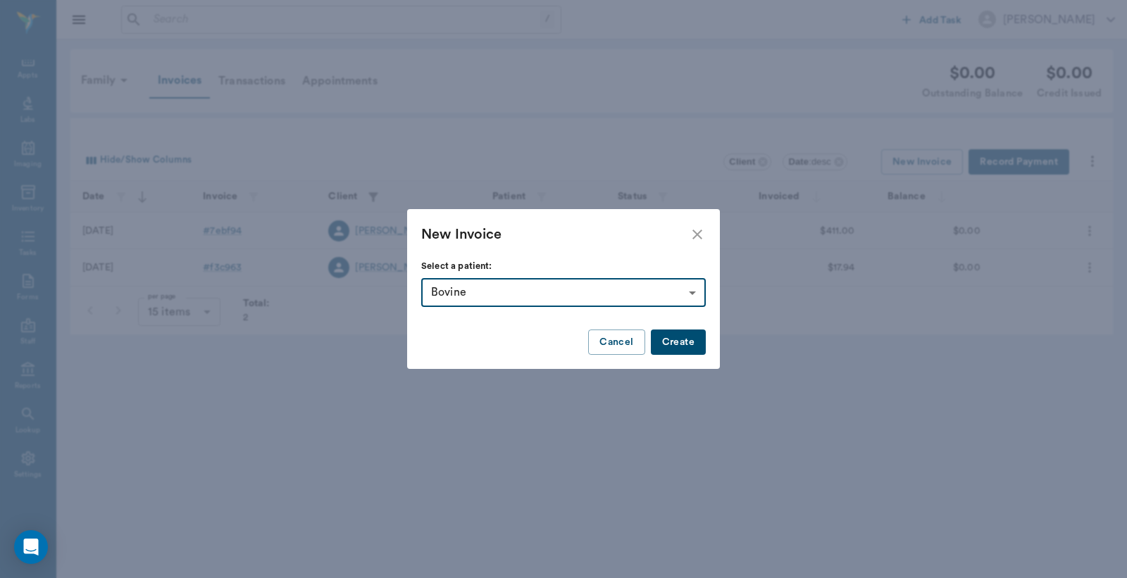
click at [672, 342] on button "Create" at bounding box center [678, 343] width 55 height 26
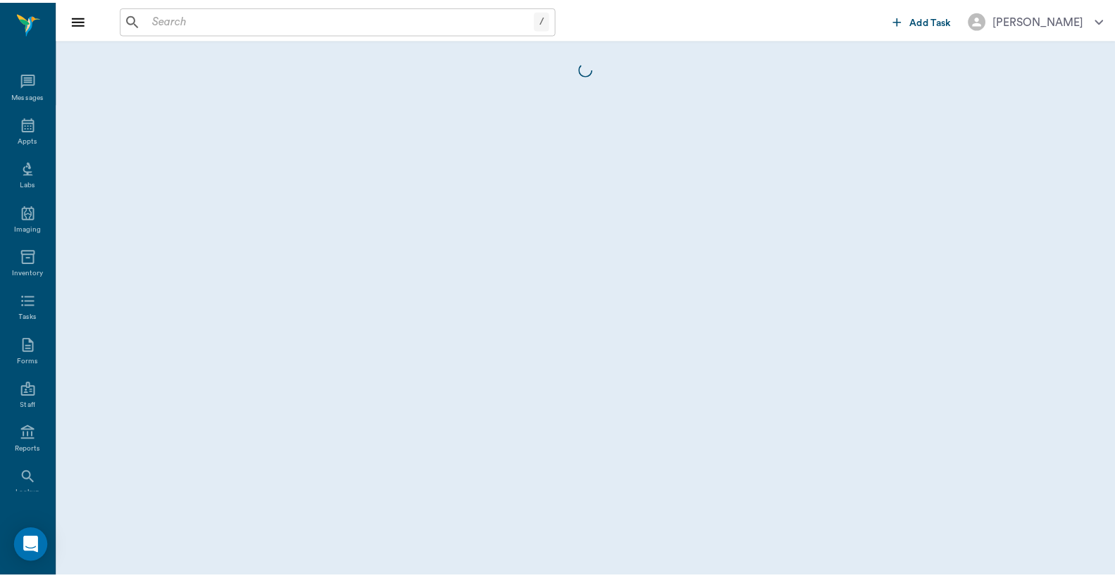
scroll to position [65, 0]
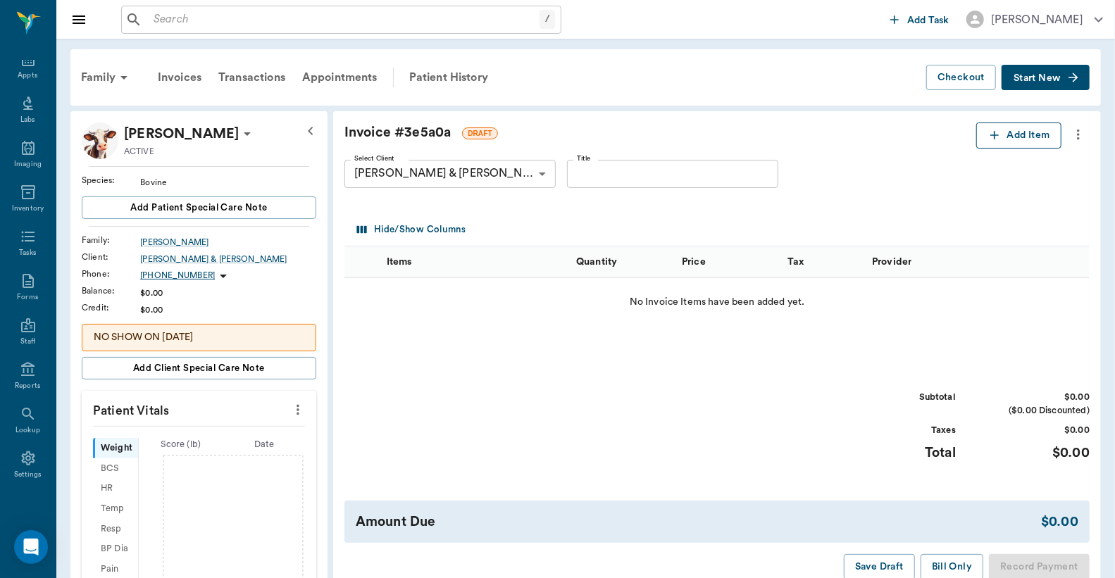
click at [1021, 135] on button "Add Item" at bounding box center [1018, 136] width 85 height 26
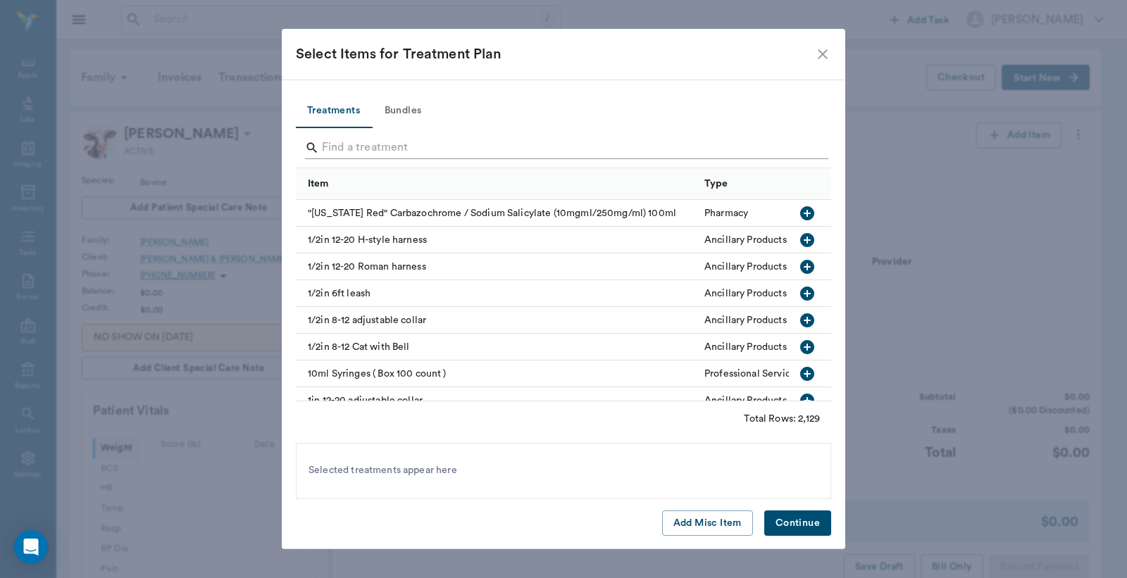
click at [328, 149] on input "Search" at bounding box center [564, 148] width 485 height 23
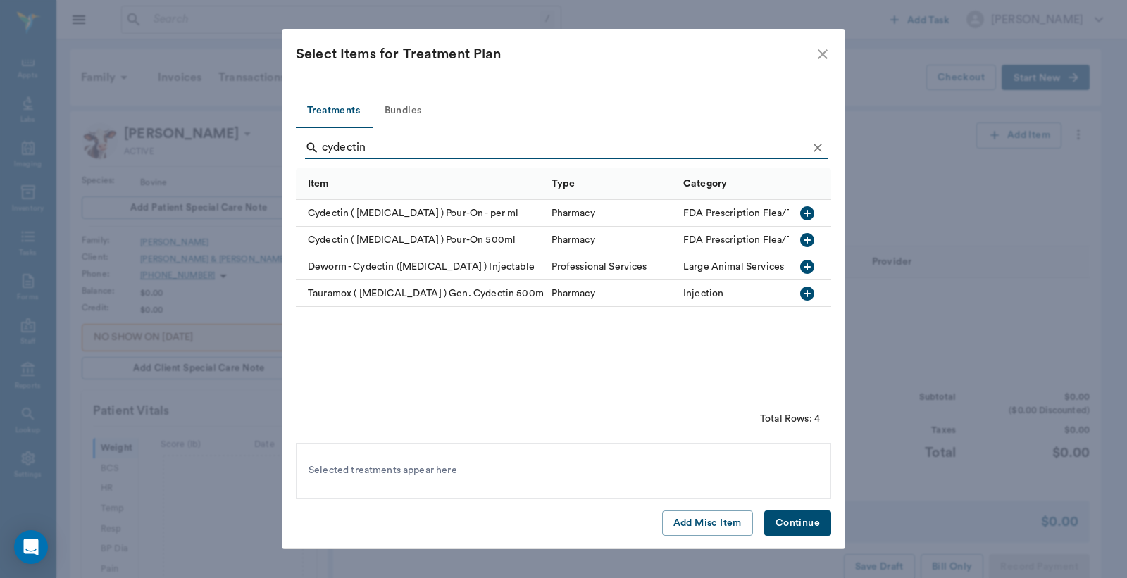
type input "cydectin"
click at [808, 217] on icon "button" at bounding box center [807, 213] width 14 height 14
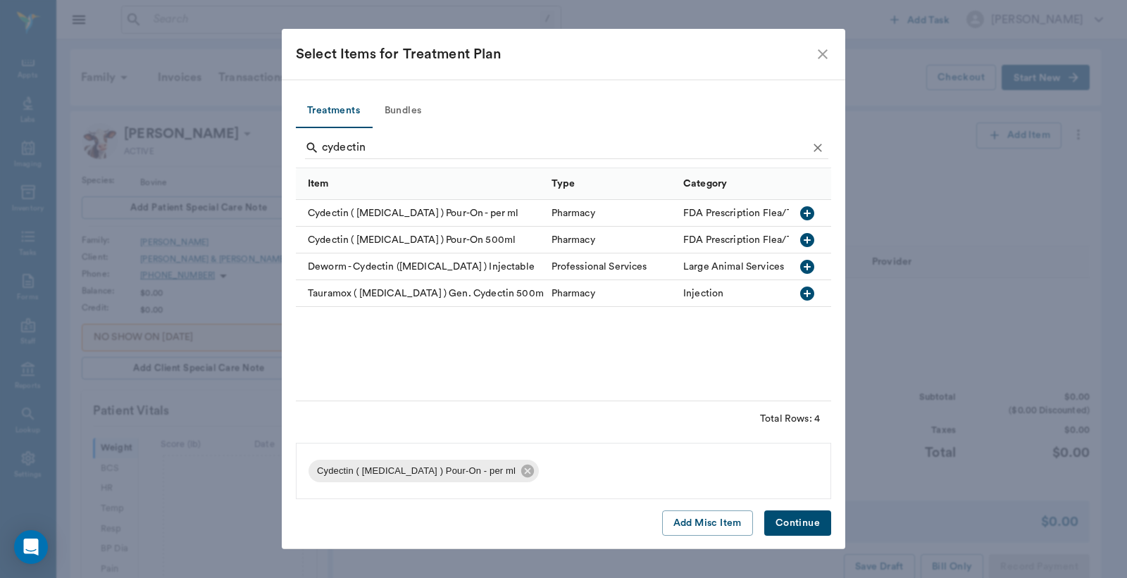
click at [793, 522] on button "Continue" at bounding box center [797, 524] width 67 height 26
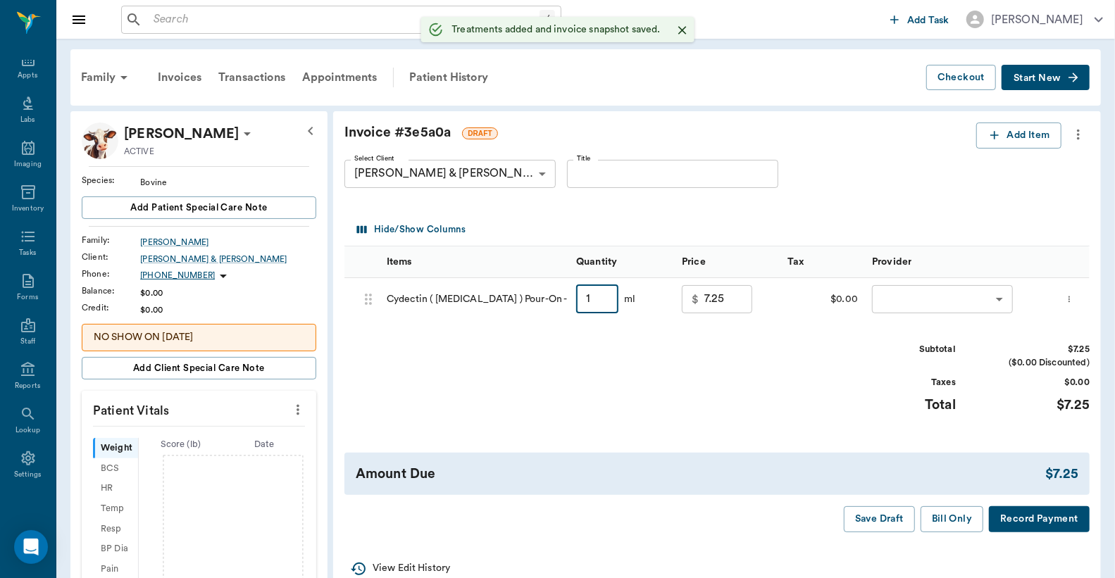
type input "16"
type input "11.00"
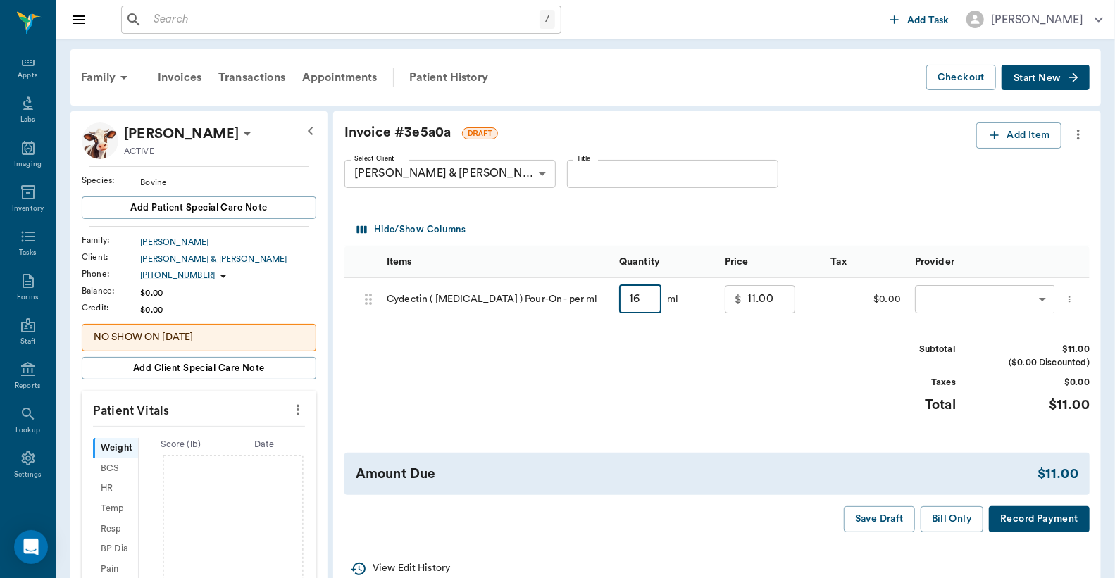
type input "16"
click at [940, 300] on body "/ ​ Add Task Dr. Bert Ellsworth Nectar Messages Appts Labs Imaging Inventory Ta…" at bounding box center [557, 448] width 1115 height 897
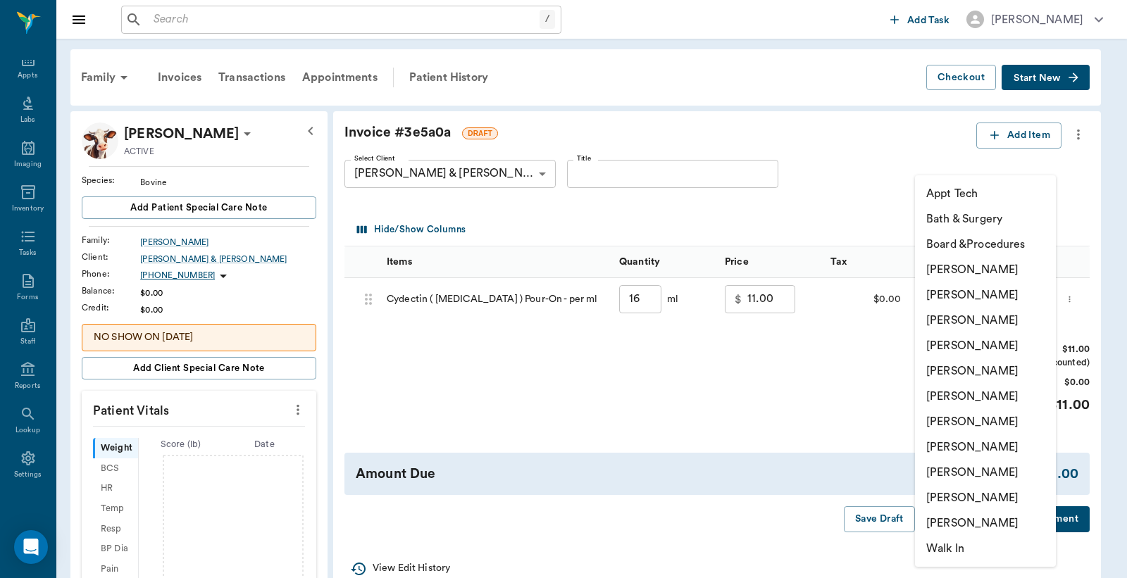
click at [965, 294] on li "Christy Dudley" at bounding box center [985, 294] width 141 height 25
type input "none-63ec2e2852e12b0ba117910e"
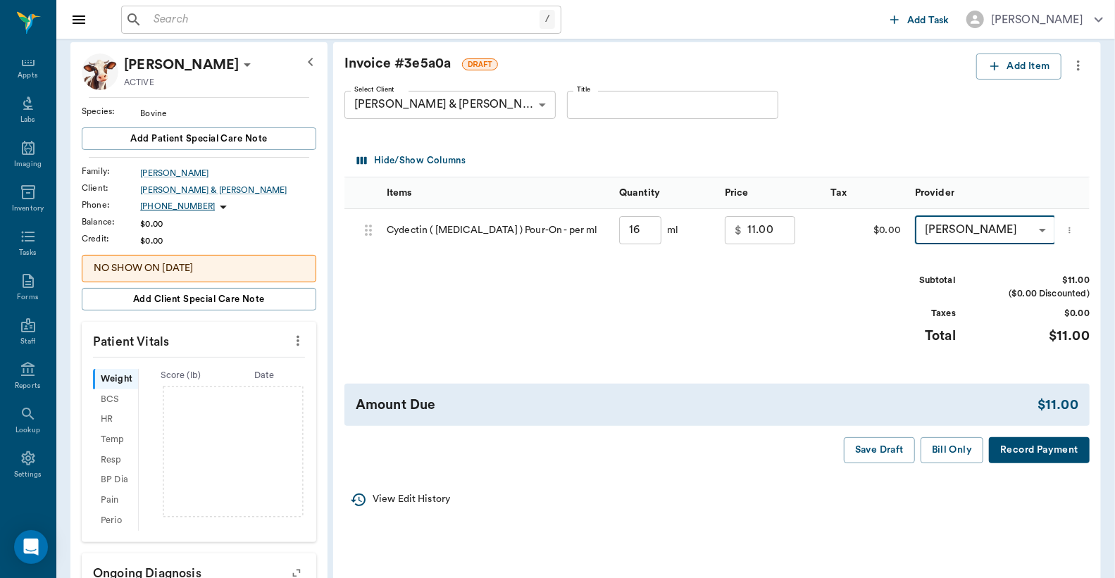
scroll to position [104, 0]
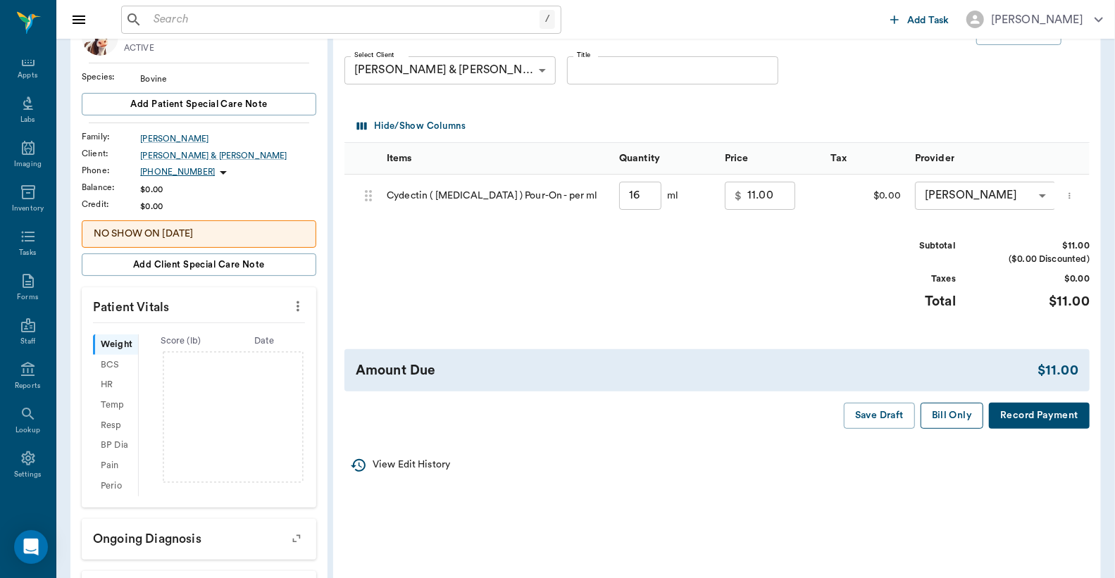
click at [951, 429] on button "Bill Only" at bounding box center [952, 416] width 63 height 26
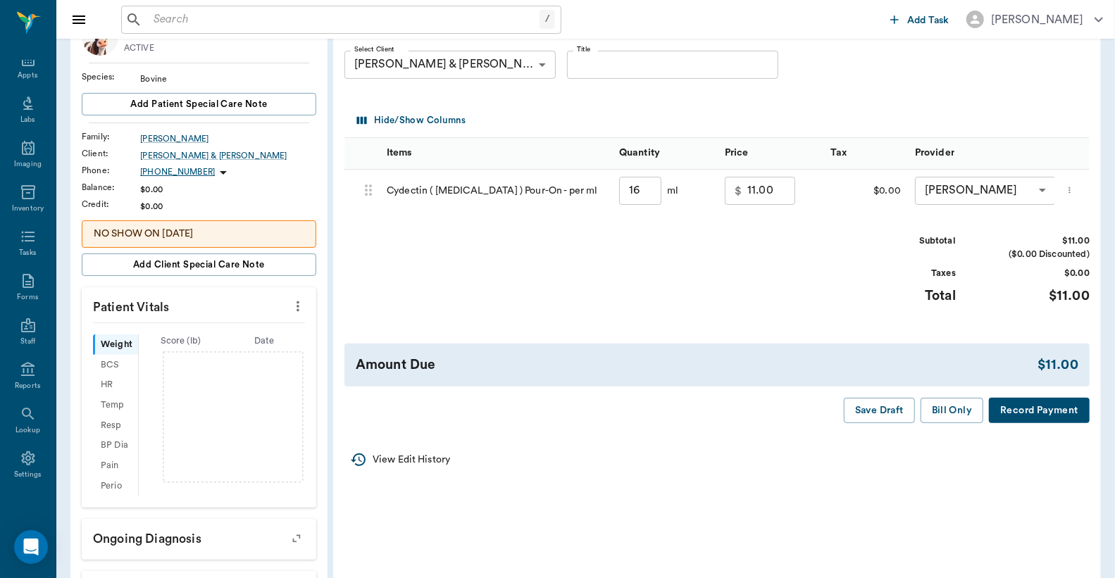
type input "16.00"
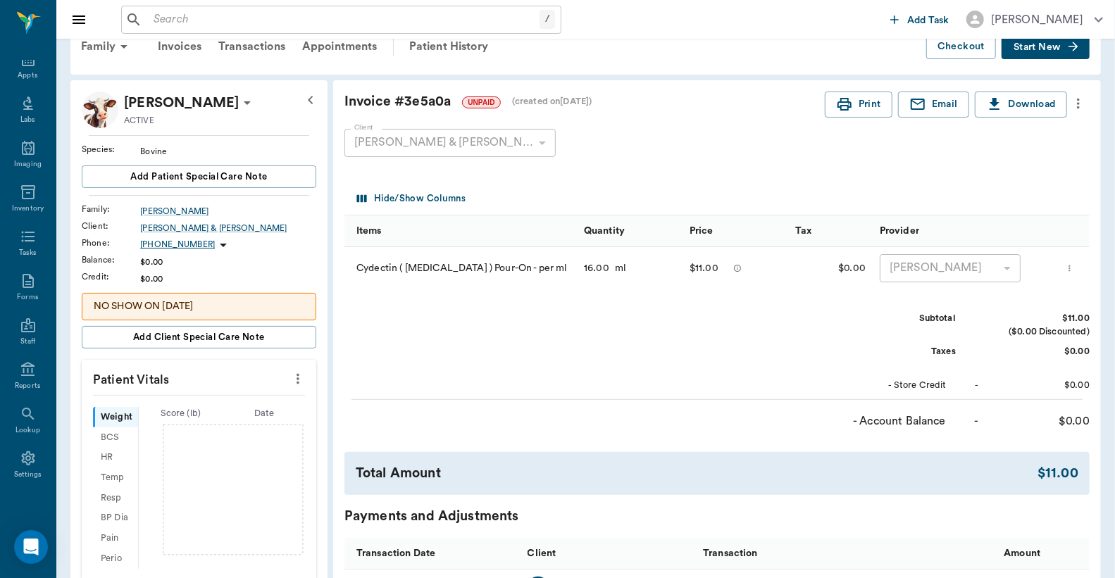
scroll to position [0, 0]
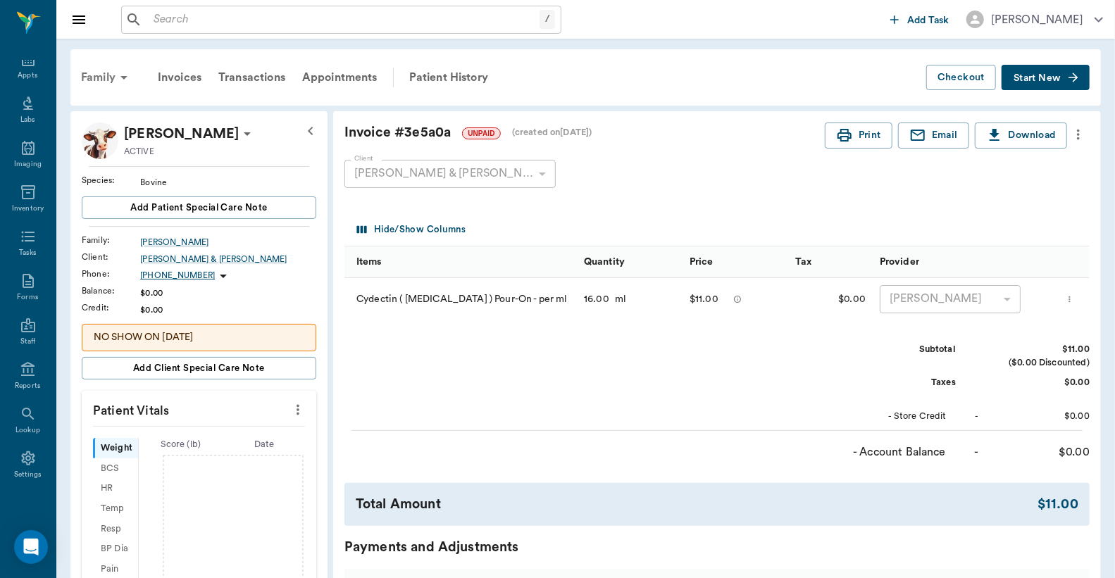
click at [92, 73] on div "Family" at bounding box center [107, 78] width 68 height 34
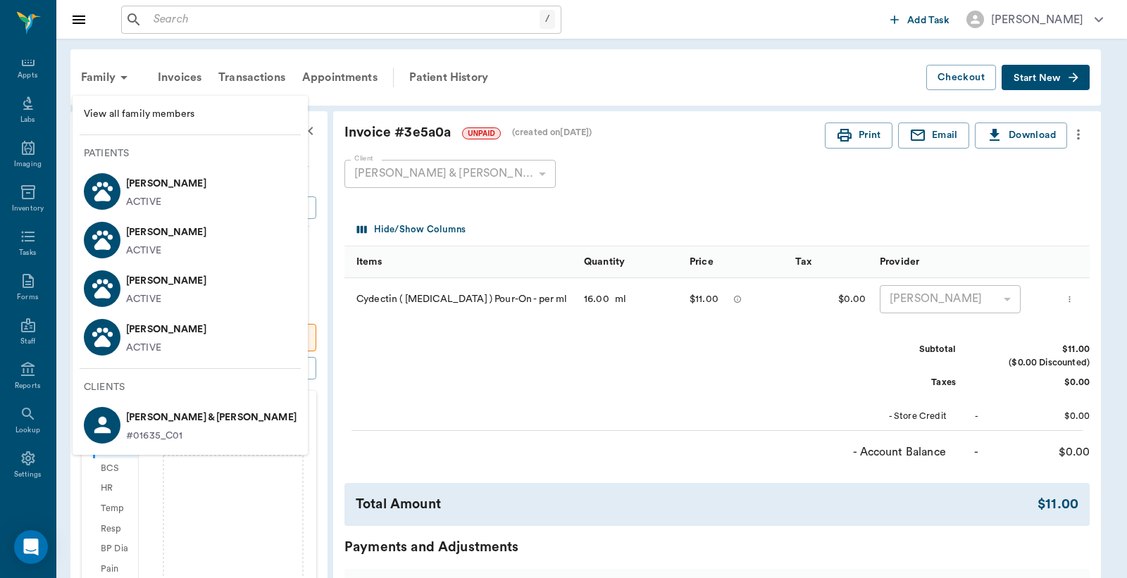
click at [142, 118] on span "View all family members" at bounding box center [190, 114] width 213 height 15
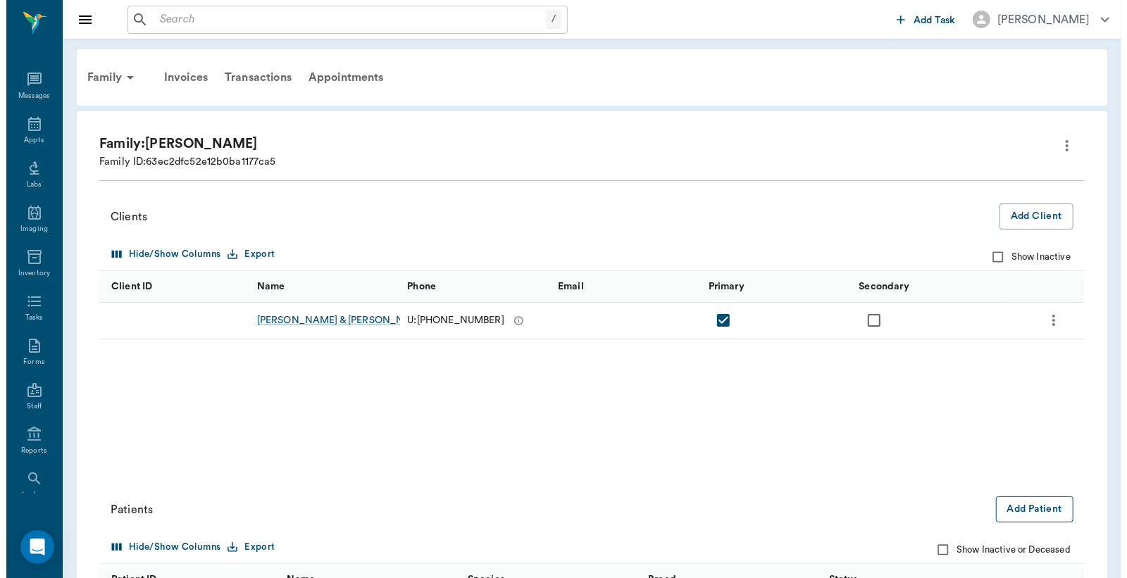
scroll to position [65, 0]
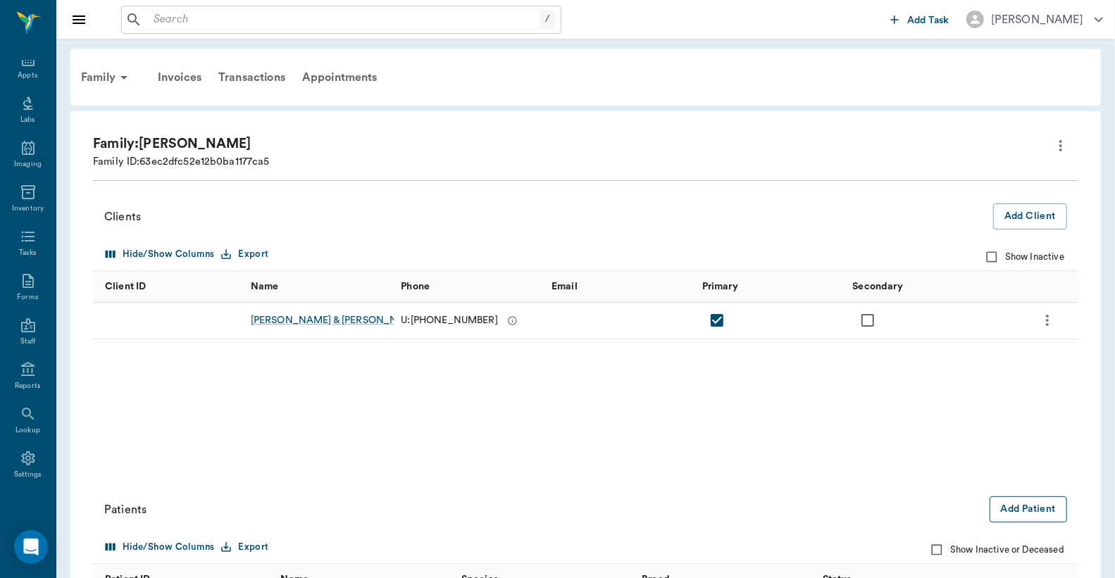
click at [1018, 514] on button "Add Patient" at bounding box center [1028, 510] width 77 height 26
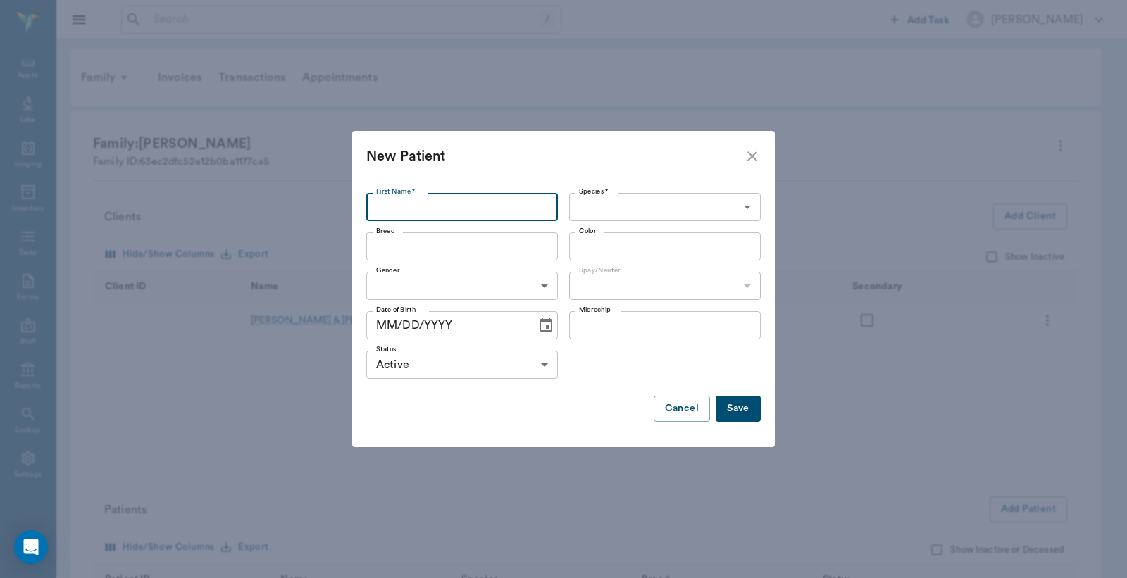
click at [380, 206] on input "First Name *" at bounding box center [462, 207] width 192 height 28
type input "c"
type input "Chickens"
click at [747, 206] on body "/ ​ Add Task Dr. Bert Ellsworth Nectar Messages Appts Labs Imaging Inventory Ta…" at bounding box center [563, 397] width 1127 height 795
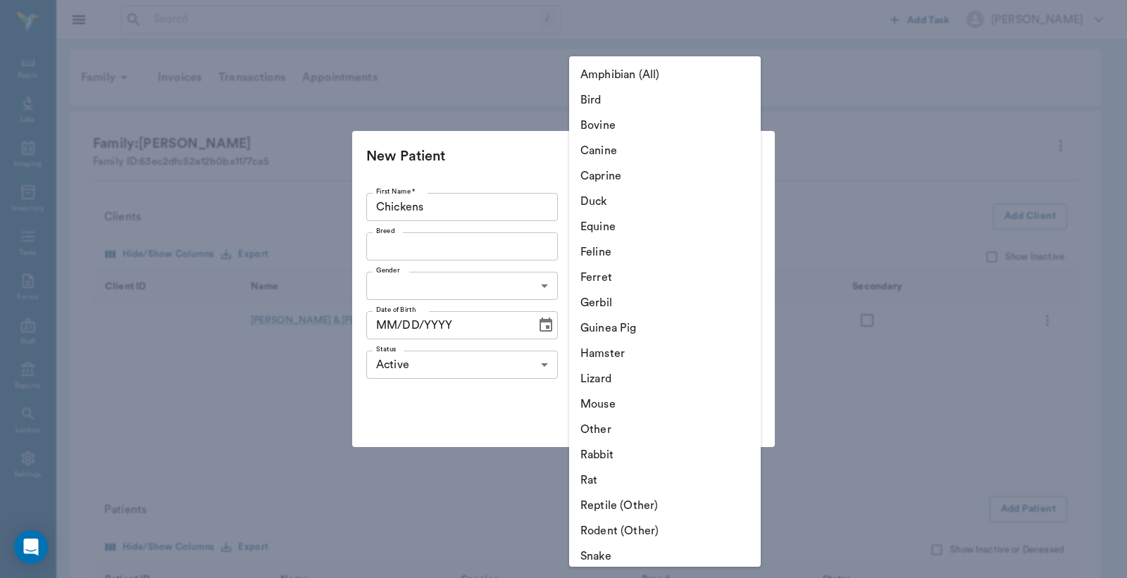
click at [602, 97] on li "Bird" at bounding box center [665, 99] width 192 height 25
type input "Bird"
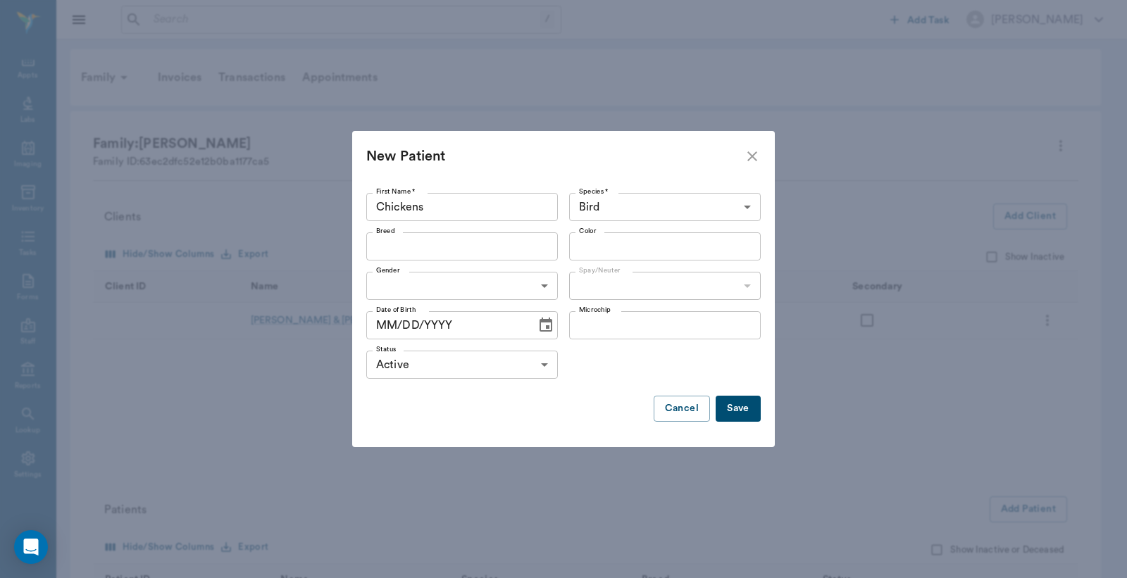
click at [733, 411] on button "Save" at bounding box center [738, 409] width 45 height 26
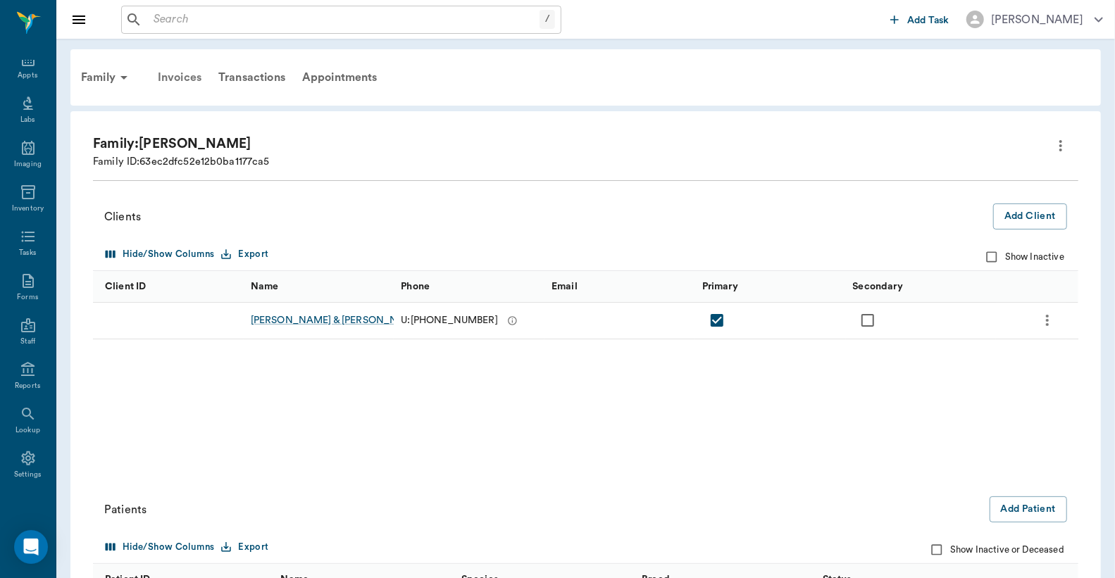
click at [181, 75] on div "Invoices" at bounding box center [179, 78] width 61 height 34
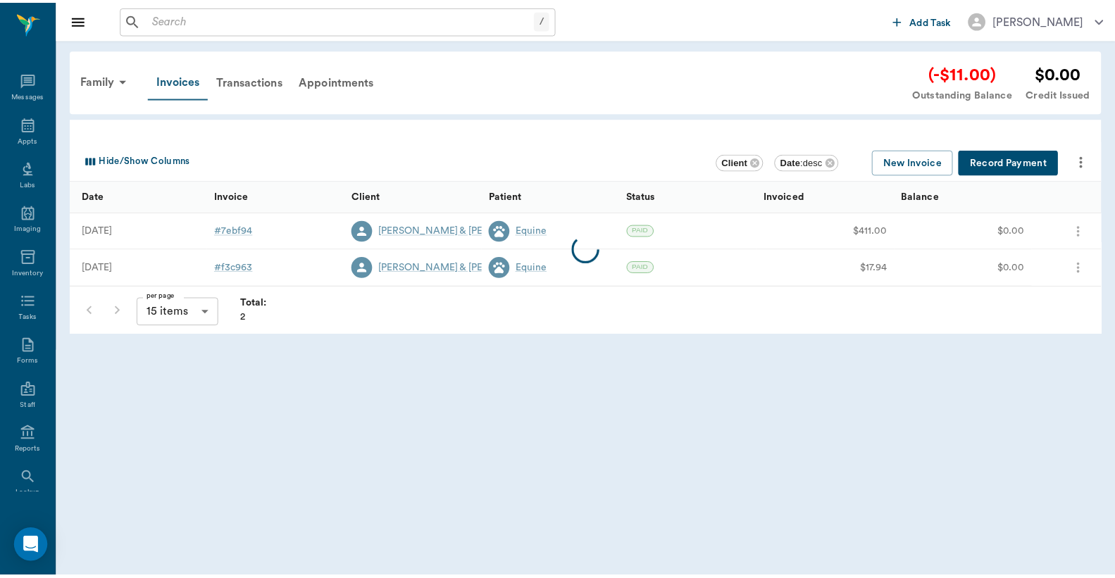
scroll to position [65, 0]
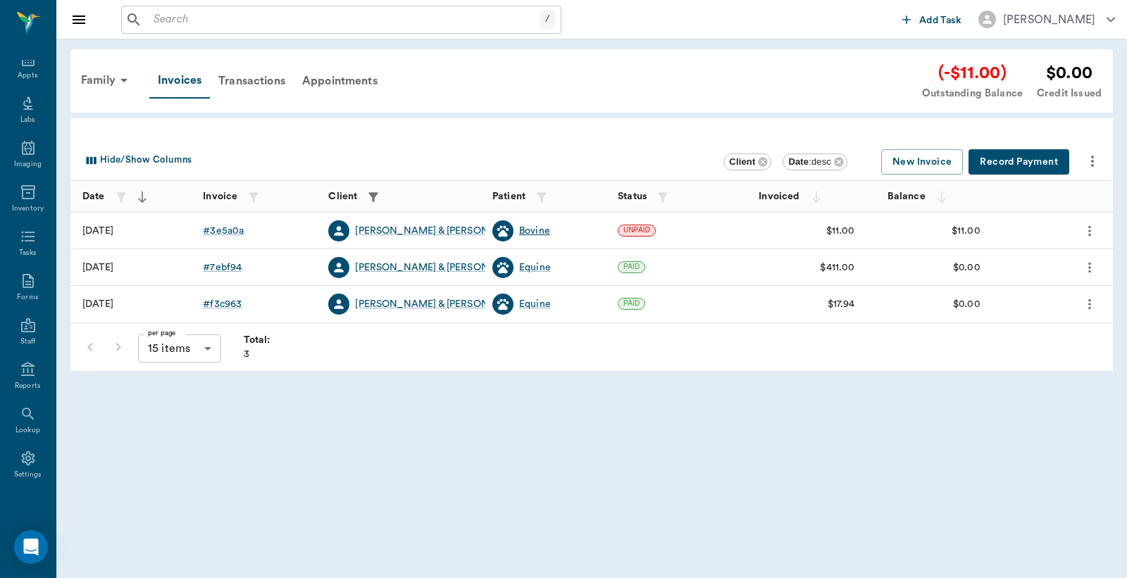
click at [537, 233] on div "Bovine" at bounding box center [534, 231] width 31 height 14
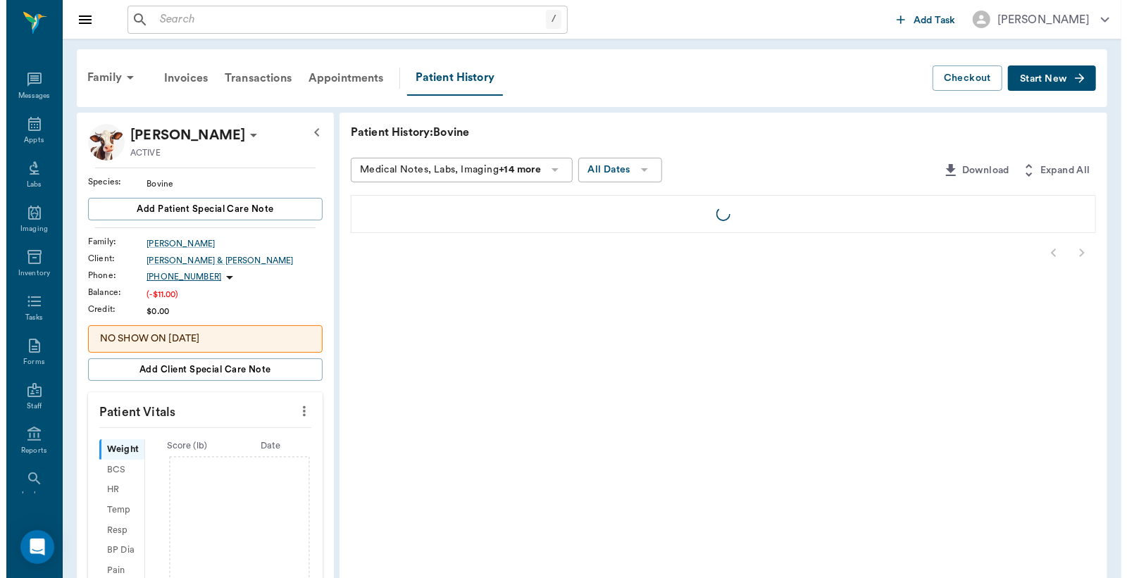
scroll to position [65, 0]
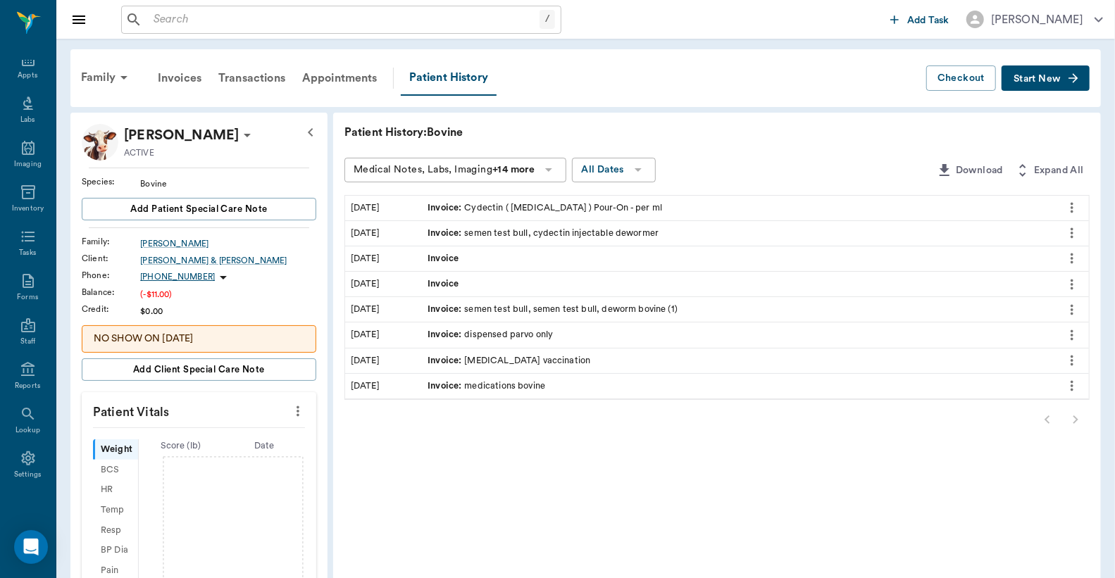
click at [256, 131] on icon at bounding box center [247, 135] width 17 height 17
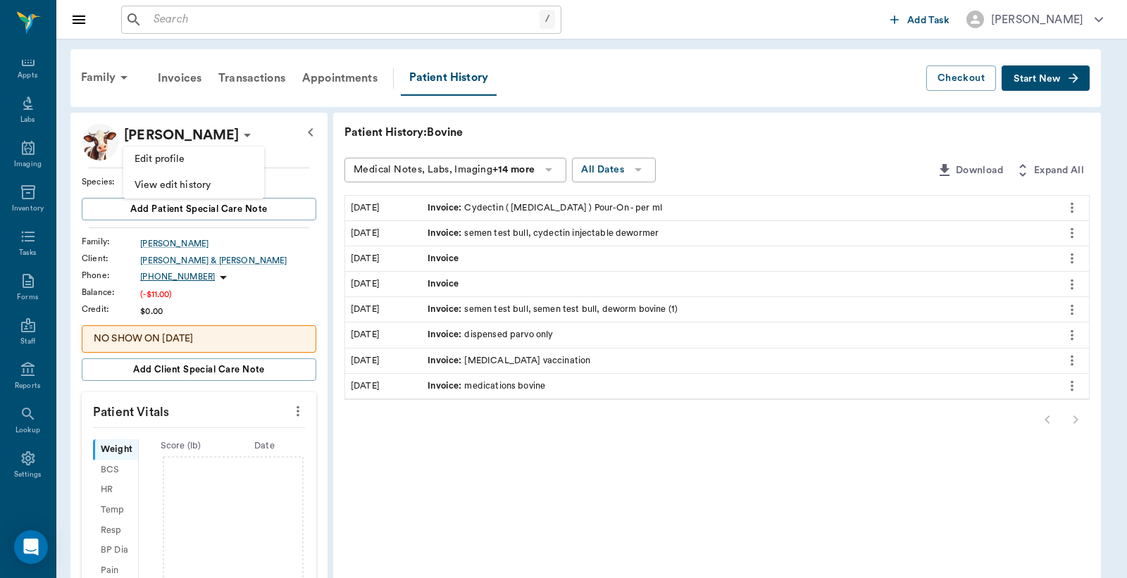
click at [802, 147] on div at bounding box center [563, 289] width 1127 height 578
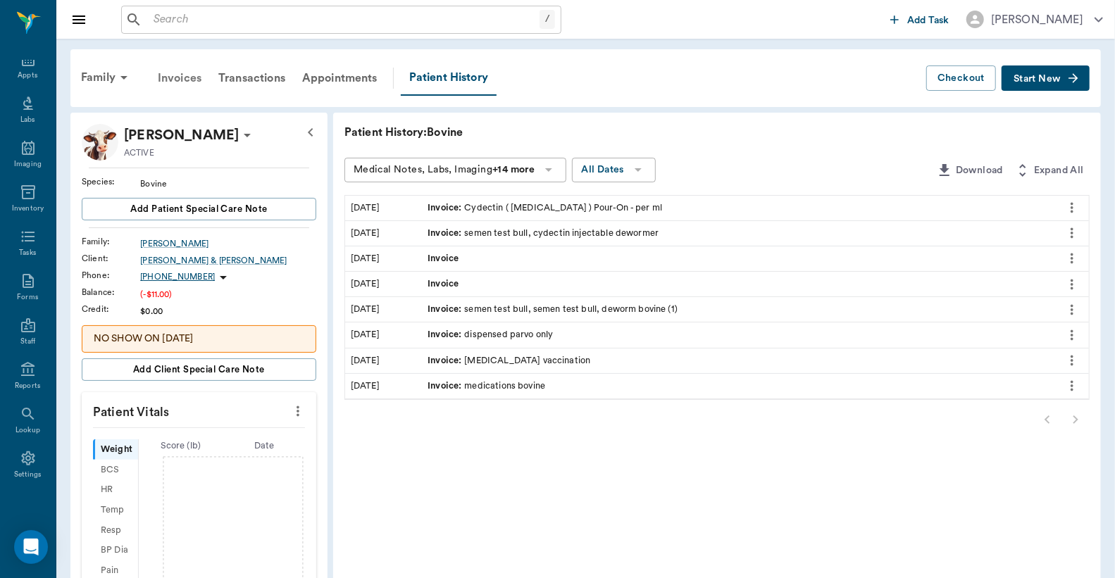
click at [181, 77] on div "Invoices" at bounding box center [179, 78] width 61 height 34
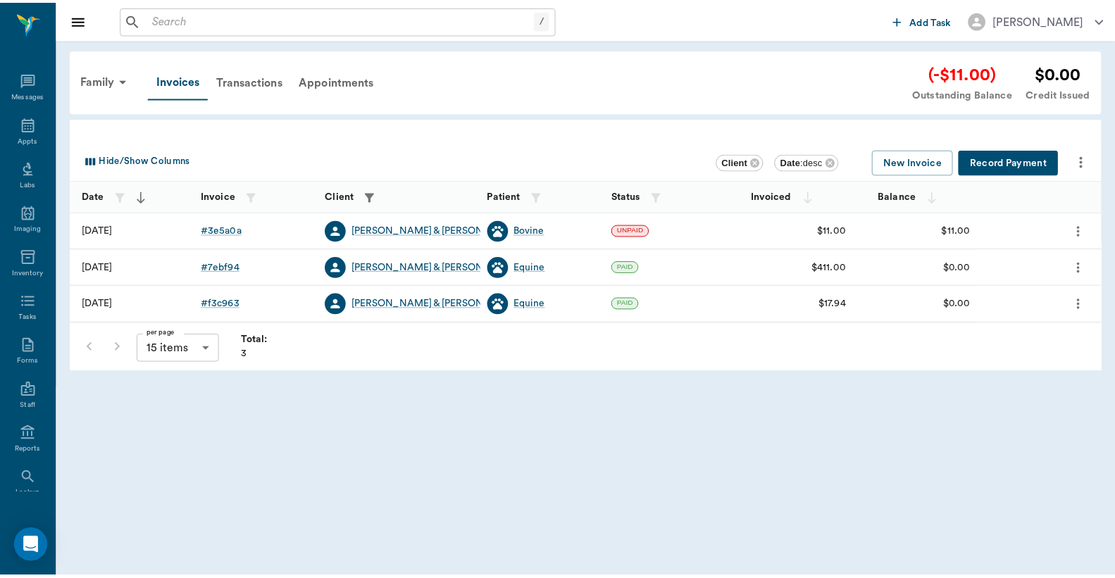
scroll to position [65, 0]
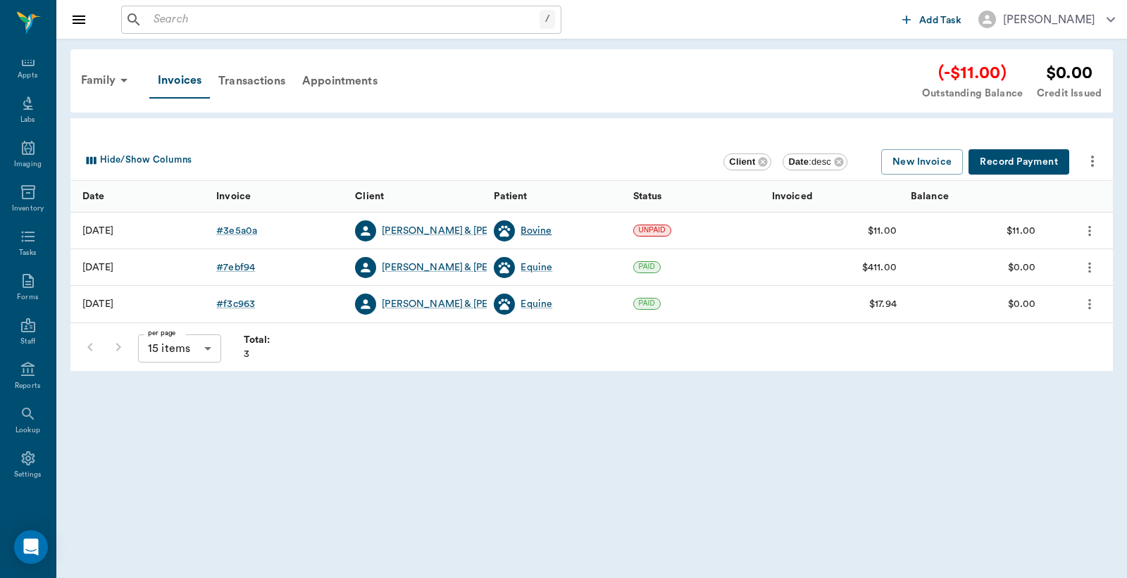
click at [540, 233] on div "Bovine" at bounding box center [536, 231] width 31 height 14
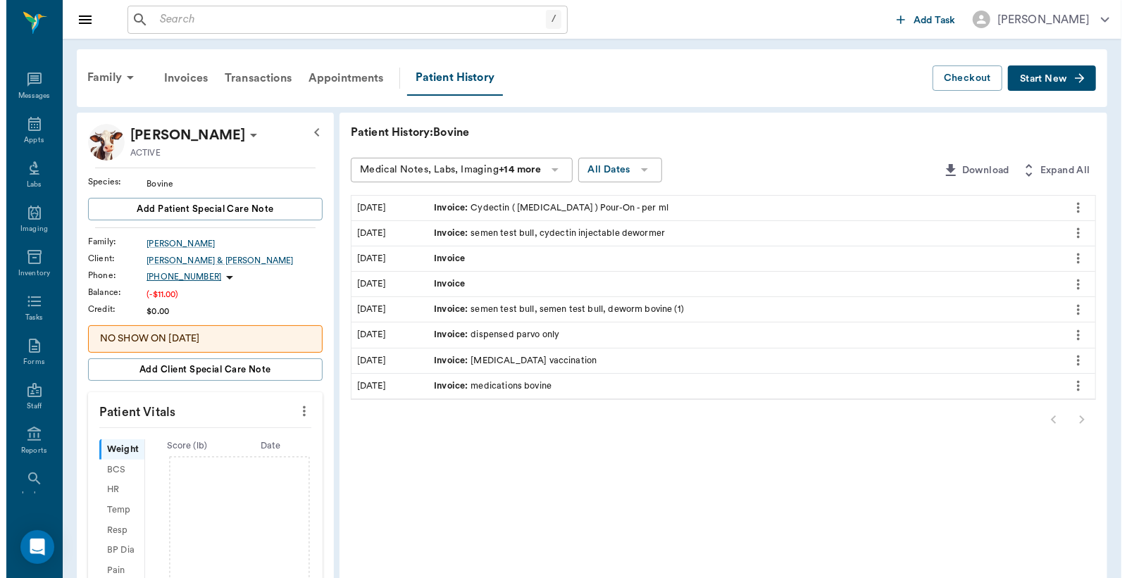
scroll to position [65, 0]
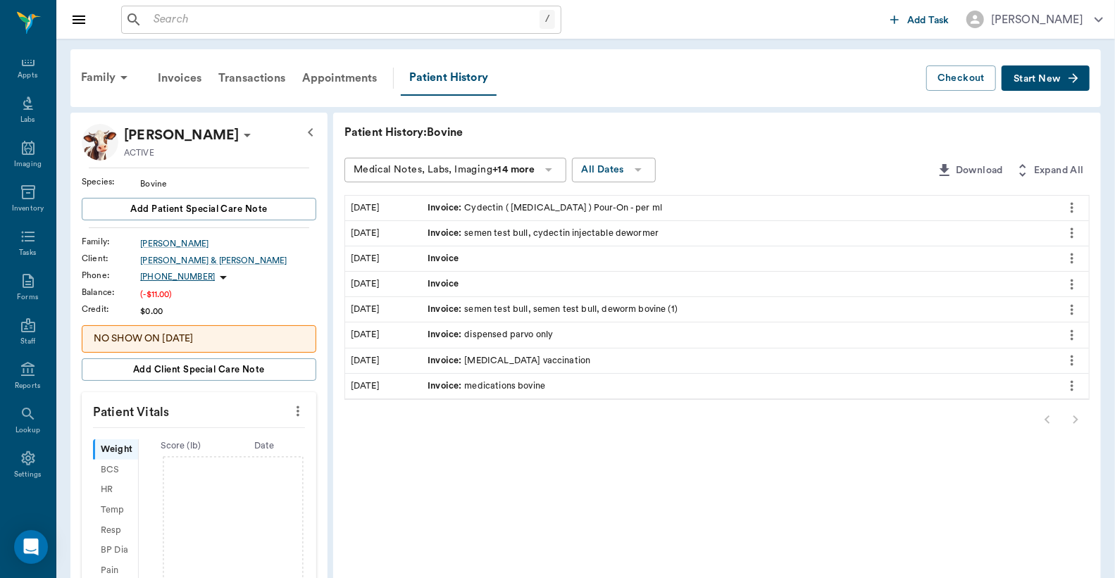
click at [254, 132] on icon at bounding box center [247, 135] width 17 height 17
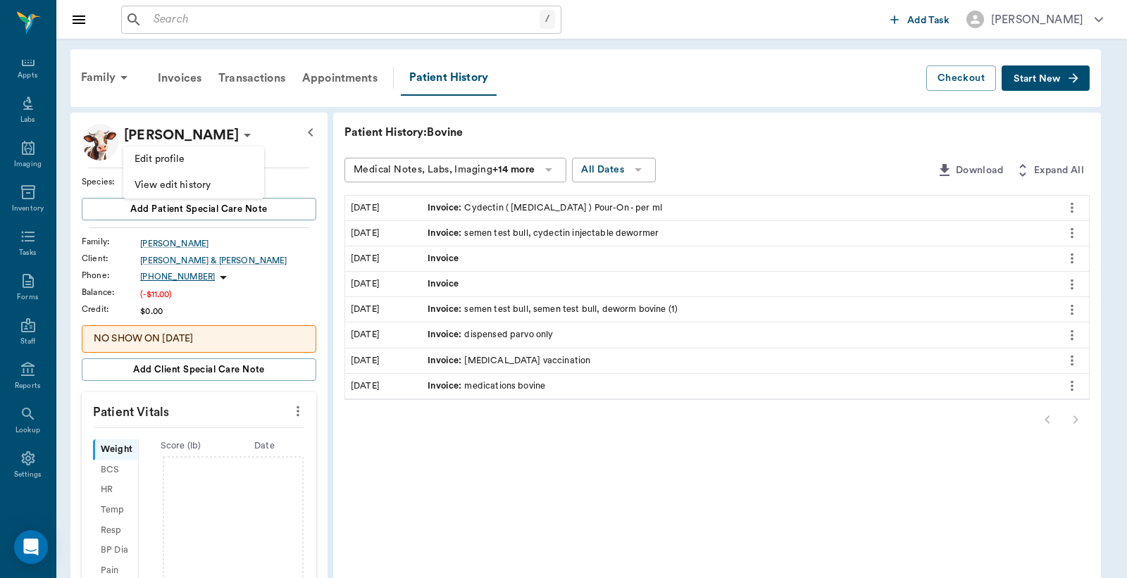
click at [621, 75] on div at bounding box center [563, 289] width 1127 height 578
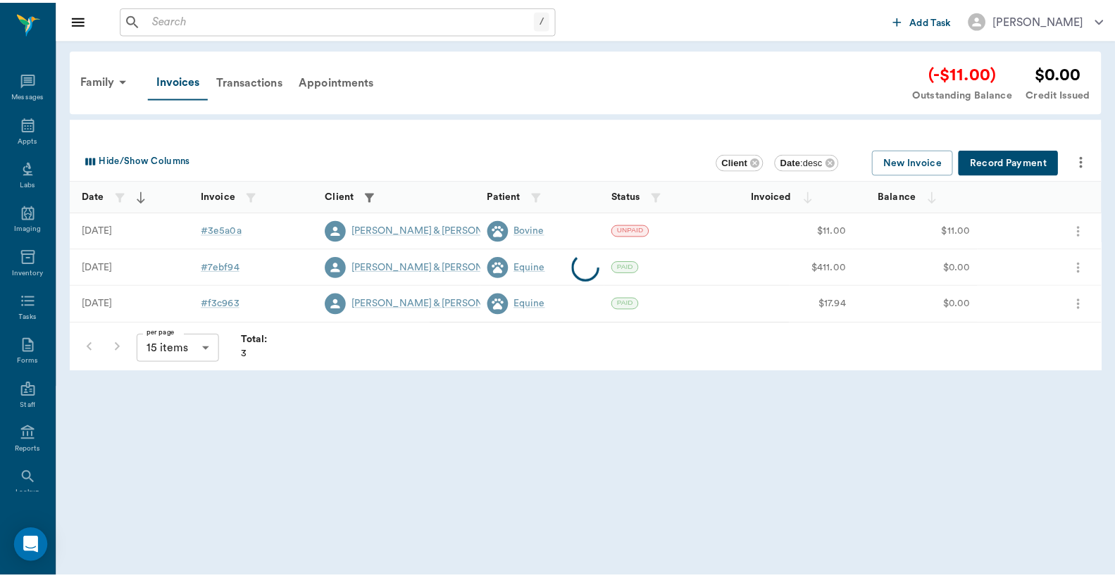
scroll to position [65, 0]
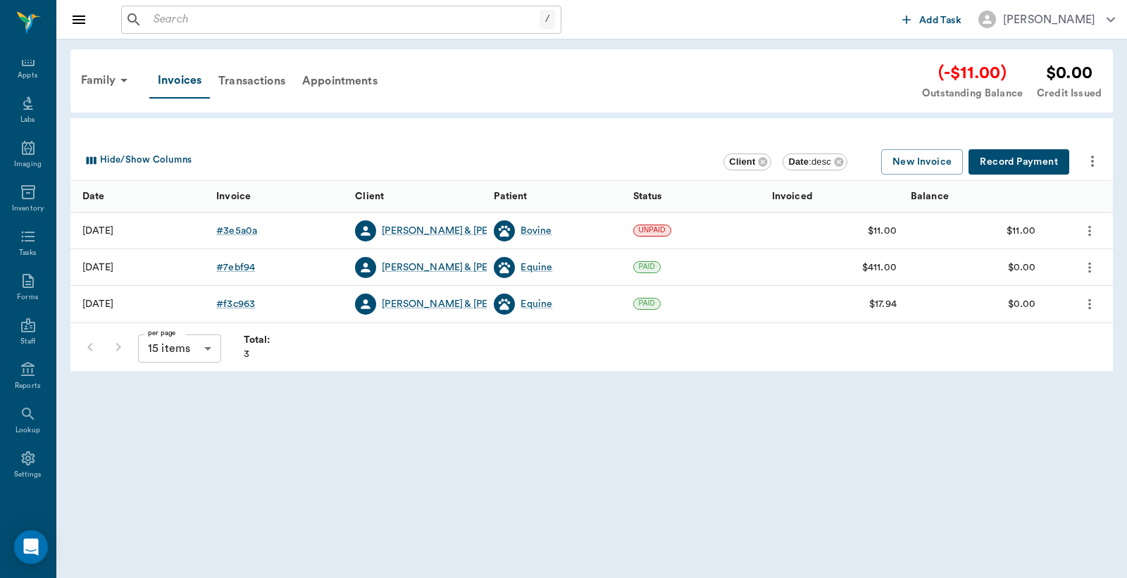
click at [1093, 230] on icon "more" at bounding box center [1089, 231] width 15 height 17
click at [1088, 230] on div at bounding box center [563, 289] width 1127 height 578
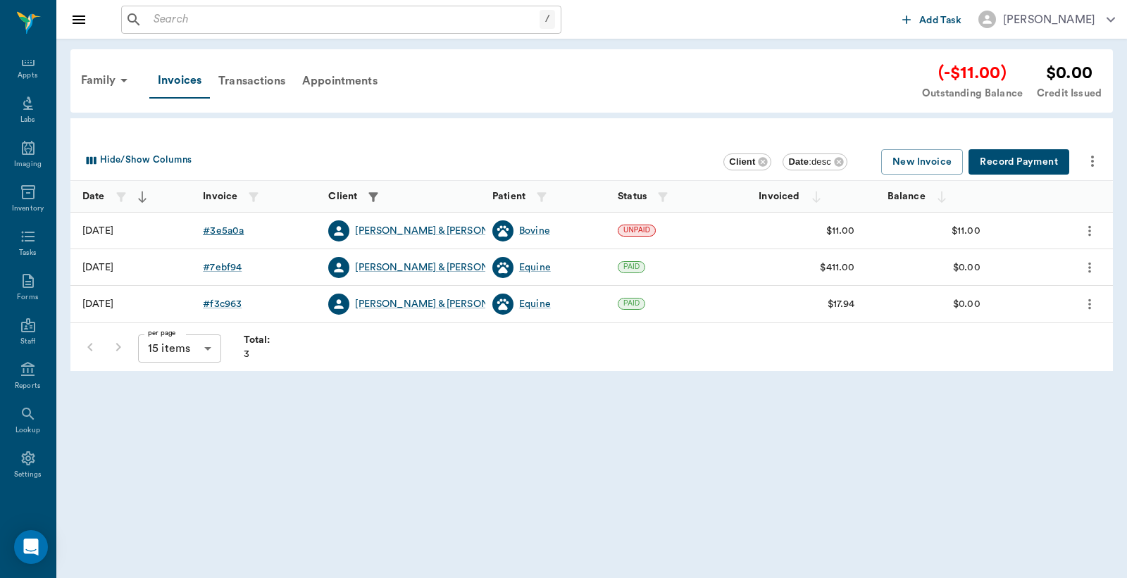
click at [231, 230] on div "# 3e5a0a" at bounding box center [223, 231] width 41 height 14
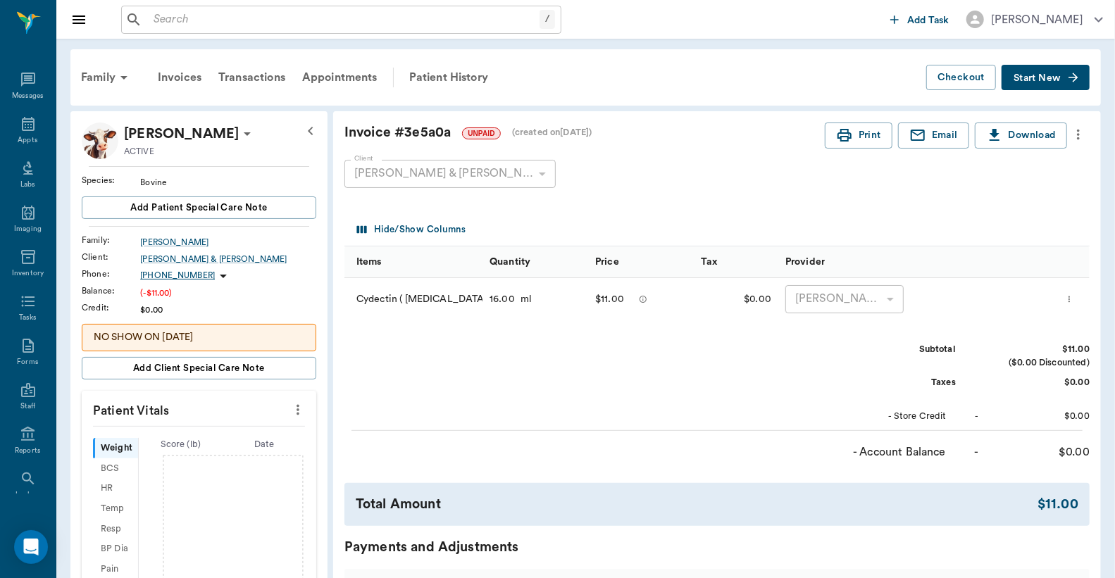
scroll to position [65, 0]
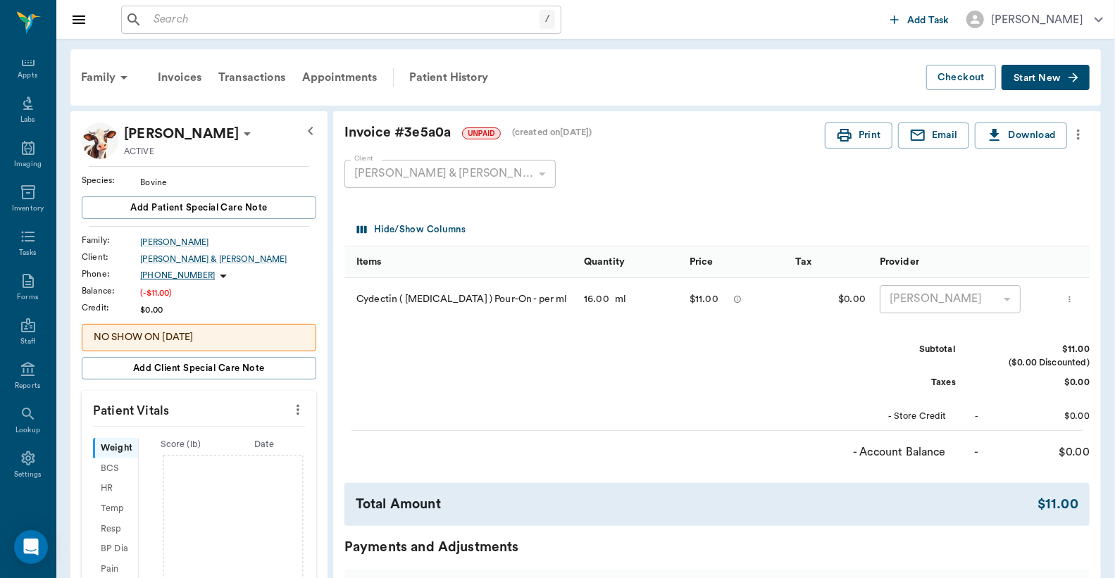
click at [1079, 134] on icon "more" at bounding box center [1078, 135] width 3 height 11
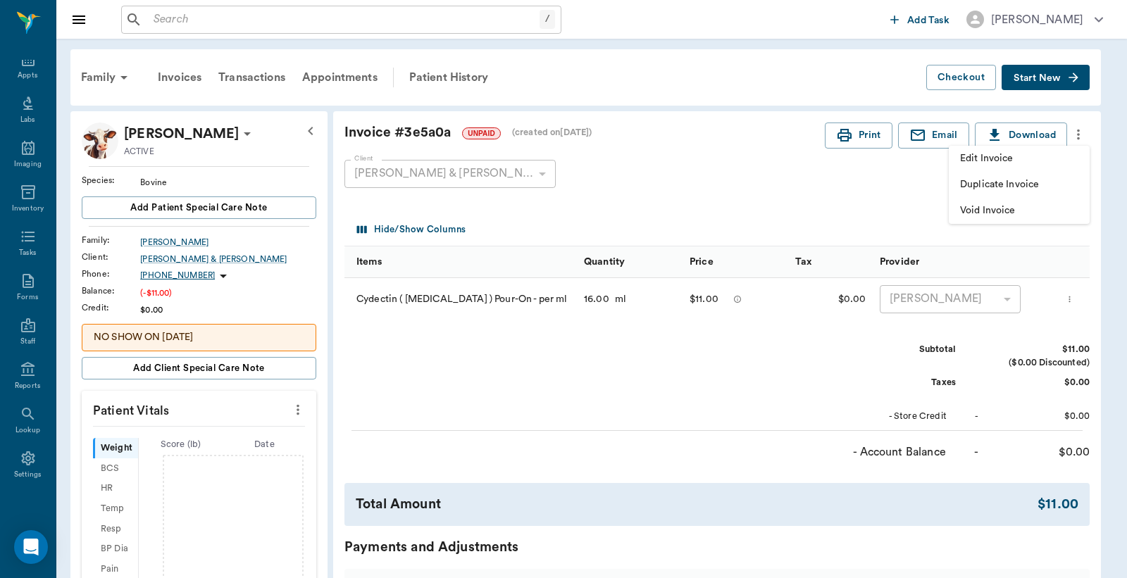
click at [1021, 161] on span "Edit Invoice" at bounding box center [1019, 158] width 118 height 15
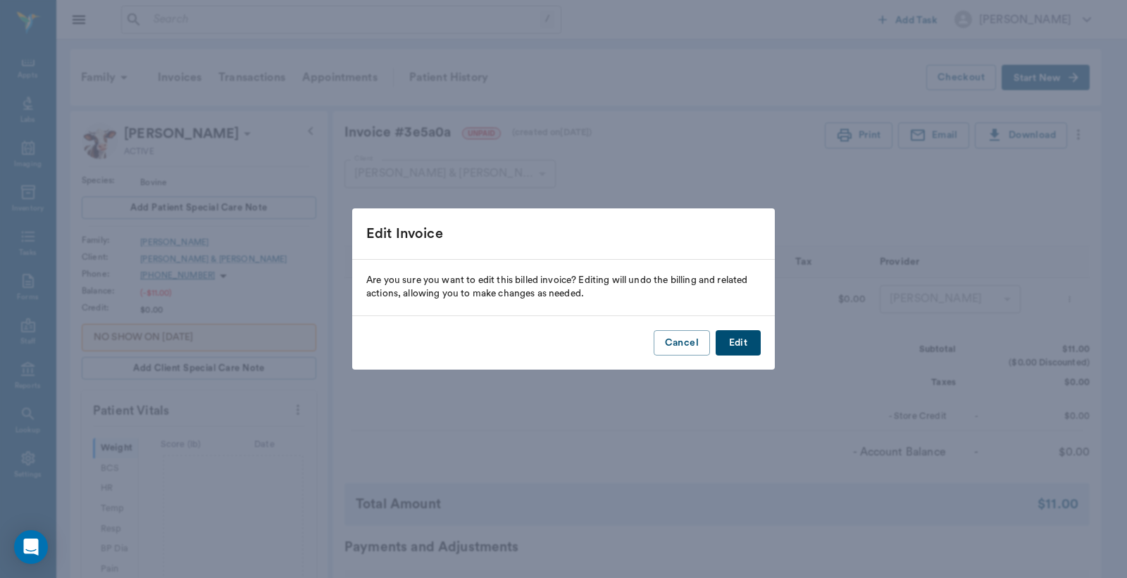
click at [738, 342] on button "Edit" at bounding box center [738, 343] width 45 height 26
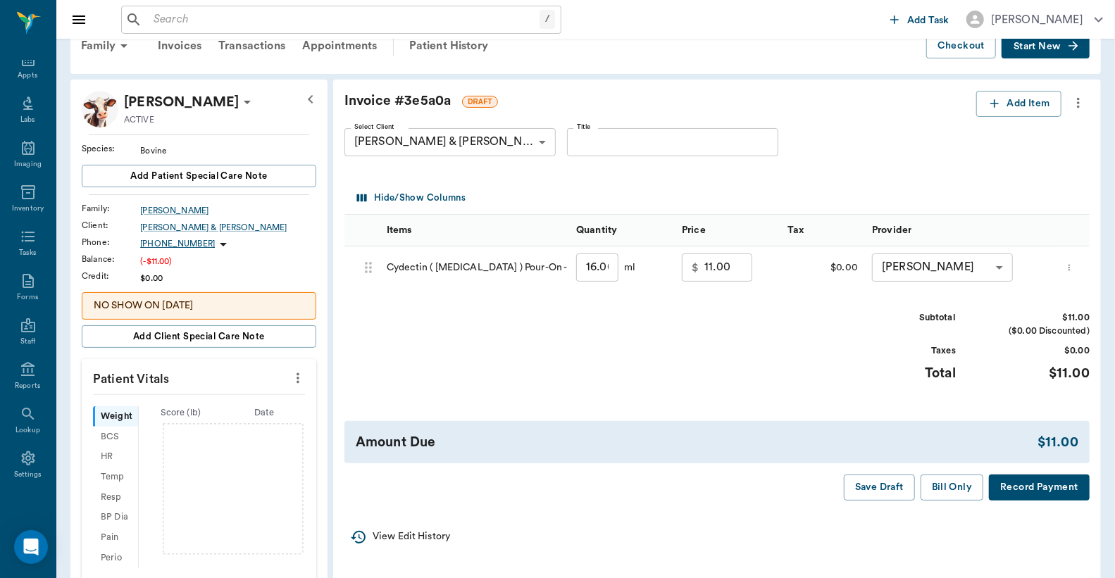
scroll to position [0, 0]
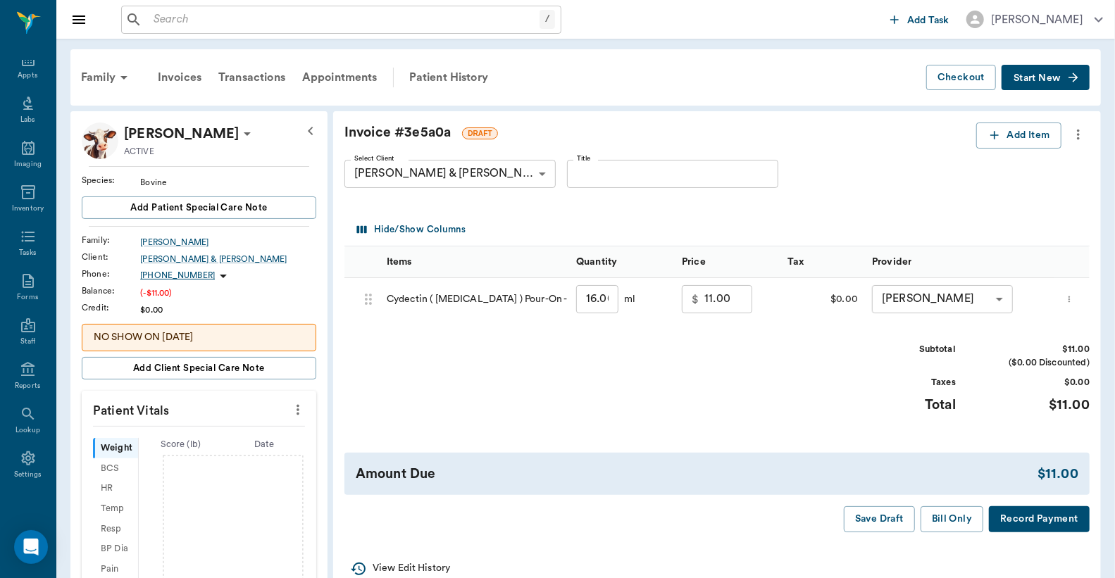
click at [1073, 297] on icon "more" at bounding box center [1069, 299] width 9 height 17
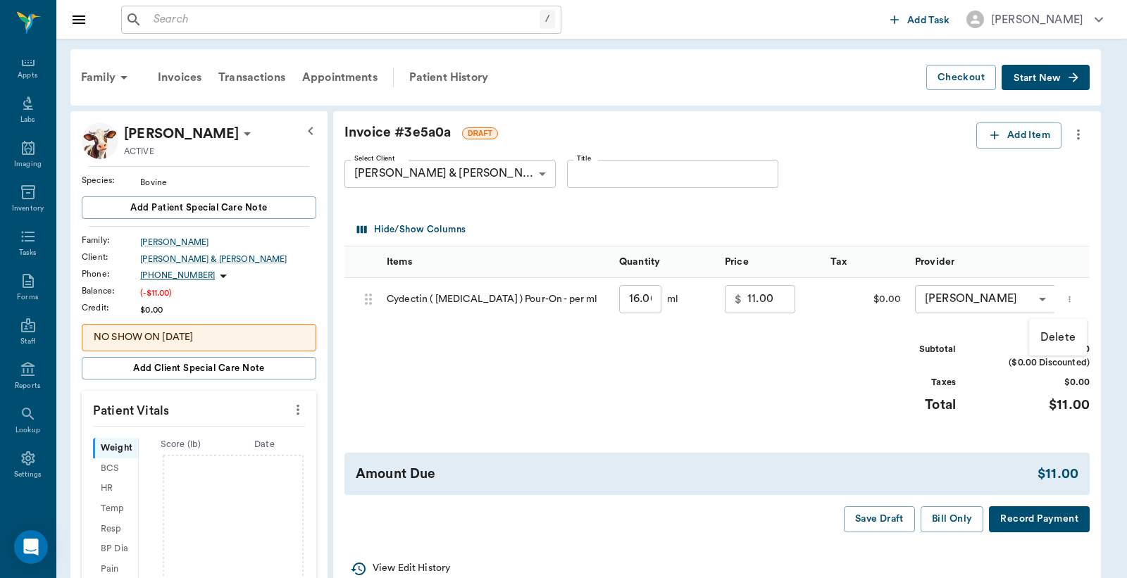
click at [1057, 333] on p "Delete" at bounding box center [1057, 337] width 35 height 17
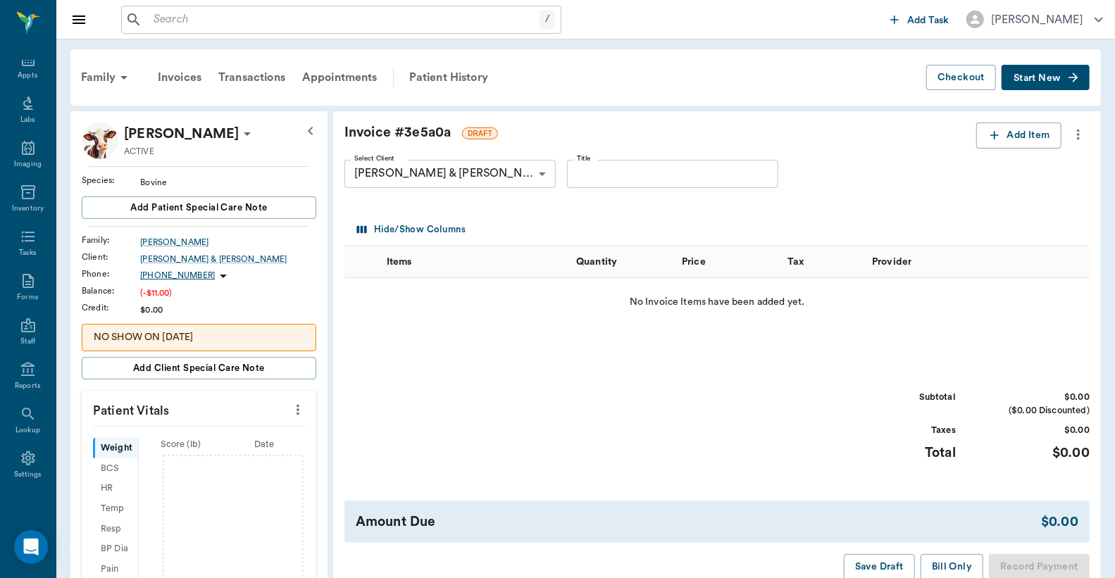
click at [251, 135] on icon at bounding box center [247, 134] width 7 height 4
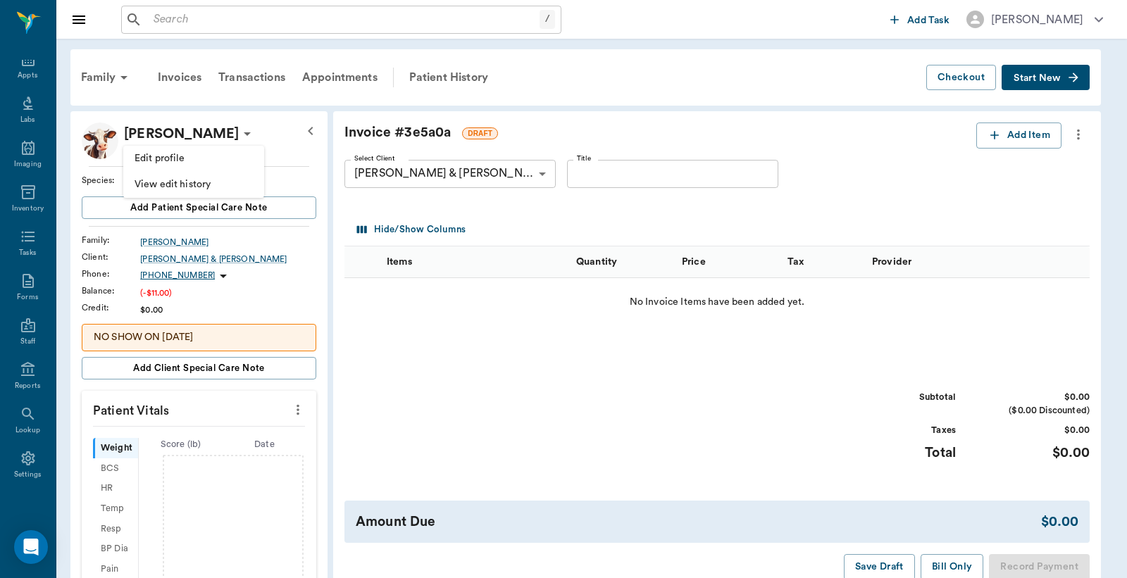
click at [643, 68] on div at bounding box center [563, 289] width 1127 height 578
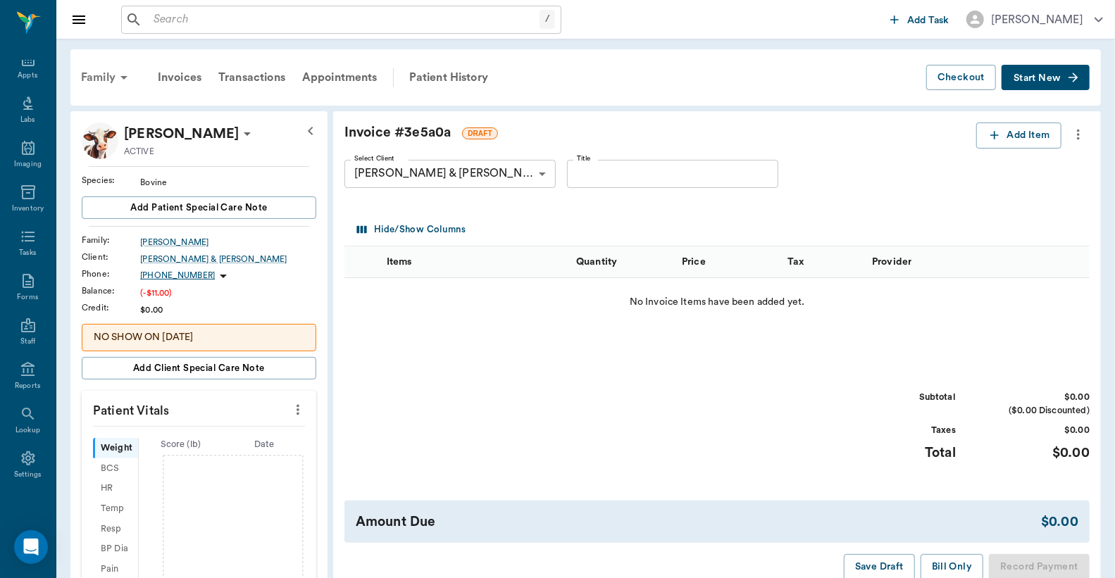
click at [97, 80] on div "Family" at bounding box center [107, 78] width 68 height 34
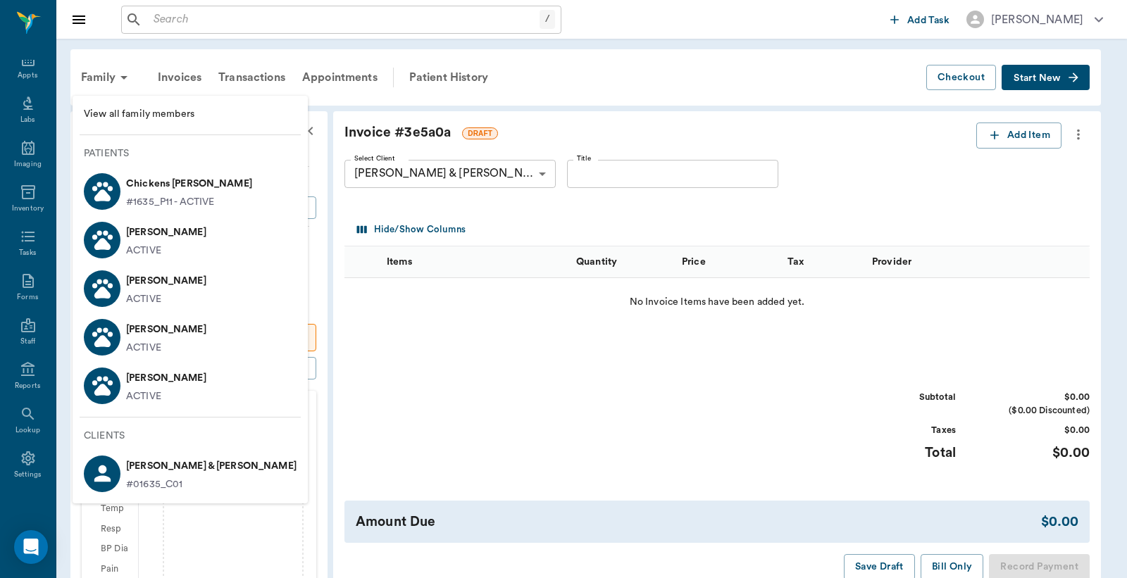
click at [163, 192] on p "Chickens McMichael" at bounding box center [189, 184] width 126 height 23
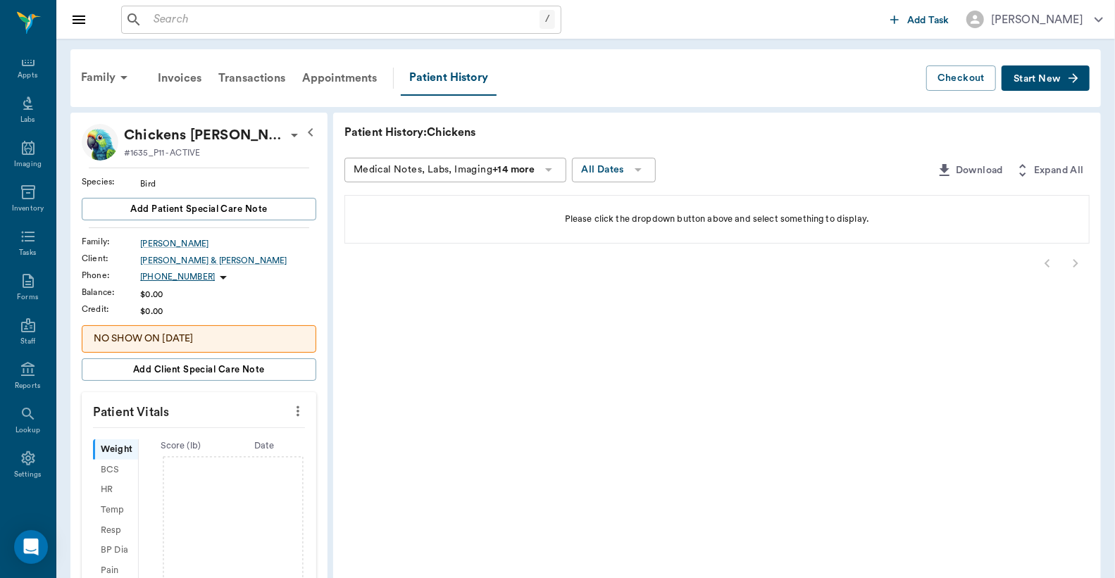
click at [1051, 79] on span "Start New" at bounding box center [1037, 79] width 47 height 0
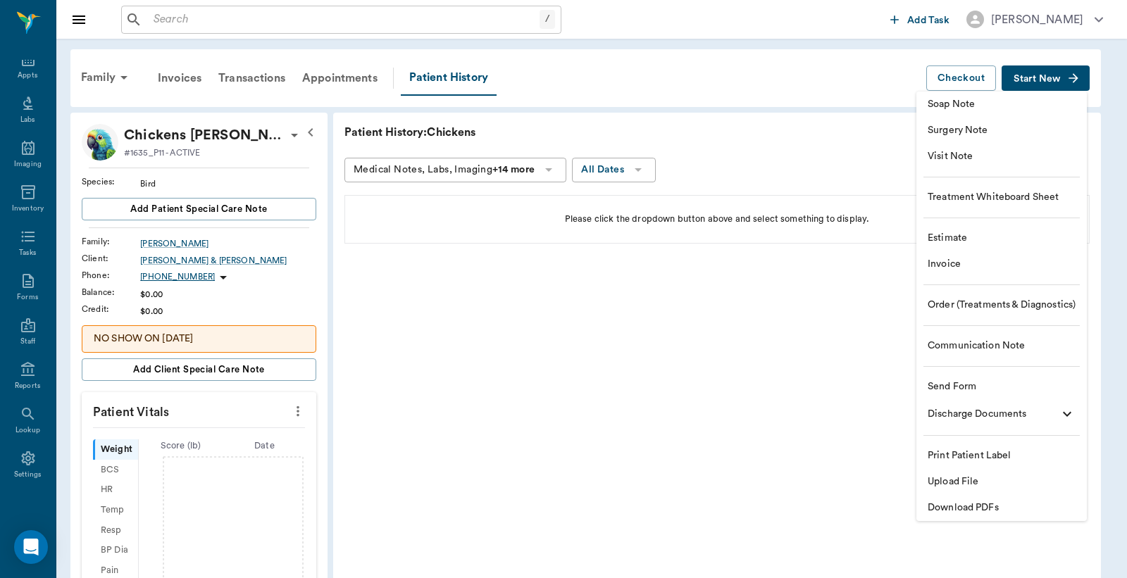
click at [955, 262] on span "Invoice" at bounding box center [1002, 264] width 148 height 15
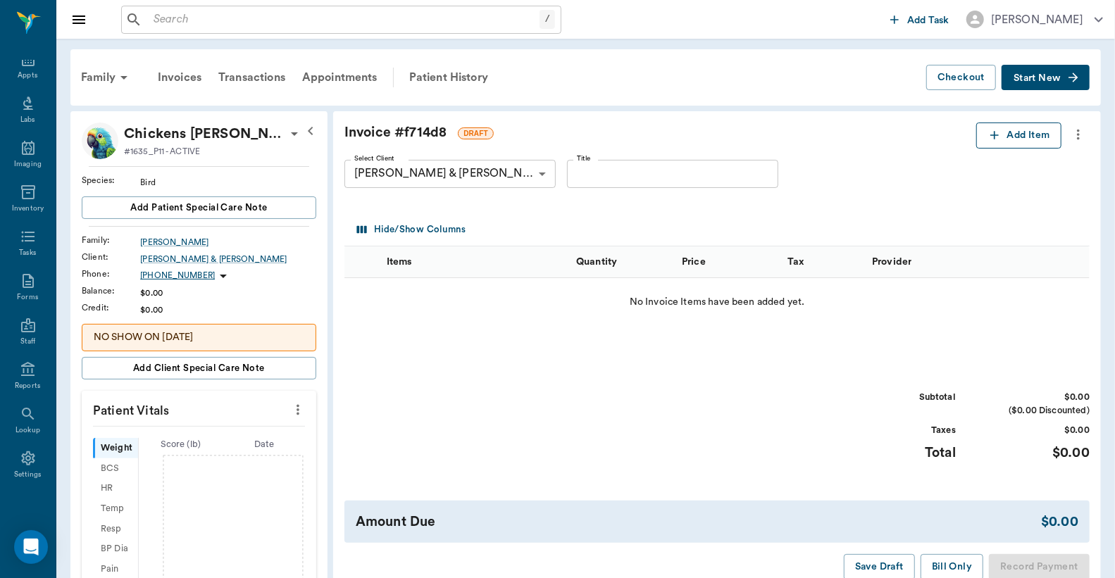
click at [1025, 143] on button "Add Item" at bounding box center [1018, 136] width 85 height 26
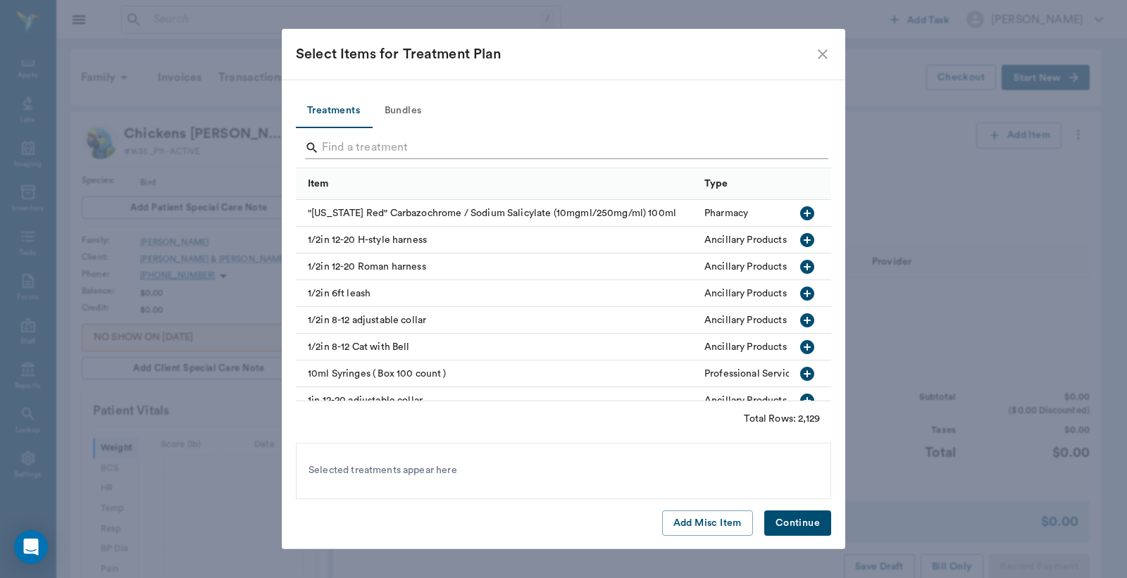
click at [326, 152] on input "Search" at bounding box center [564, 148] width 485 height 23
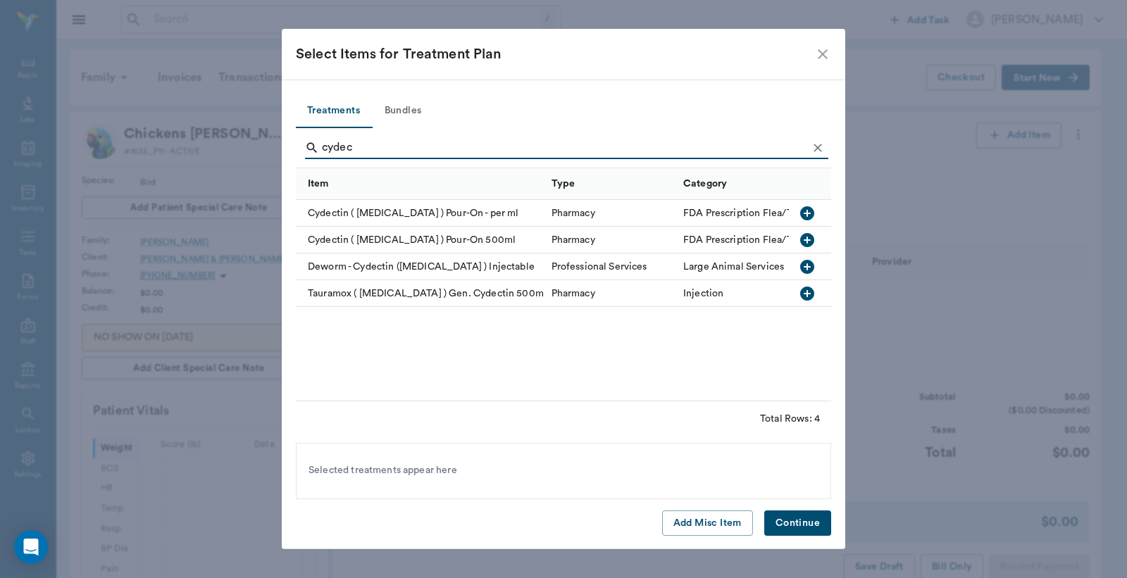
type input "cydec"
click at [805, 212] on icon "button" at bounding box center [807, 213] width 14 height 14
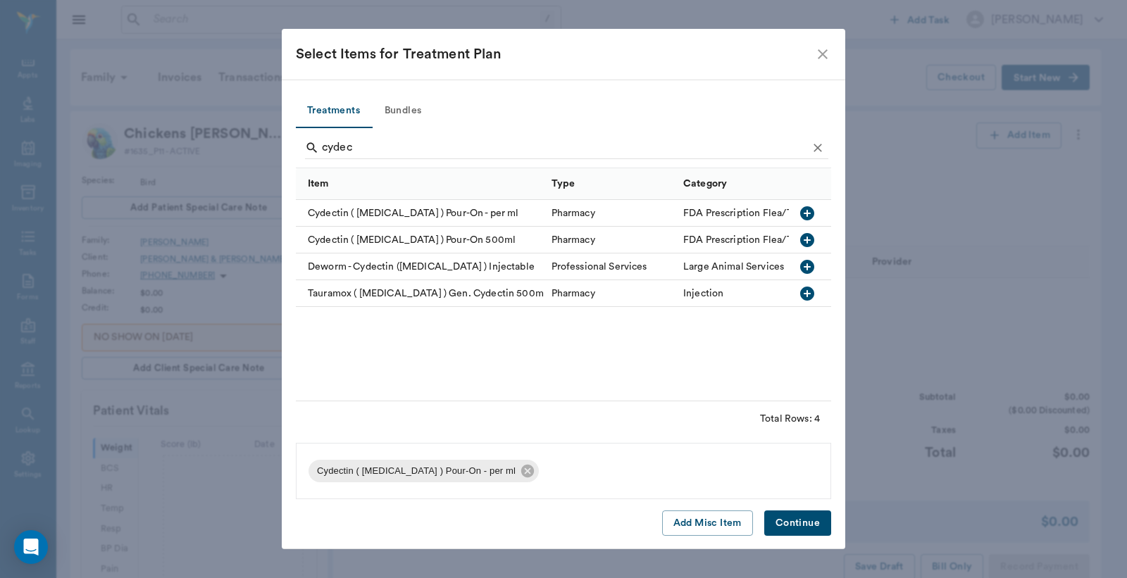
click at [798, 526] on button "Continue" at bounding box center [797, 524] width 67 height 26
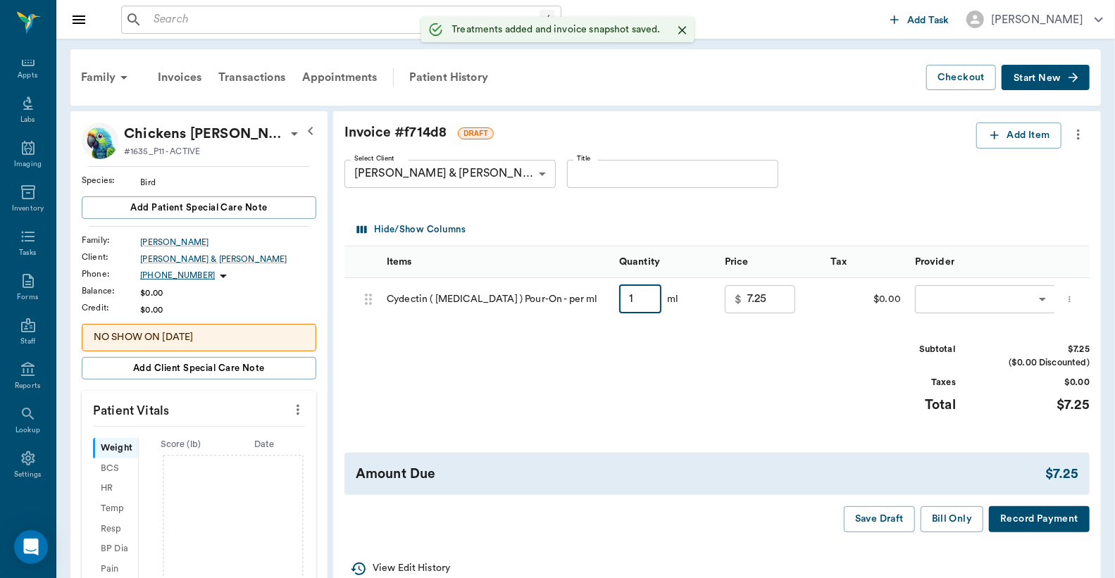
type input "16"
type input "11.00"
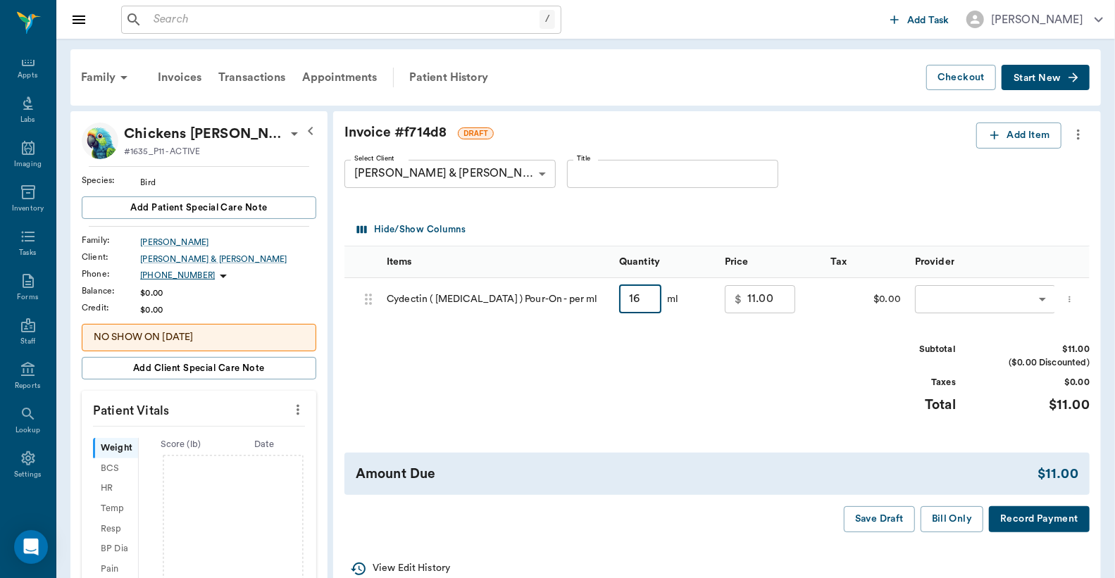
type input "16"
click at [974, 297] on body "/ ​ Add Task Dr. Bert Ellsworth Nectar Messages Appts Labs Imaging Inventory Ta…" at bounding box center [557, 448] width 1115 height 897
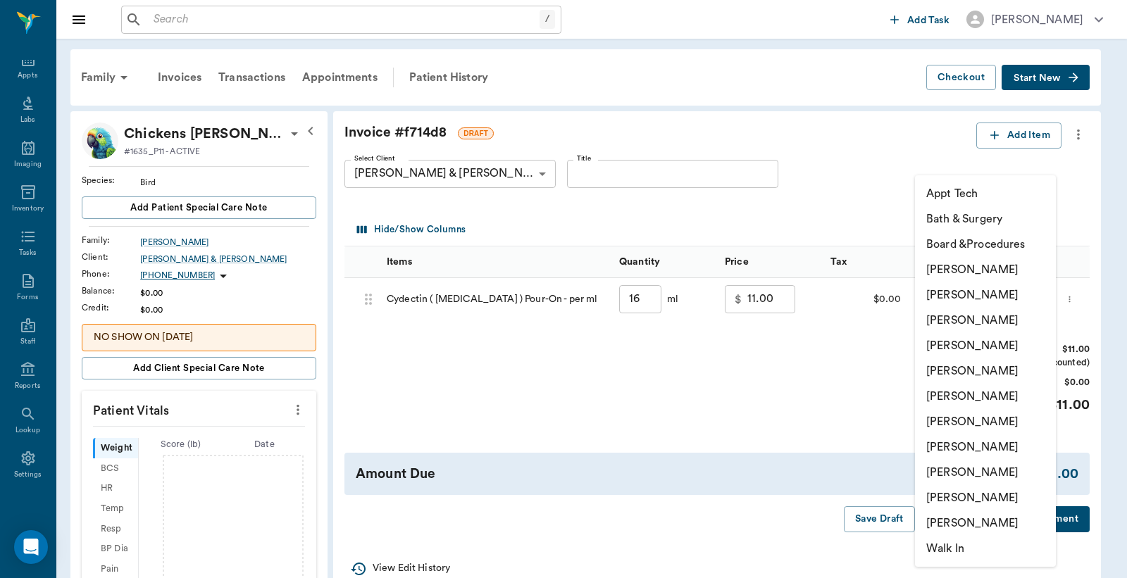
click at [969, 294] on li "Christy Dudley" at bounding box center [985, 294] width 141 height 25
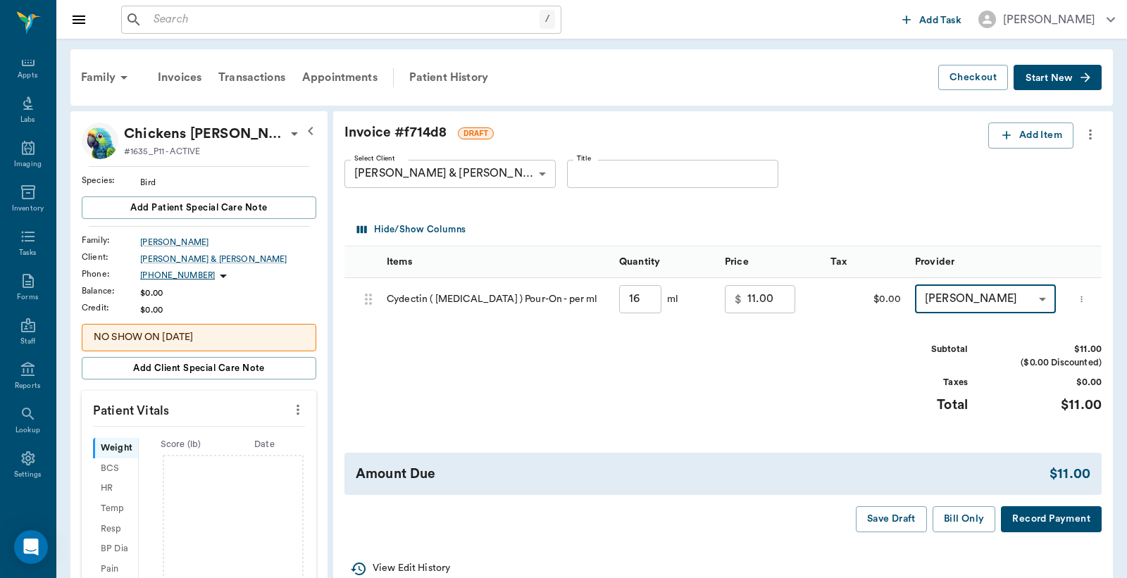
type input "none-63ec2e2852e12b0ba117910e"
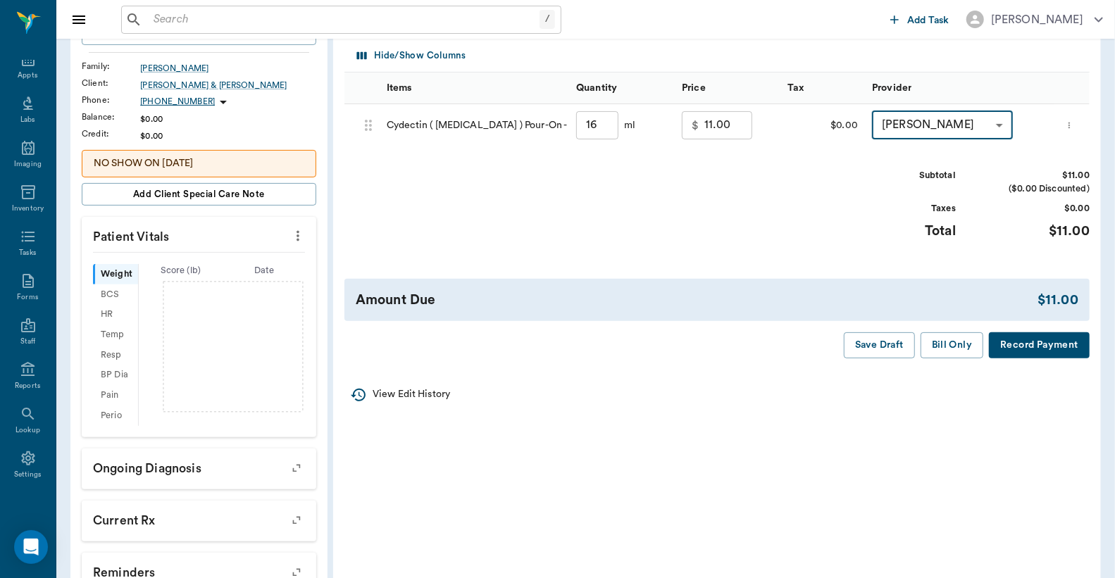
scroll to position [209, 0]
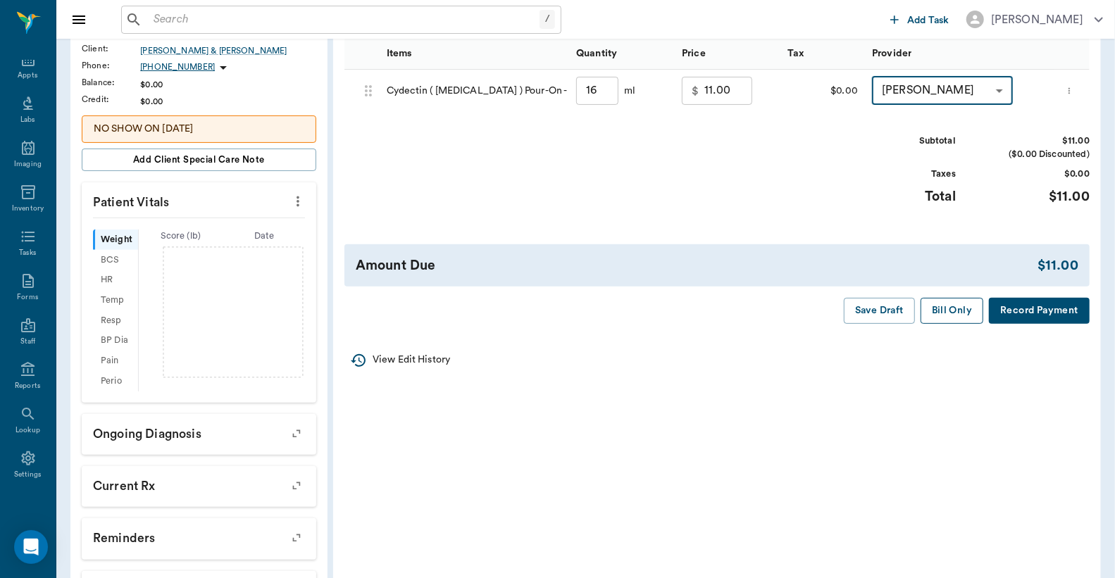
click at [952, 309] on button "Bill Only" at bounding box center [952, 311] width 63 height 26
type input "16.00"
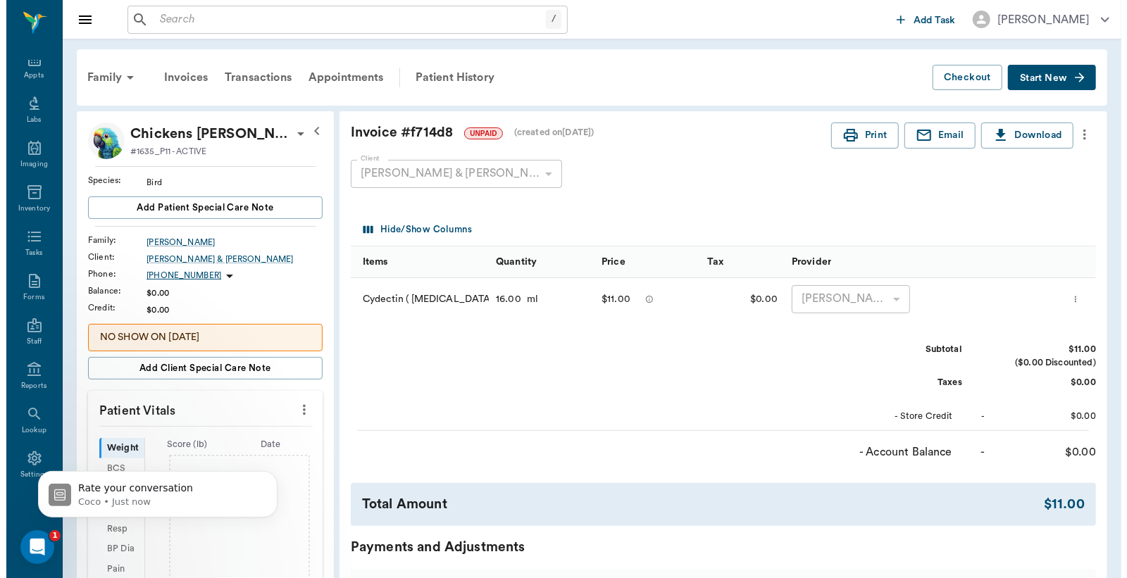
scroll to position [0, 0]
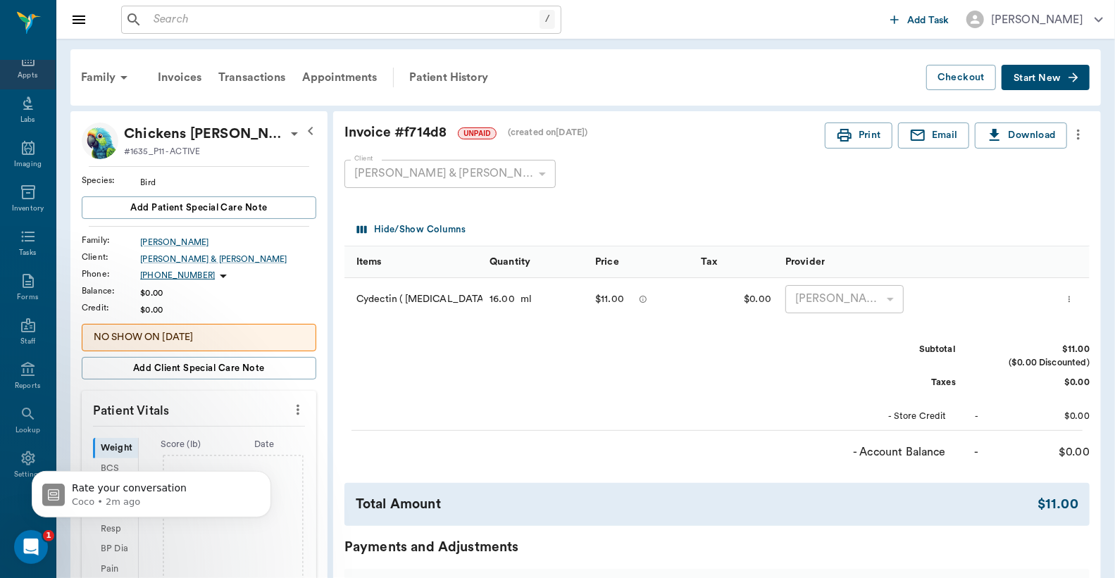
click at [29, 73] on div "Appts" at bounding box center [28, 75] width 20 height 11
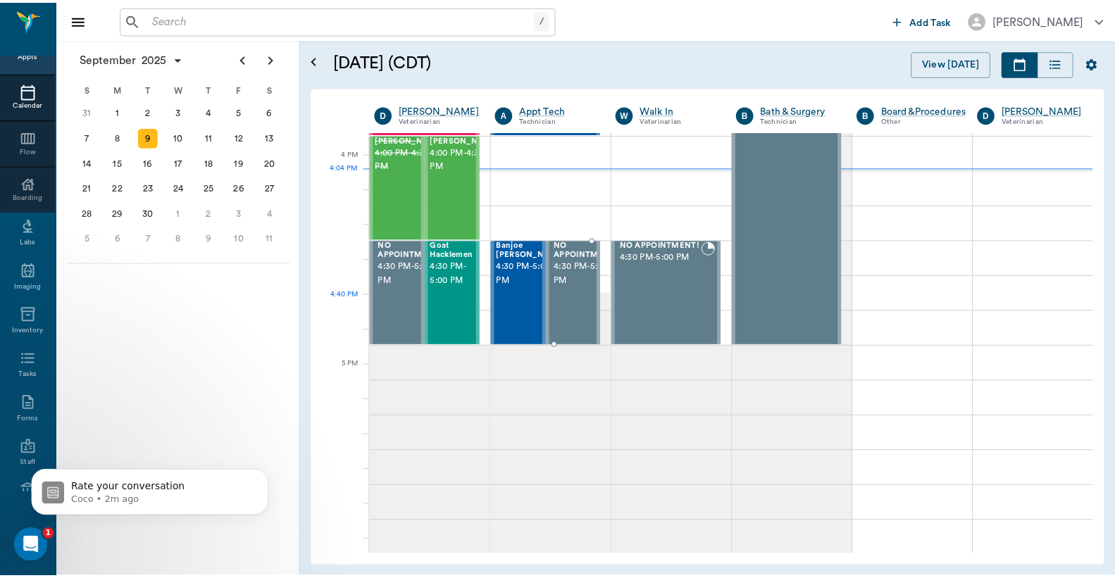
scroll to position [1276, 0]
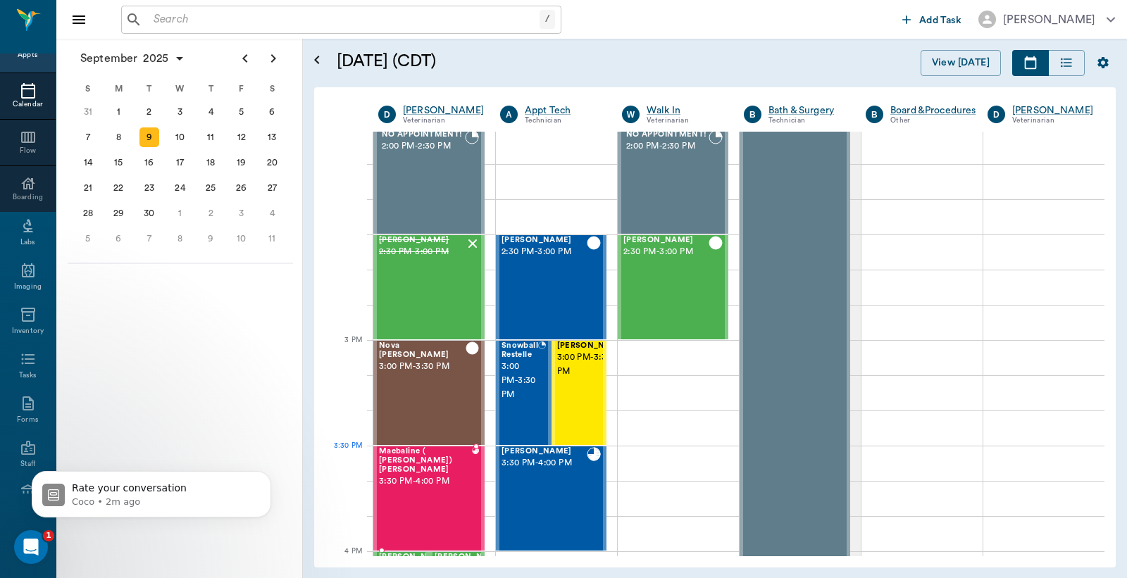
click at [416, 476] on span "3:30 PM - 4:00 PM" at bounding box center [425, 482] width 93 height 14
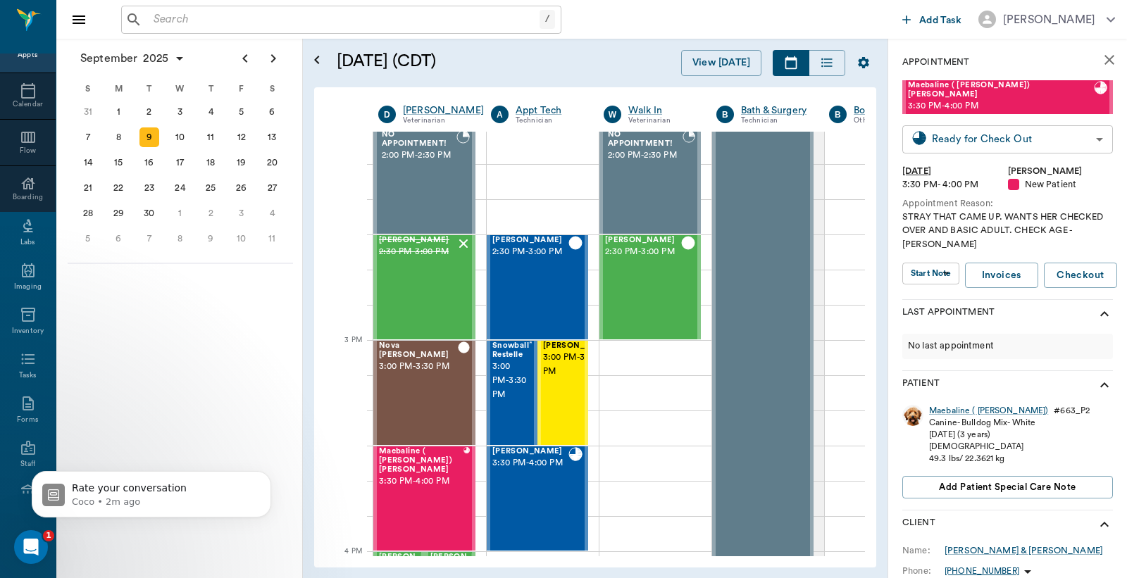
click at [972, 137] on body "/ ​ Add Task Dr. Bert Ellsworth Nectar Messages Appts Calendar Flow Boarding La…" at bounding box center [563, 289] width 1127 height 578
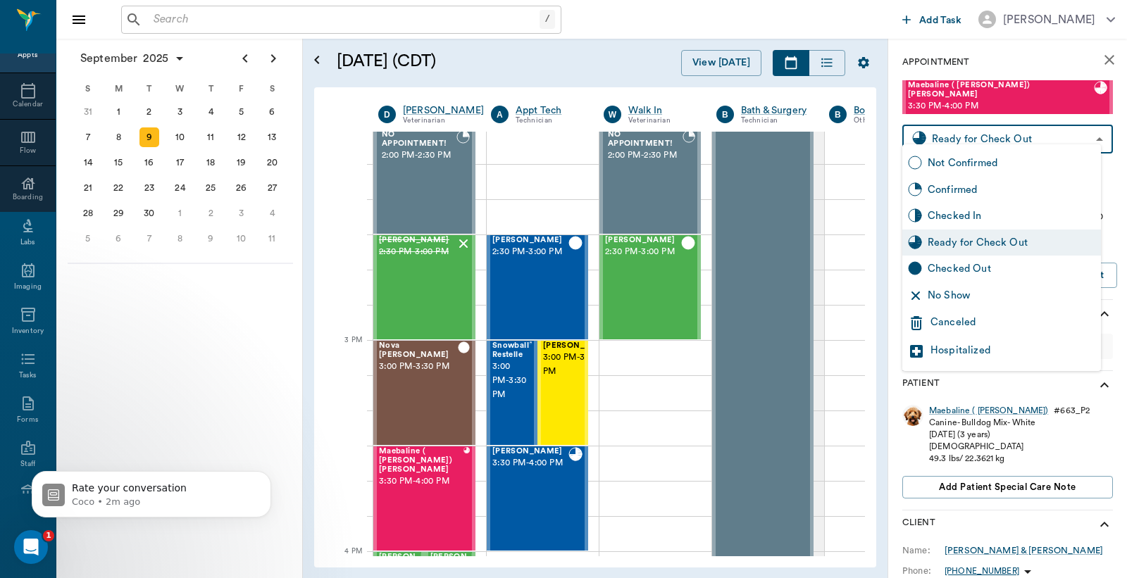
click at [969, 271] on div "Checked Out" at bounding box center [1012, 268] width 168 height 15
type input "CHECKED_OUT"
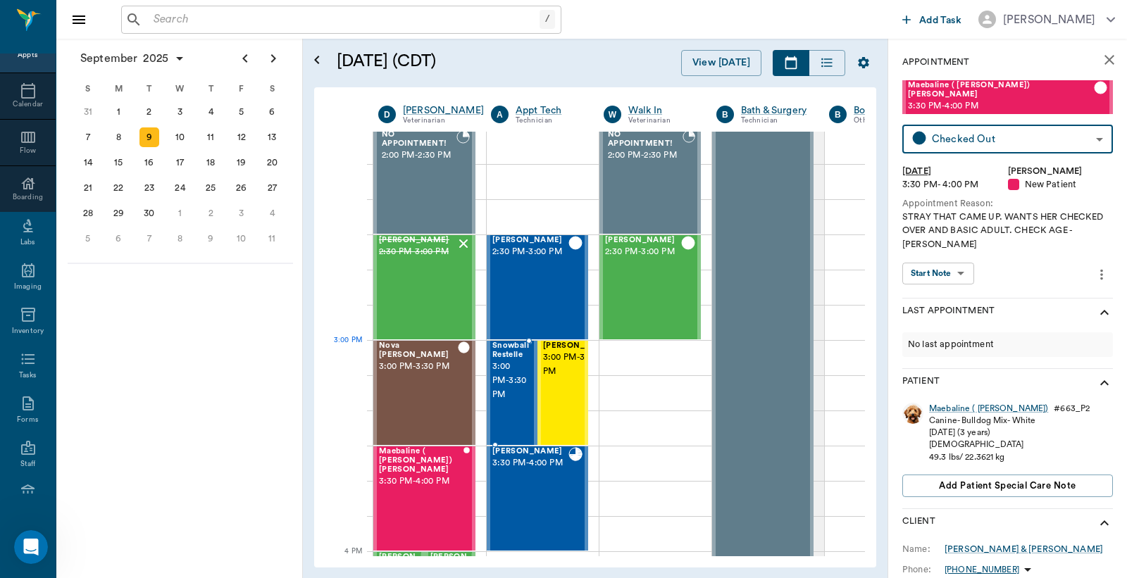
click at [506, 371] on span "3:00 PM - 3:30 PM" at bounding box center [510, 381] width 37 height 42
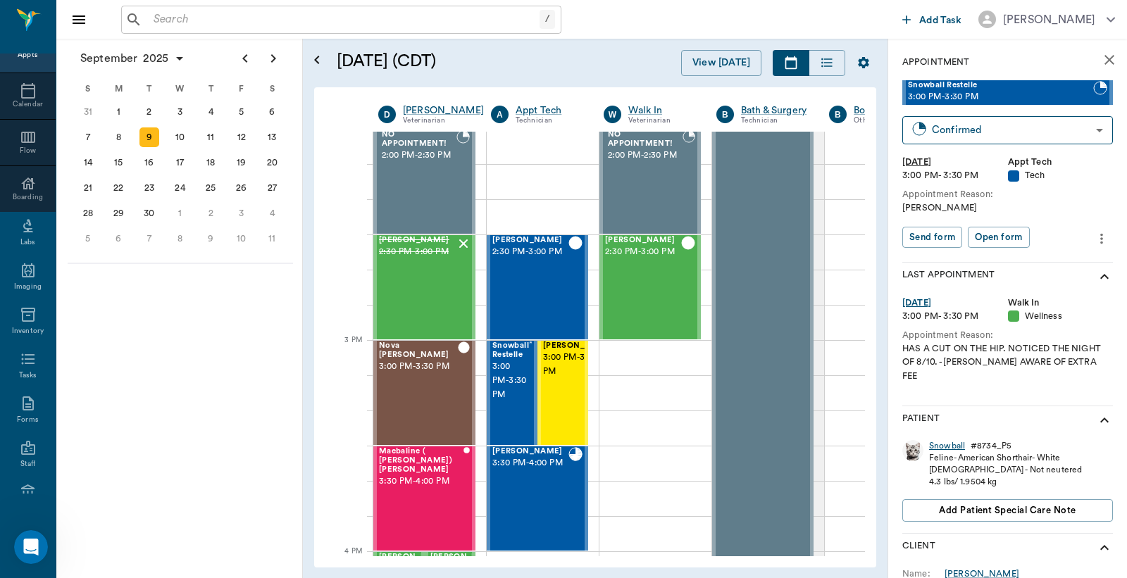
click at [945, 440] on div "Snowball" at bounding box center [947, 446] width 36 height 12
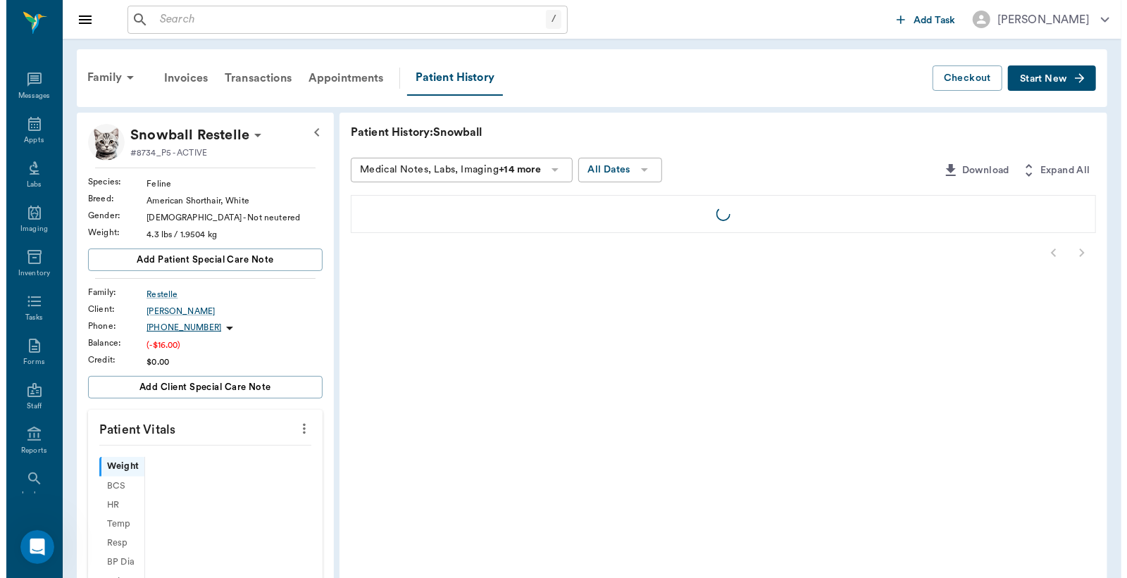
scroll to position [65, 0]
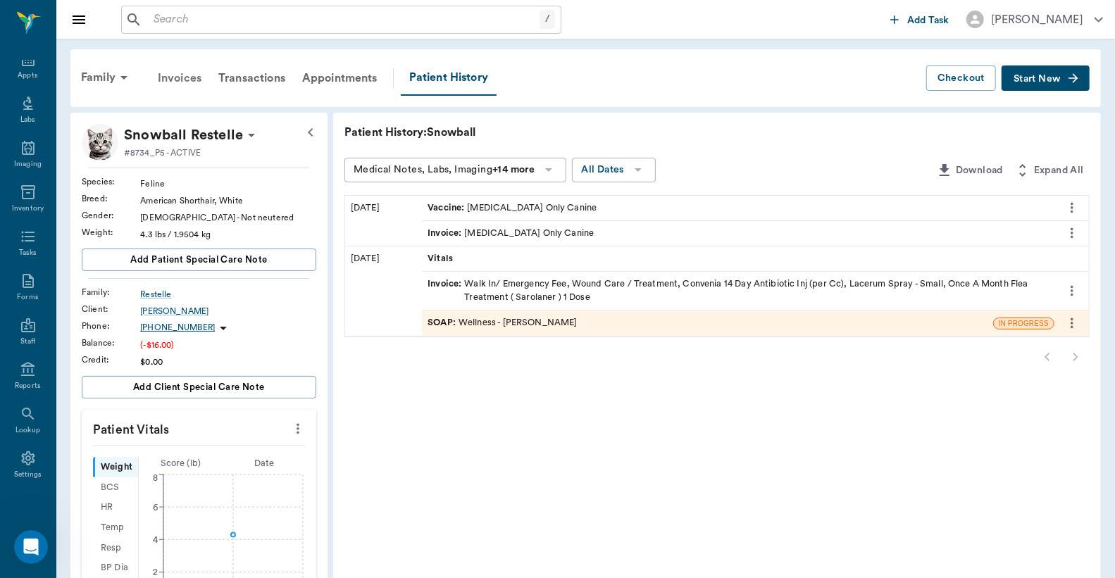
click at [185, 77] on div "Invoices" at bounding box center [179, 78] width 61 height 34
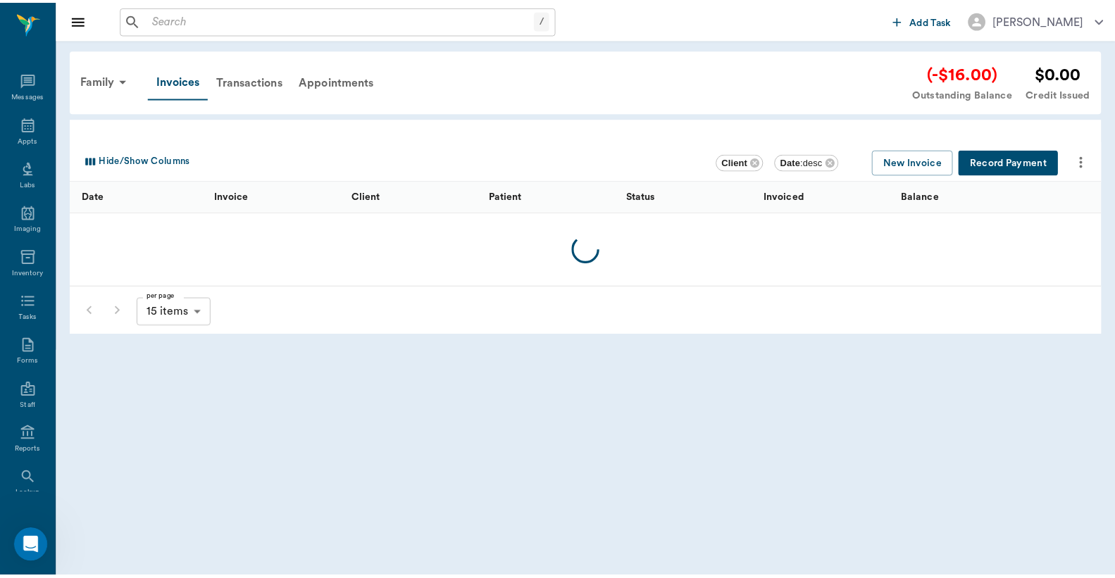
scroll to position [65, 0]
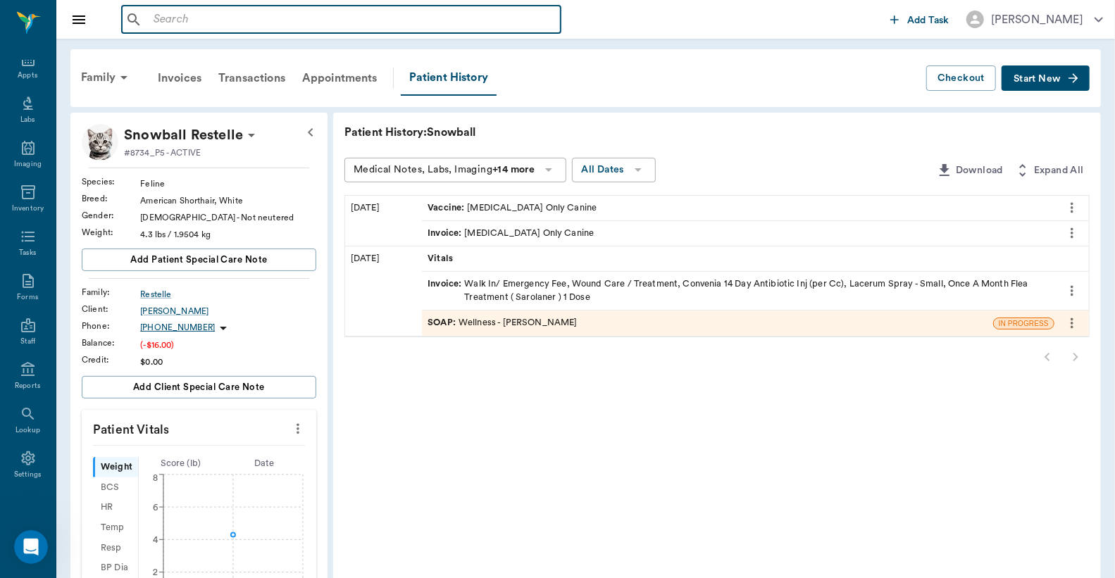
click at [151, 19] on input "text" at bounding box center [351, 20] width 407 height 20
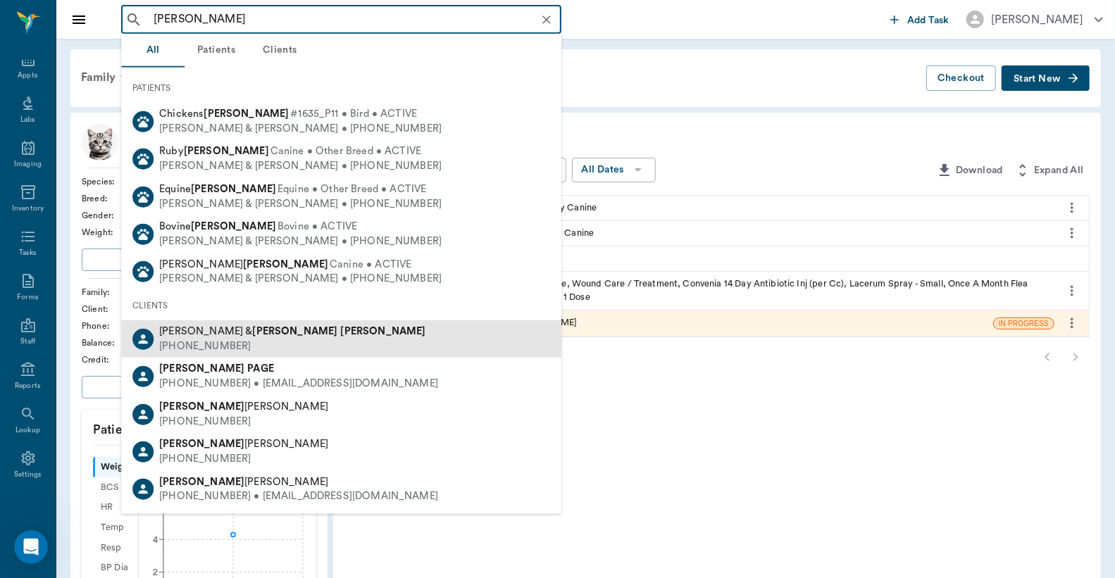
click at [201, 344] on div "(903) 756-5247" at bounding box center [292, 347] width 266 height 15
type input "Pam McMichael"
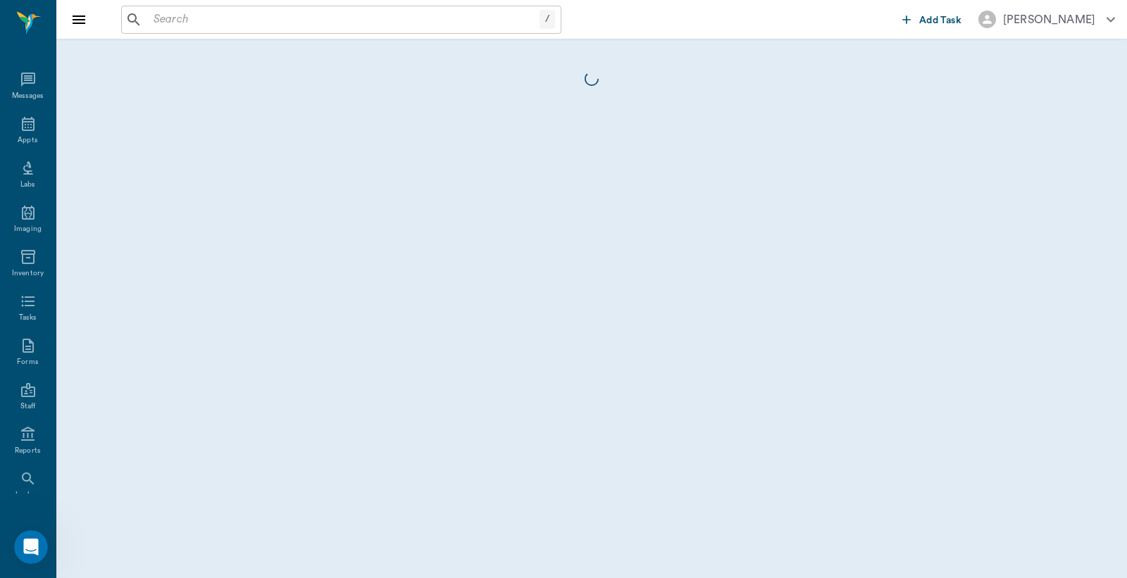
scroll to position [65, 0]
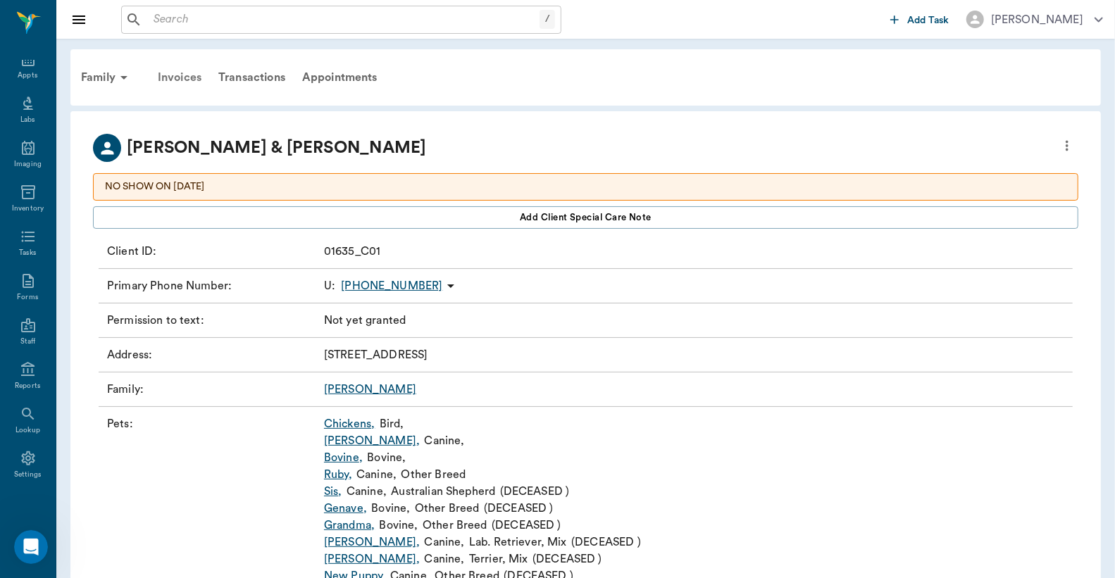
click at [185, 77] on div "Invoices" at bounding box center [179, 78] width 61 height 34
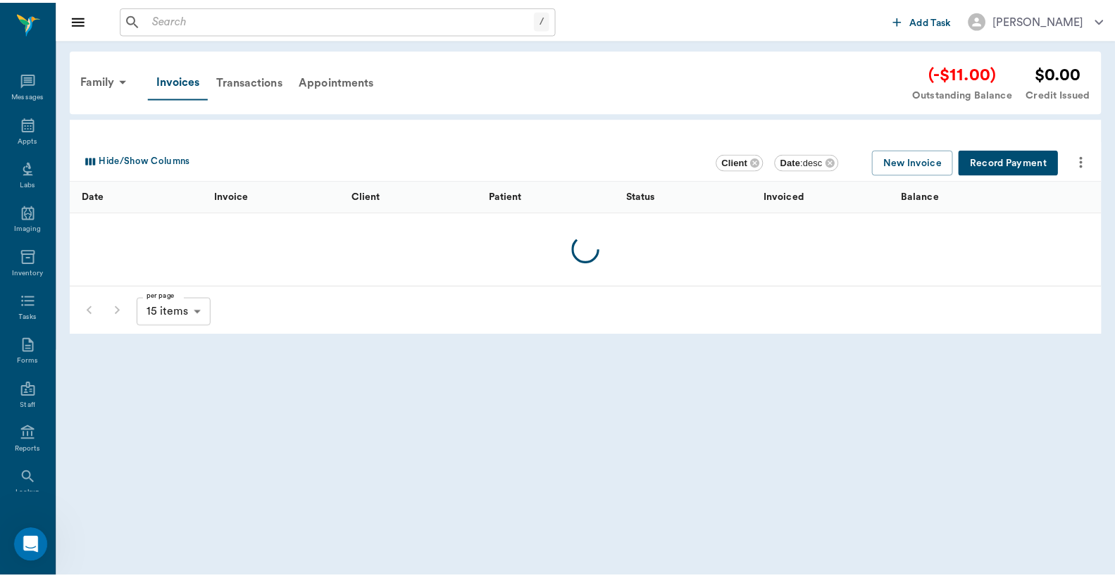
scroll to position [65, 0]
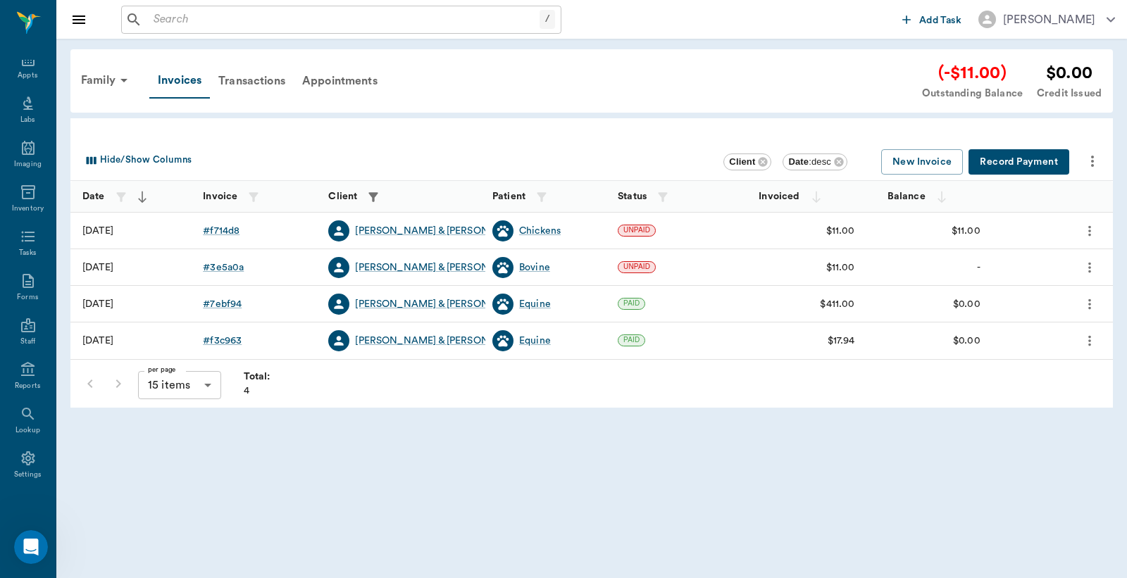
click at [1092, 272] on icon "more" at bounding box center [1089, 267] width 15 height 17
click at [952, 511] on div at bounding box center [563, 289] width 1127 height 578
click at [227, 233] on div "# f714d8" at bounding box center [221, 231] width 37 height 14
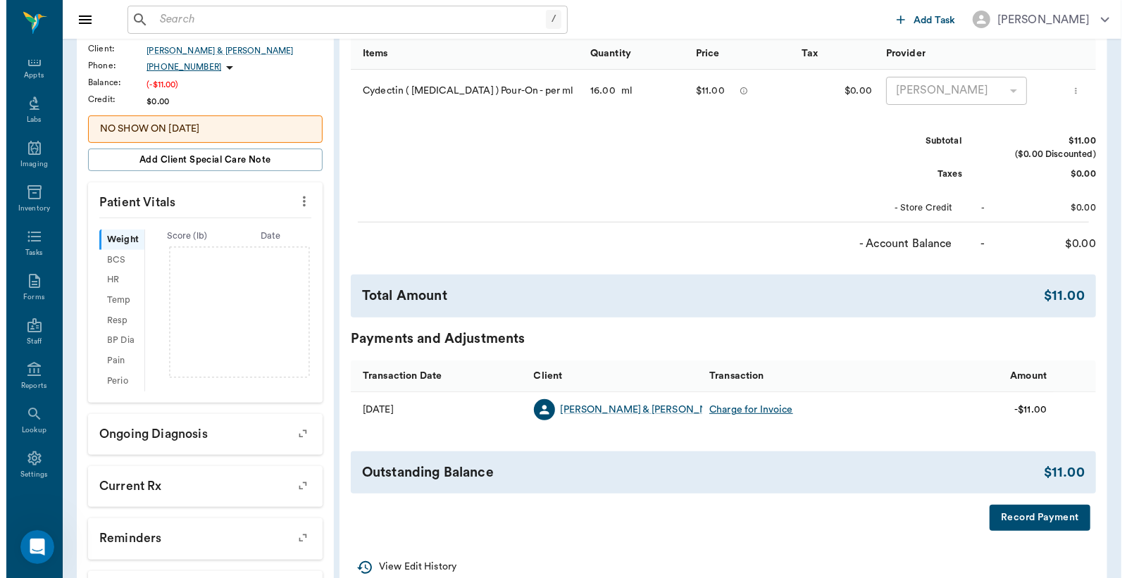
scroll to position [313, 0]
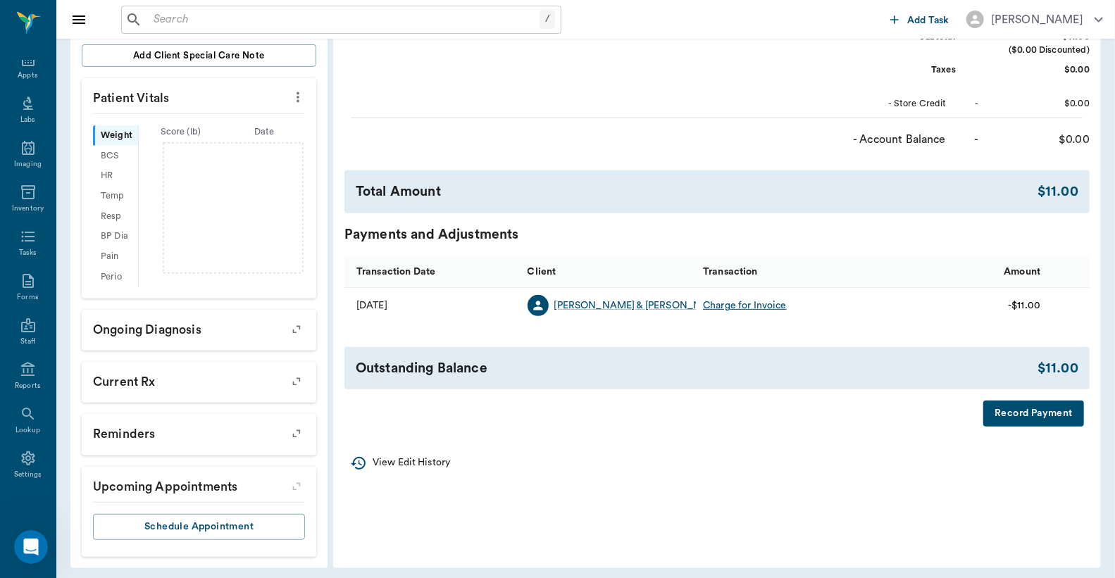
click at [1032, 427] on button "Record Payment" at bounding box center [1033, 414] width 101 height 26
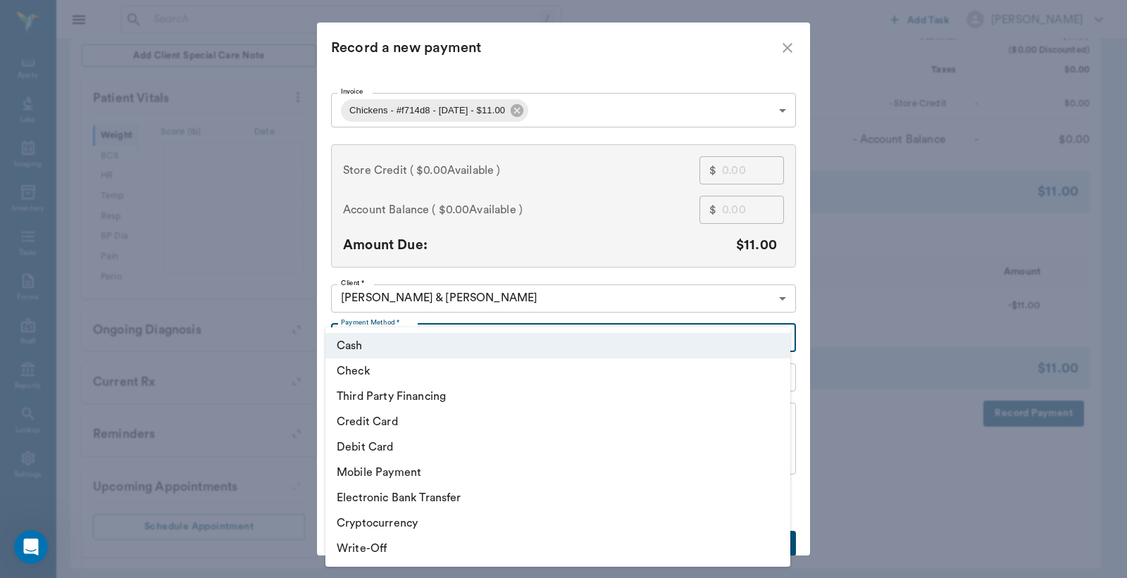
click at [779, 340] on body "/ ​ Add Task Dr. Bert Ellsworth Nectar Messages Appts Labs Imaging Inventory Ta…" at bounding box center [563, 135] width 1127 height 897
click at [470, 449] on li "Debit Card" at bounding box center [557, 447] width 465 height 25
type input "DEBIT_CARD"
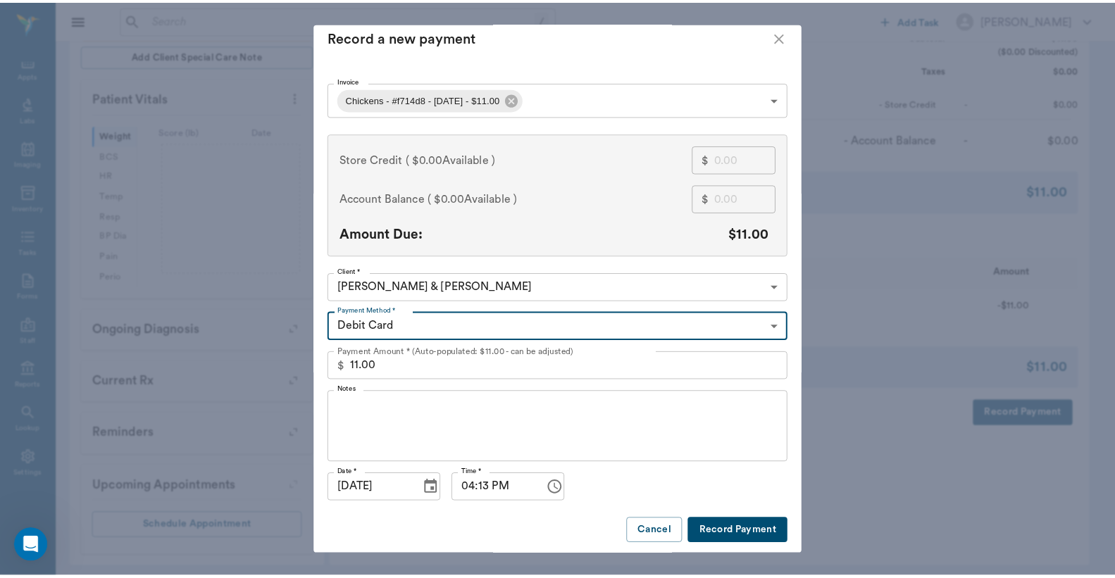
scroll to position [15, 0]
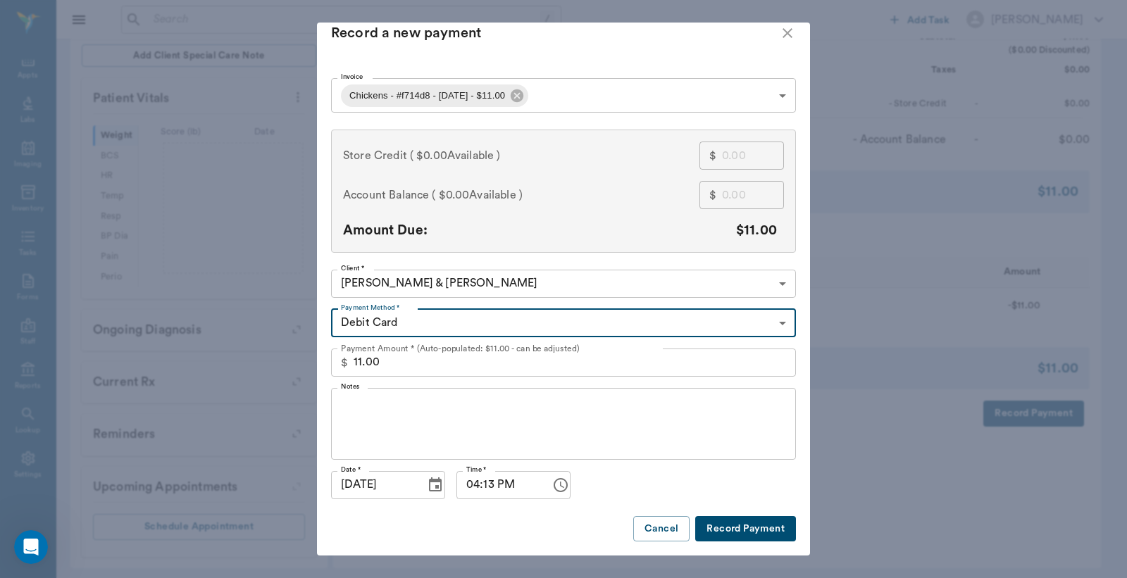
click at [729, 536] on button "Record Payment" at bounding box center [745, 529] width 101 height 26
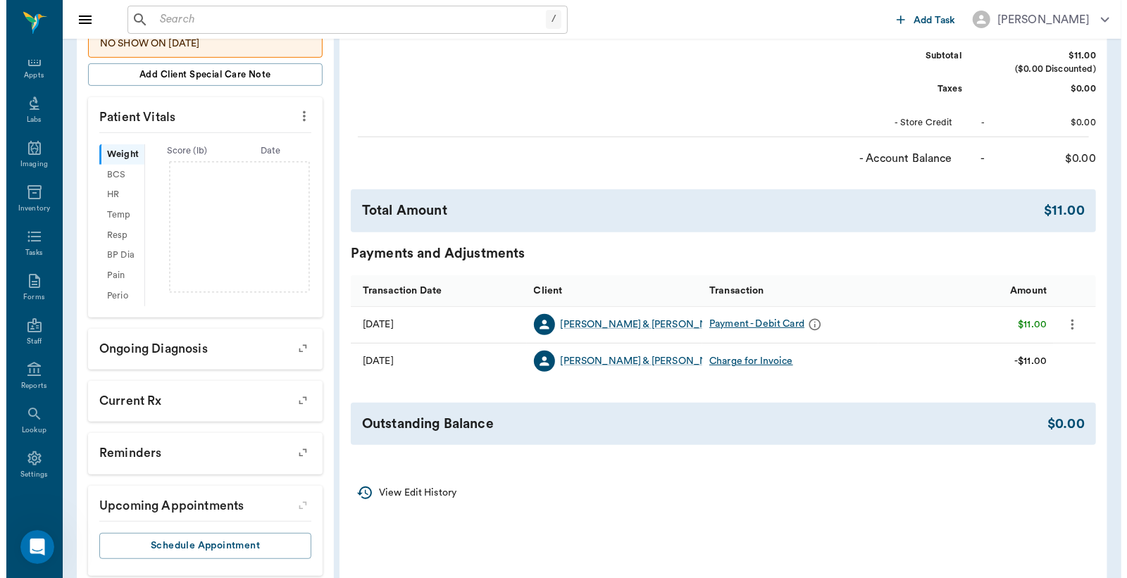
scroll to position [0, 0]
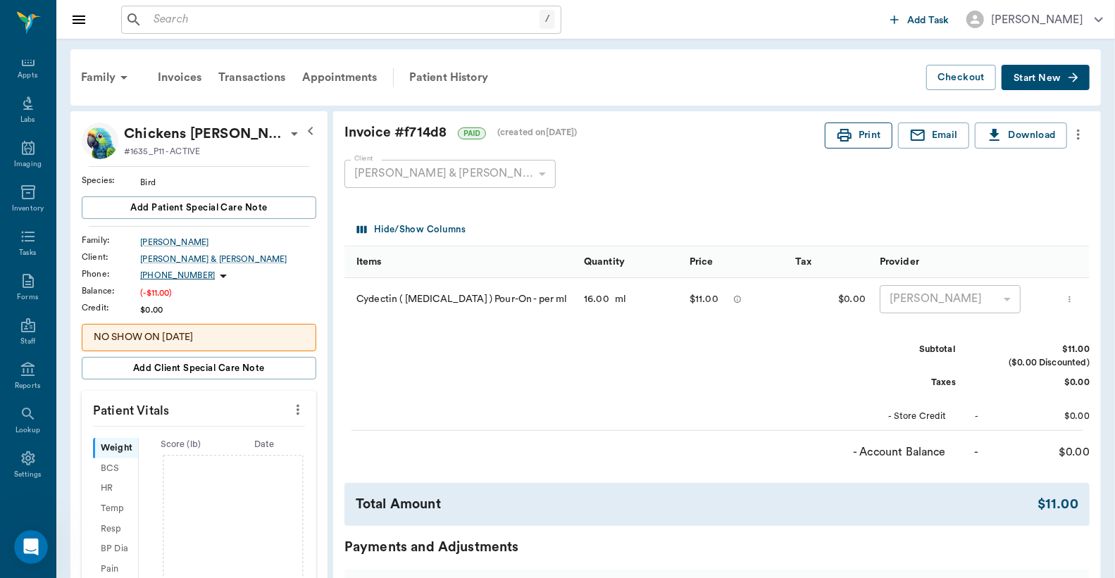
click at [862, 137] on button "Print" at bounding box center [859, 136] width 68 height 26
click at [178, 75] on div "Invoices" at bounding box center [179, 78] width 61 height 34
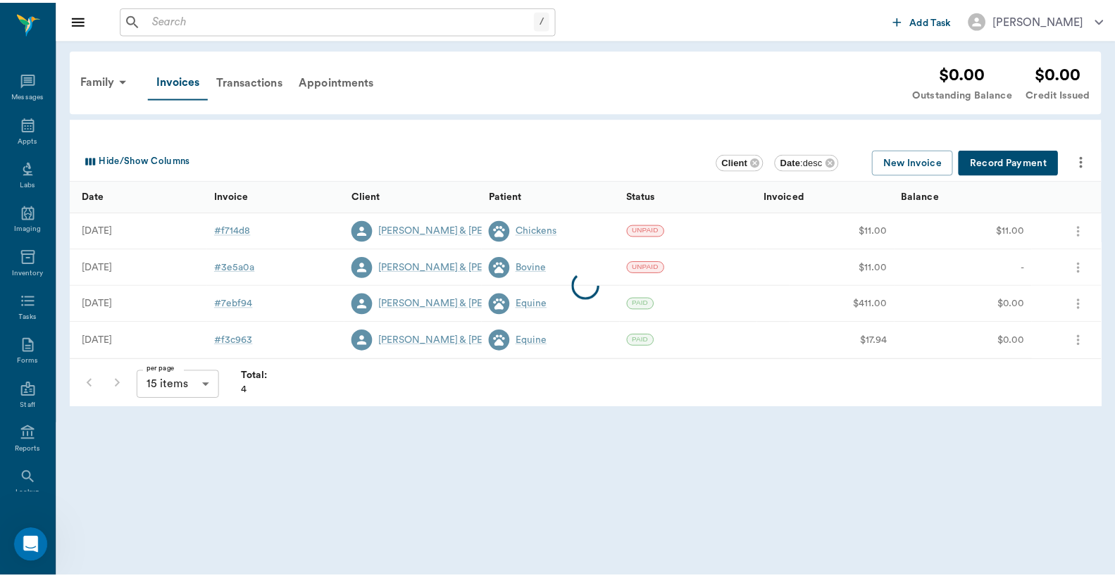
scroll to position [65, 0]
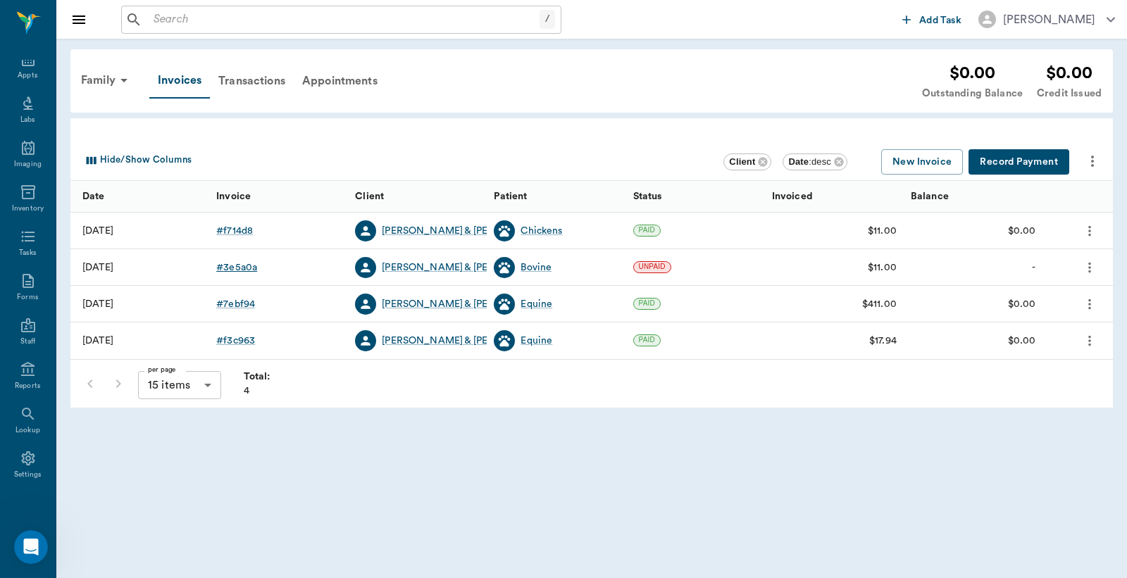
click at [235, 269] on div "# 3e5a0a" at bounding box center [236, 268] width 41 height 14
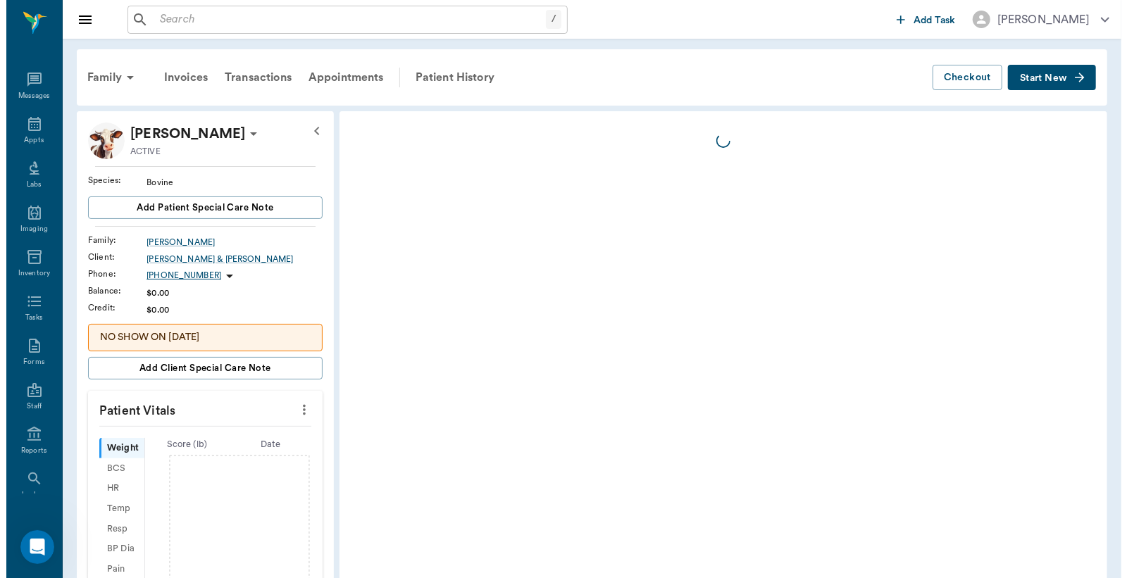
scroll to position [65, 0]
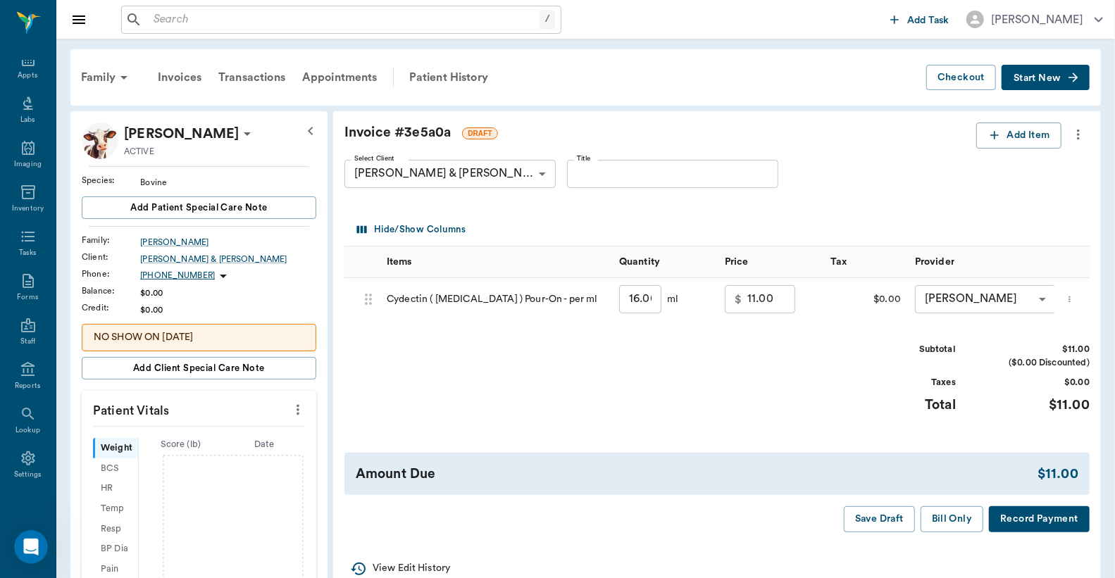
click at [1079, 135] on icon "more" at bounding box center [1078, 135] width 3 height 11
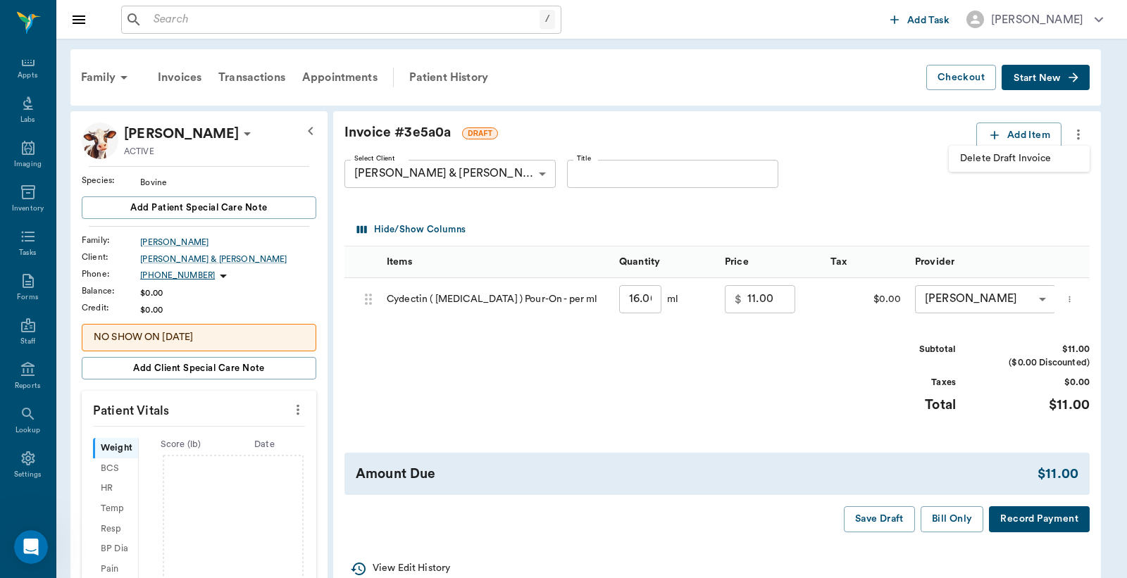
click at [1050, 164] on span "Delete Draft Invoice" at bounding box center [1019, 158] width 118 height 15
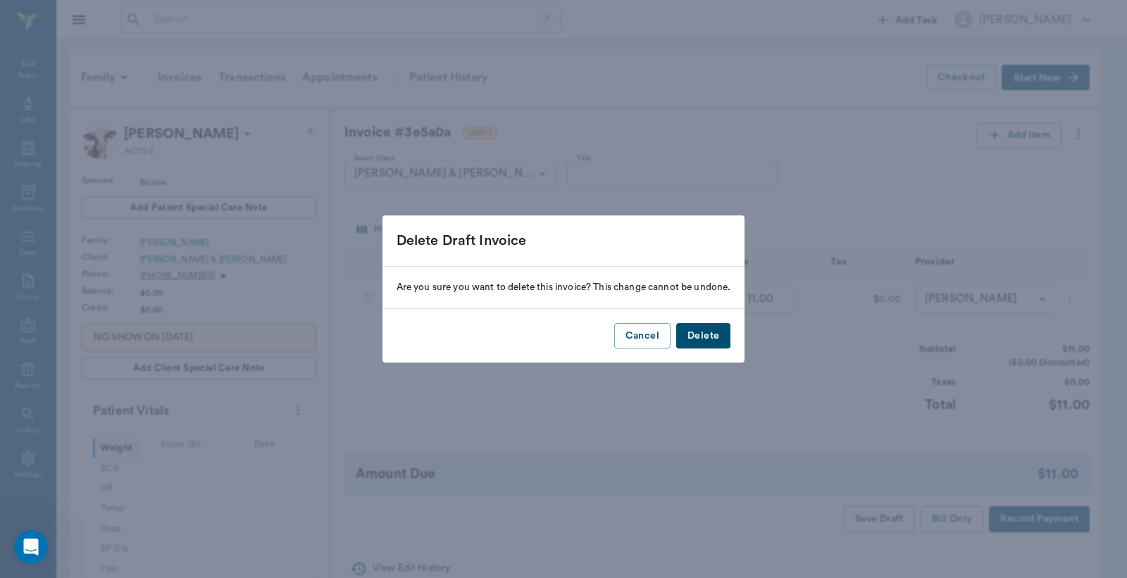
click at [702, 340] on button "Delete" at bounding box center [703, 336] width 54 height 26
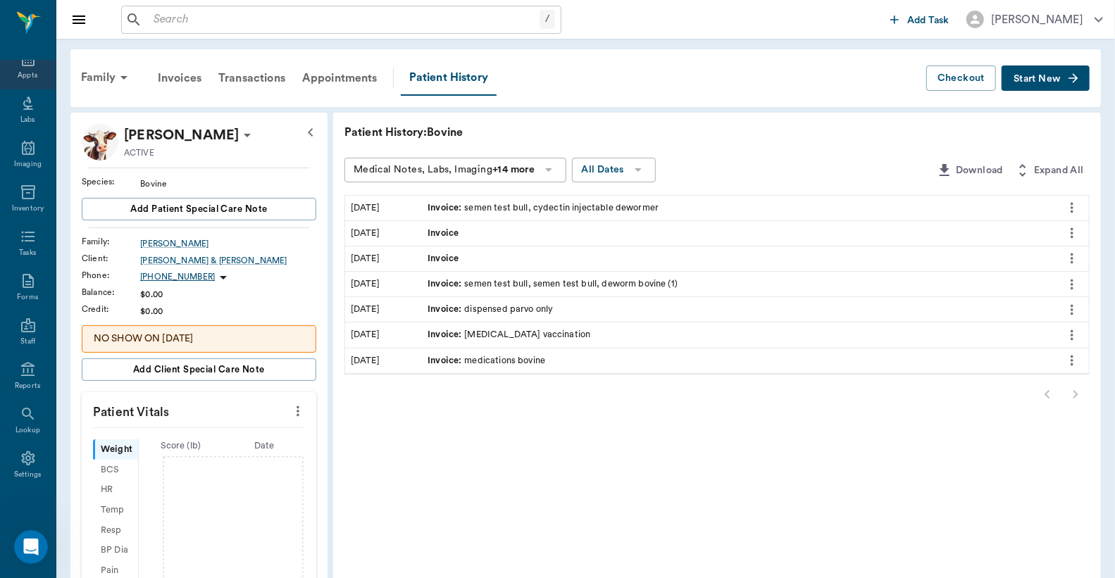
click at [20, 71] on div "Appts" at bounding box center [28, 75] width 20 height 11
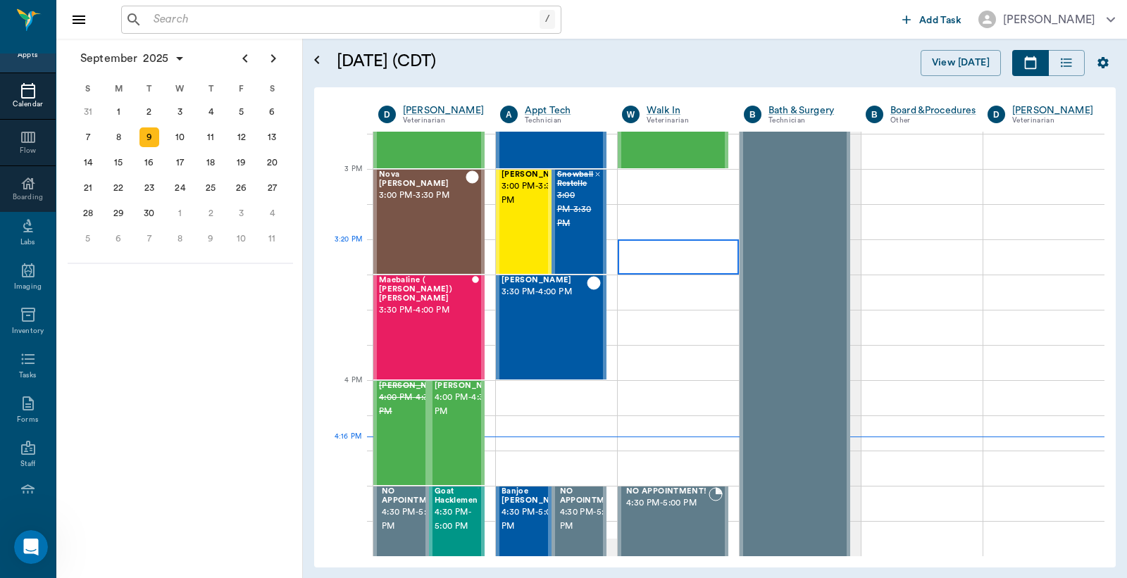
scroll to position [1482, 0]
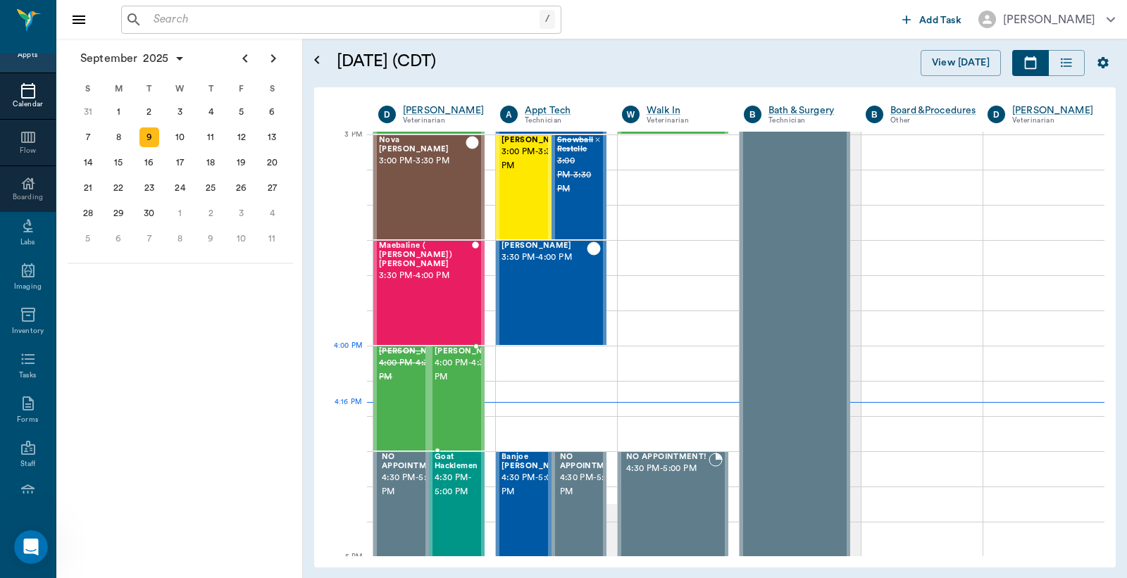
click at [463, 375] on span "4:00 PM - 4:30 PM" at bounding box center [470, 370] width 70 height 28
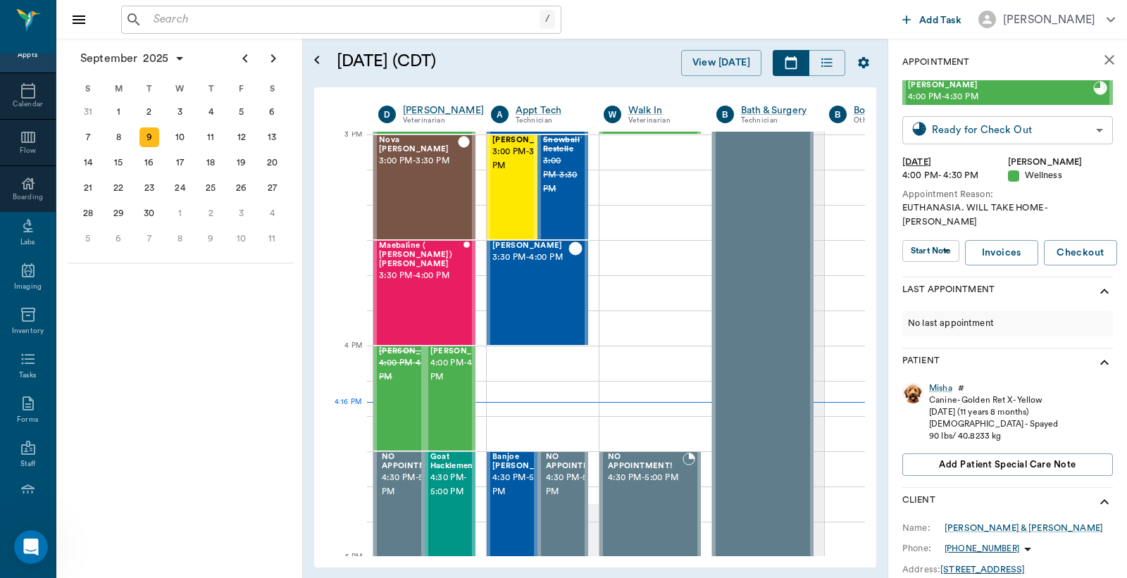
click at [1008, 131] on body "/ ​ Add Task Dr. Bert Ellsworth Nectar Messages Appts Calendar Flow Boarding La…" at bounding box center [563, 289] width 1127 height 578
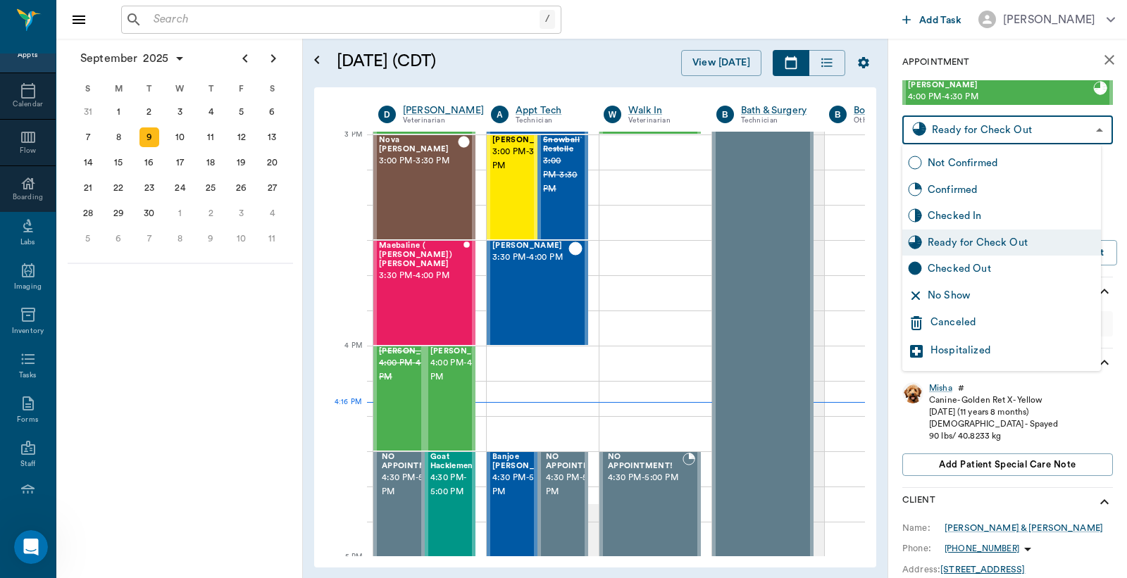
click at [962, 268] on div "Checked Out" at bounding box center [1012, 268] width 168 height 15
type input "CHECKED_OUT"
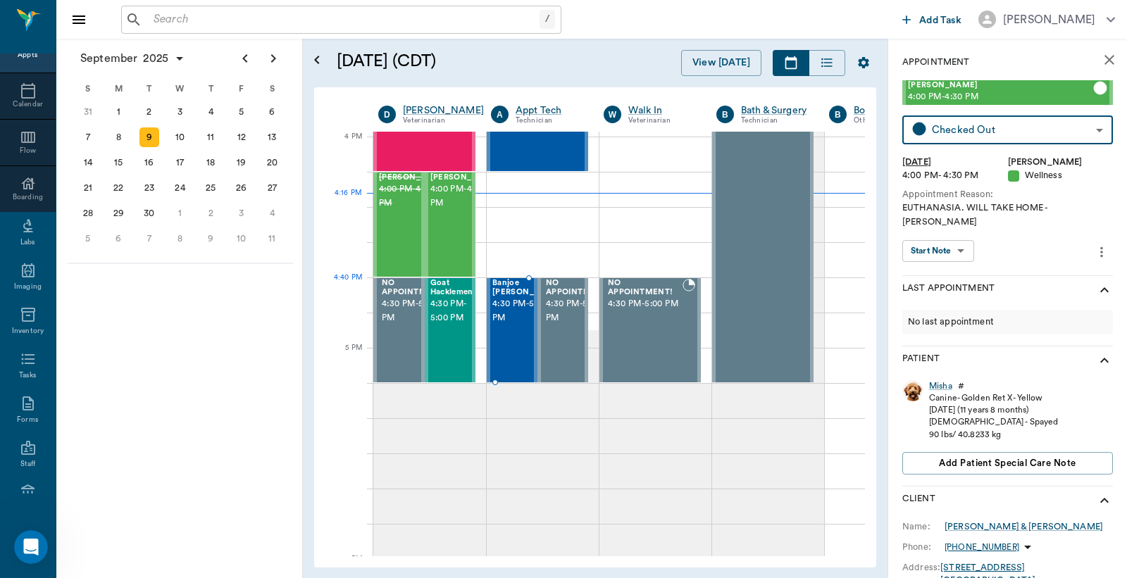
scroll to position [1691, 0]
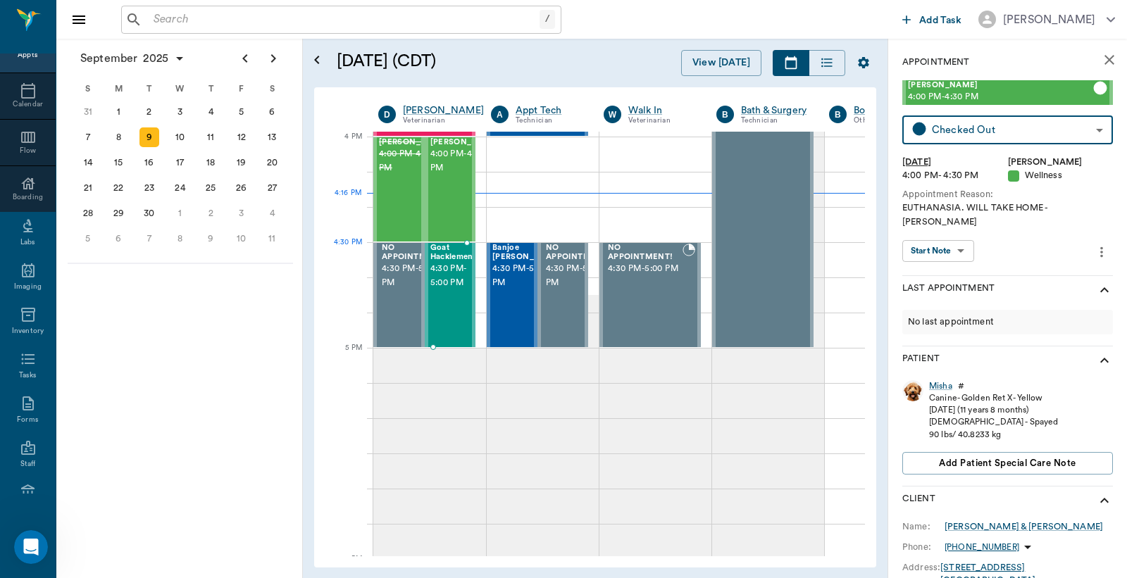
click at [444, 276] on span "4:30 PM - 5:00 PM" at bounding box center [451, 276] width 43 height 28
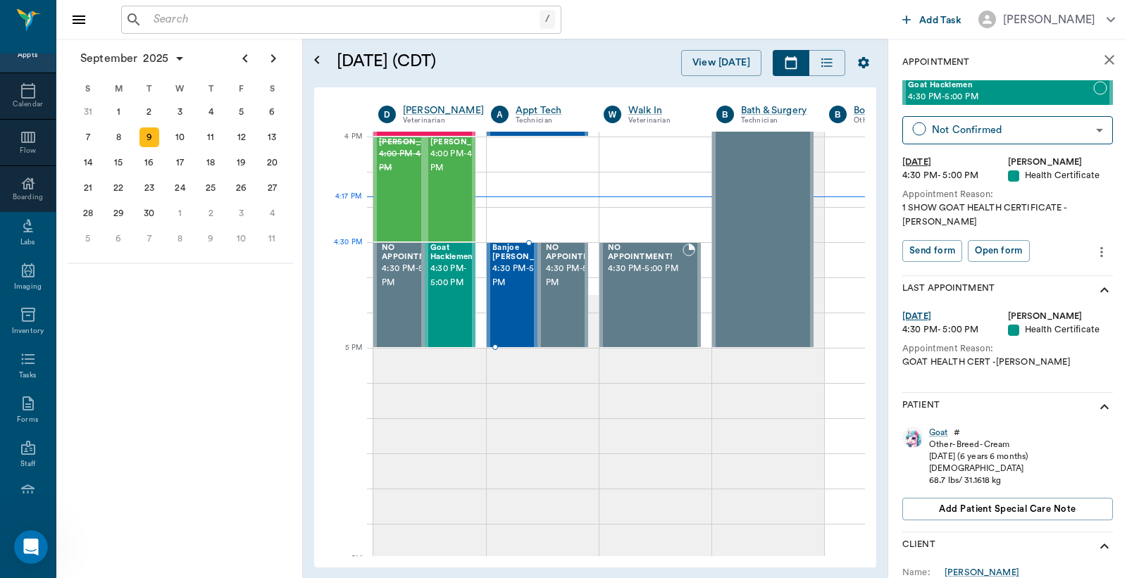
click at [511, 277] on span "4:30 PM - 5:00 PM" at bounding box center [527, 276] width 70 height 28
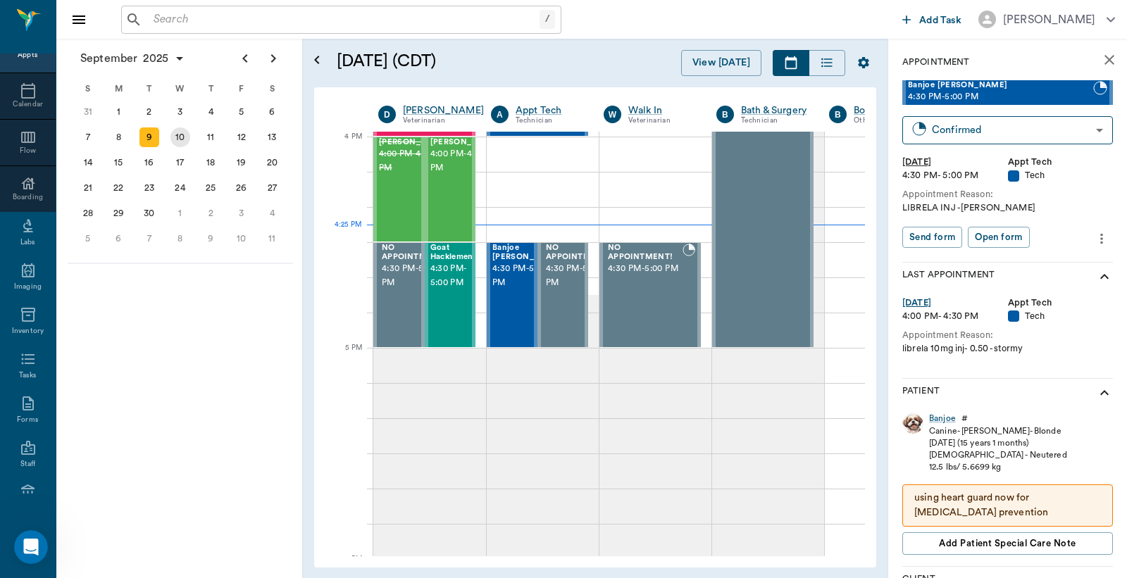
click at [180, 137] on div "10" at bounding box center [180, 138] width 20 height 20
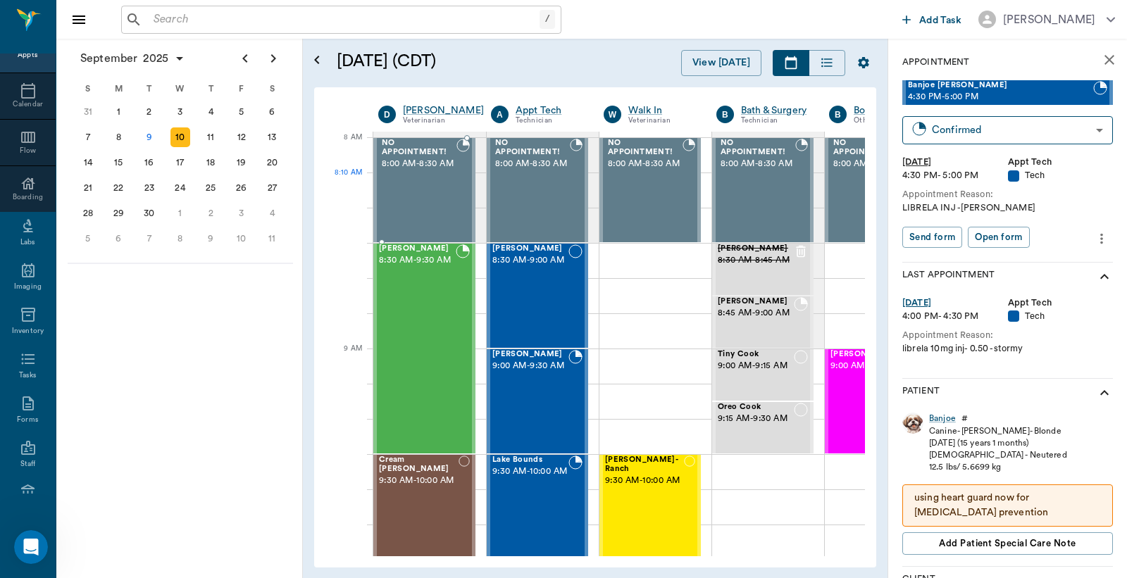
scroll to position [0, 1]
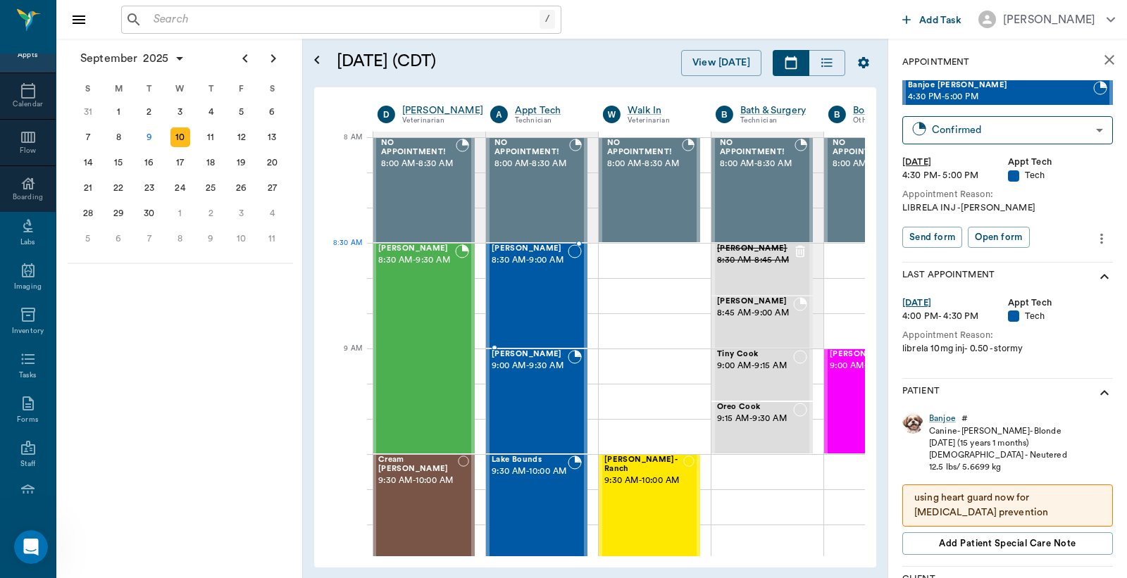
click at [530, 268] on span "8:30 AM - 9:00 AM" at bounding box center [530, 261] width 76 height 14
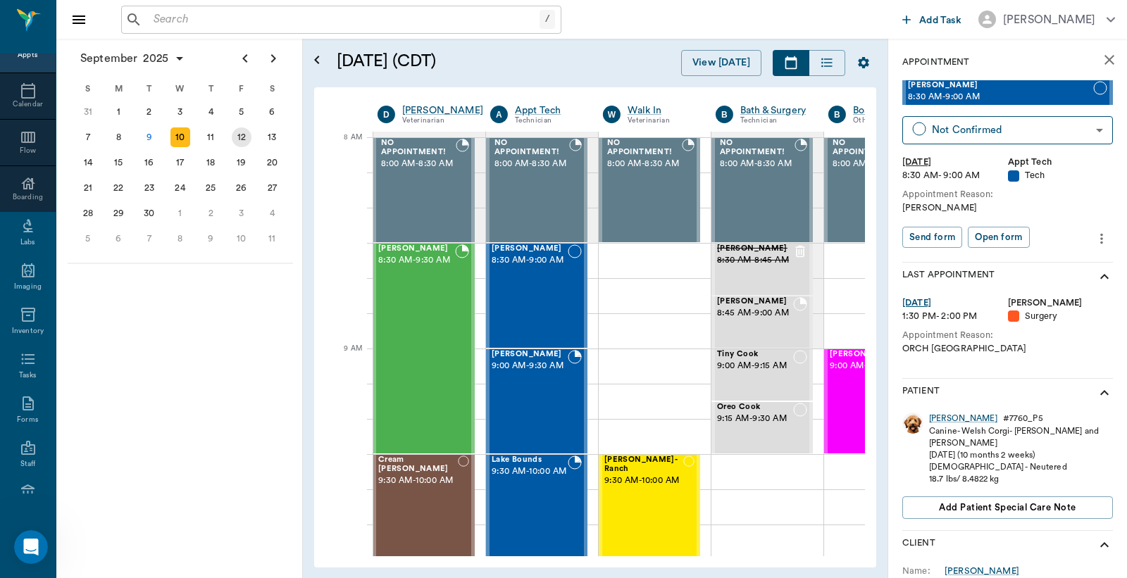
click at [243, 137] on div "12" at bounding box center [242, 138] width 20 height 20
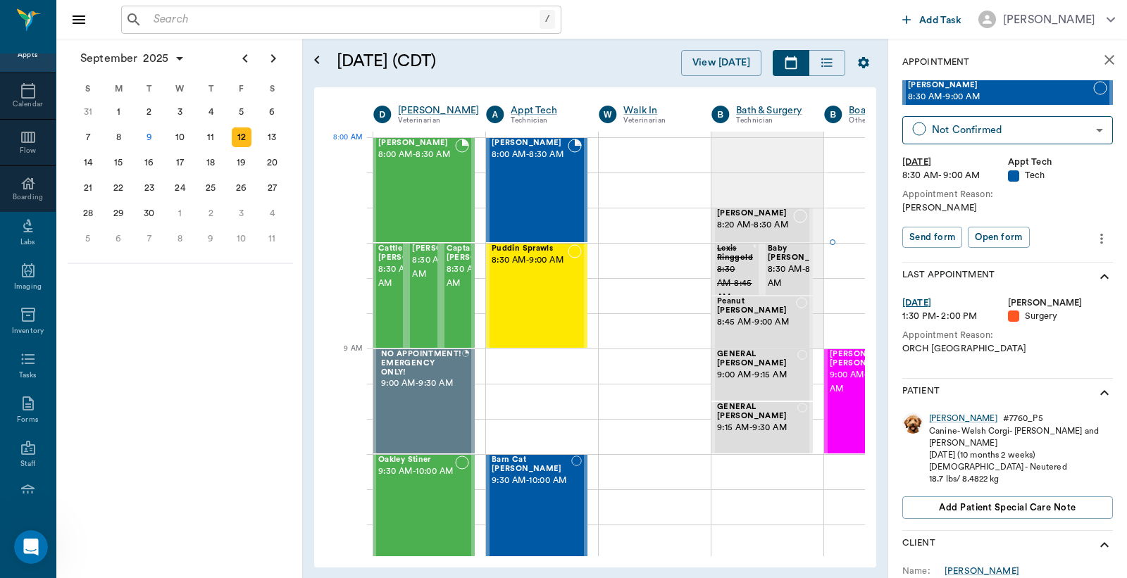
scroll to position [0, 4]
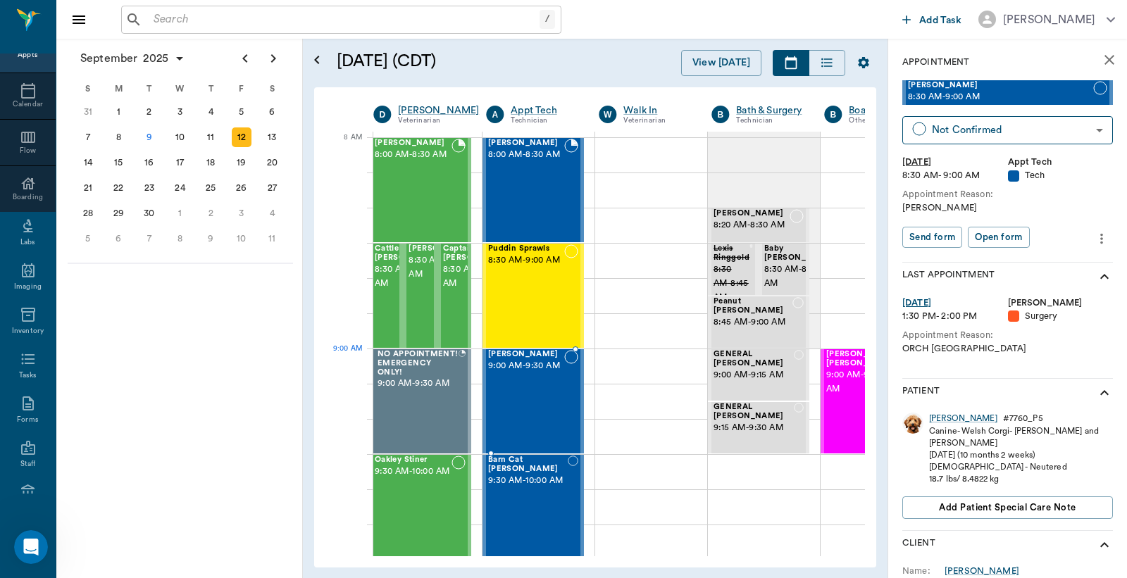
drag, startPoint x: 984, startPoint y: 94, endPoint x: 517, endPoint y: 371, distance: 542.9
click at [1096, 393] on icon "show more" at bounding box center [1104, 393] width 17 height 17
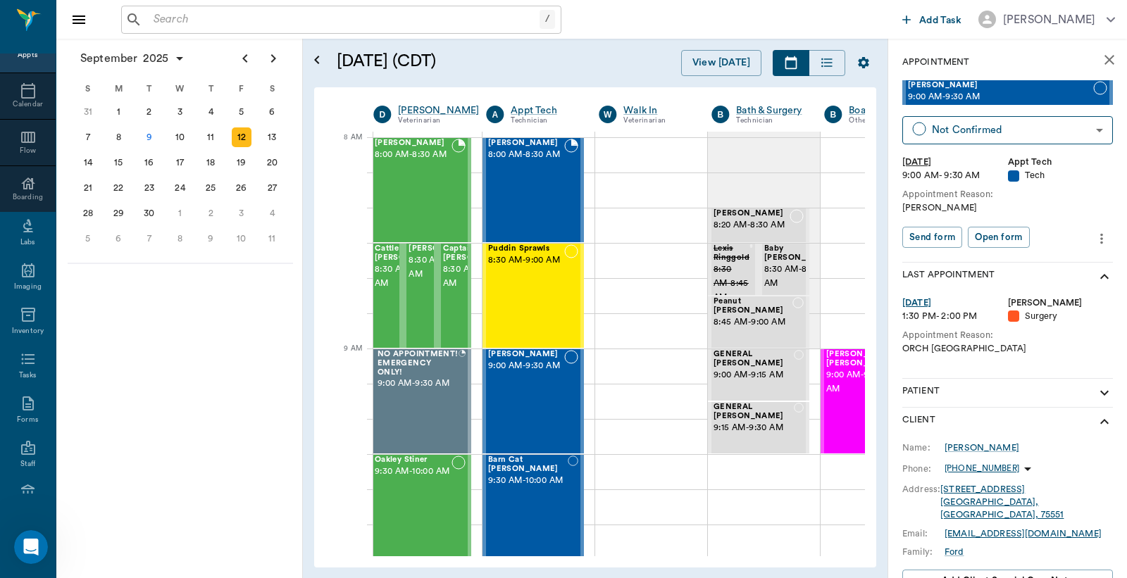
click at [1100, 393] on icon "show more" at bounding box center [1104, 393] width 8 height 5
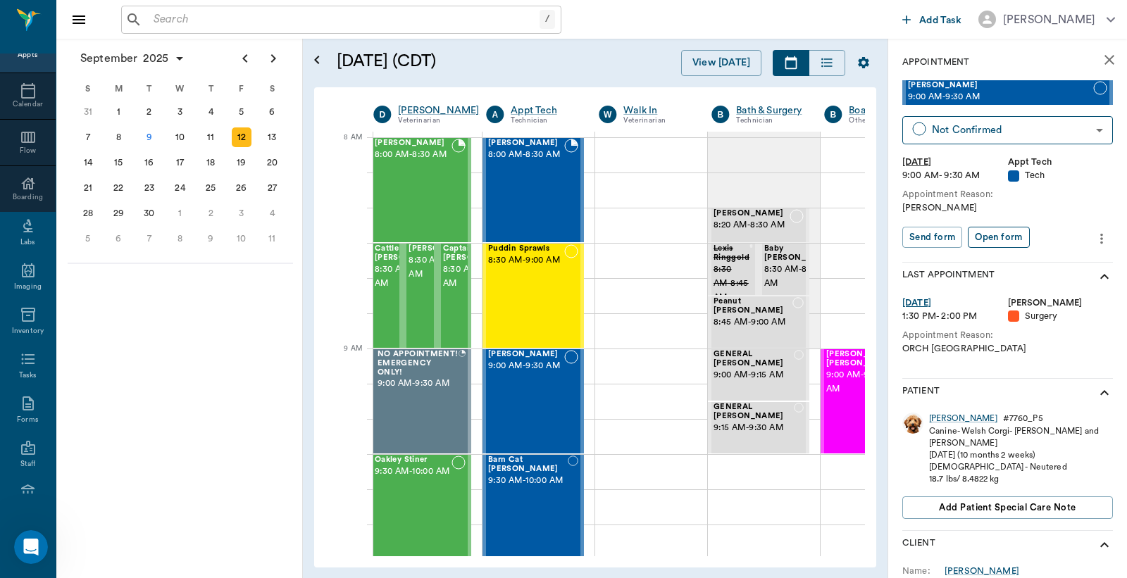
click at [995, 235] on button "Open form" at bounding box center [998, 238] width 61 height 22
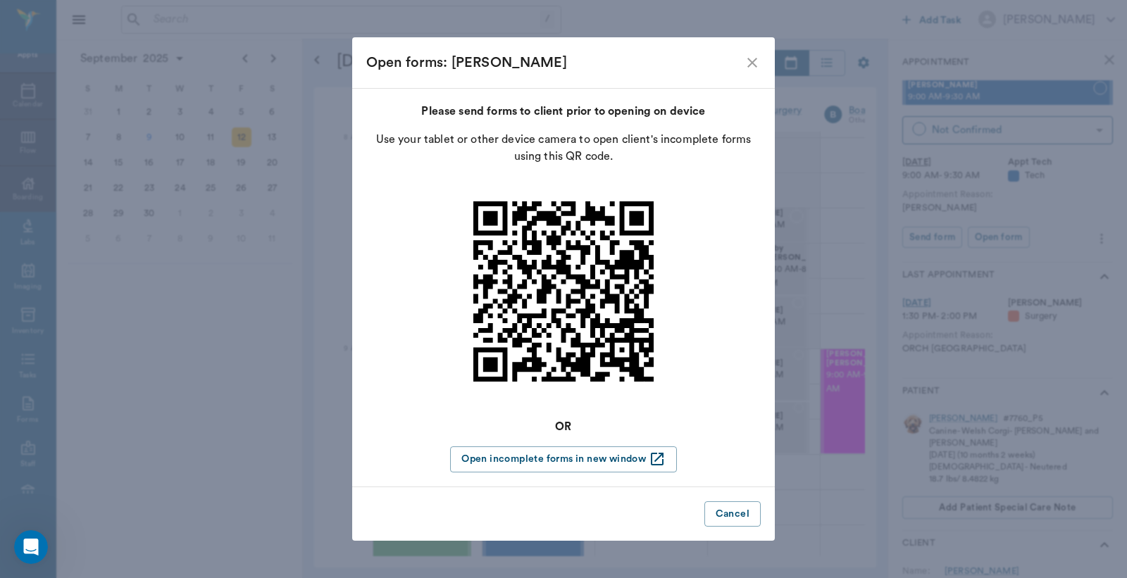
click at [754, 64] on icon "close" at bounding box center [752, 63] width 10 height 10
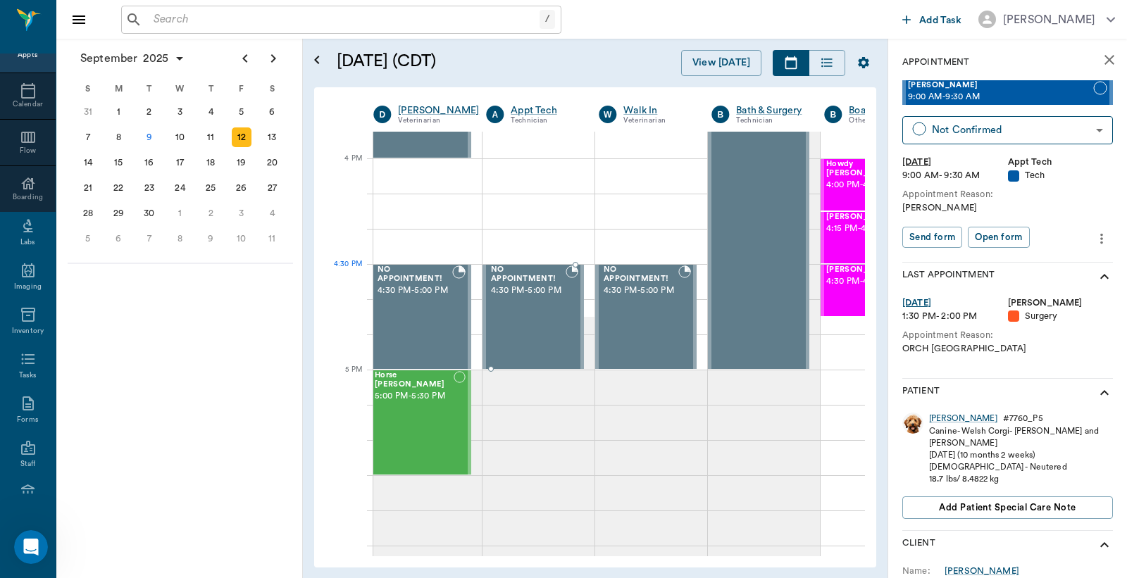
scroll to position [1565, 4]
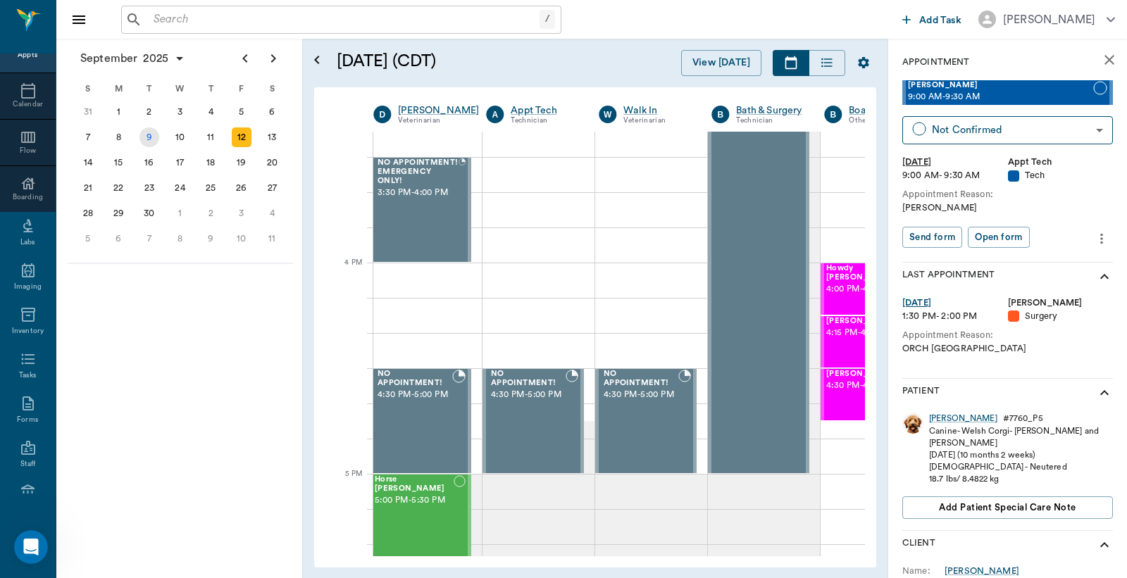
click at [148, 136] on div "9" at bounding box center [149, 138] width 20 height 20
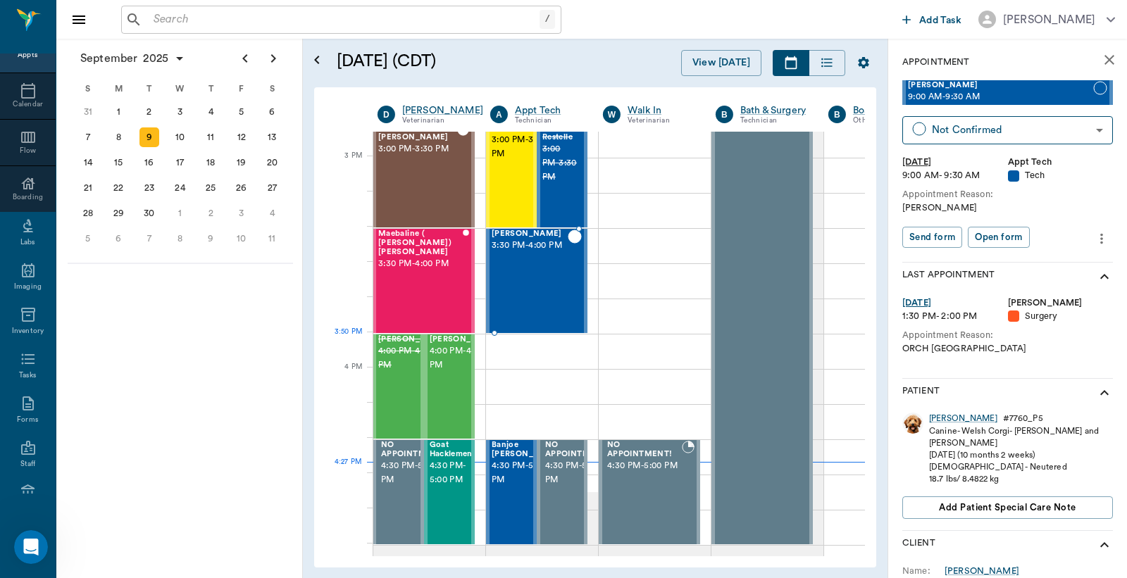
scroll to position [1461, 1]
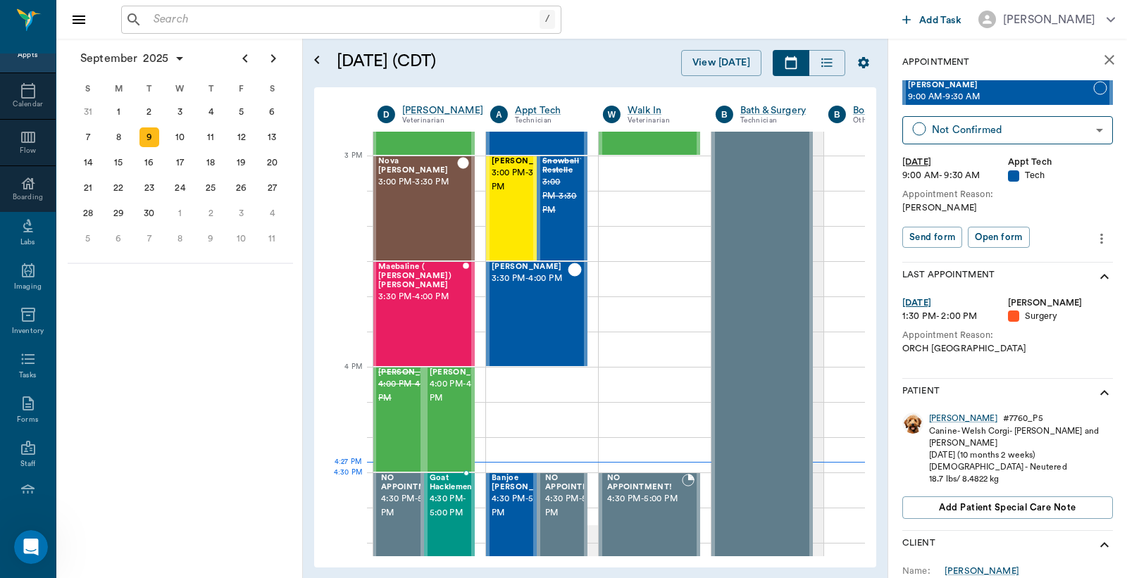
click at [447, 502] on span "4:30 PM - 5:00 PM" at bounding box center [451, 506] width 43 height 28
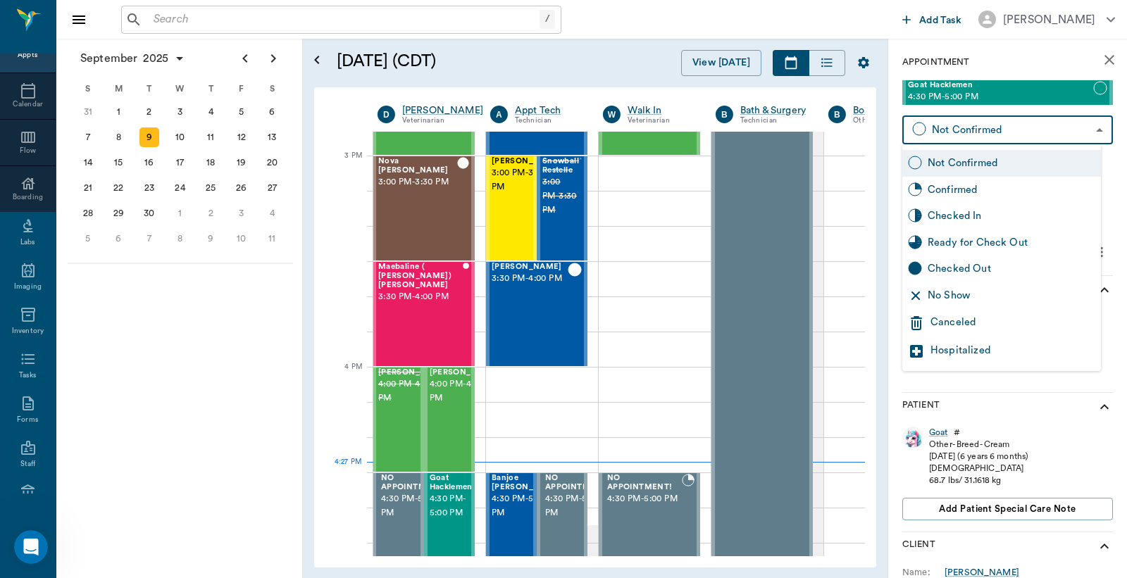
click at [968, 130] on body "/ ​ Add Task Dr. Bert Ellsworth Nectar Messages Appts Calendar Flow Boarding La…" at bounding box center [563, 289] width 1127 height 578
click at [953, 213] on div "Checked In" at bounding box center [1012, 216] width 168 height 15
type input "CHECKED_IN"
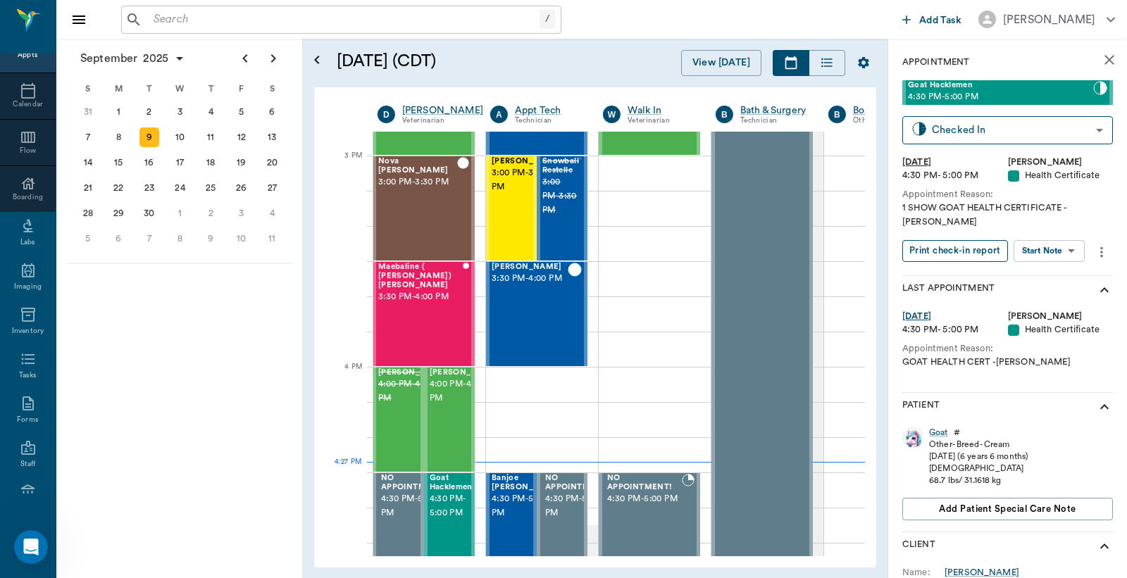
click at [941, 240] on button "Print check-in report" at bounding box center [955, 251] width 106 height 22
click at [178, 135] on div "10" at bounding box center [180, 138] width 20 height 20
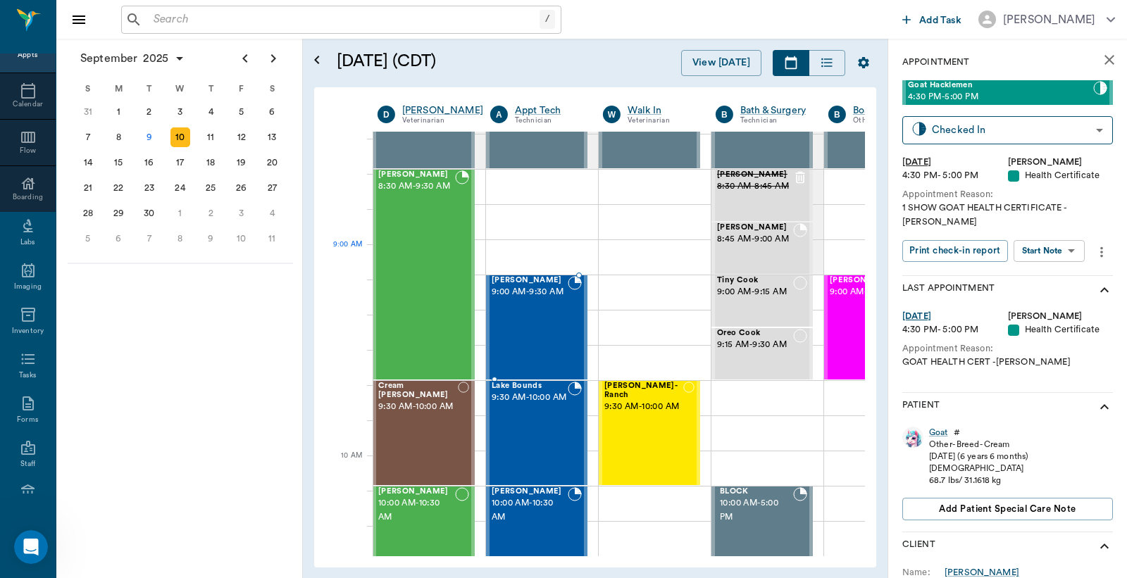
scroll to position [104, 1]
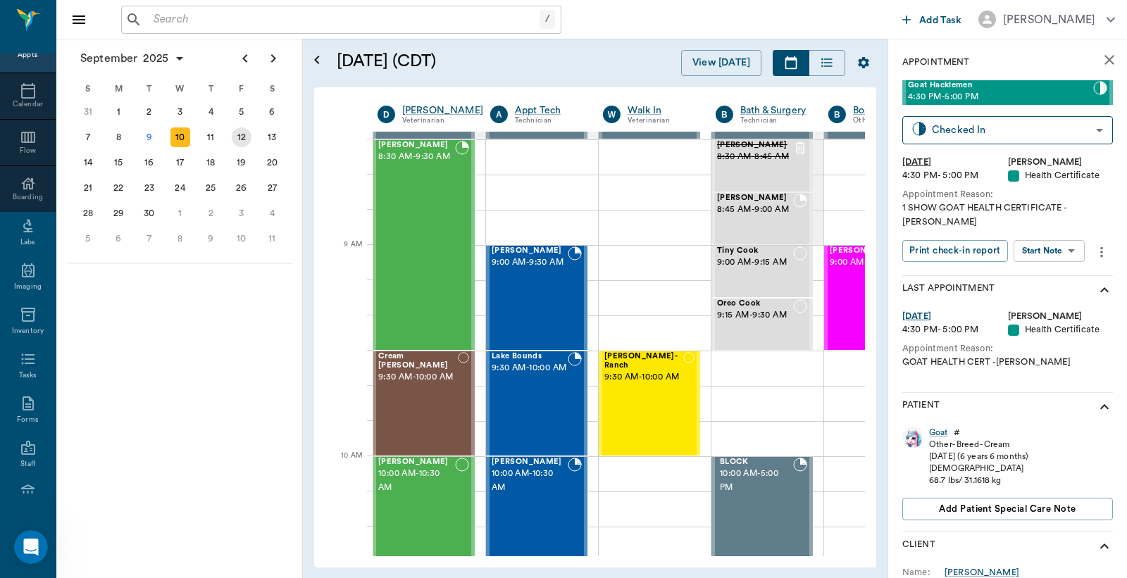
click at [244, 137] on div "12" at bounding box center [242, 138] width 20 height 20
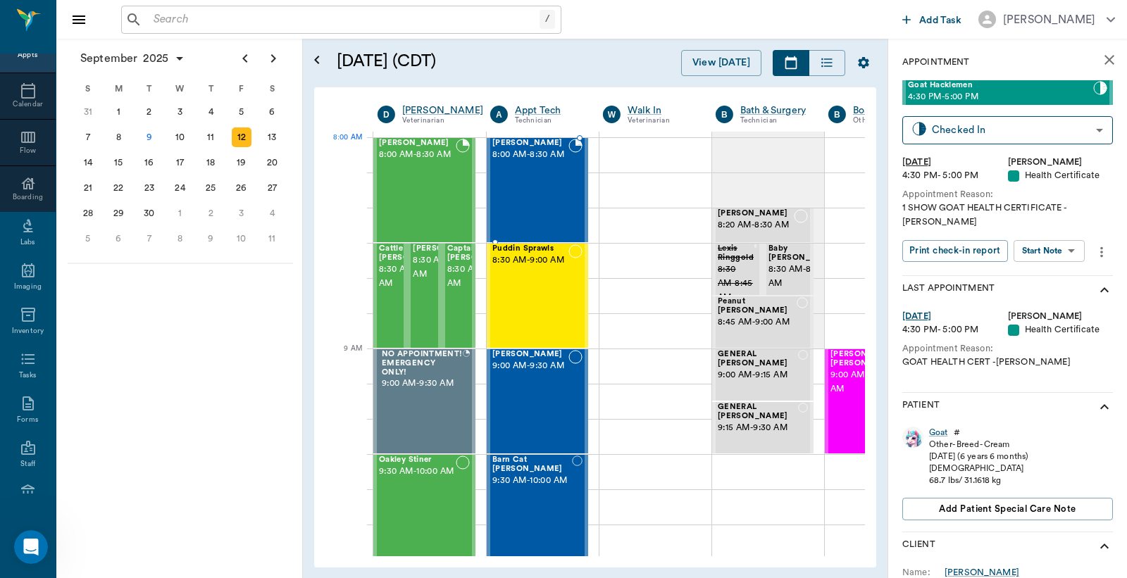
scroll to position [0, 1]
click at [518, 407] on div "Milo Ford 9:00 AM - 9:30 AM" at bounding box center [530, 401] width 76 height 103
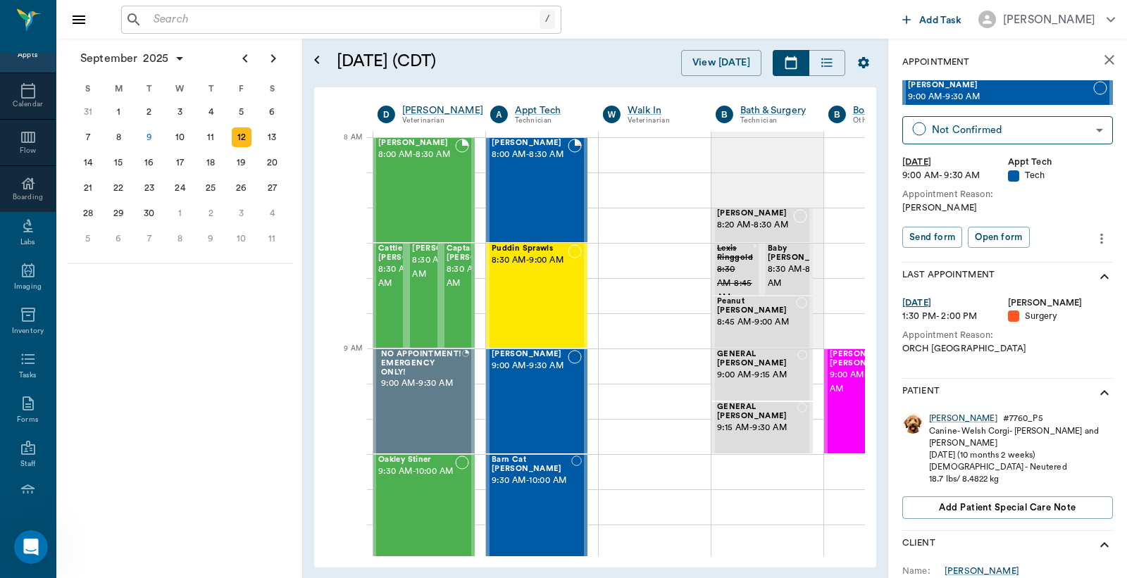
click at [1094, 240] on icon "more" at bounding box center [1101, 238] width 15 height 17
click at [1027, 265] on span "Edit appointment" at bounding box center [1030, 262] width 118 height 15
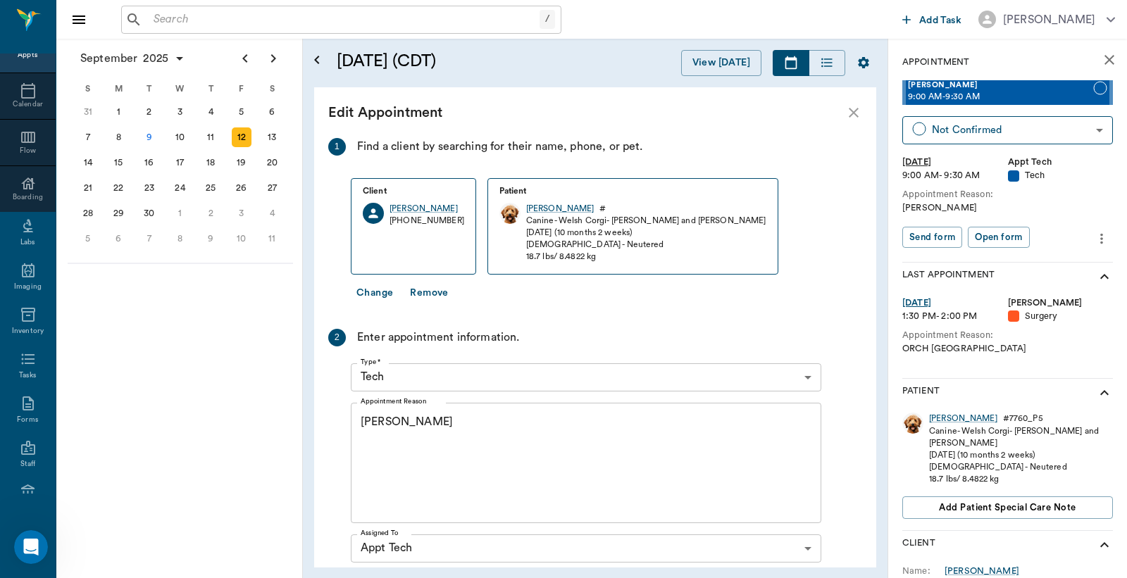
click at [1100, 392] on icon "show more" at bounding box center [1104, 392] width 8 height 5
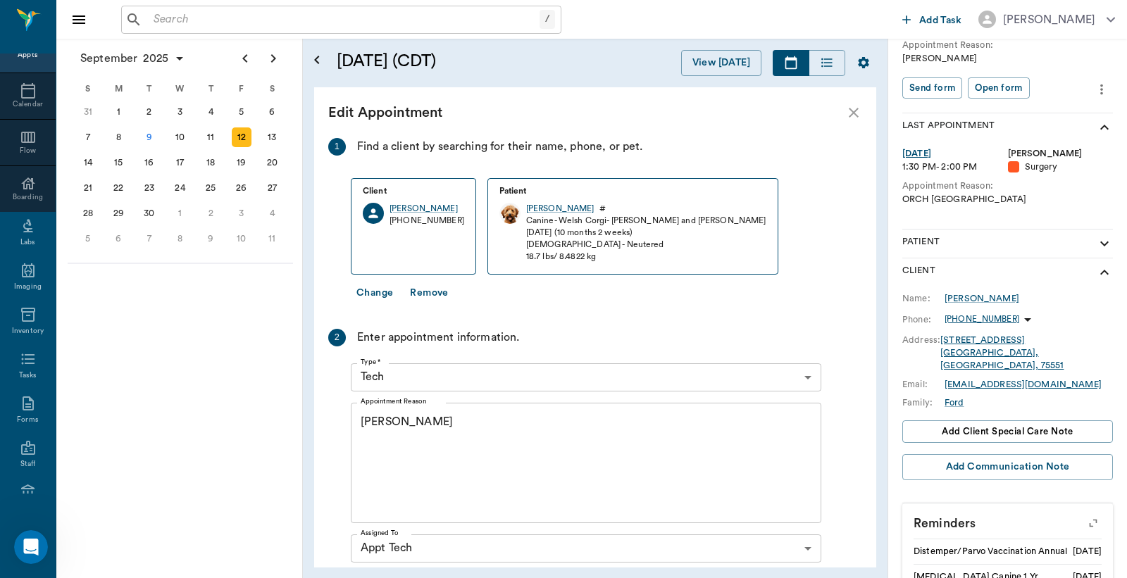
scroll to position [115, 0]
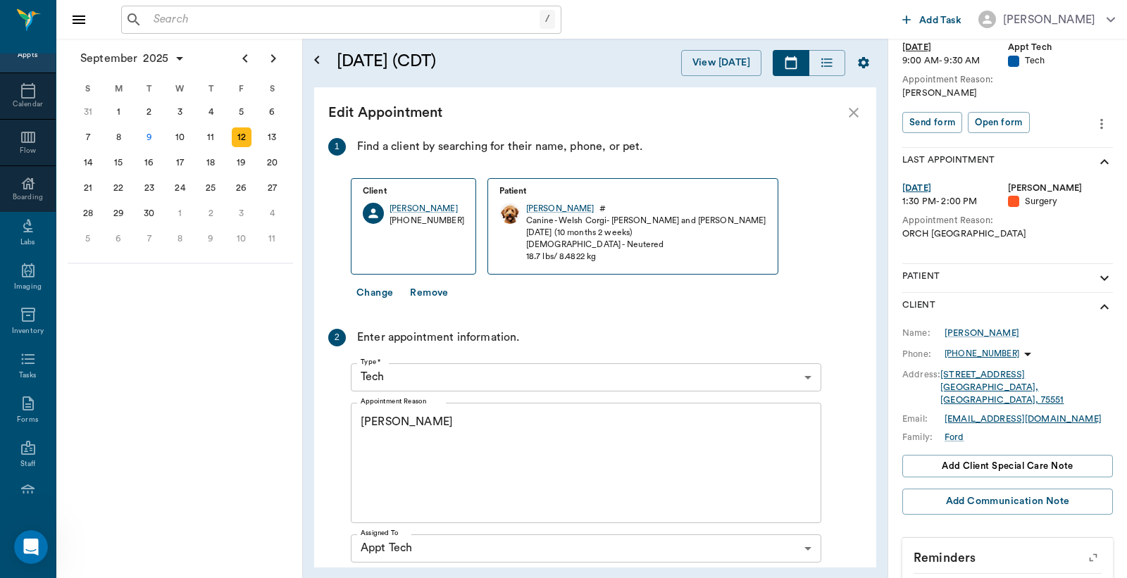
click at [1100, 278] on icon "show more" at bounding box center [1104, 278] width 8 height 5
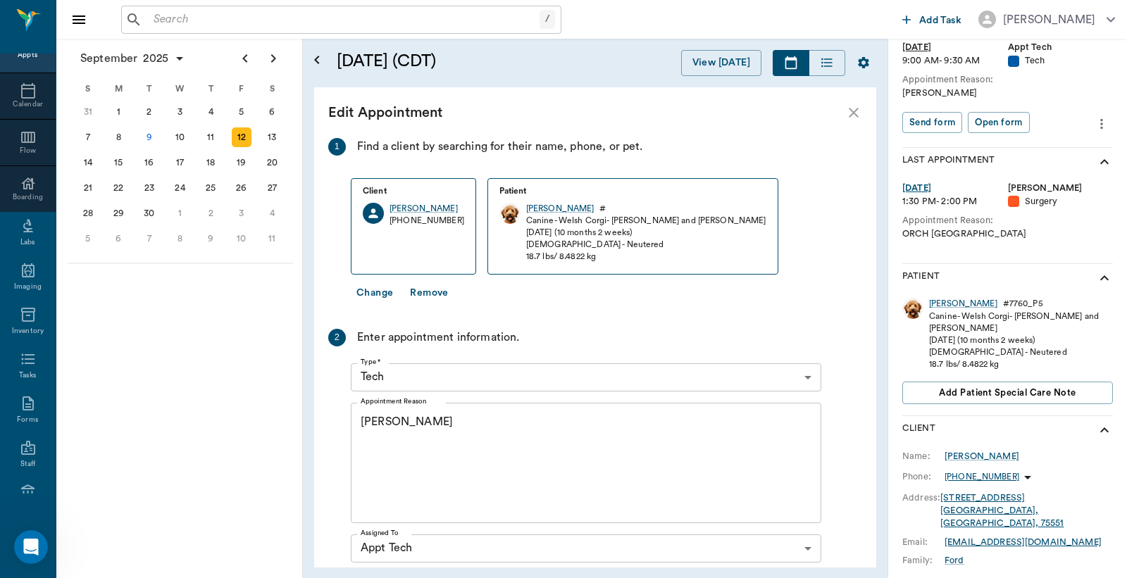
scroll to position [10, 0]
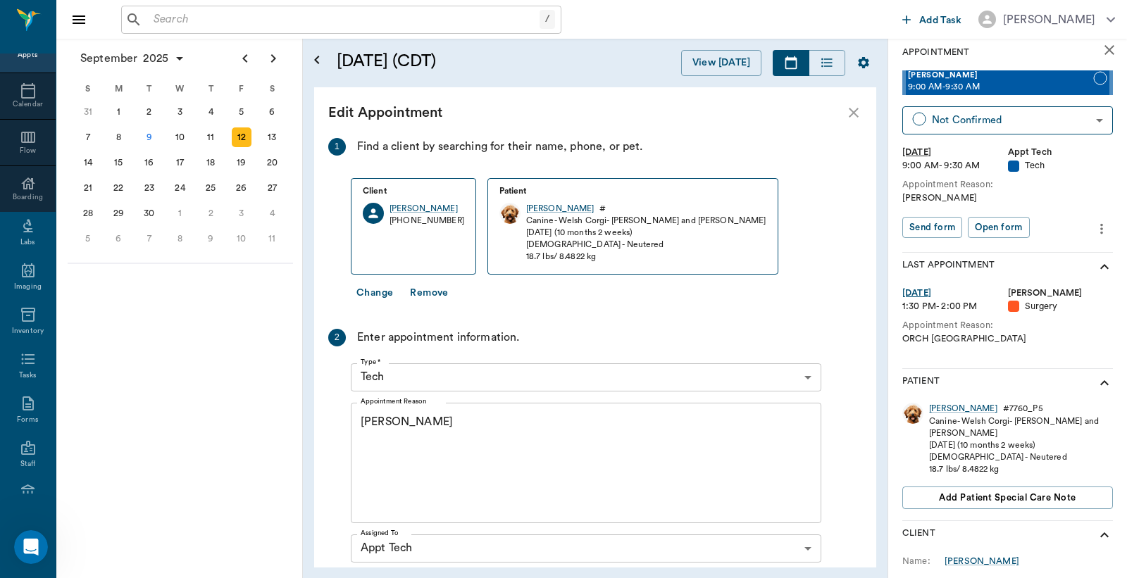
click at [1094, 228] on icon "more" at bounding box center [1101, 228] width 15 height 17
click at [1021, 251] on span "Edit appointment" at bounding box center [1030, 252] width 118 height 15
click at [1100, 228] on icon "more" at bounding box center [1101, 228] width 3 height 11
click at [1050, 204] on div at bounding box center [563, 289] width 1127 height 578
click at [1096, 263] on icon "show more" at bounding box center [1104, 267] width 17 height 17
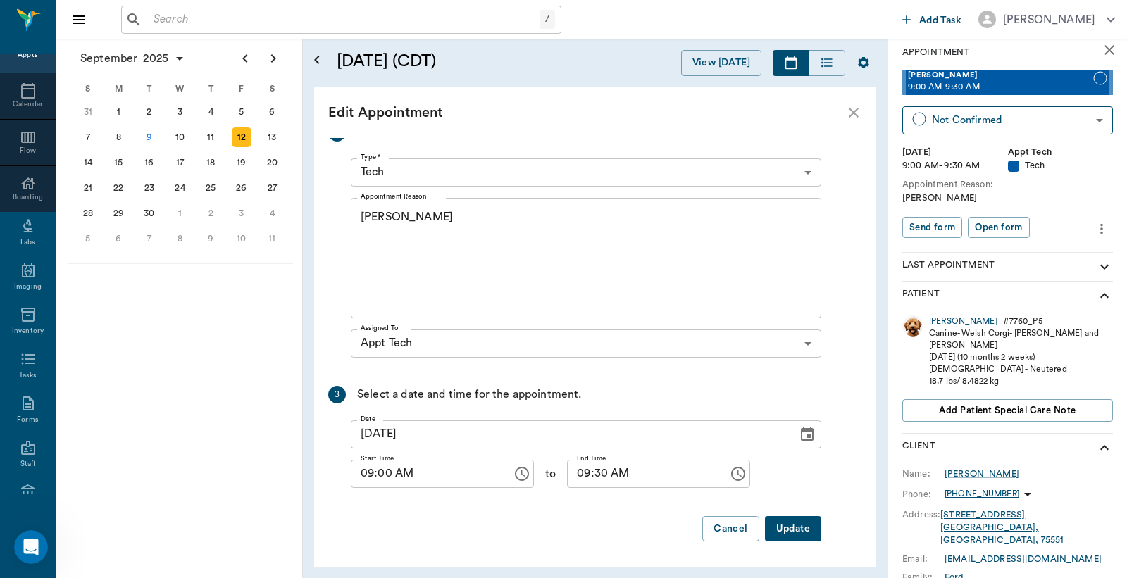
scroll to position [0, 0]
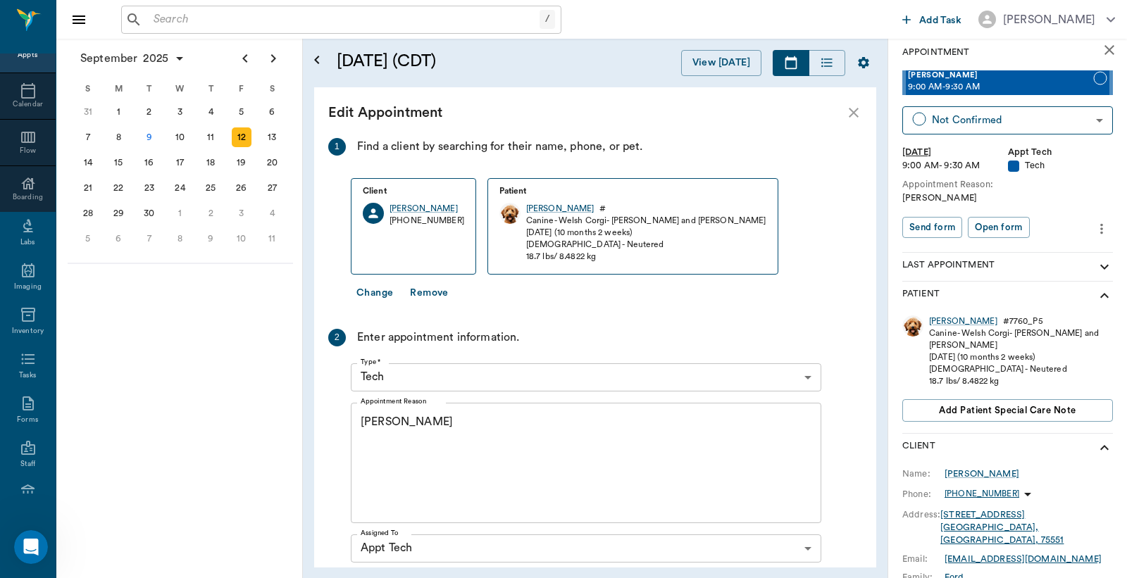
drag, startPoint x: 568, startPoint y: 213, endPoint x: 733, endPoint y: 146, distance: 177.9
click at [733, 146] on div "1 Find a client by searching for their name, phone, or pet." at bounding box center [574, 147] width 493 height 18
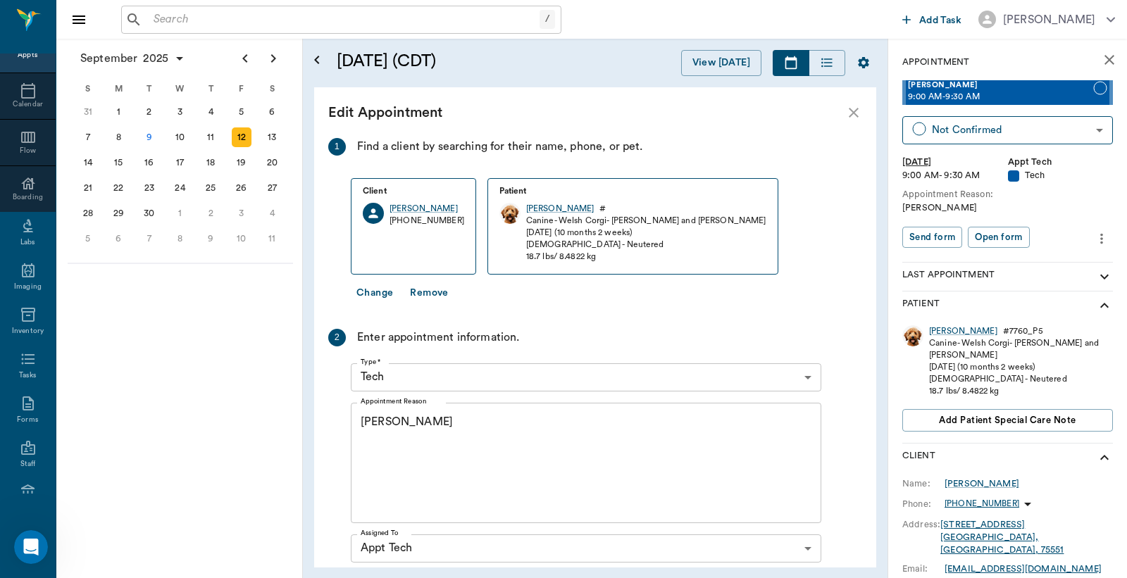
click at [370, 293] on button "Change" at bounding box center [375, 293] width 48 height 26
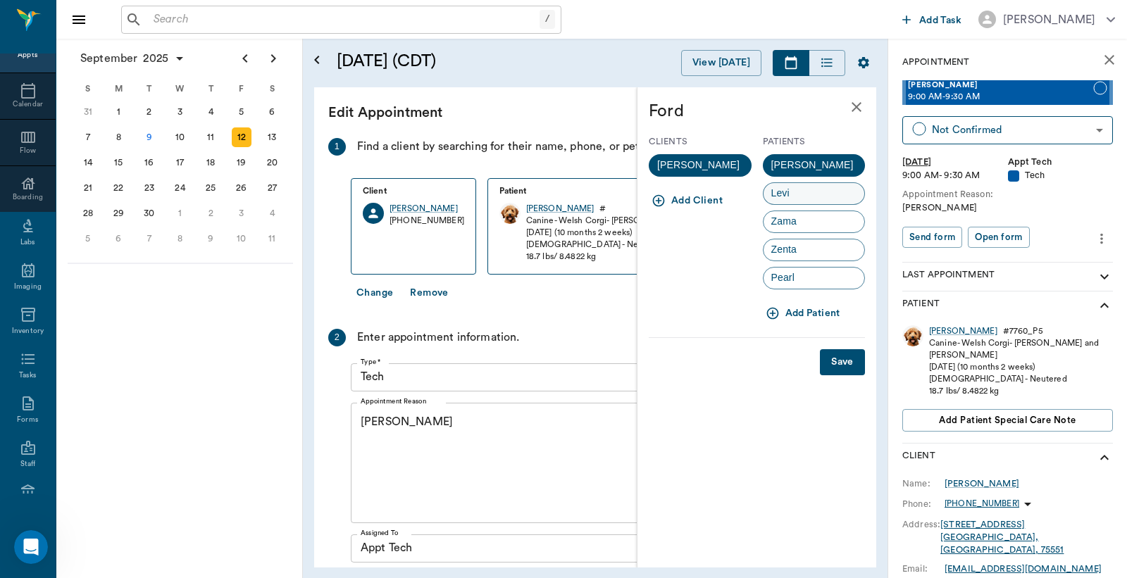
click at [803, 196] on div "Levi" at bounding box center [814, 193] width 103 height 23
click at [833, 363] on button "Save" at bounding box center [842, 362] width 45 height 26
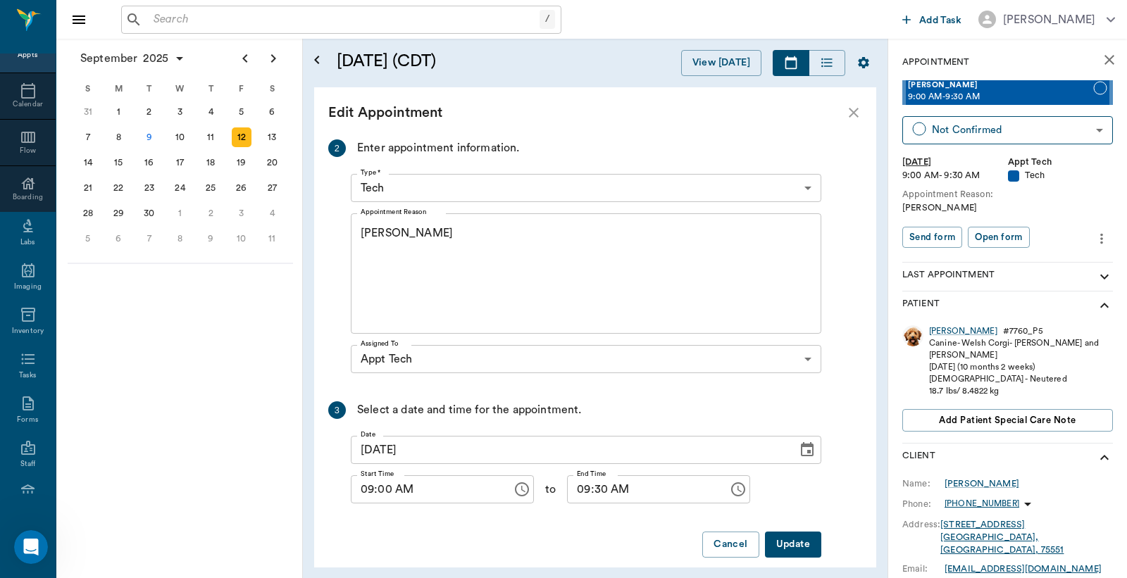
scroll to position [180, 0]
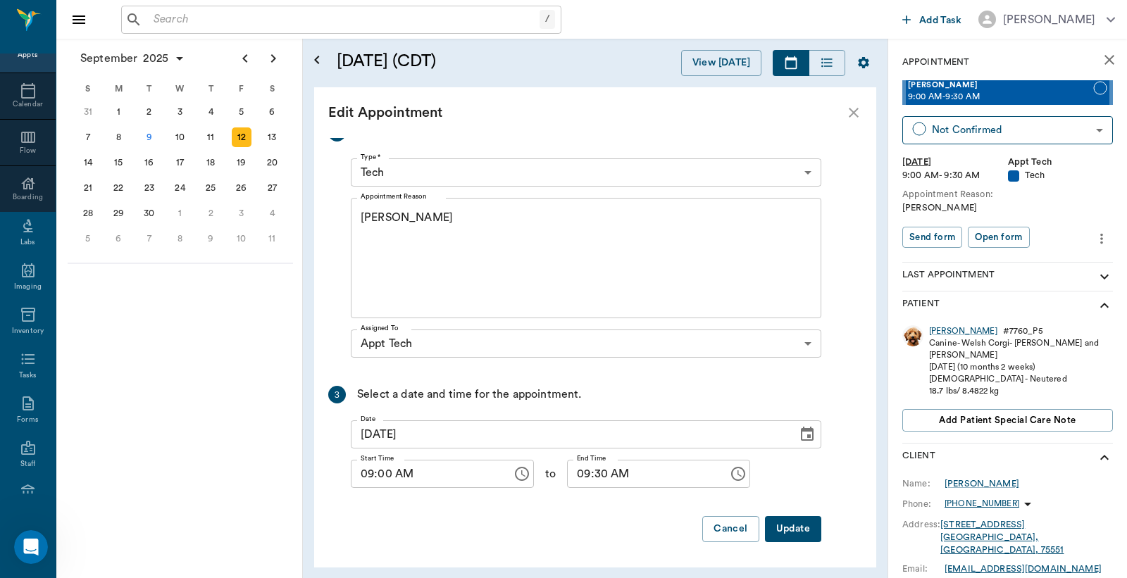
click at [796, 527] on button "Update" at bounding box center [793, 529] width 56 height 26
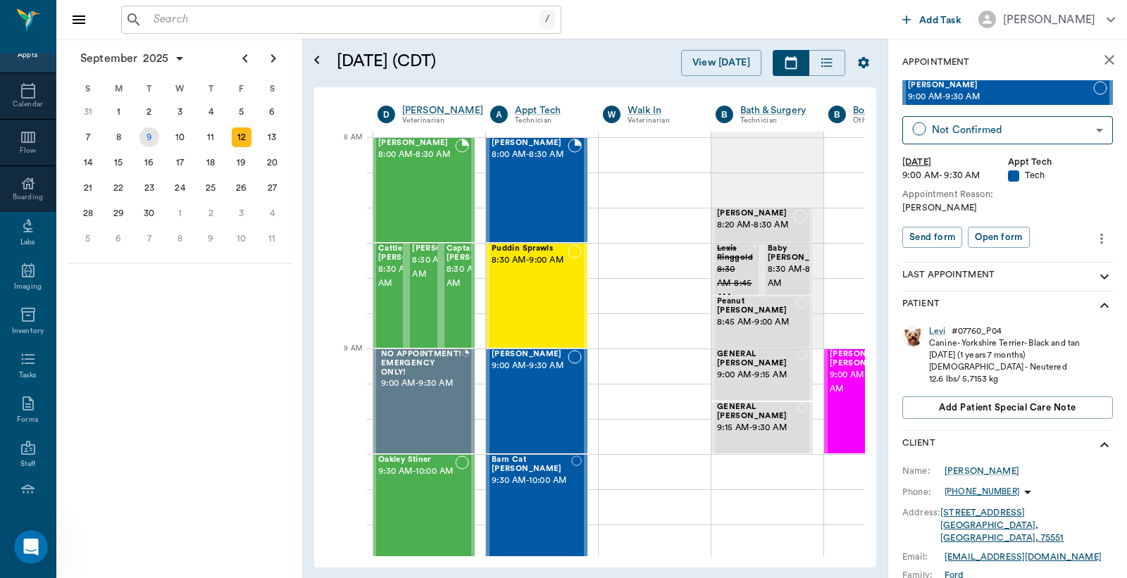
click at [148, 135] on div "9" at bounding box center [149, 138] width 20 height 20
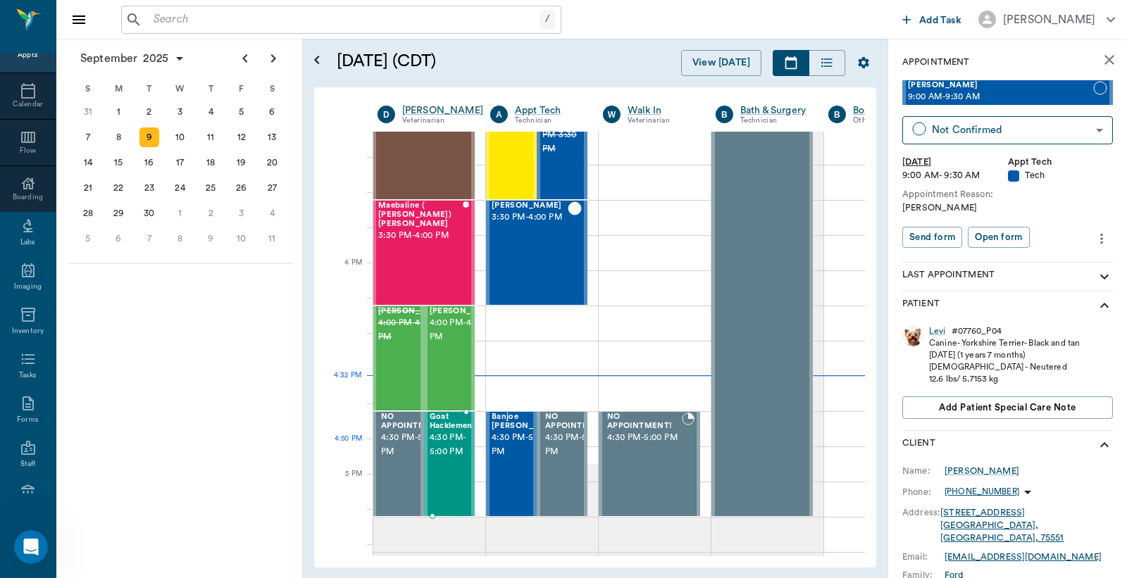
scroll to position [1565, 1]
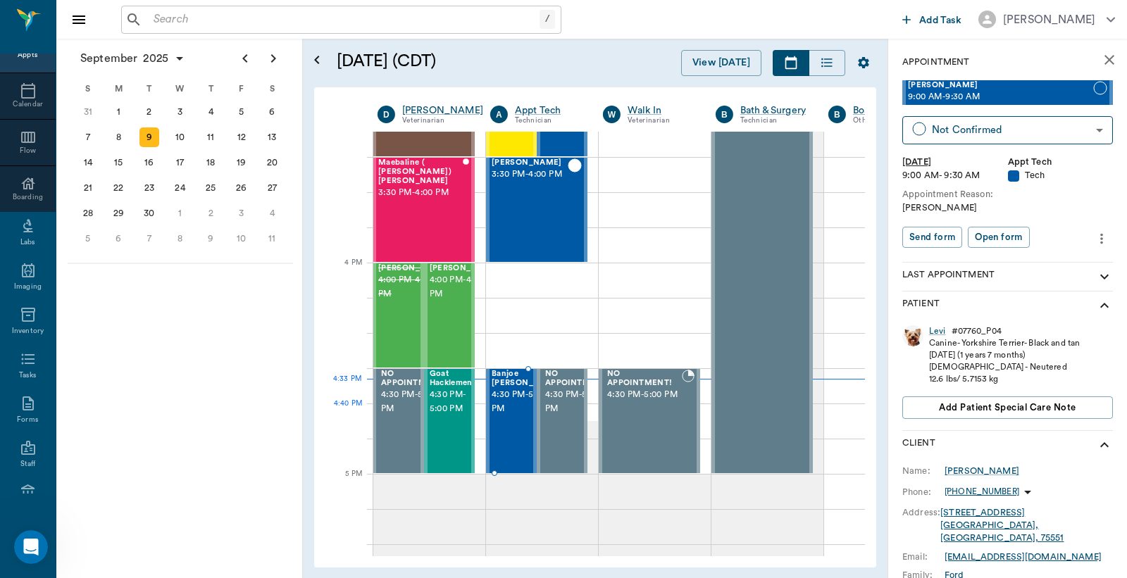
click at [506, 407] on span "4:30 PM - 5:00 PM" at bounding box center [527, 402] width 70 height 28
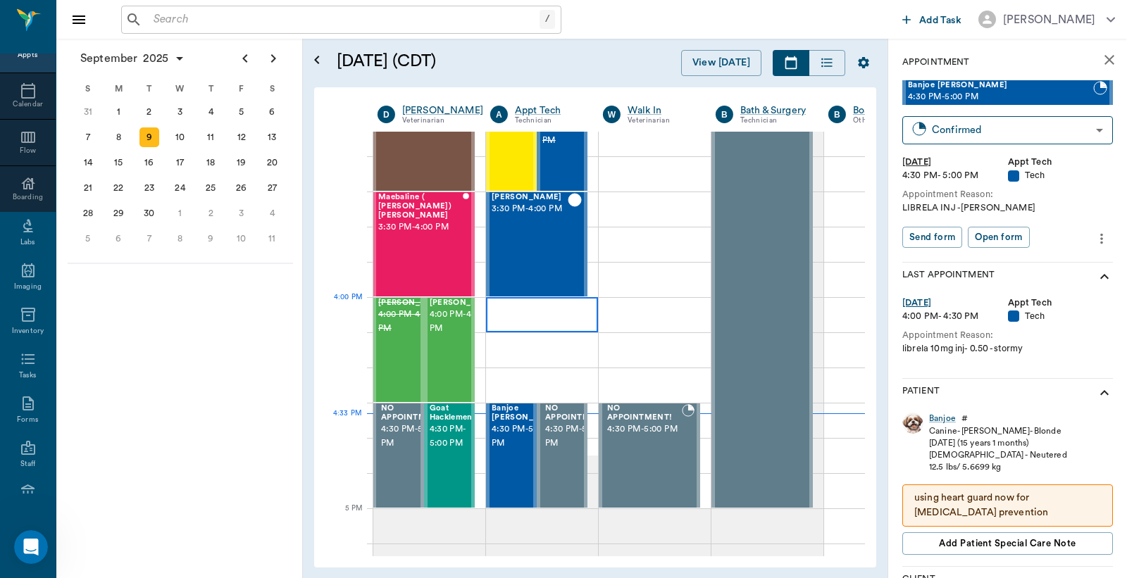
scroll to position [1565, 1]
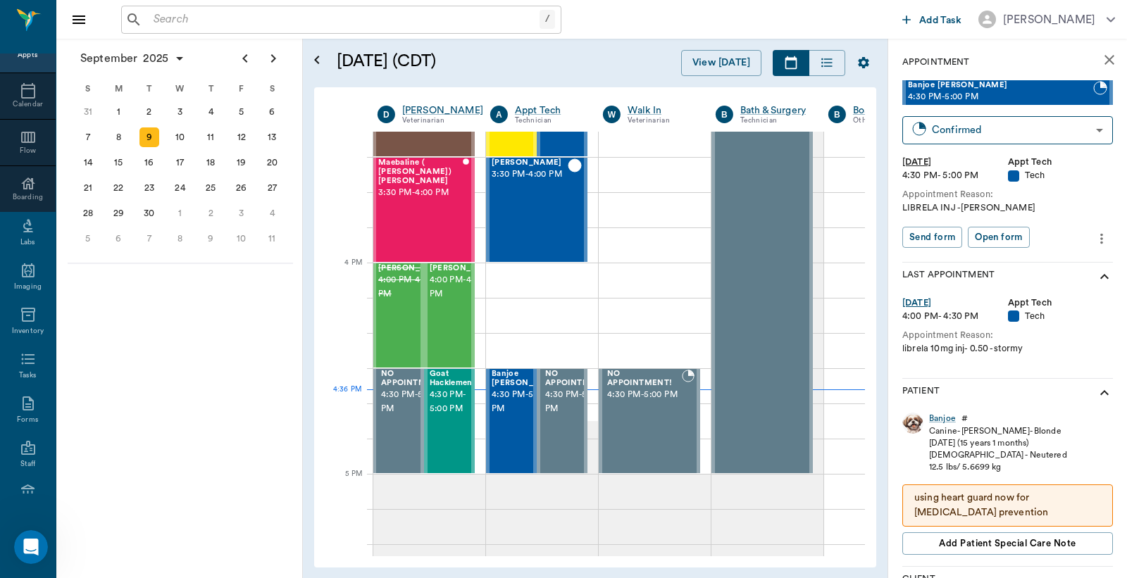
click at [152, 21] on input "text" at bounding box center [344, 20] width 392 height 20
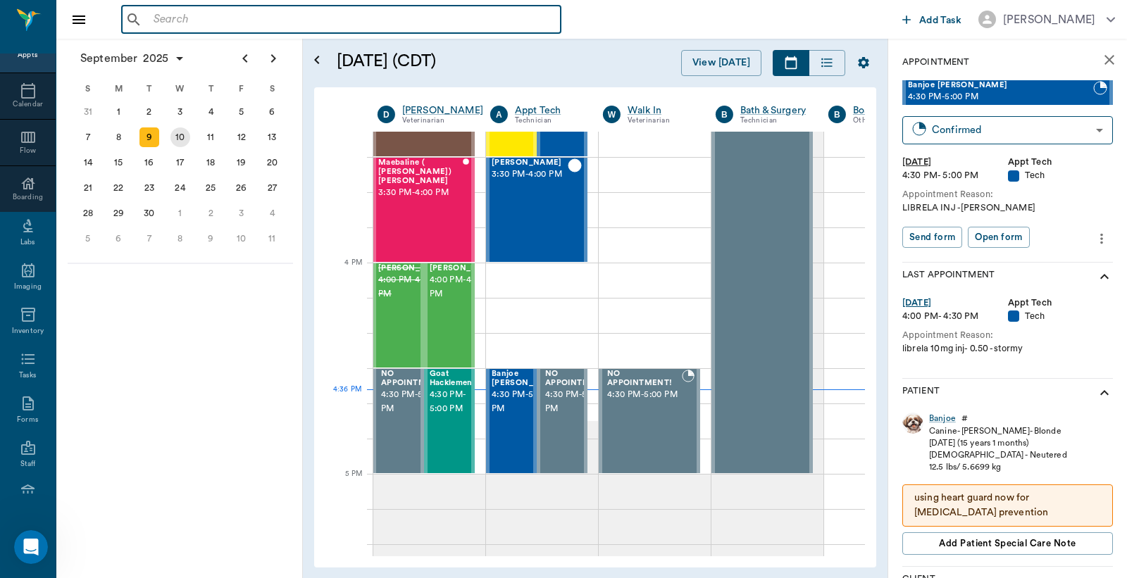
click at [182, 132] on div "10" at bounding box center [180, 138] width 20 height 20
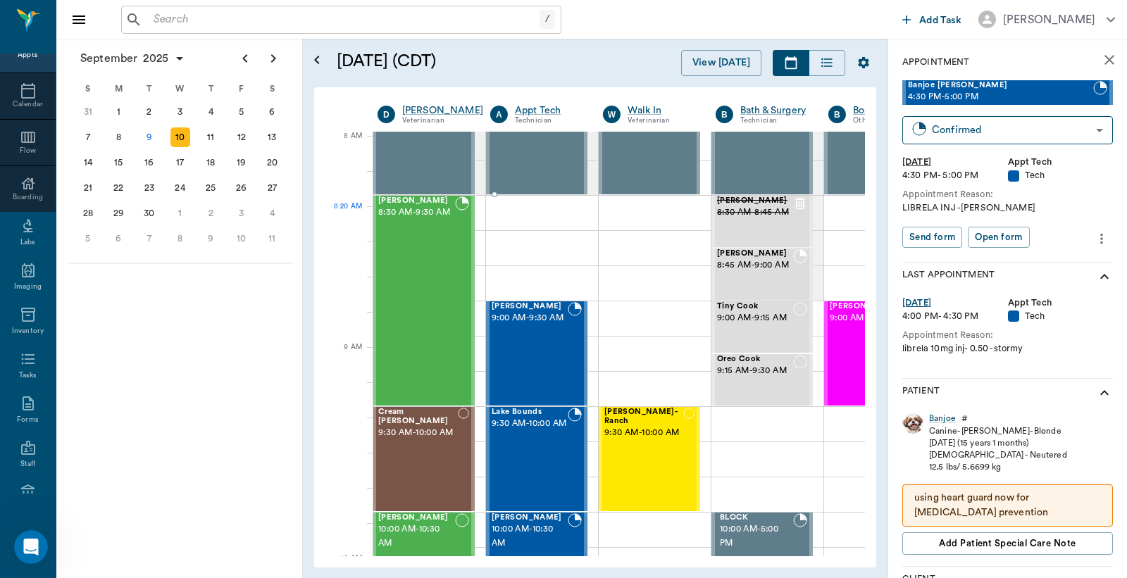
scroll to position [0, 1]
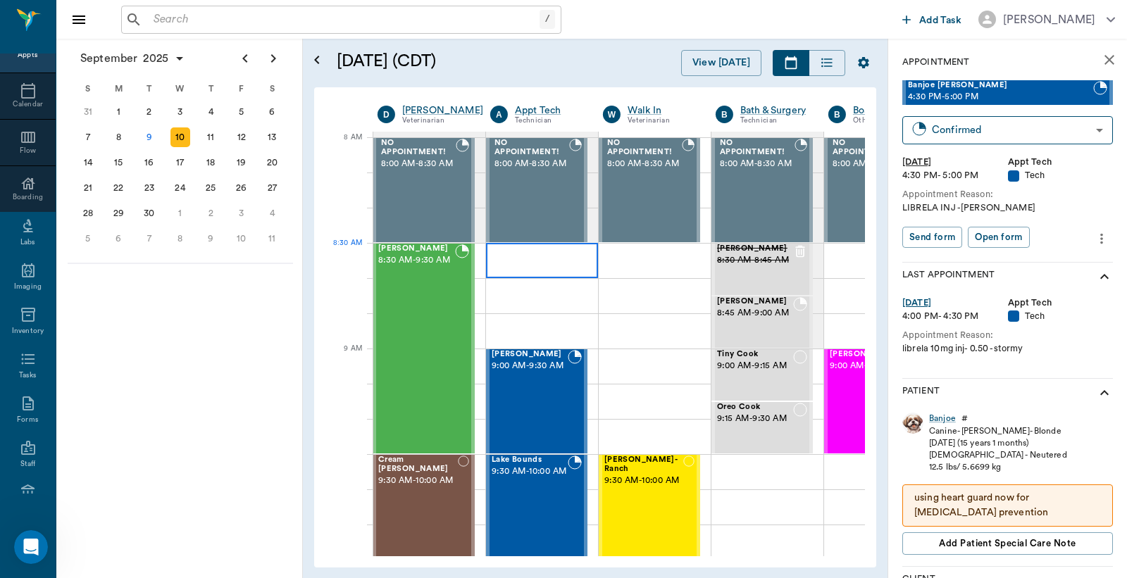
click at [538, 266] on div at bounding box center [542, 260] width 112 height 35
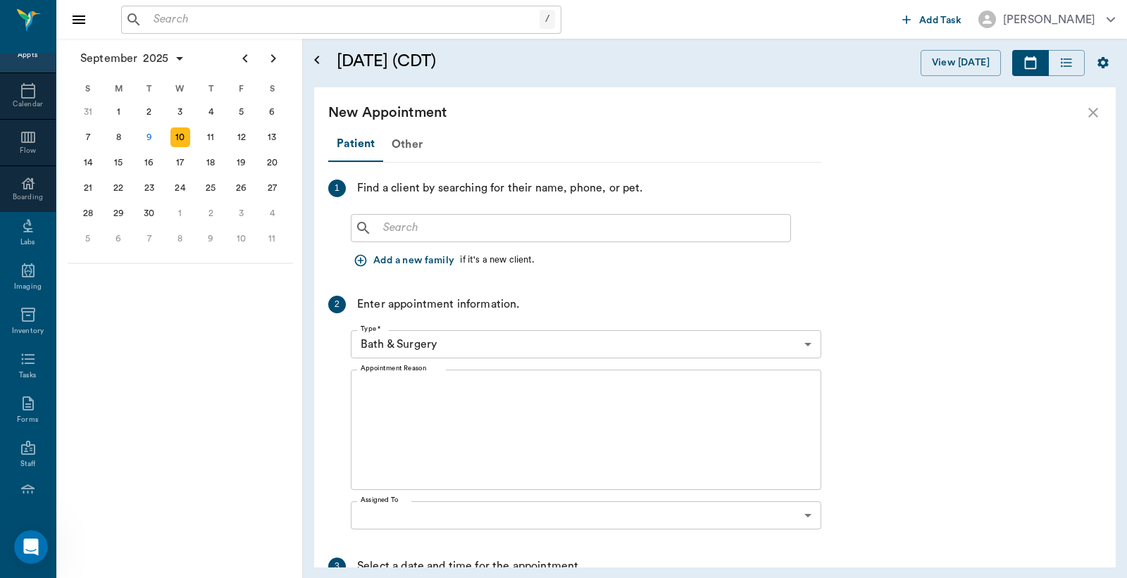
scroll to position [0, 0]
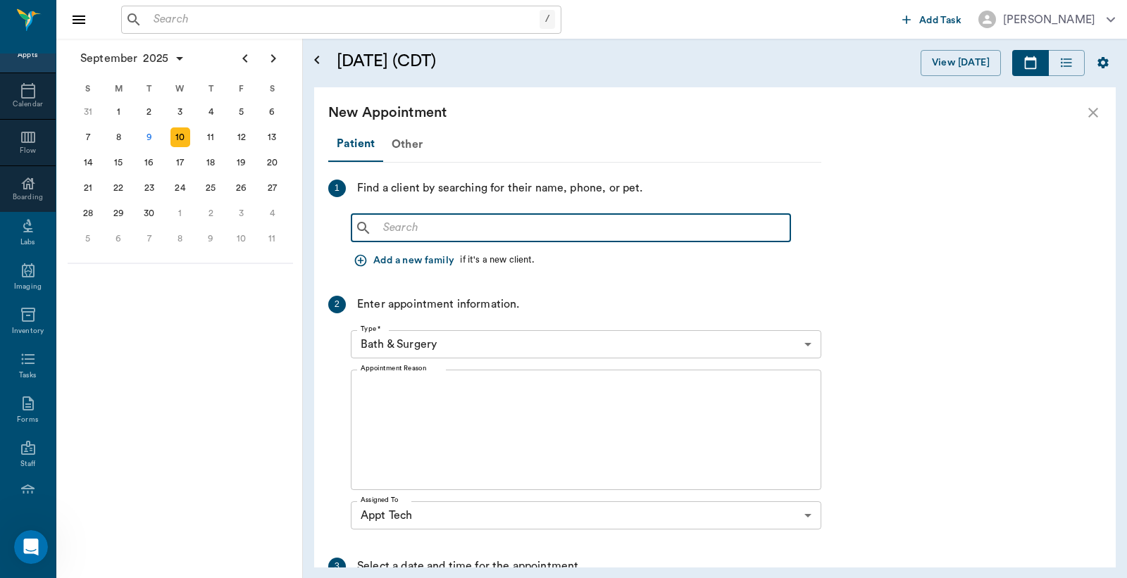
click at [386, 229] on input "text" at bounding box center [581, 228] width 407 height 20
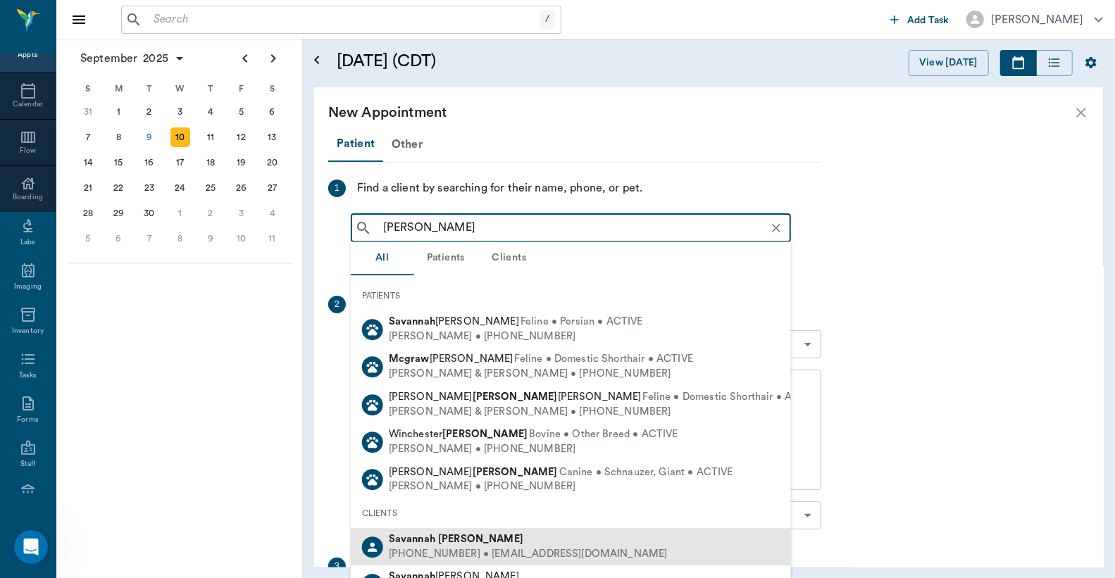
click at [452, 551] on div "(205) 540-1640 • savannah.stewart2199@gmail.com" at bounding box center [528, 554] width 279 height 15
type input "Savannah Mcg"
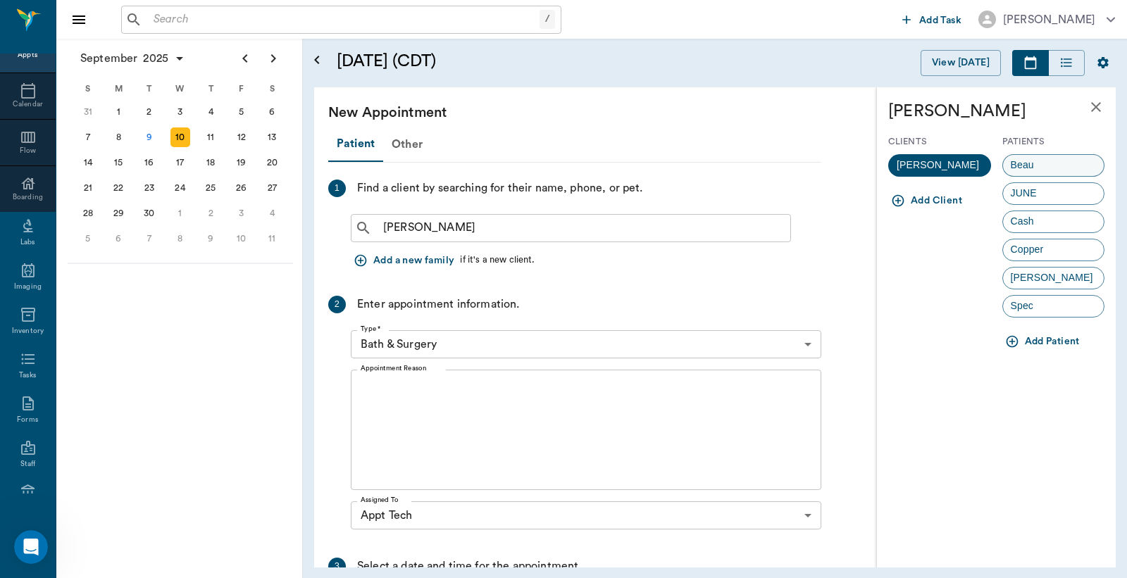
click at [1042, 165] on span "Beau" at bounding box center [1022, 165] width 39 height 15
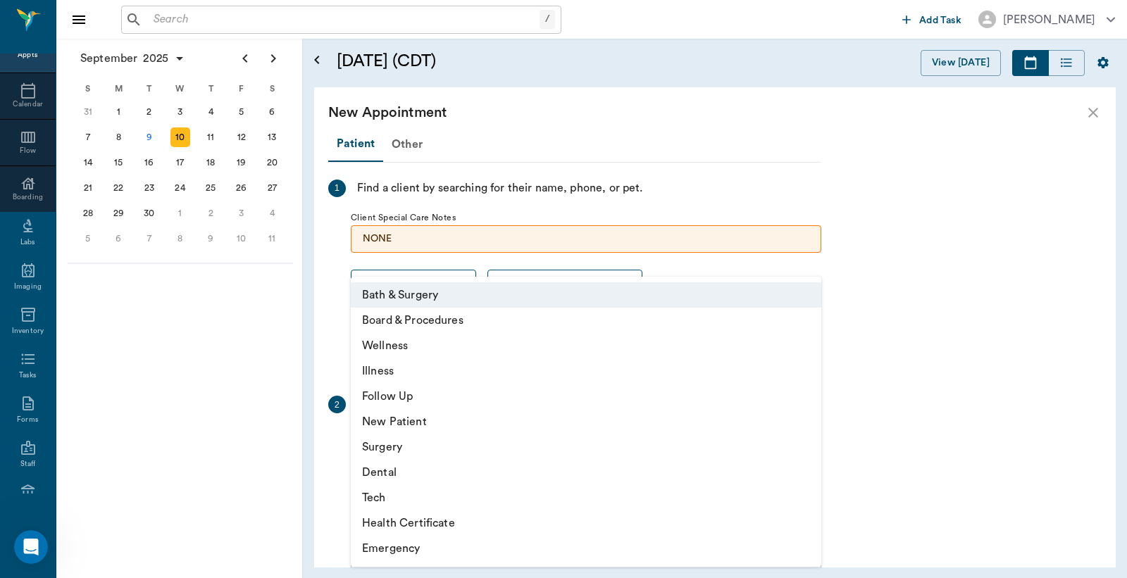
click at [807, 444] on body "/ ​ Add Task Dr. Bert Ellsworth Nectar Messages Appts Calendar Flow Boarding La…" at bounding box center [563, 289] width 1127 height 578
click at [394, 498] on li "Tech" at bounding box center [586, 497] width 471 height 25
type input "65d2be4f46e3a538d89b8c1a"
type input "09:00 AM"
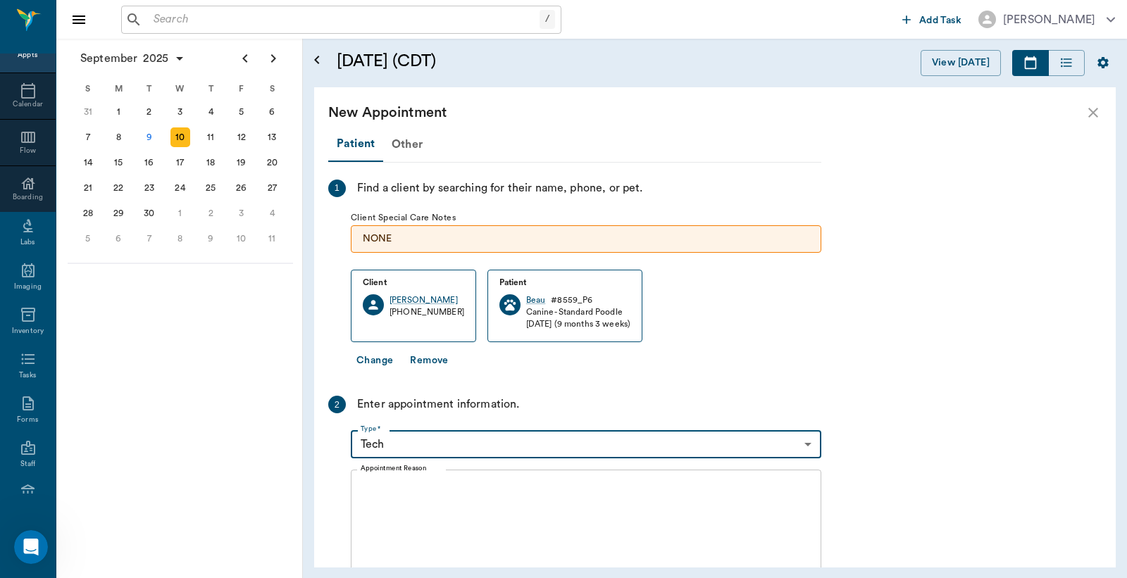
click at [368, 485] on textarea "Appointment Reason" at bounding box center [586, 530] width 451 height 97
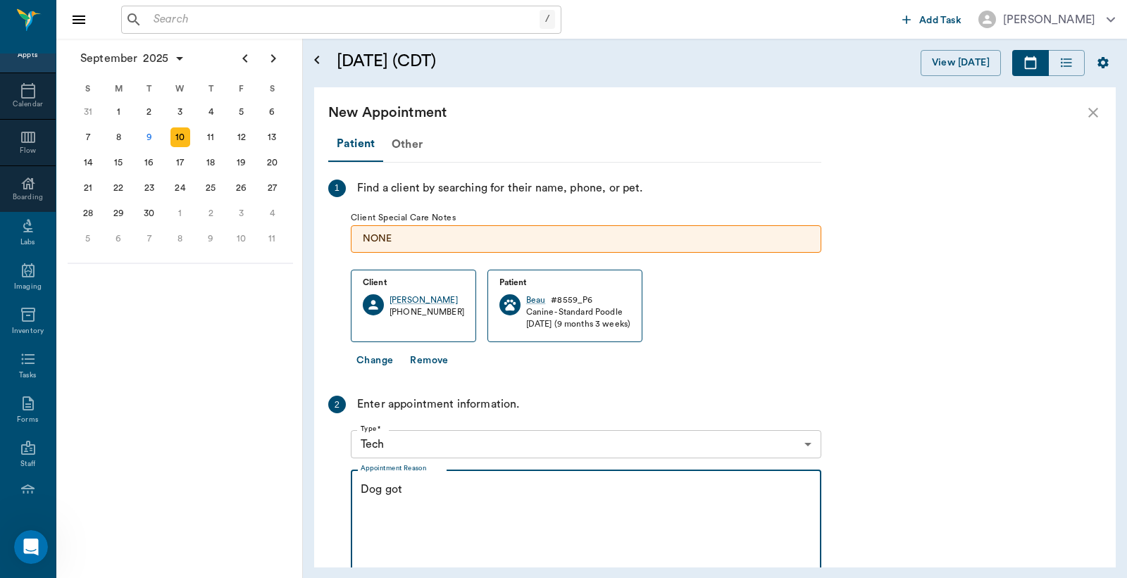
type textarea "Dog got"
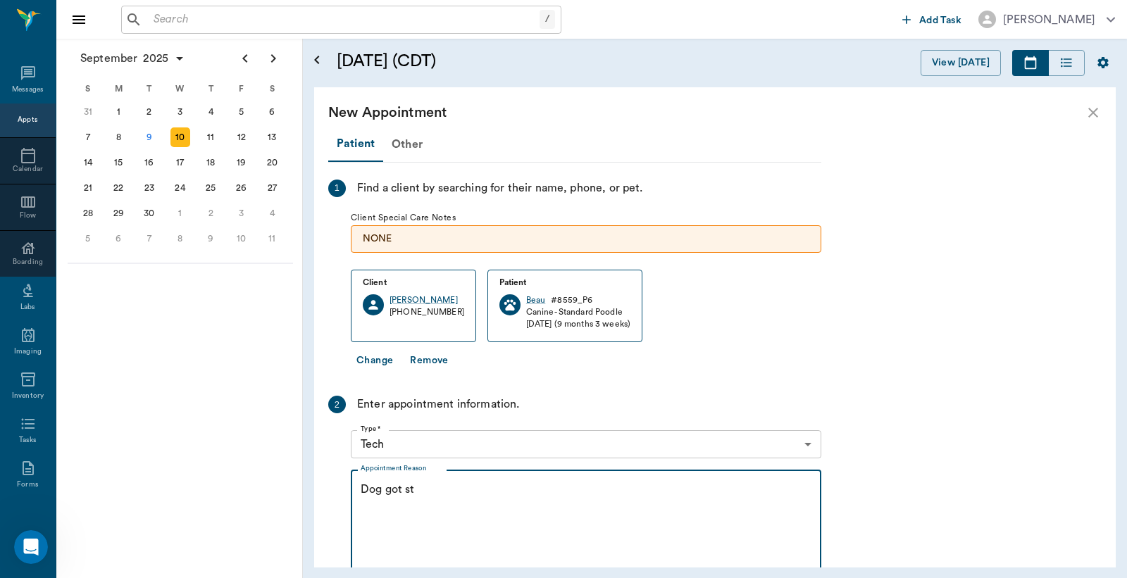
scroll to position [65, 0]
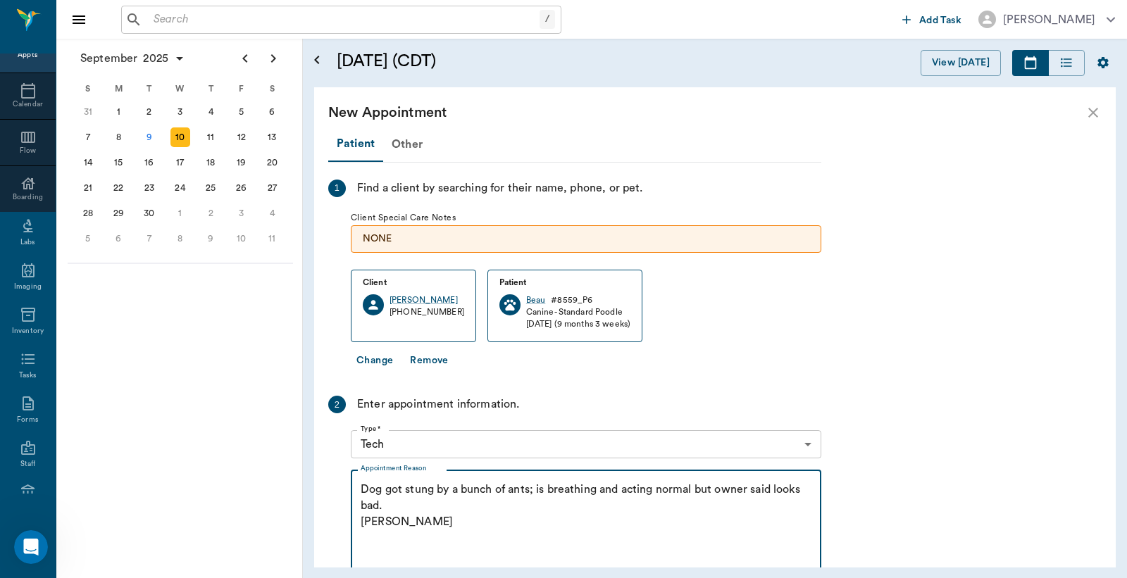
click at [386, 506] on textarea "Dog got stung by a bunch of ants; is breathing and acting normal but owner said…" at bounding box center [586, 530] width 451 height 97
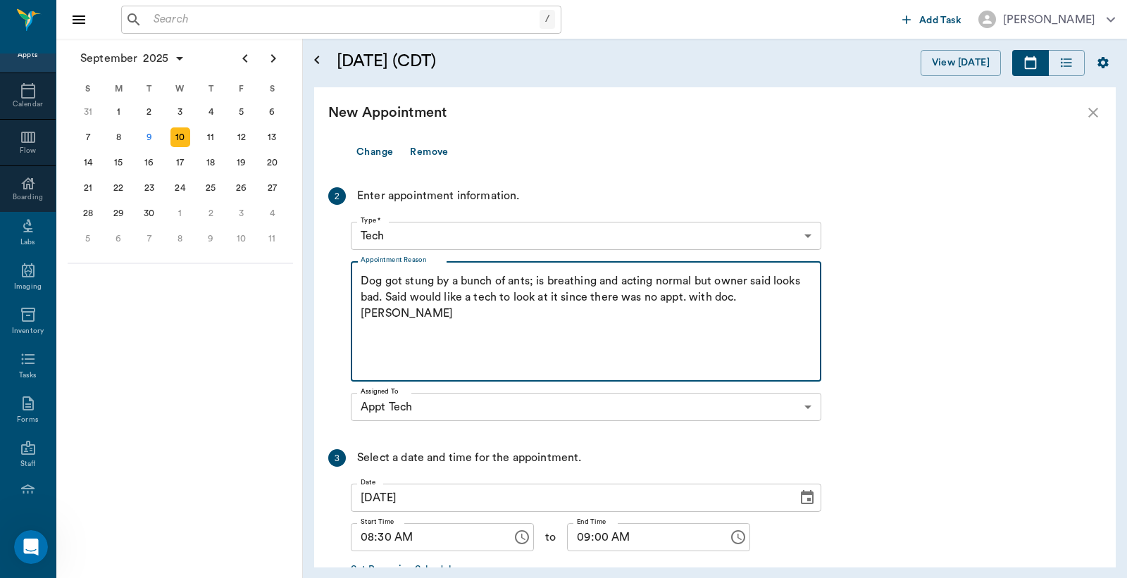
scroll to position [298, 0]
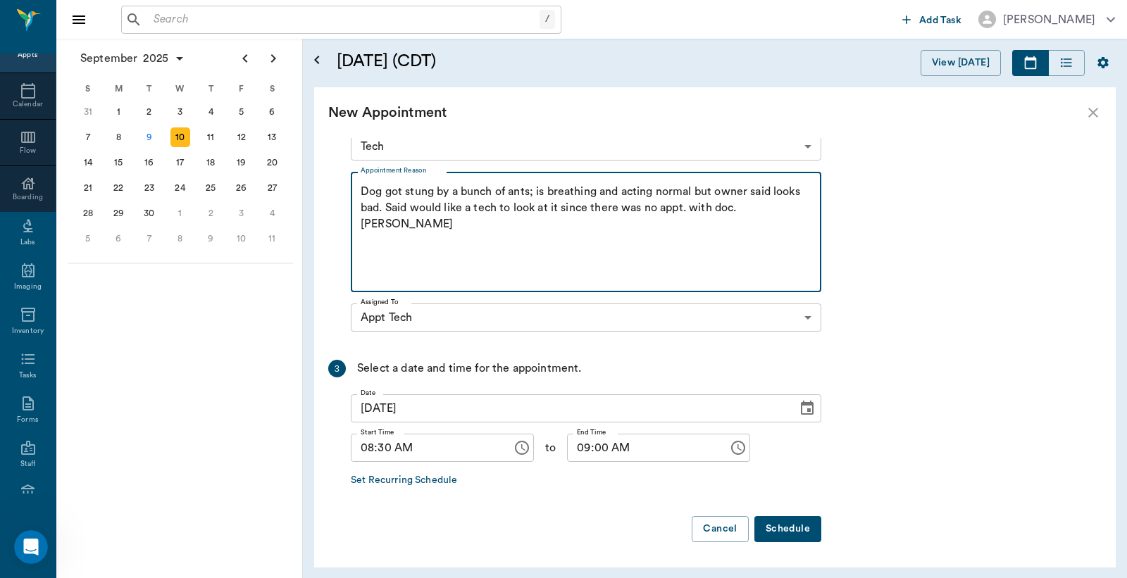
type textarea "Dog got stung by a bunch of ants; is breathing and acting normal but owner said…"
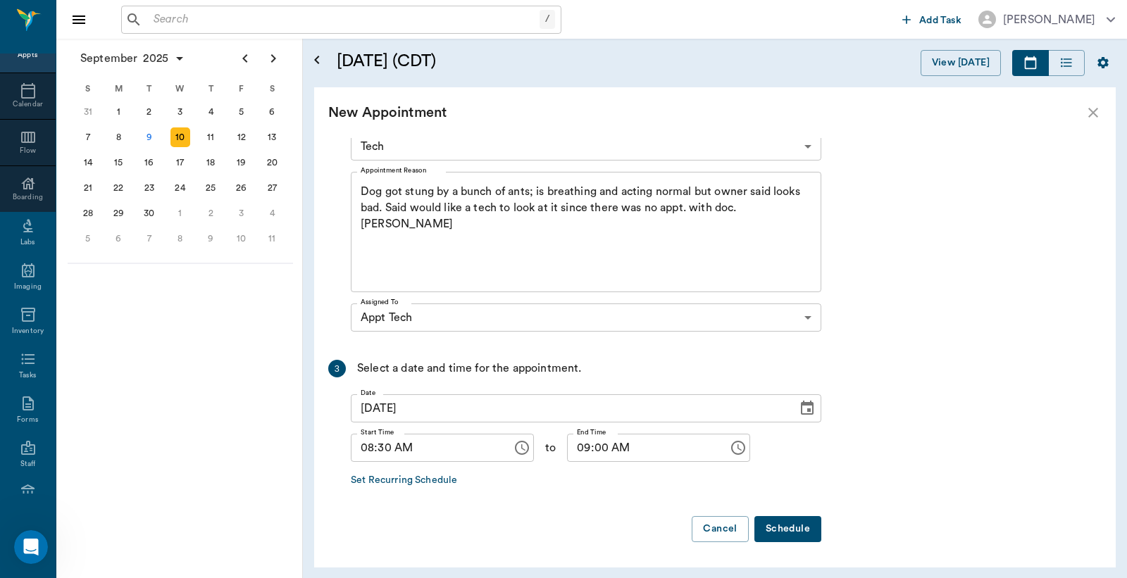
click at [790, 528] on button "Schedule" at bounding box center [787, 529] width 67 height 26
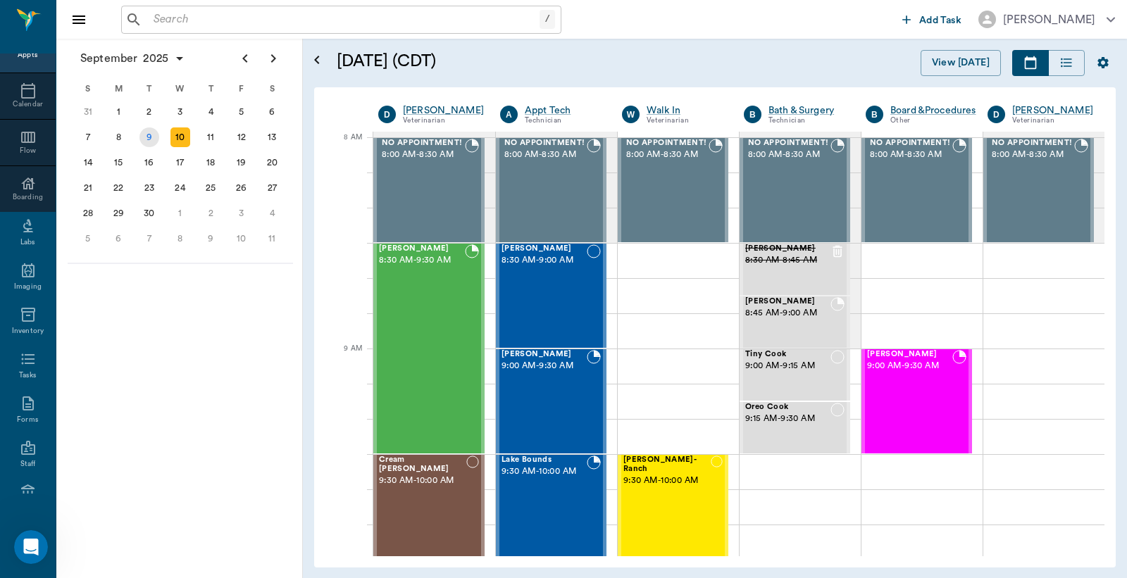
click at [150, 141] on div "9" at bounding box center [149, 138] width 20 height 20
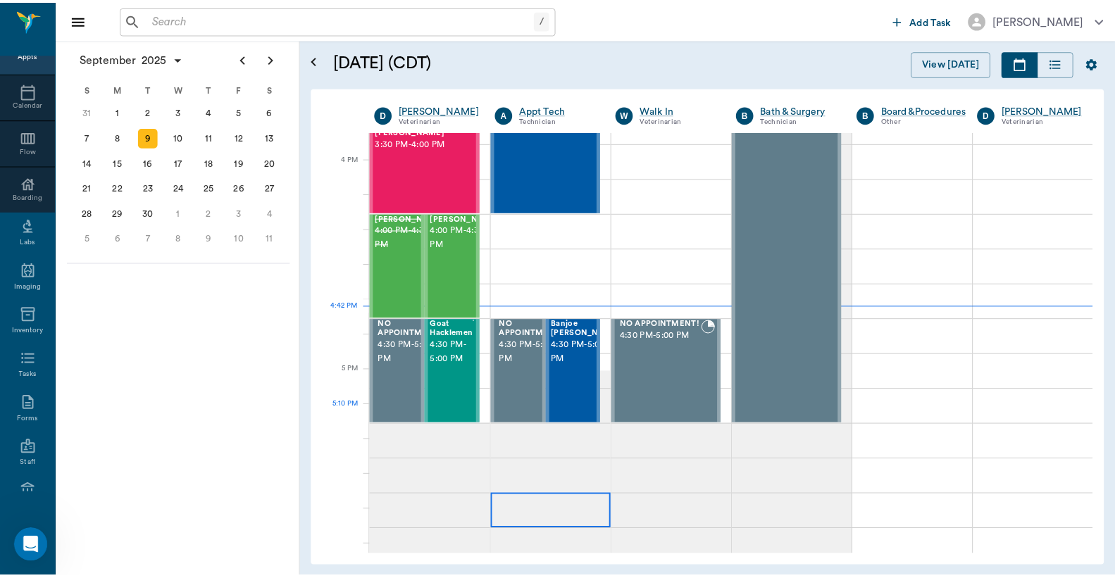
scroll to position [1670, 0]
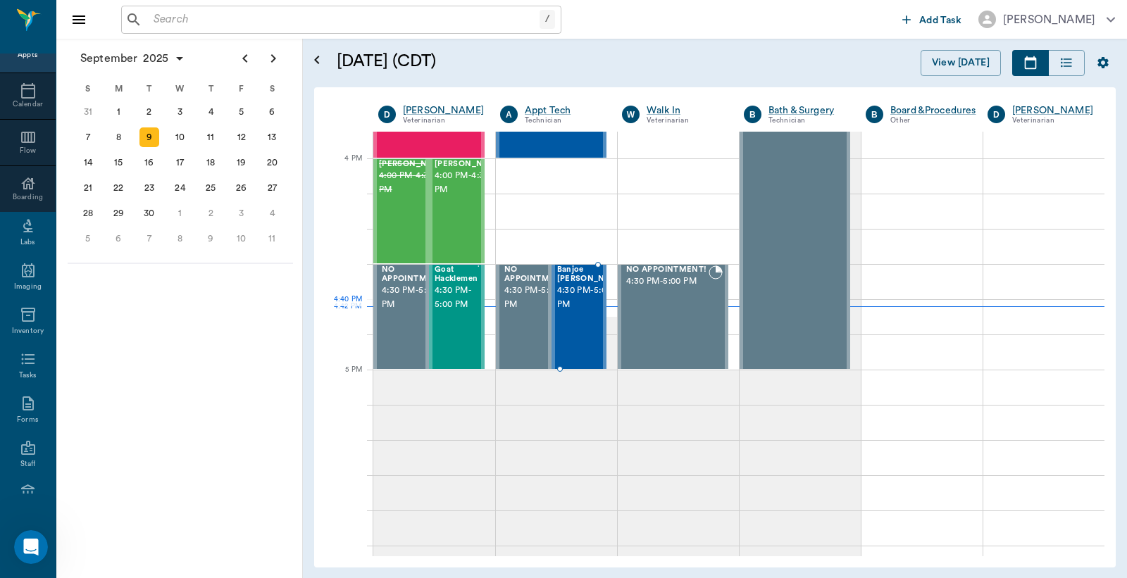
click at [583, 312] on span "4:30 PM - 5:00 PM" at bounding box center [592, 298] width 70 height 28
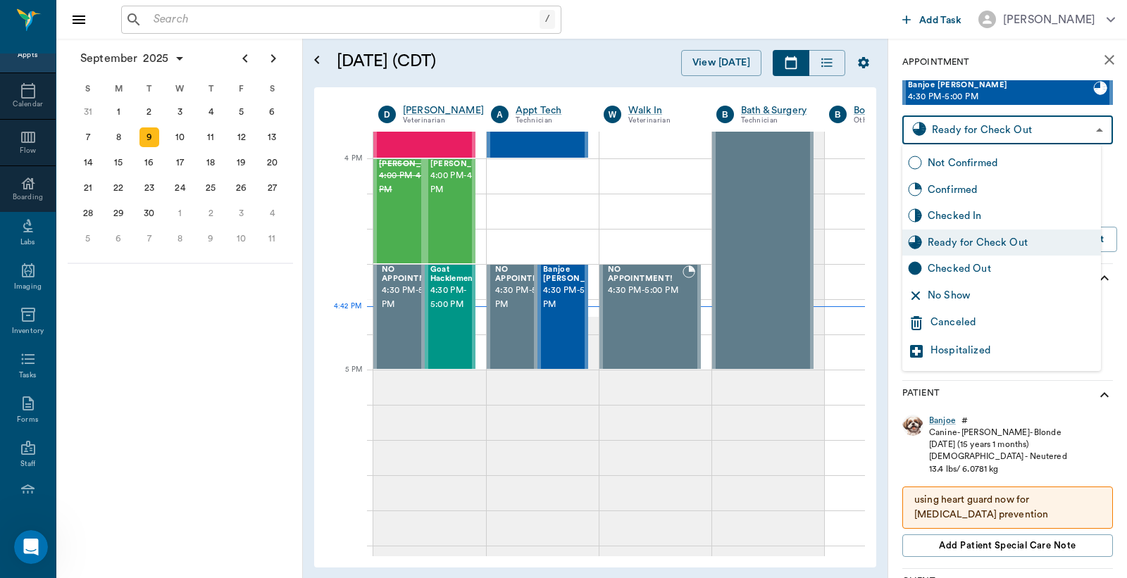
click at [986, 130] on body "/ ​ Add Task [PERSON_NAME] Nectar Messages Appts Calendar Flow Boarding Labs Im…" at bounding box center [563, 289] width 1127 height 578
click at [950, 266] on div "Checked Out" at bounding box center [1012, 268] width 168 height 15
type input "CHECKED_OUT"
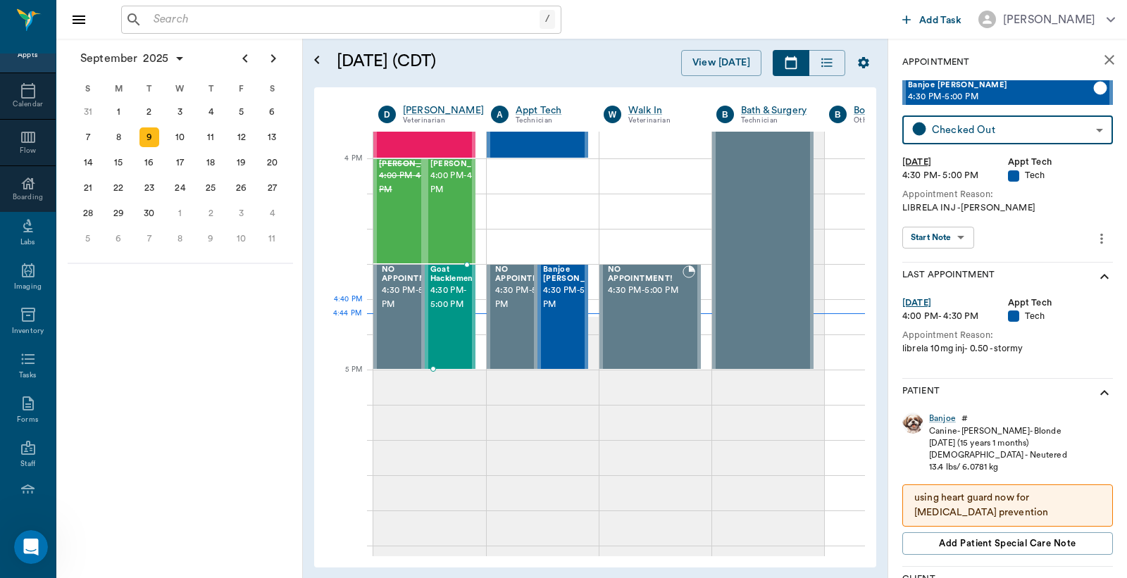
click at [438, 300] on span "4:30 PM - 5:00 PM" at bounding box center [451, 298] width 43 height 28
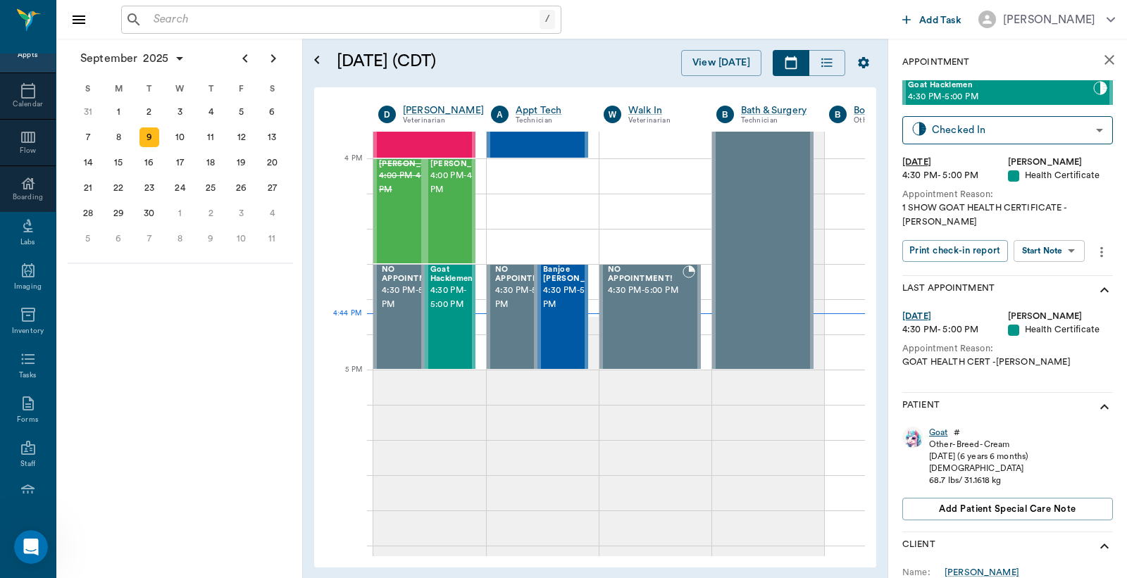
click at [939, 427] on div "Goat" at bounding box center [938, 433] width 19 height 12
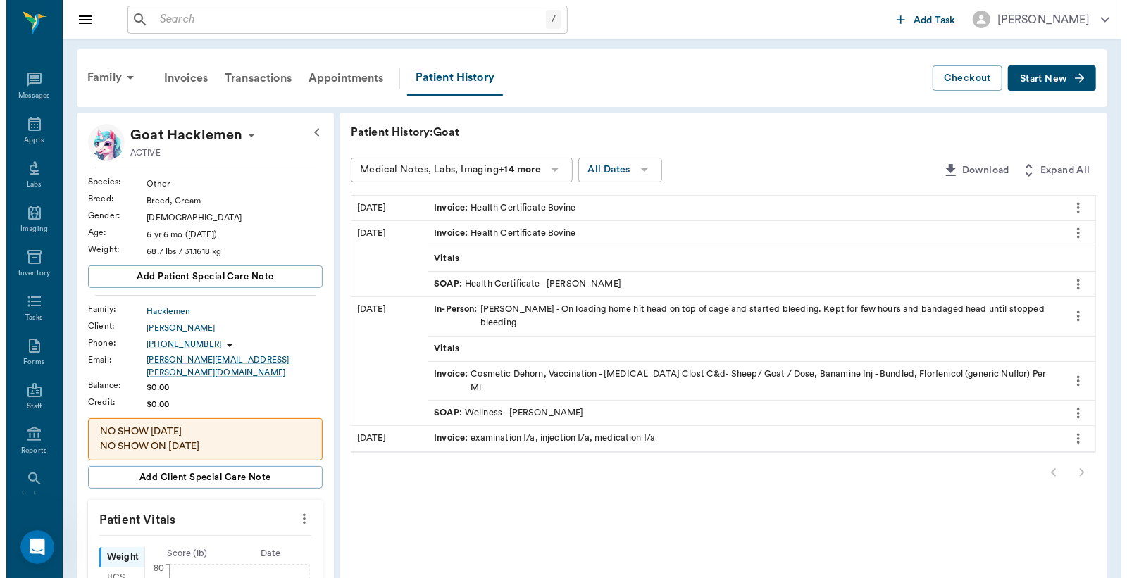
scroll to position [65, 0]
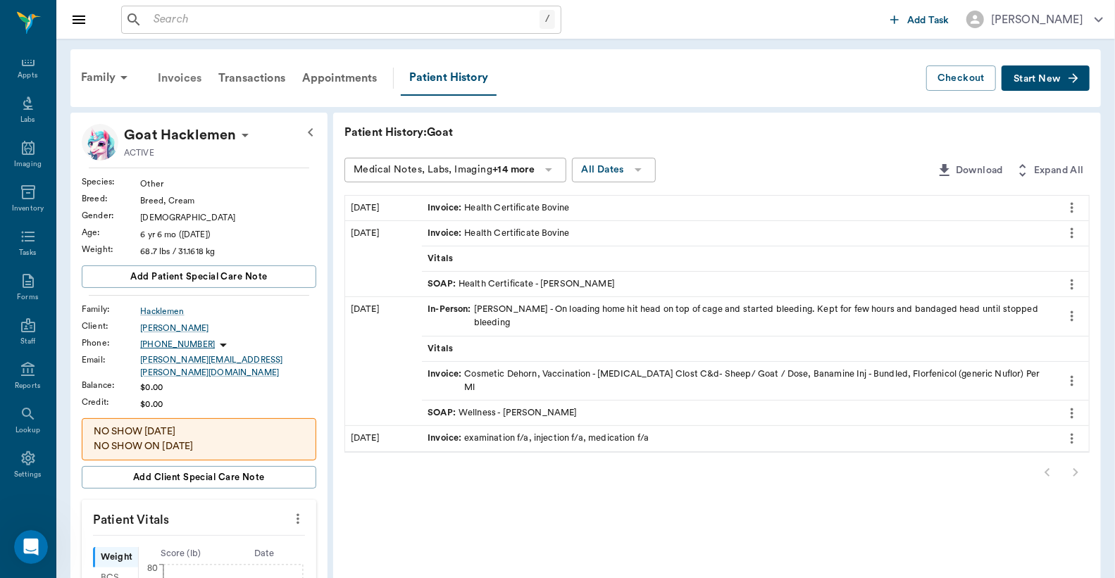
click at [182, 79] on div "Invoices" at bounding box center [179, 78] width 61 height 34
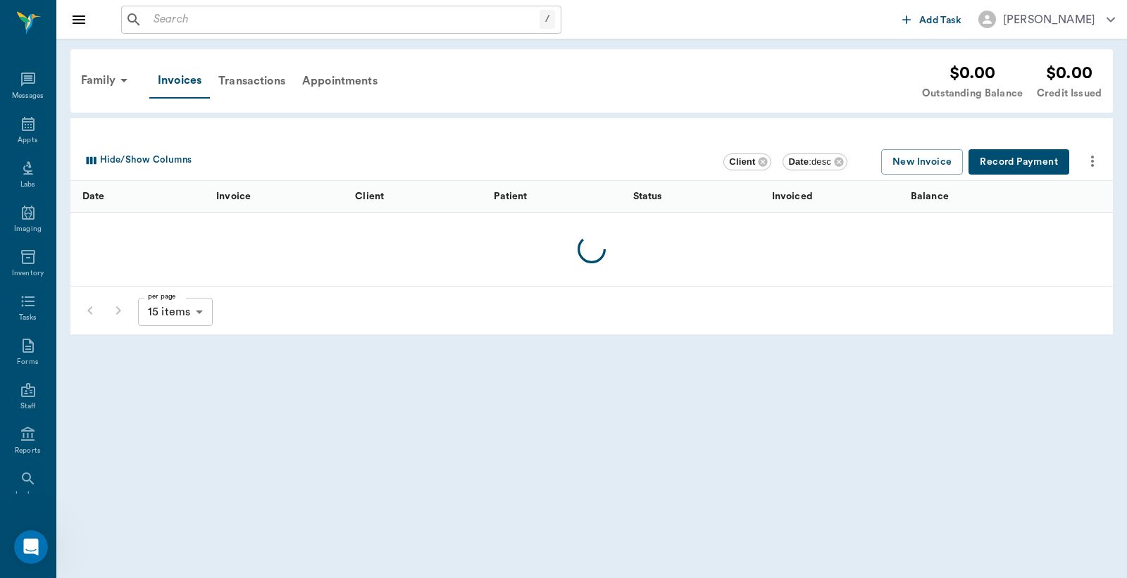
scroll to position [65, 0]
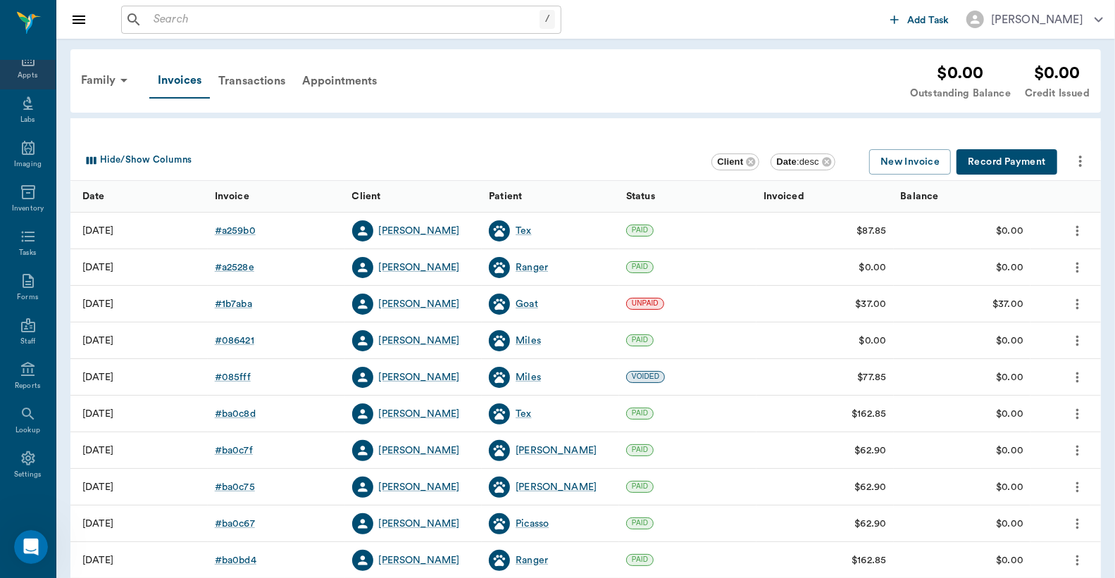
click at [26, 79] on div "Appts" at bounding box center [28, 75] width 20 height 11
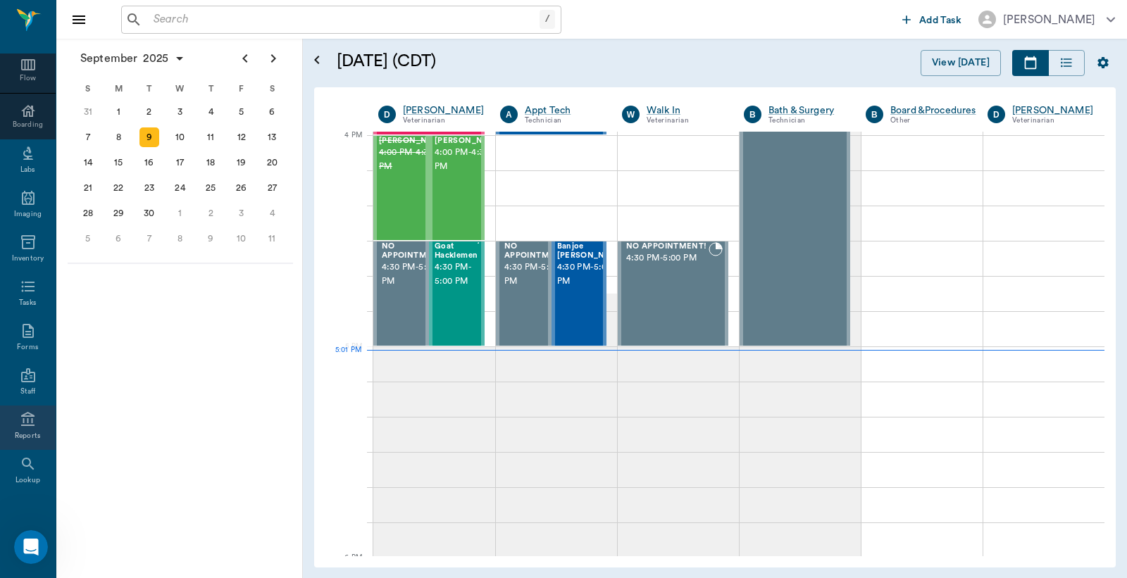
scroll to position [169, 0]
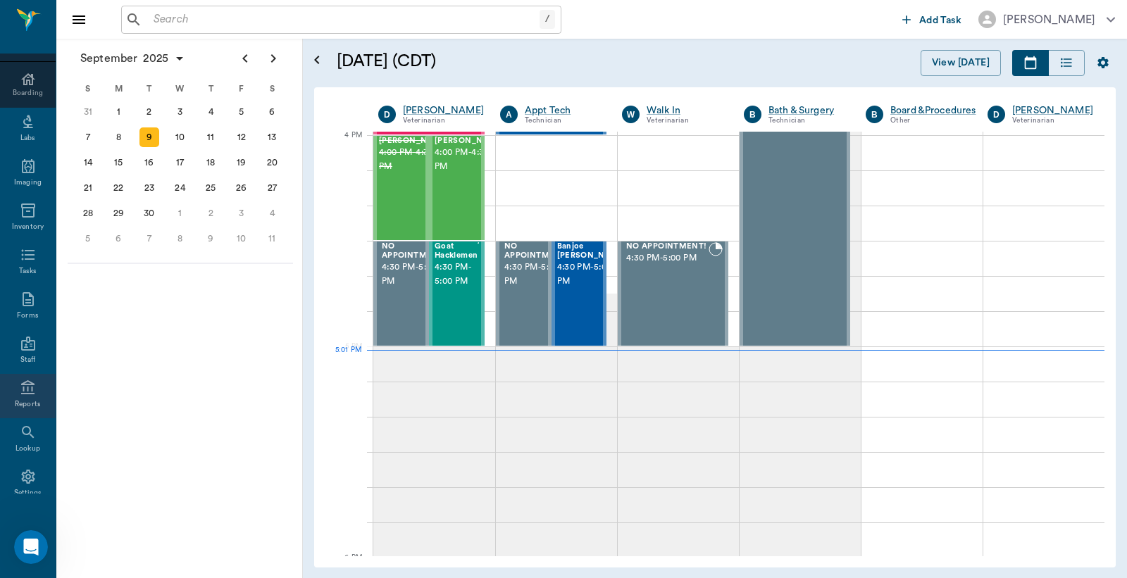
click at [21, 392] on icon at bounding box center [27, 387] width 13 height 14
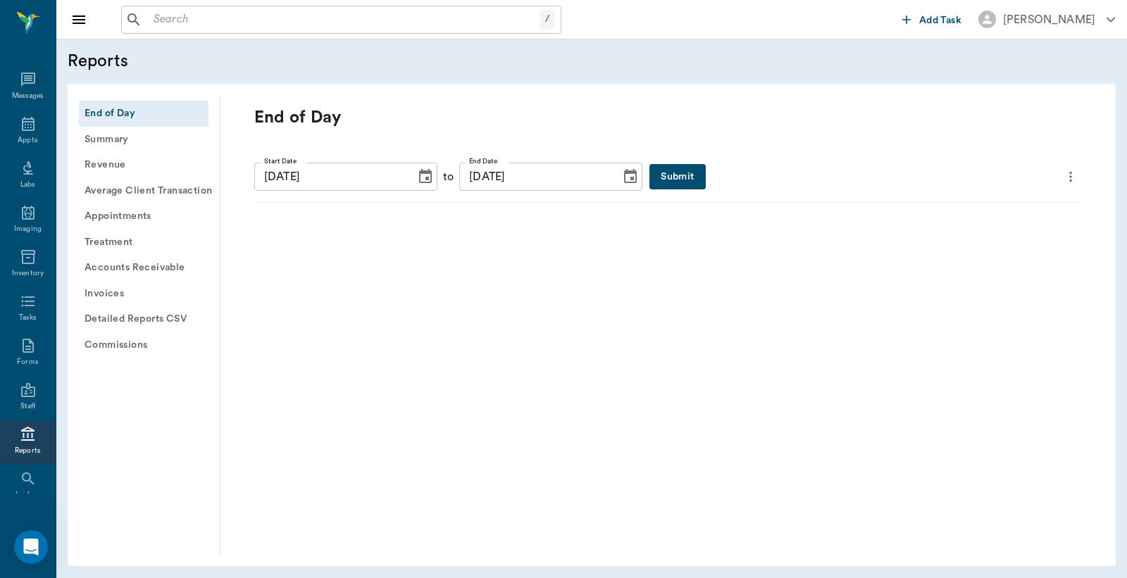
scroll to position [65, 0]
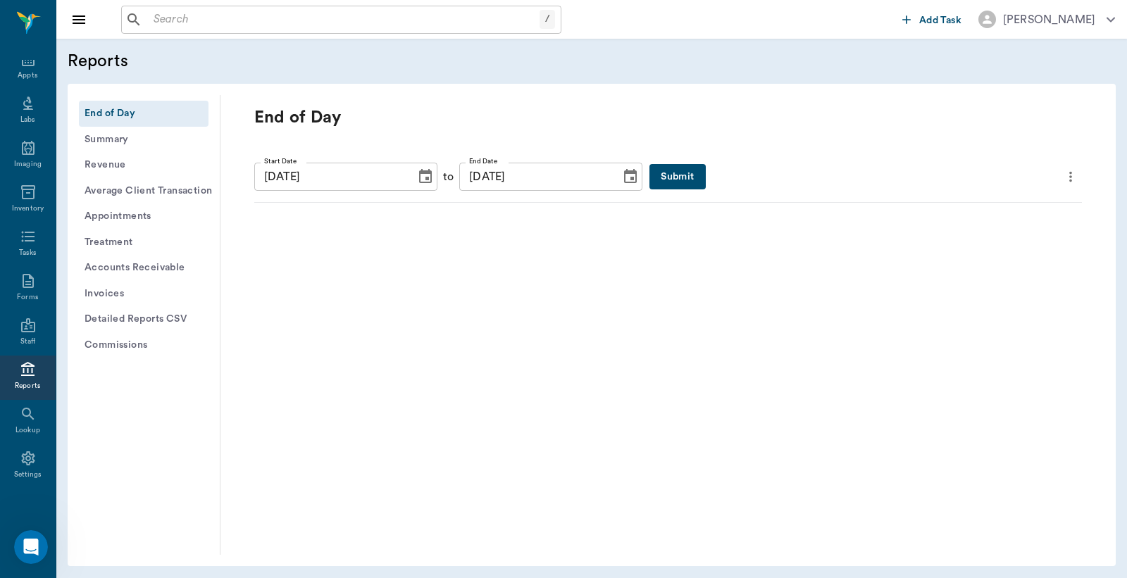
click at [651, 175] on button "Submit" at bounding box center [677, 177] width 56 height 26
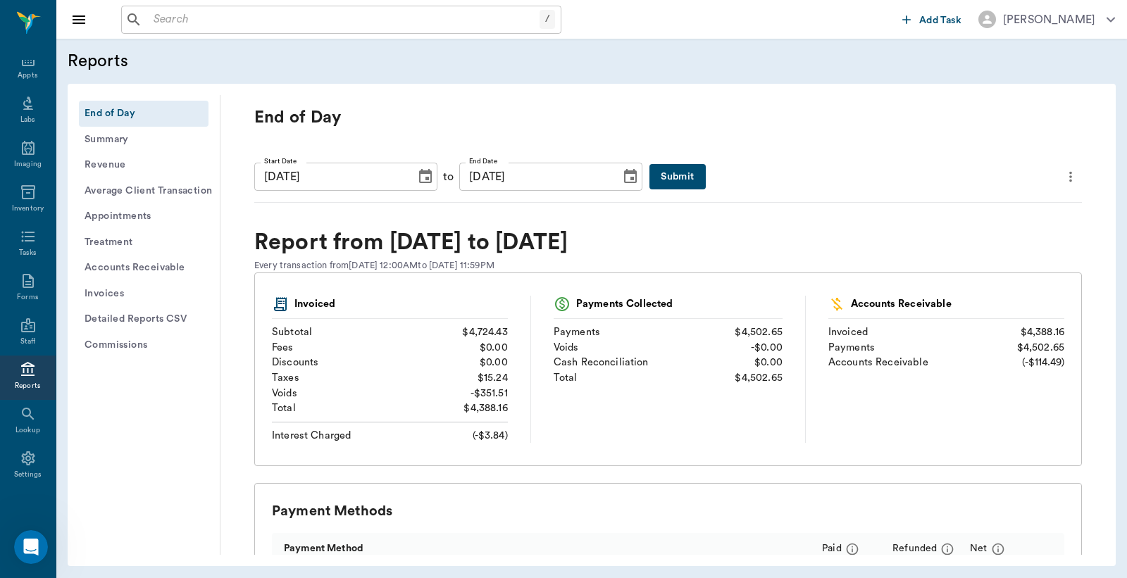
click at [1063, 177] on icon "more" at bounding box center [1070, 176] width 15 height 17
click at [971, 258] on span "Print Report" at bounding box center [991, 256] width 135 height 15
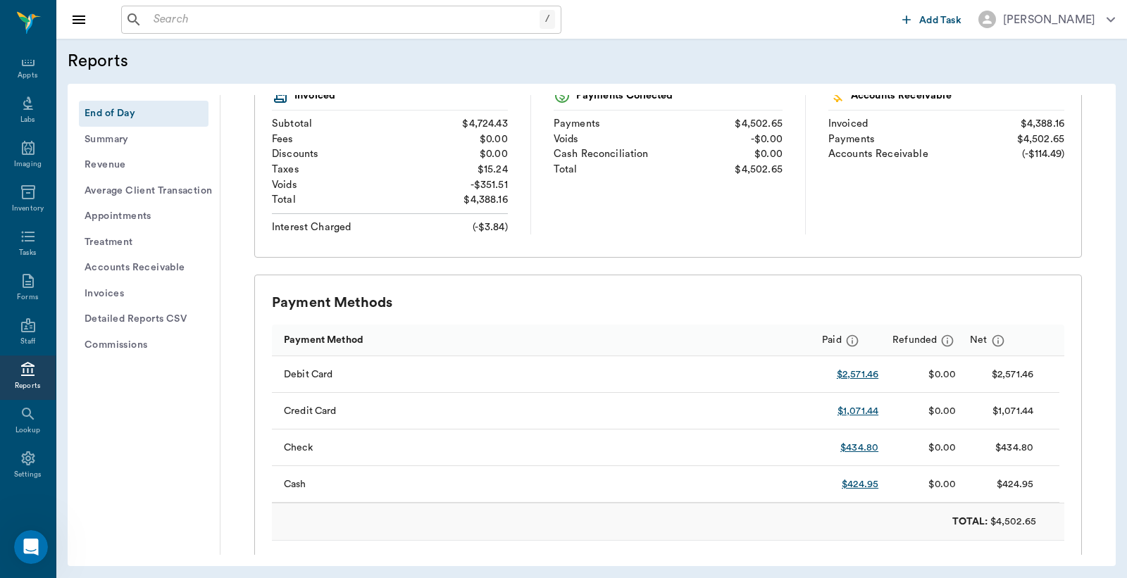
scroll to position [0, 0]
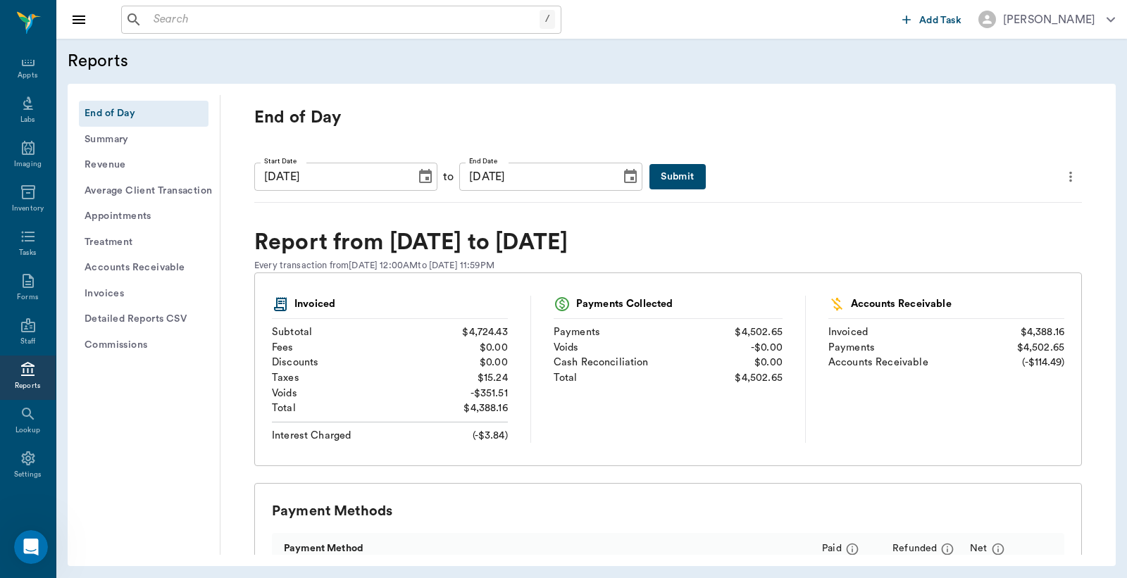
click at [148, 21] on input "text" at bounding box center [344, 20] width 392 height 20
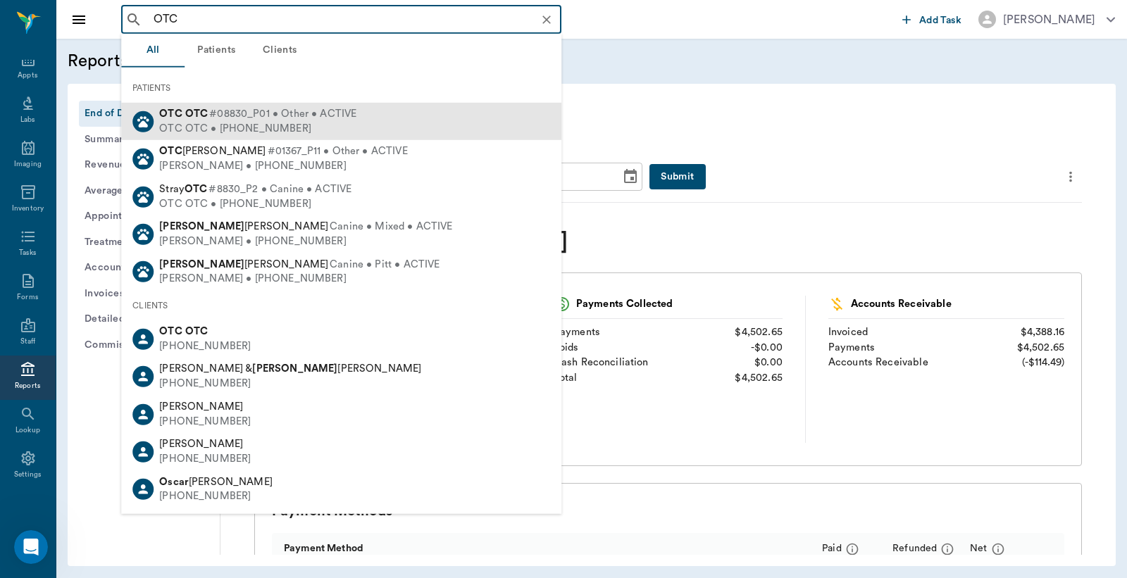
click at [272, 124] on div "OTC OTC • [PHONE_NUMBER]" at bounding box center [257, 128] width 197 height 15
type input "OTC"
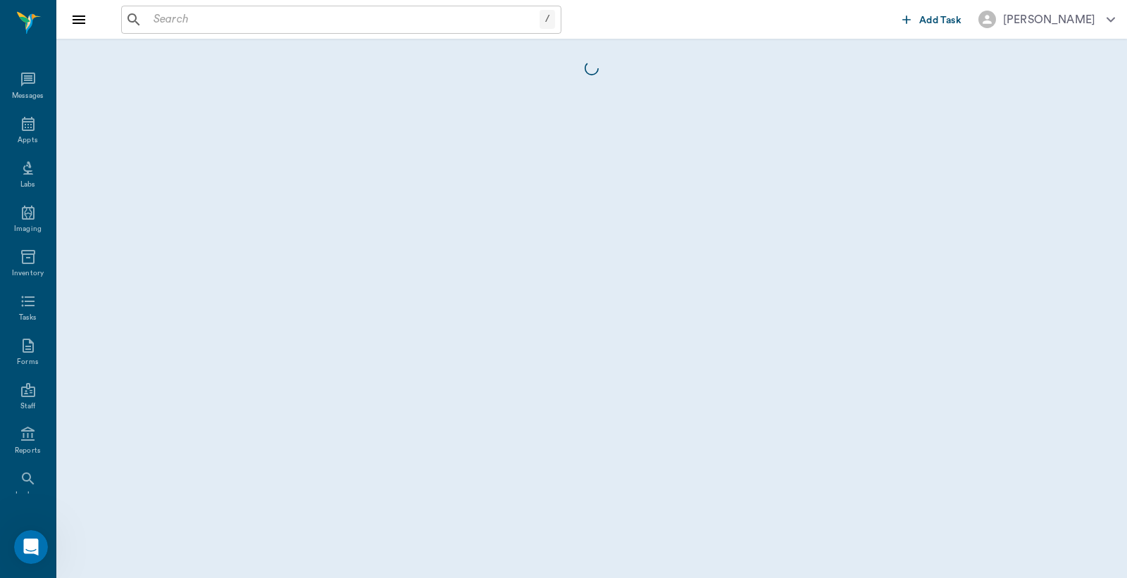
scroll to position [65, 0]
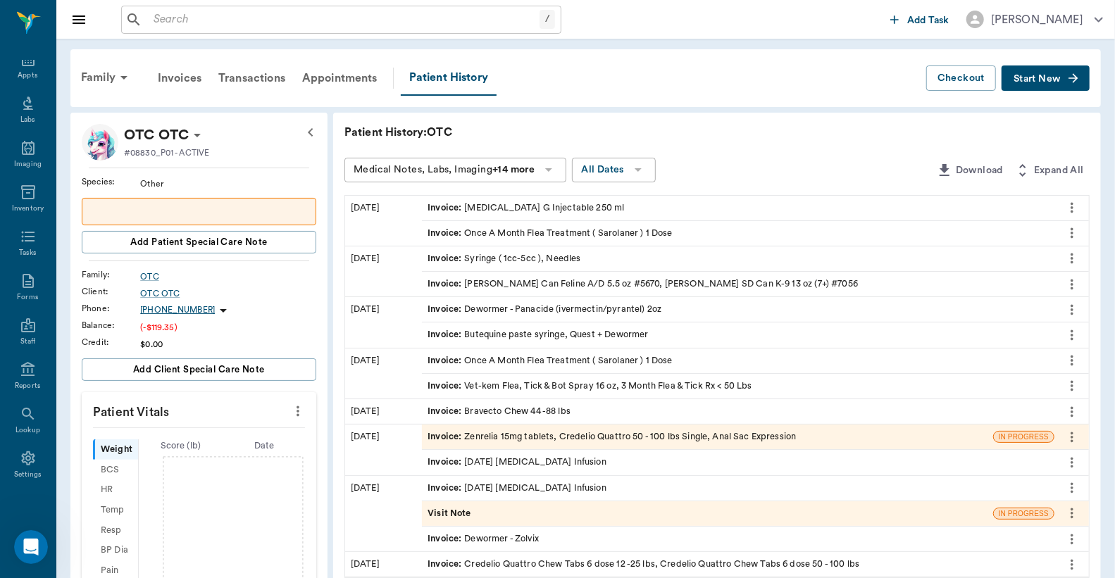
click at [512, 208] on div "Invoice : [MEDICAL_DATA] G Injectable 250 ml" at bounding box center [526, 207] width 197 height 13
click at [572, 235] on div "Invoice : Once A Month Flea Treatment ( Sarolaner ) 1 Dose" at bounding box center [550, 233] width 244 height 13
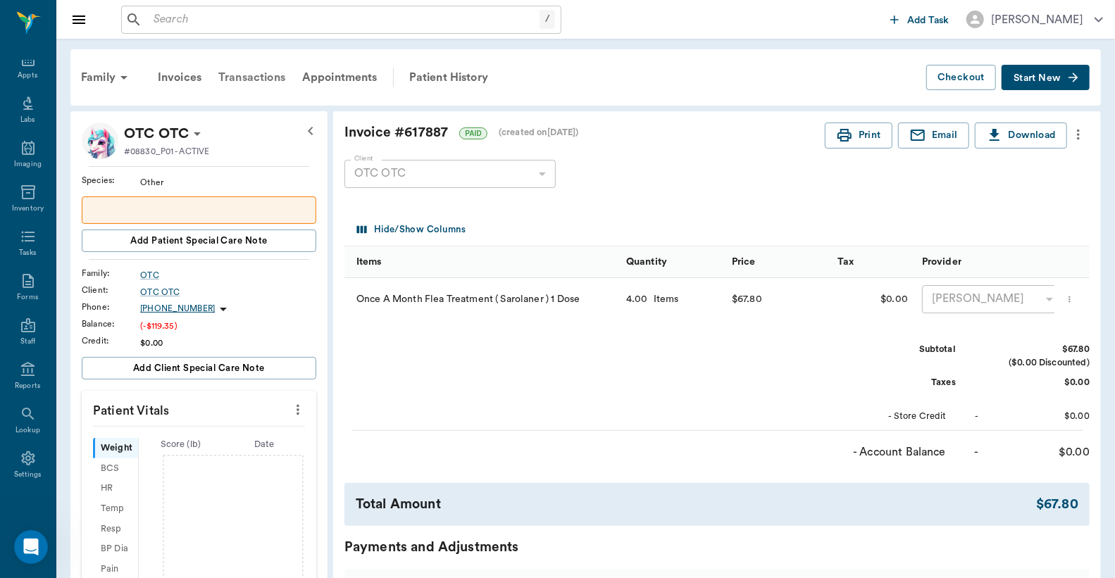
click at [249, 80] on div "Transactions" at bounding box center [252, 78] width 84 height 34
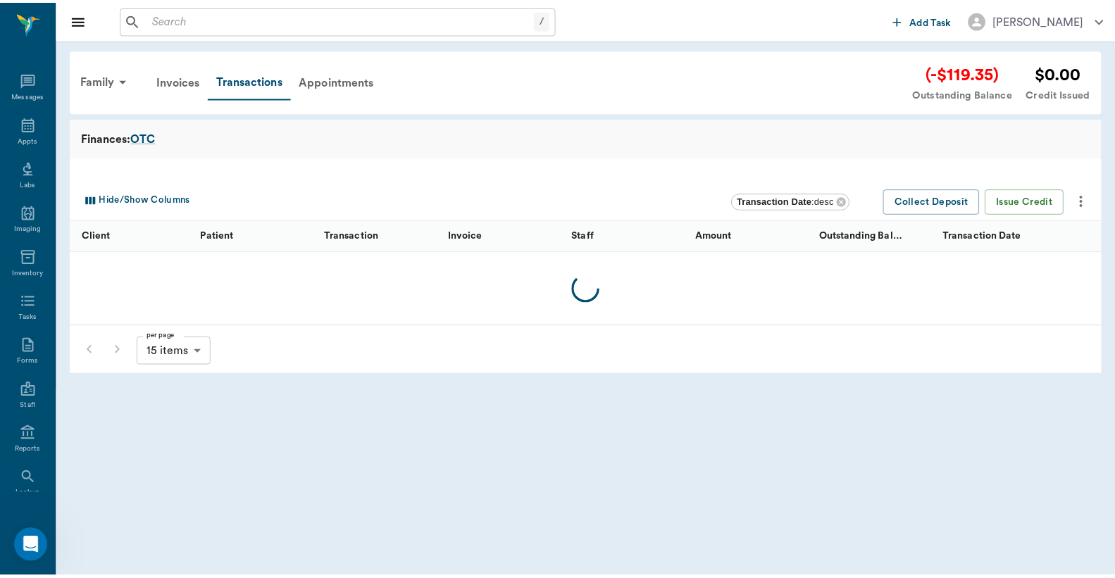
scroll to position [65, 0]
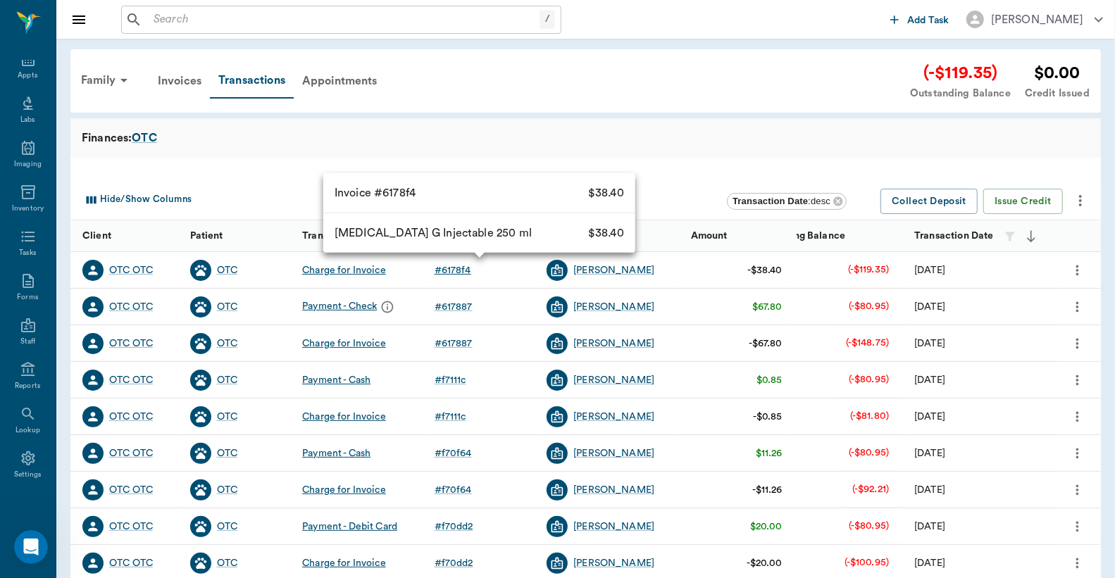
click at [449, 273] on div "# 6178f4" at bounding box center [453, 270] width 37 height 14
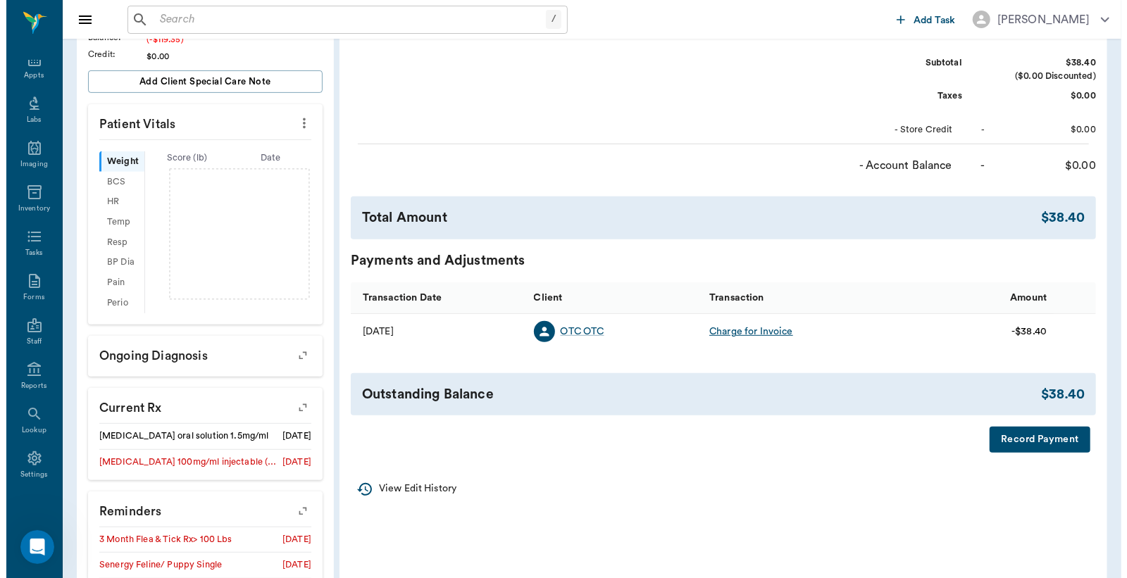
scroll to position [263, 0]
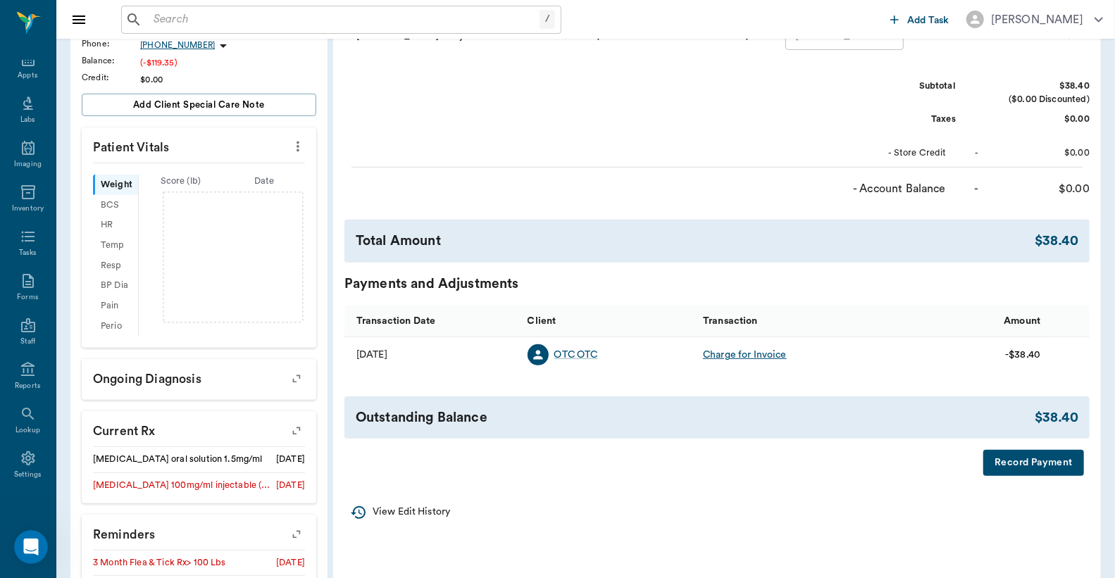
click at [1043, 468] on button "Record Payment" at bounding box center [1033, 463] width 101 height 26
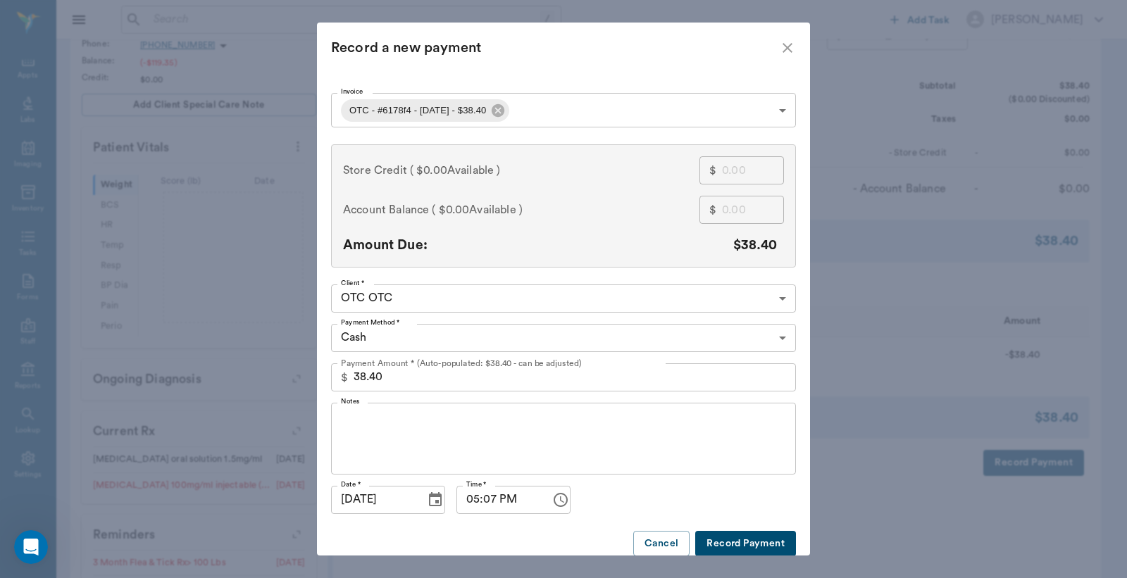
scroll to position [26, 0]
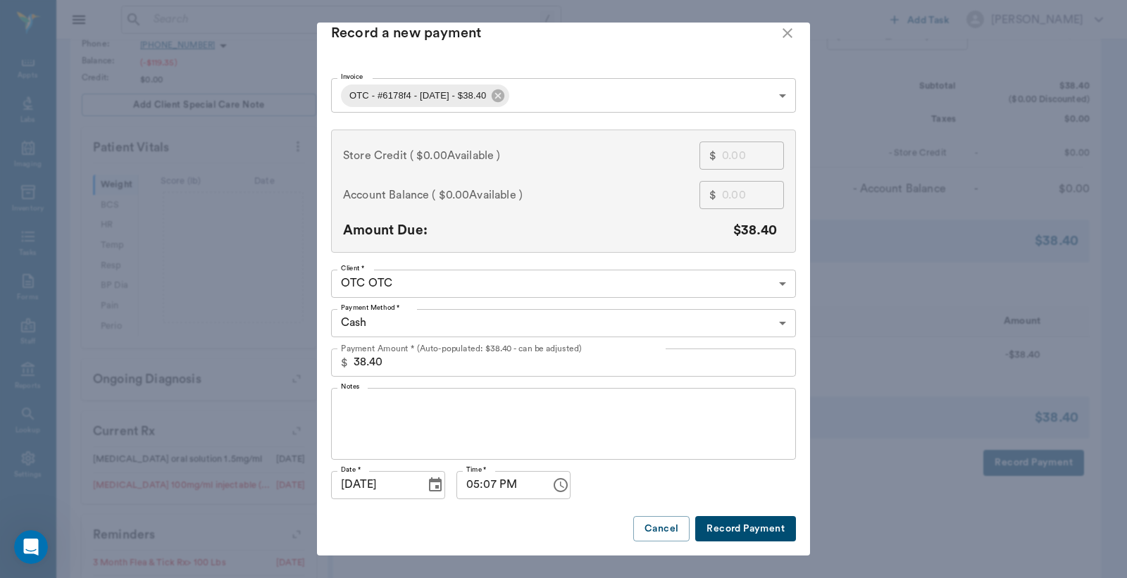
click at [735, 518] on button "Record Payment" at bounding box center [745, 529] width 101 height 26
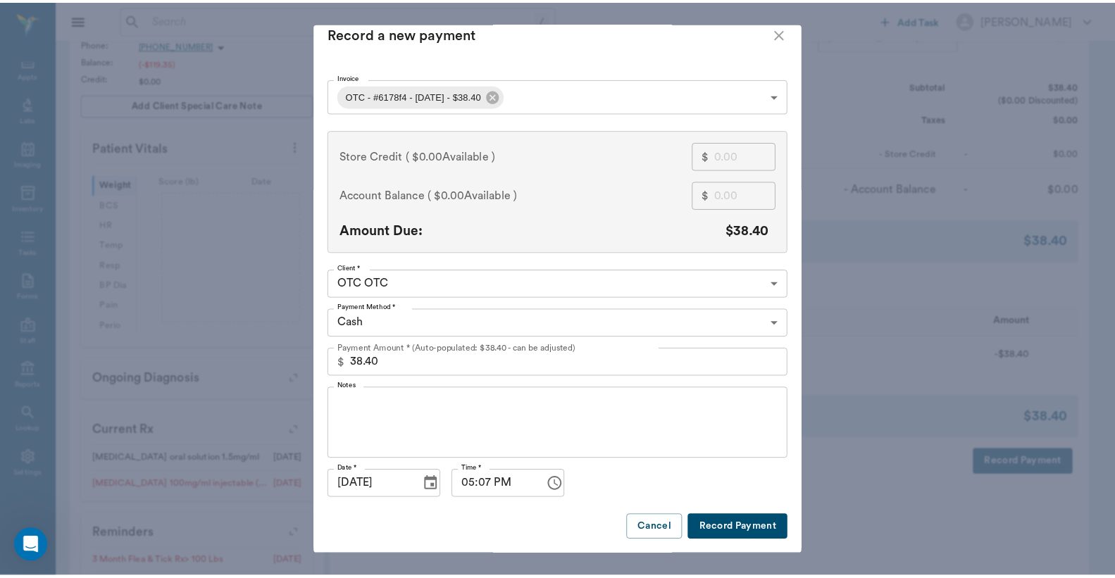
scroll to position [15, 0]
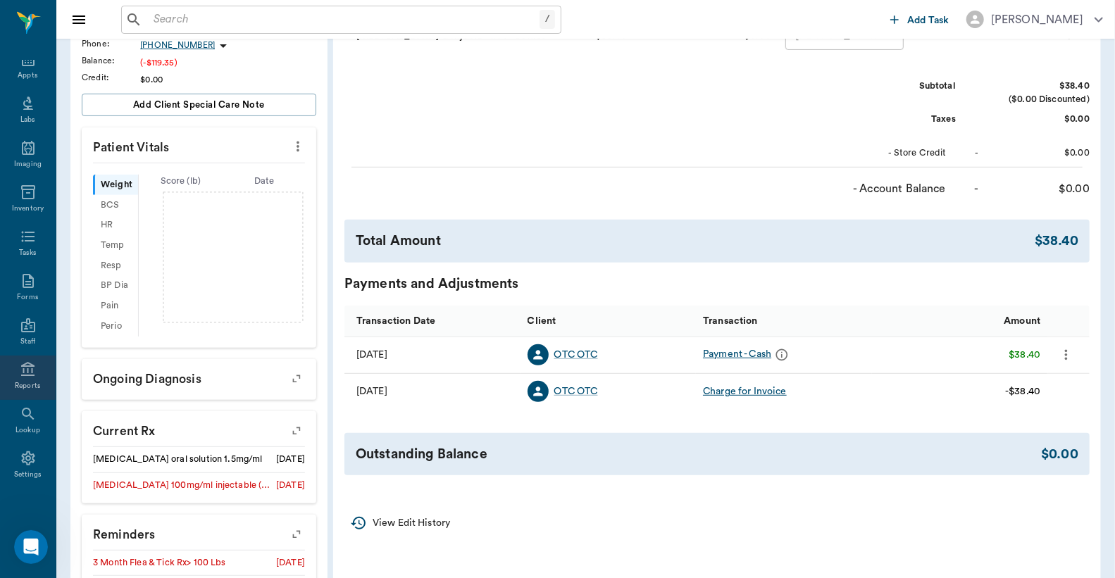
click at [21, 377] on icon at bounding box center [28, 369] width 17 height 17
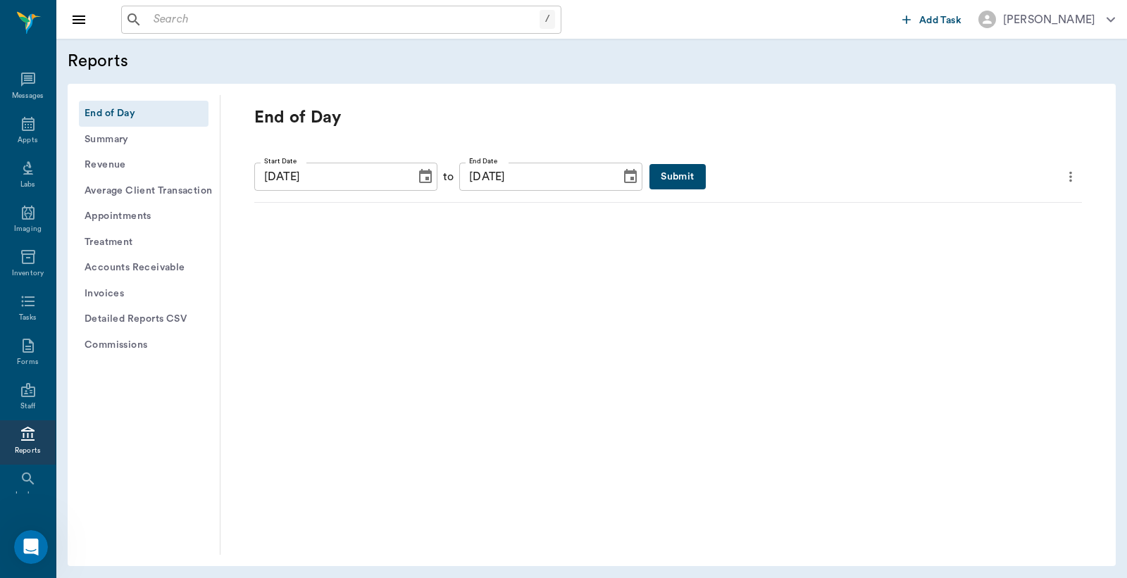
scroll to position [65, 0]
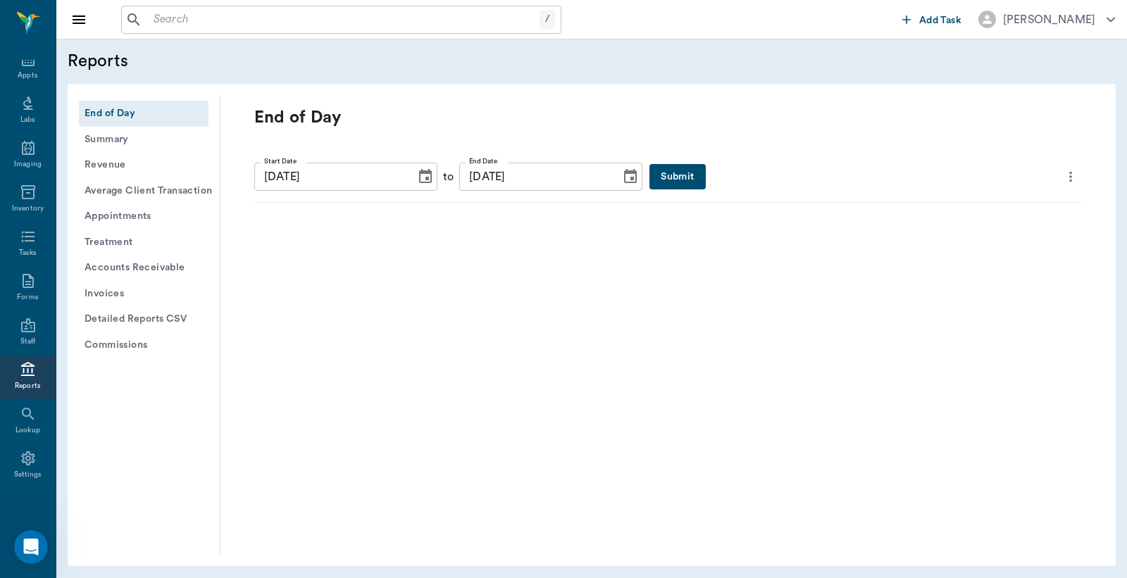
click at [649, 185] on button "Submit" at bounding box center [677, 177] width 56 height 26
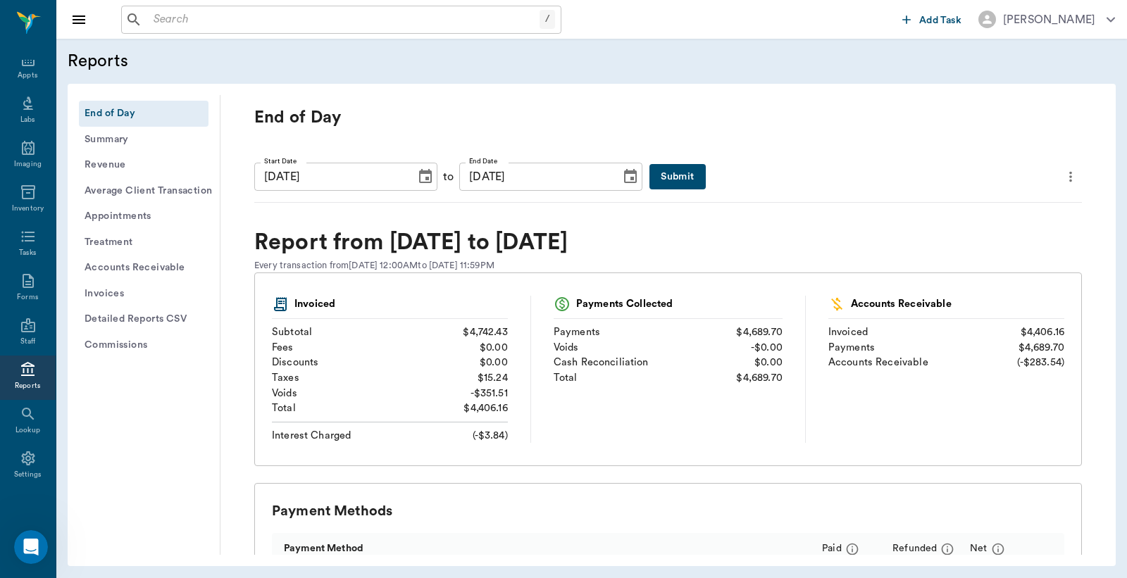
click at [652, 178] on button "Submit" at bounding box center [677, 177] width 56 height 26
click at [1063, 175] on icon "more" at bounding box center [1070, 176] width 15 height 17
click at [792, 168] on div at bounding box center [563, 289] width 1127 height 578
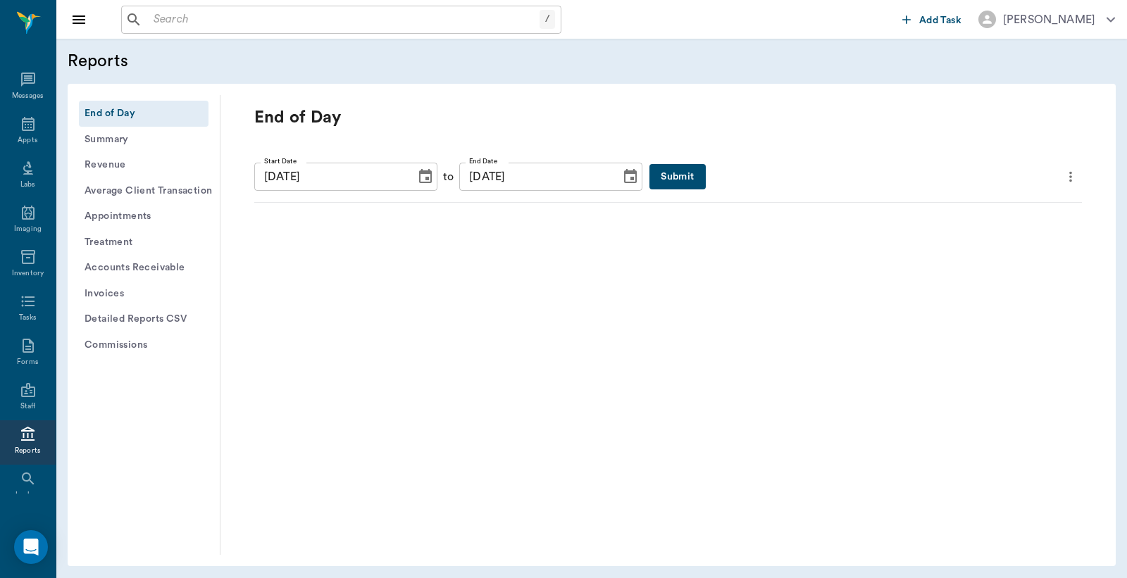
scroll to position [65, 0]
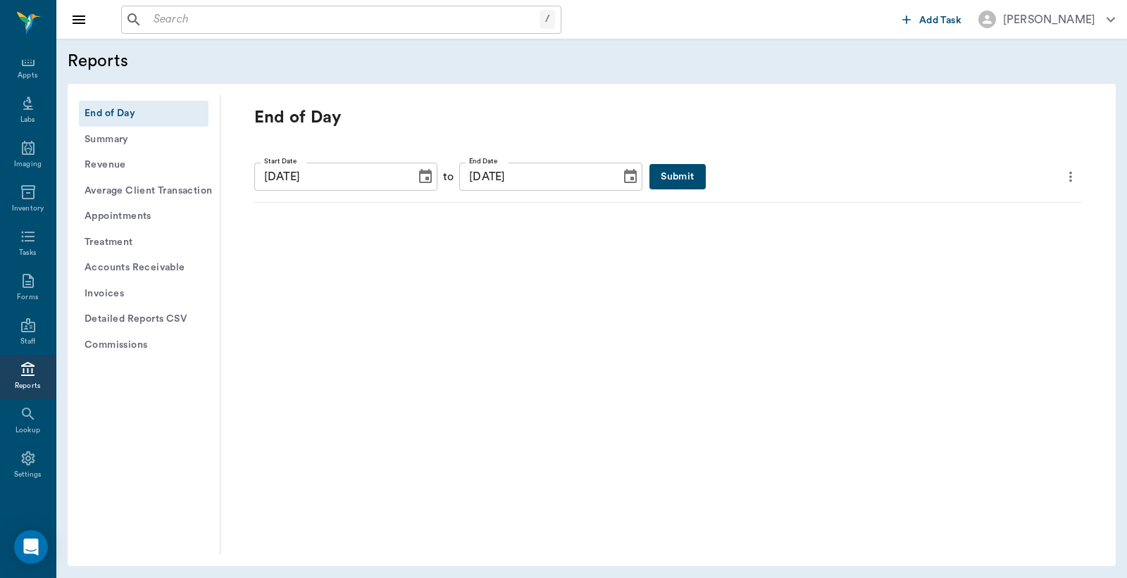
click at [656, 176] on button "Submit" at bounding box center [677, 177] width 56 height 26
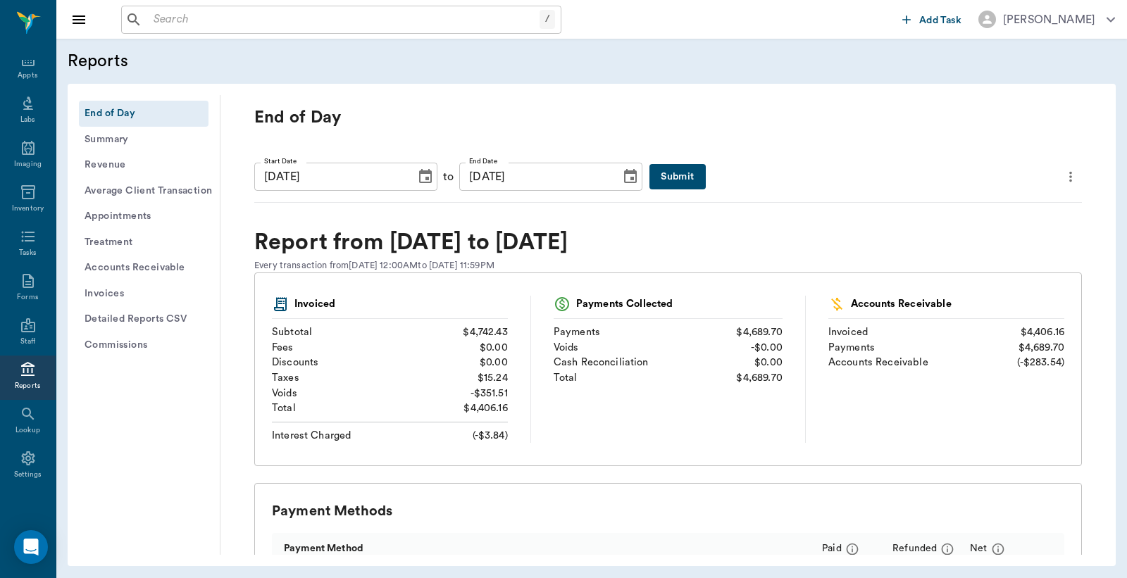
click at [1063, 176] on icon "more" at bounding box center [1070, 176] width 15 height 17
click at [991, 259] on span "Print Report" at bounding box center [991, 256] width 135 height 15
